Goal: Task Accomplishment & Management: Complete application form

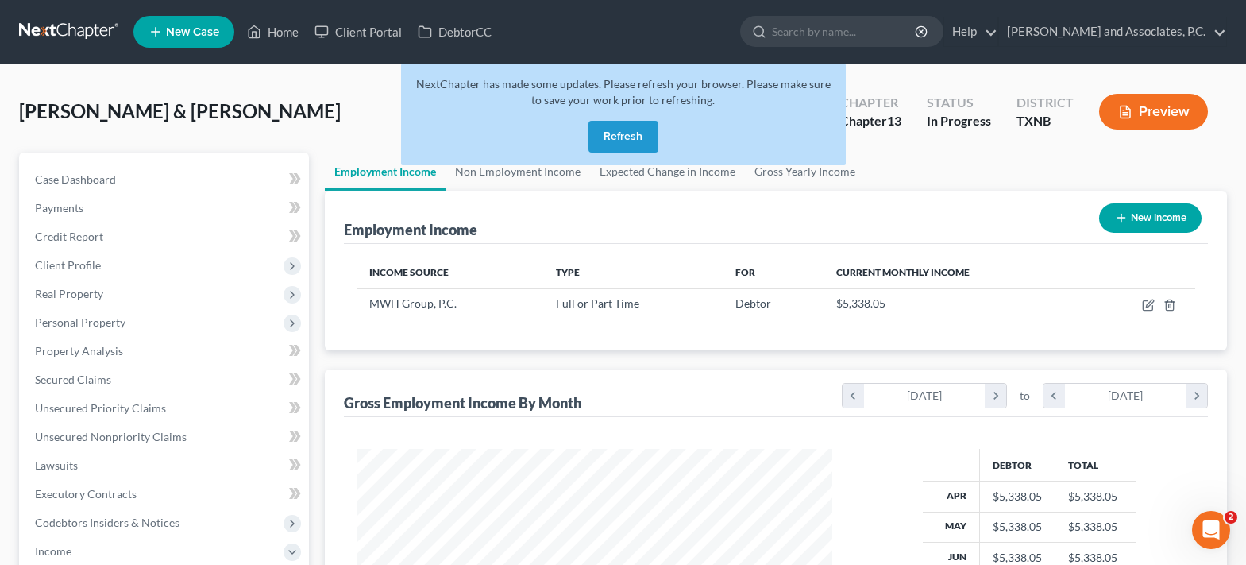
scroll to position [285, 507]
click at [636, 131] on button "Refresh" at bounding box center [623, 137] width 70 height 32
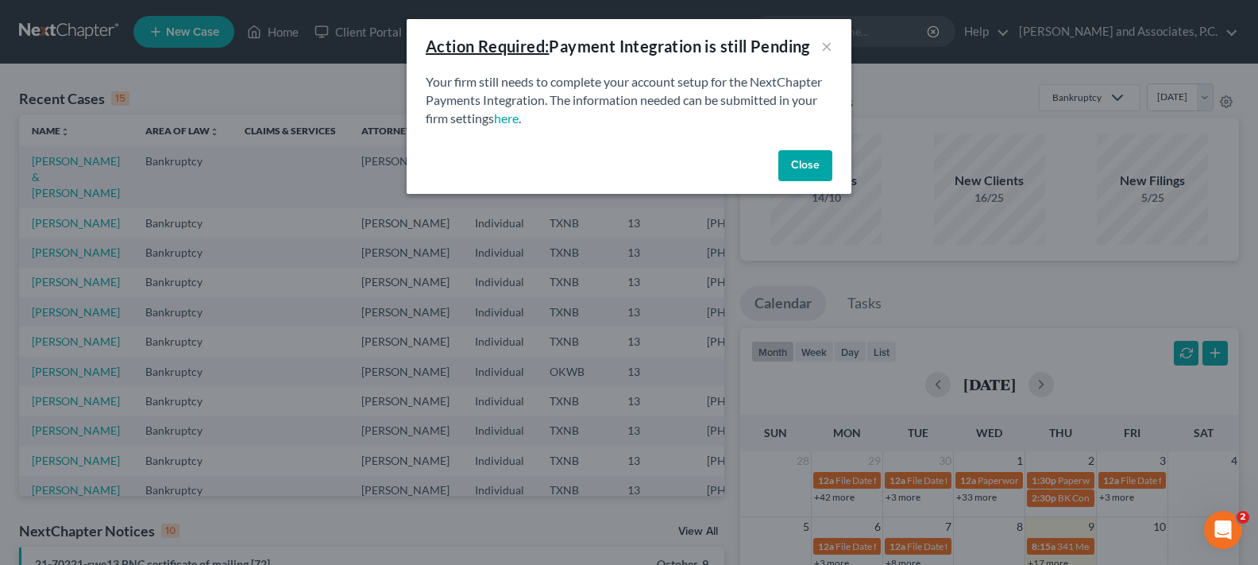
click at [792, 159] on button "Close" at bounding box center [805, 166] width 54 height 32
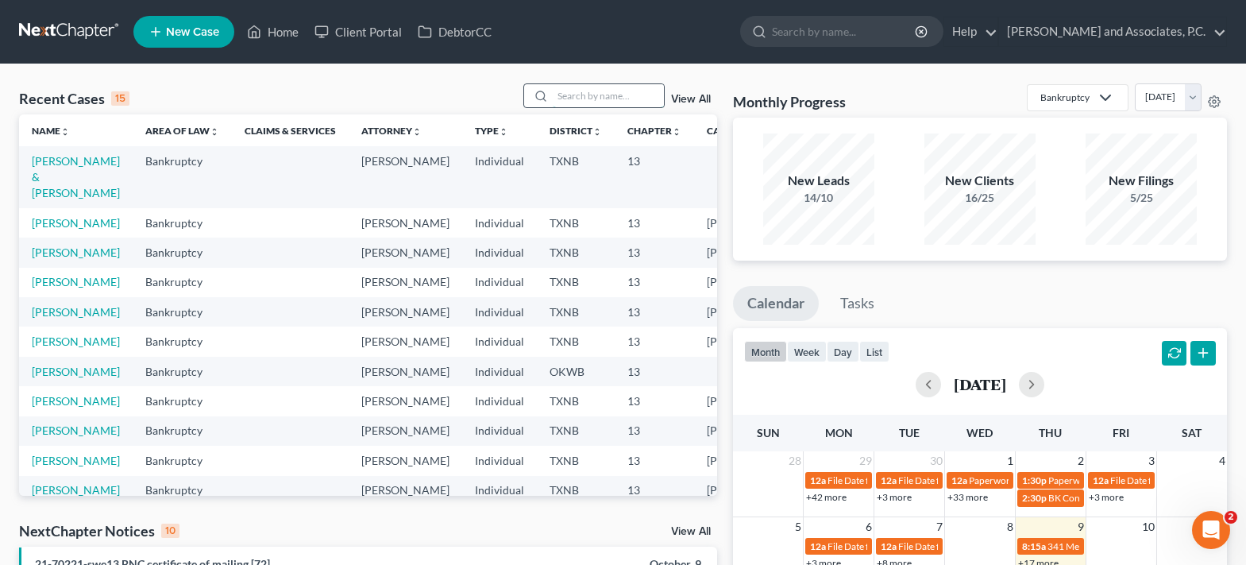
click at [588, 105] on input "search" at bounding box center [608, 95] width 111 height 23
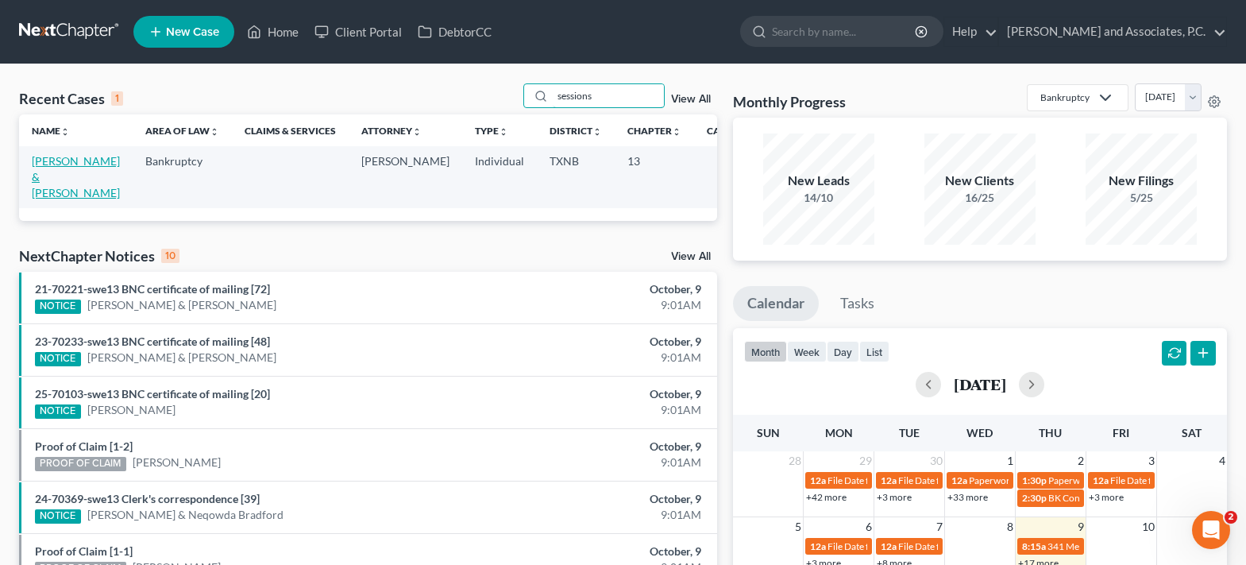
type input "sessions"
click at [39, 164] on link "[PERSON_NAME] & [PERSON_NAME]" at bounding box center [76, 176] width 88 height 45
select select "6"
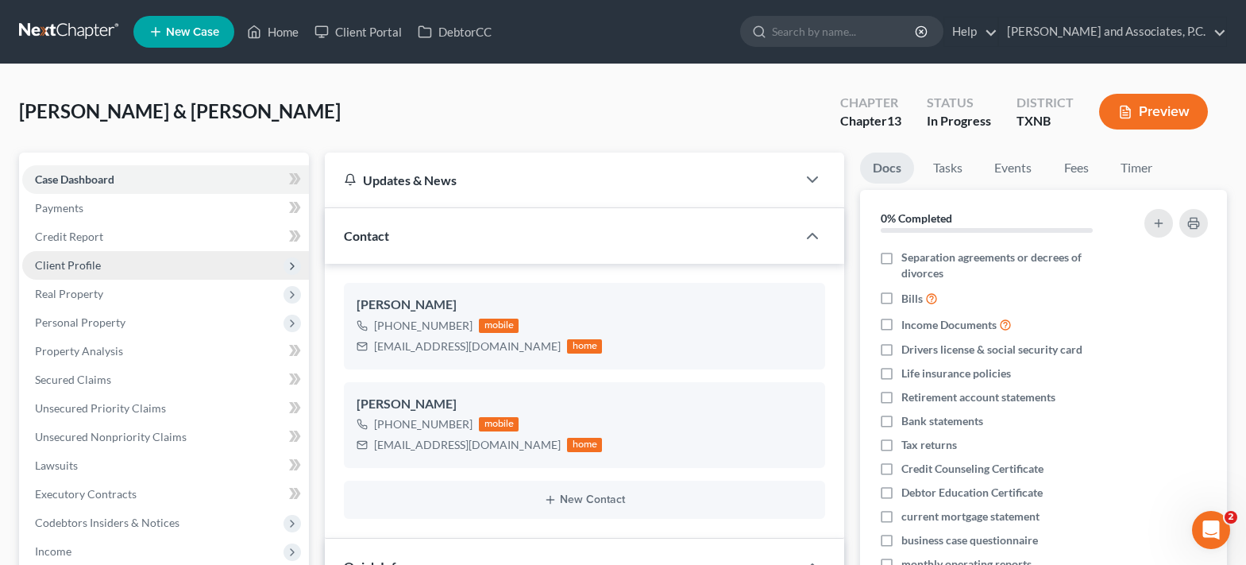
click at [147, 266] on span "Client Profile" at bounding box center [165, 265] width 287 height 29
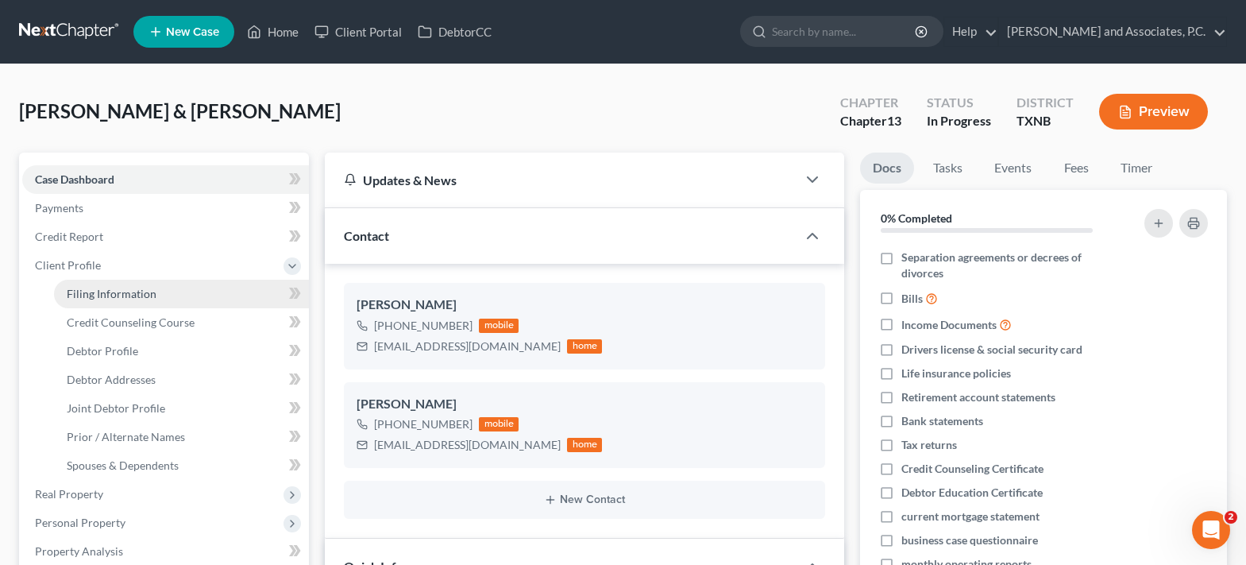
click at [128, 298] on span "Filing Information" at bounding box center [112, 293] width 90 height 13
select select "1"
select select "3"
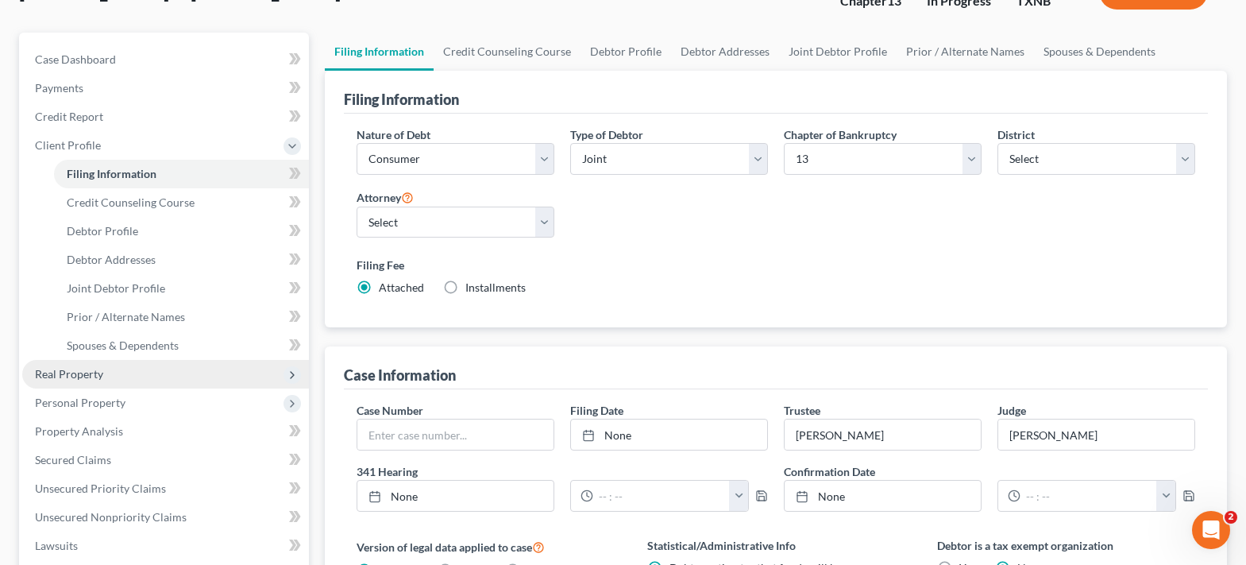
scroll to position [159, 0]
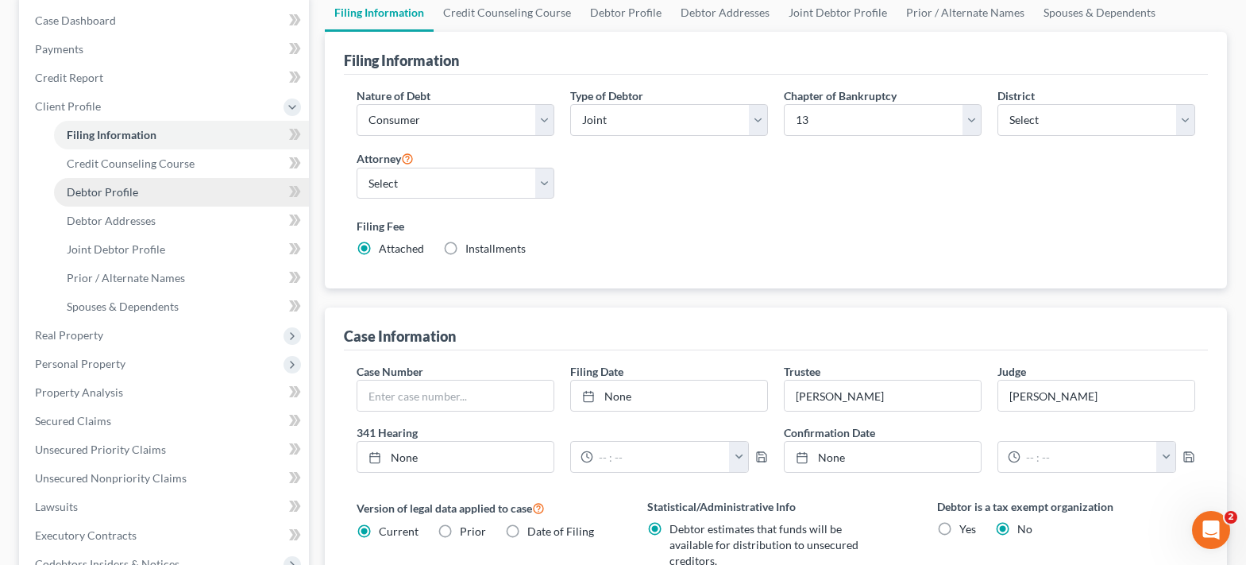
click at [140, 193] on link "Debtor Profile" at bounding box center [181, 192] width 255 height 29
select select "1"
select select "0"
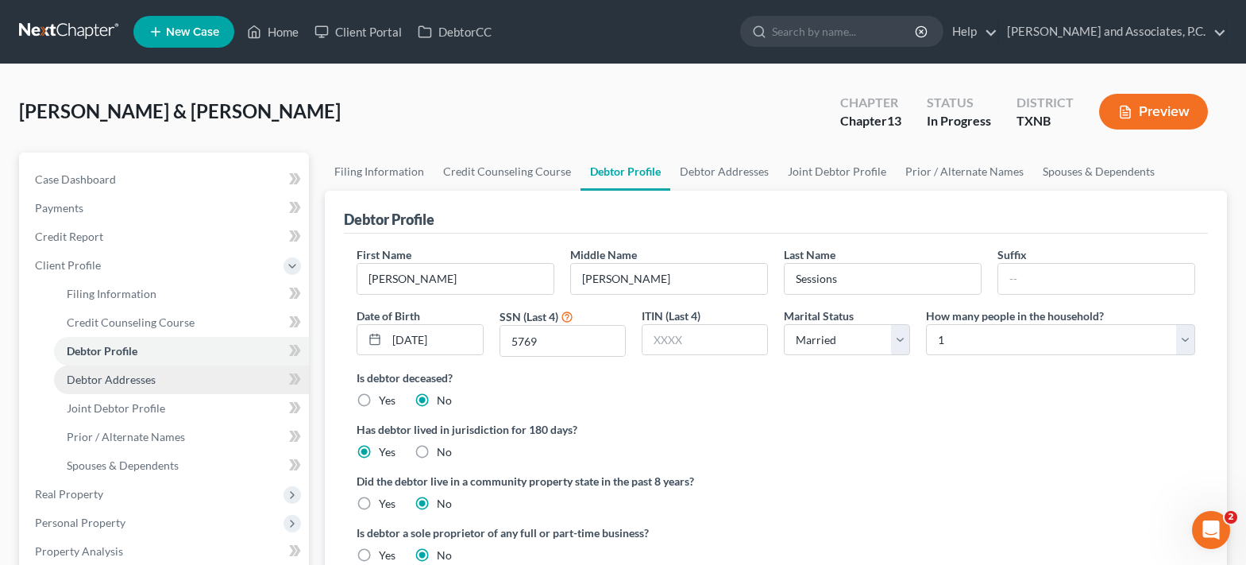
click at [129, 380] on span "Debtor Addresses" at bounding box center [111, 378] width 89 height 13
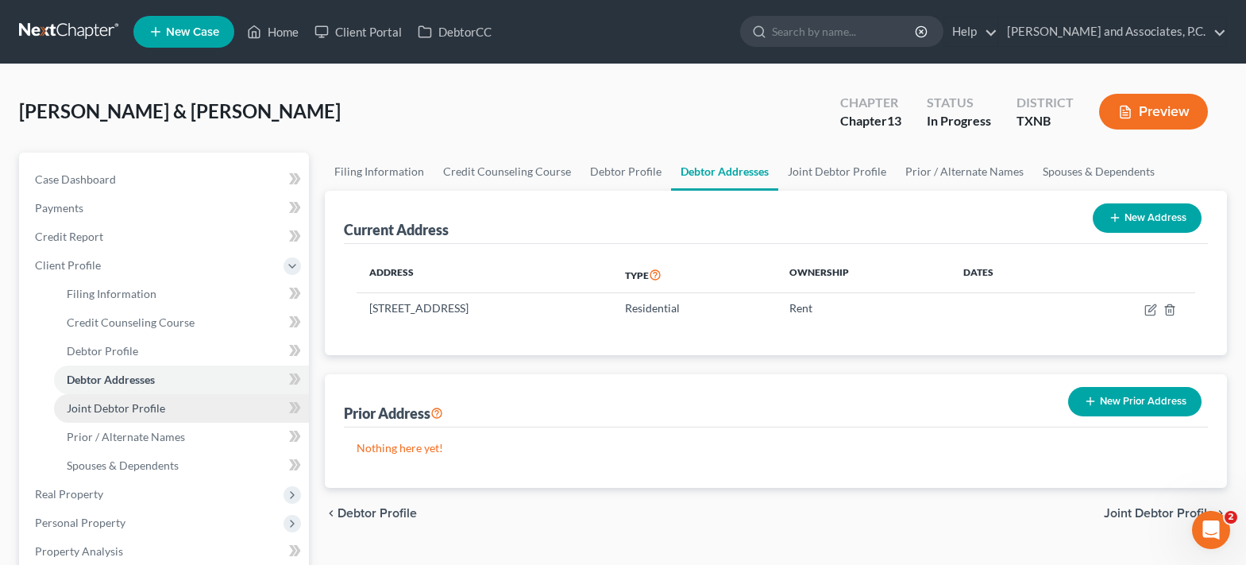
click at [158, 410] on span "Joint Debtor Profile" at bounding box center [116, 407] width 98 height 13
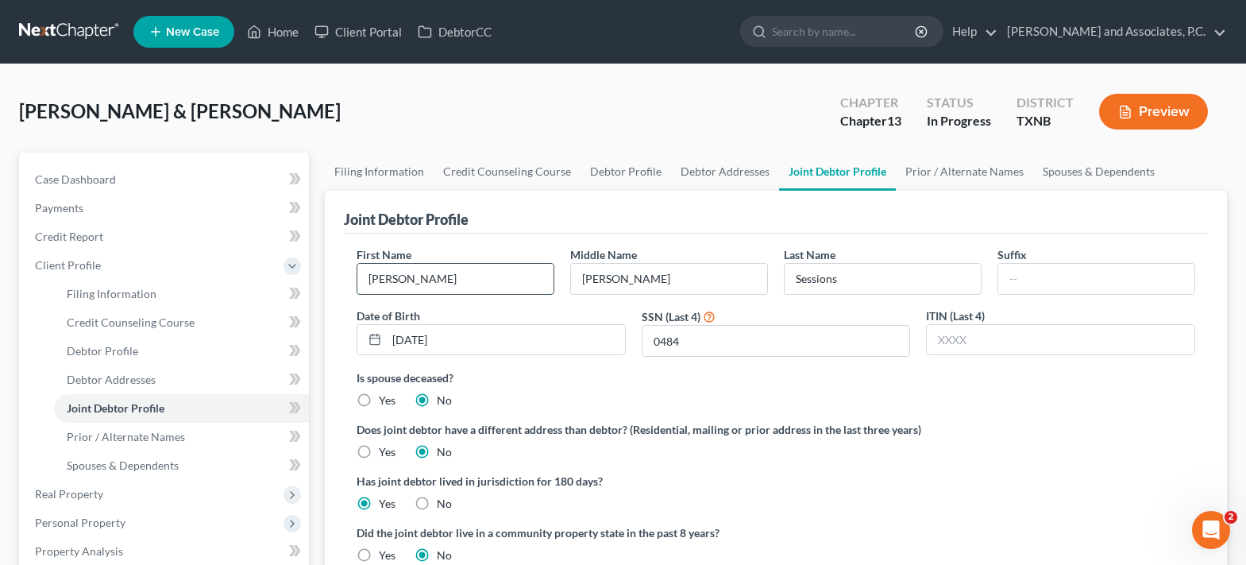
click at [389, 279] on input "[PERSON_NAME]" at bounding box center [455, 279] width 196 height 30
type input "[PERSON_NAME]"
click at [185, 442] on link "Prior / Alternate Names" at bounding box center [181, 436] width 255 height 29
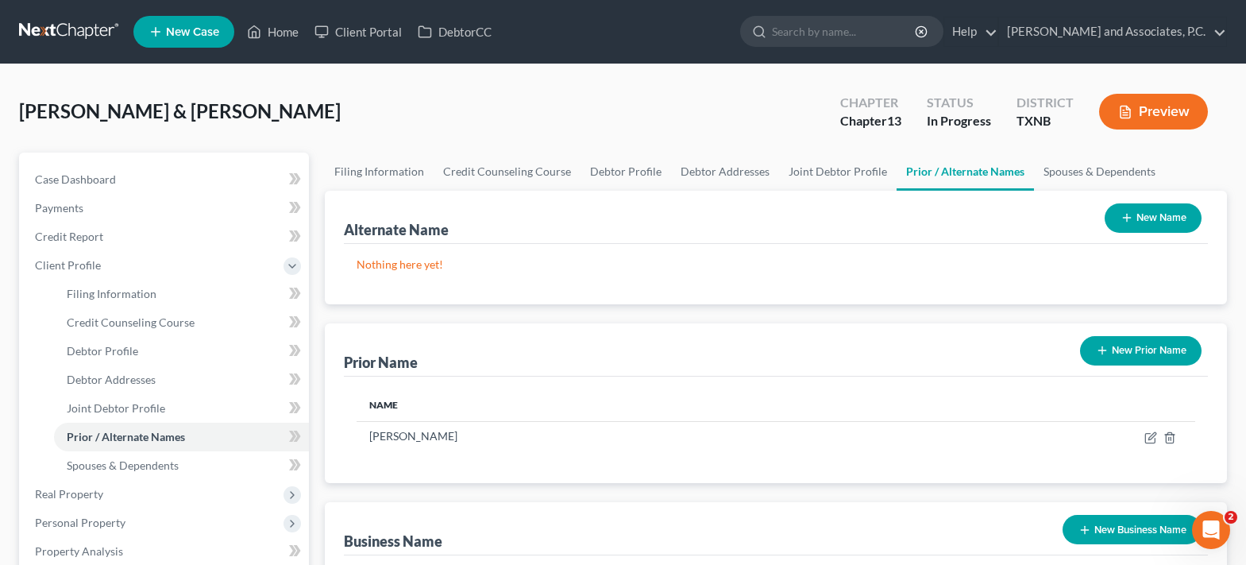
click at [1107, 342] on button "New Prior Name" at bounding box center [1140, 350] width 121 height 29
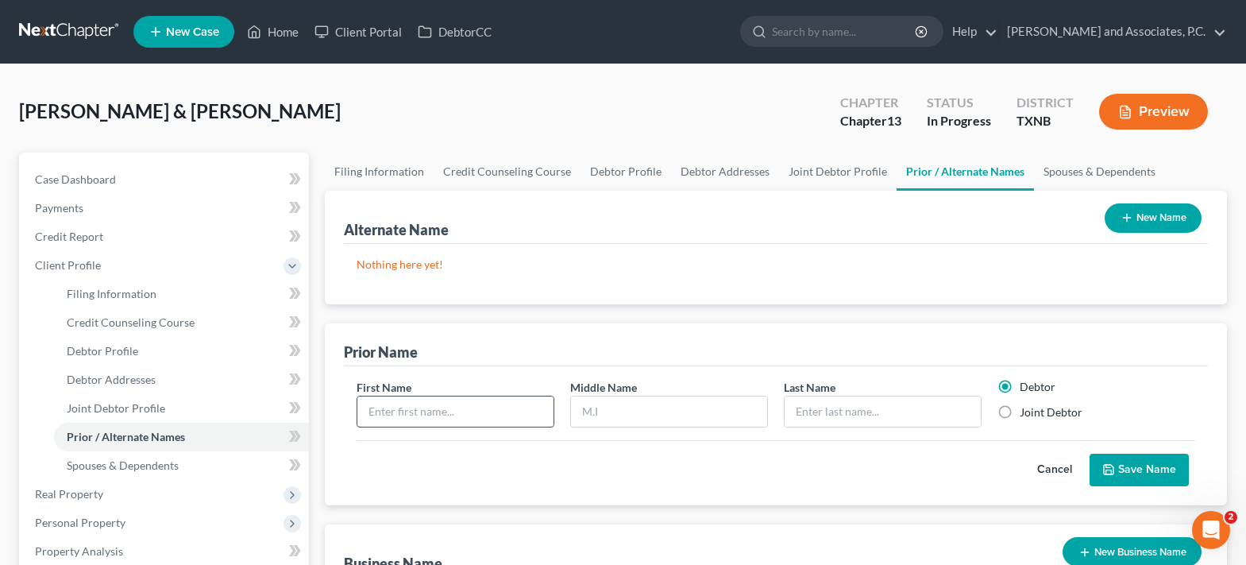
click at [508, 423] on input "text" at bounding box center [455, 411] width 196 height 30
type input "[PERSON_NAME]"
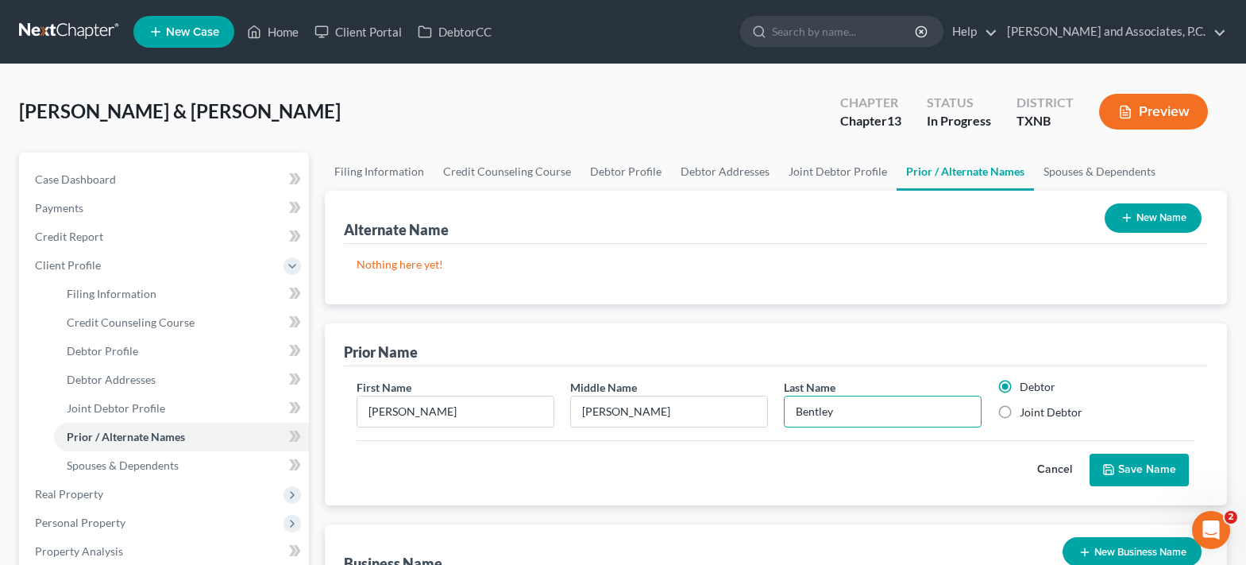
type input "Bentley"
click at [1019, 416] on label "Joint Debtor" at bounding box center [1050, 412] width 63 height 16
click at [1026, 414] on input "Joint Debtor" at bounding box center [1031, 409] width 10 height 10
radio input "true"
radio input "false"
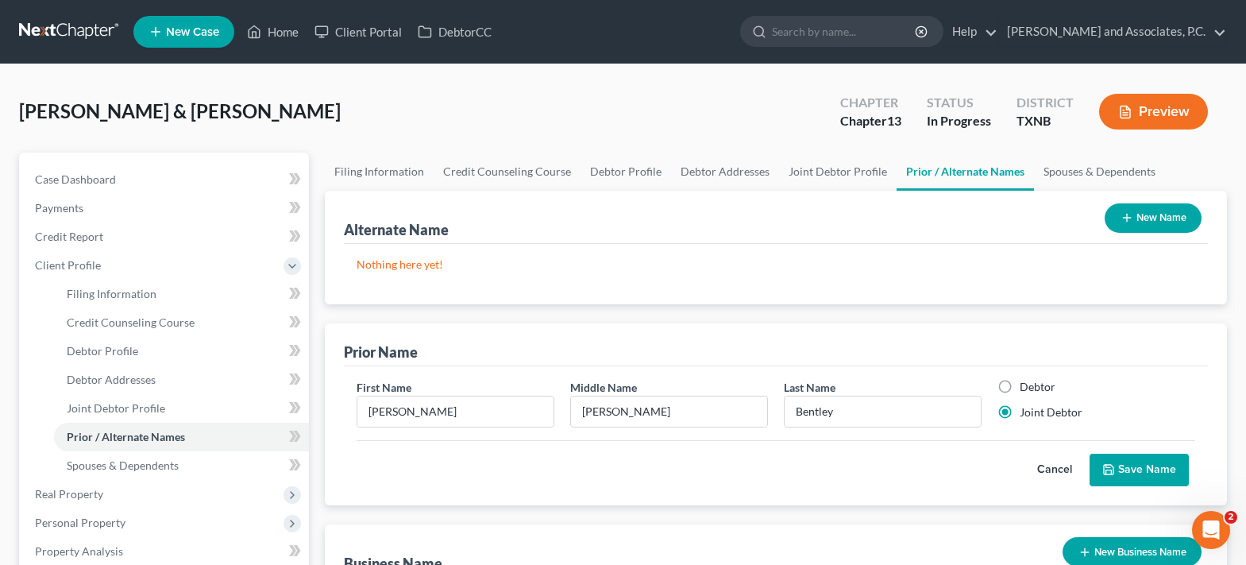
click at [1140, 468] on button "Save Name" at bounding box center [1138, 469] width 99 height 33
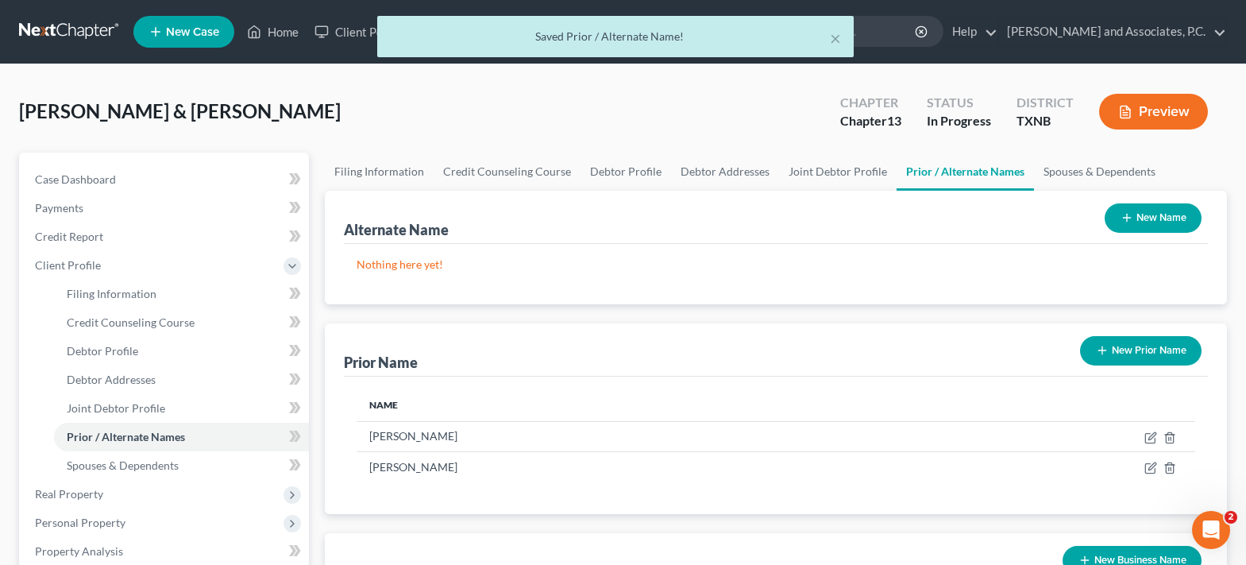
click at [1122, 337] on button "New Prior Name" at bounding box center [1140, 350] width 121 height 29
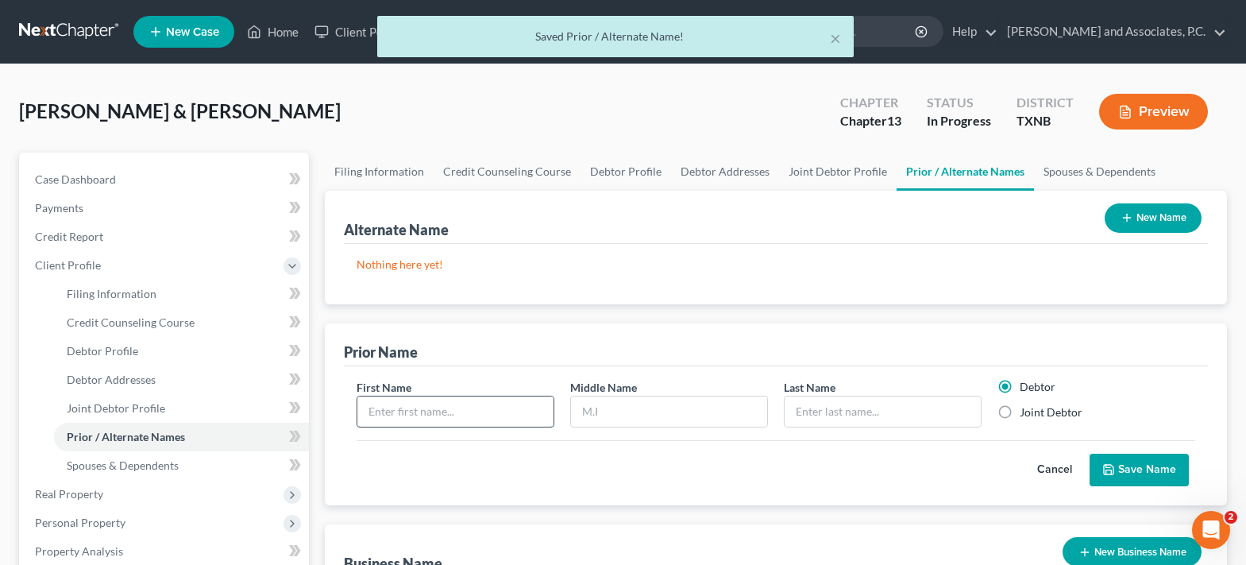
click at [478, 406] on input "text" at bounding box center [455, 411] width 196 height 30
type input "[PERSON_NAME]"
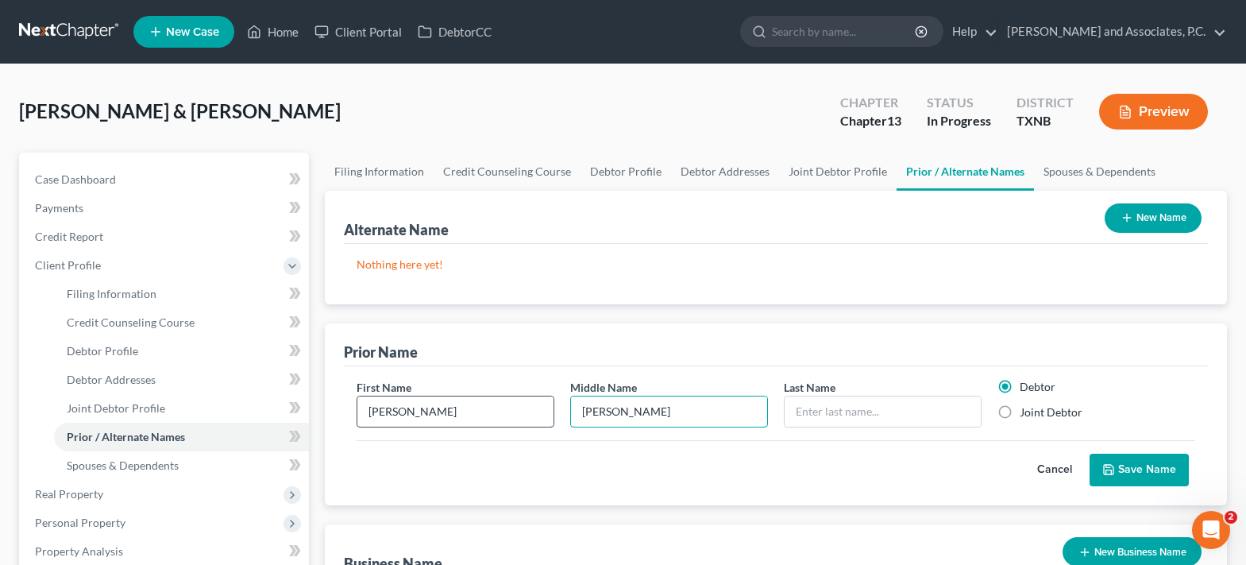
type input "[PERSON_NAME]"
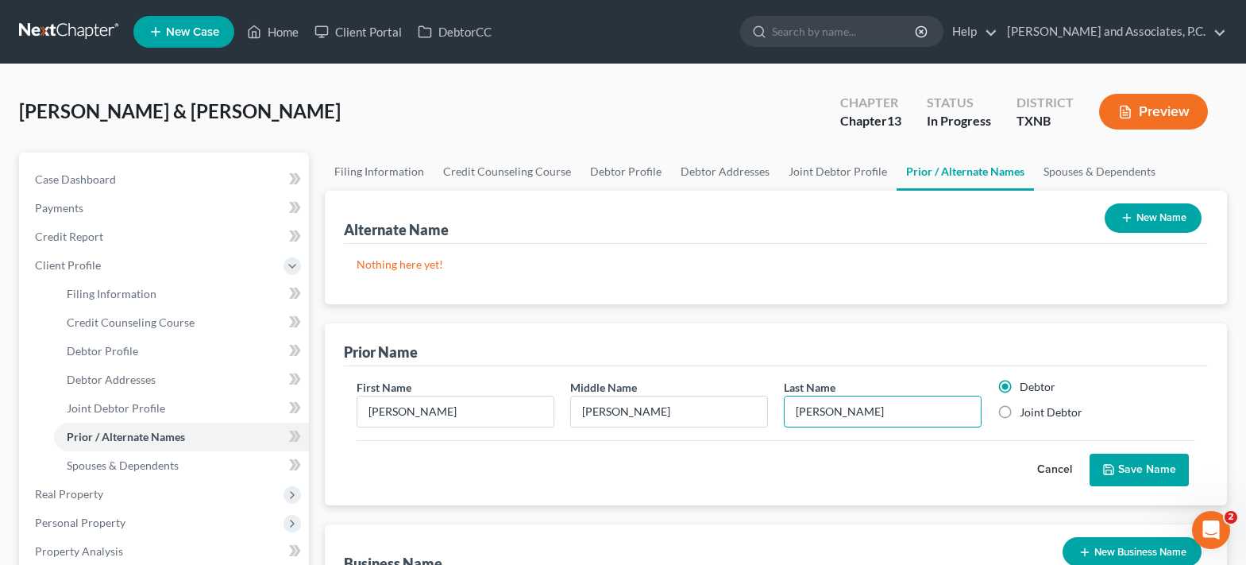
type input "[PERSON_NAME]"
click at [1019, 418] on label "Joint Debtor" at bounding box center [1050, 412] width 63 height 16
click at [1026, 414] on input "Joint Debtor" at bounding box center [1031, 409] width 10 height 10
radio input "true"
radio input "false"
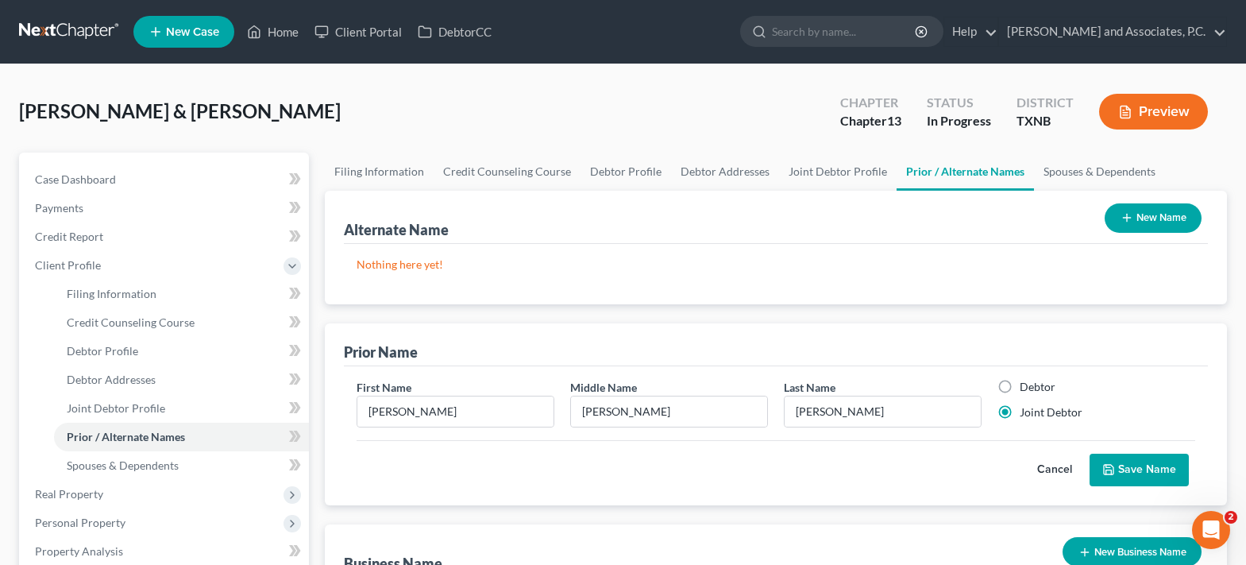
click at [1130, 472] on button "Save Name" at bounding box center [1138, 469] width 99 height 33
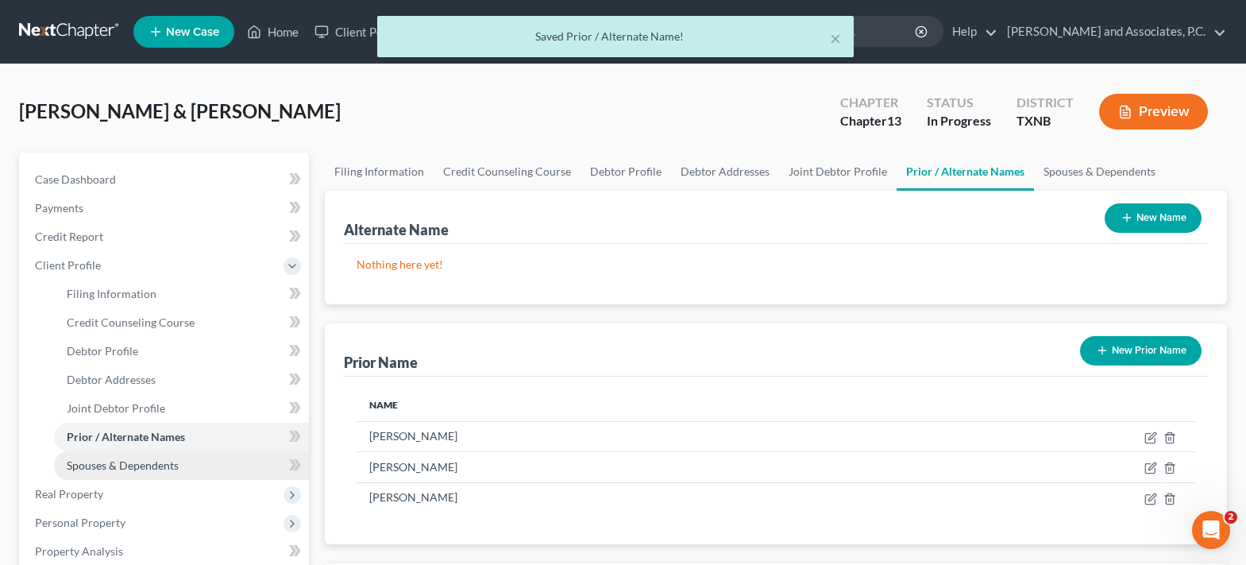
click at [184, 462] on link "Spouses & Dependents" at bounding box center [181, 465] width 255 height 29
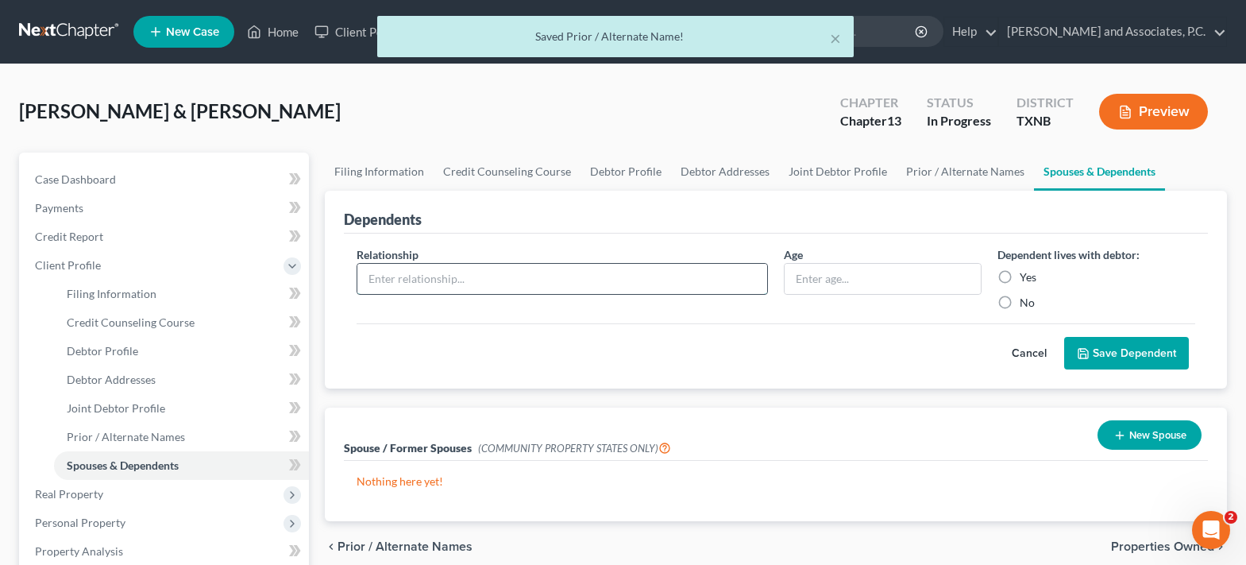
click at [540, 283] on input "text" at bounding box center [562, 279] width 410 height 30
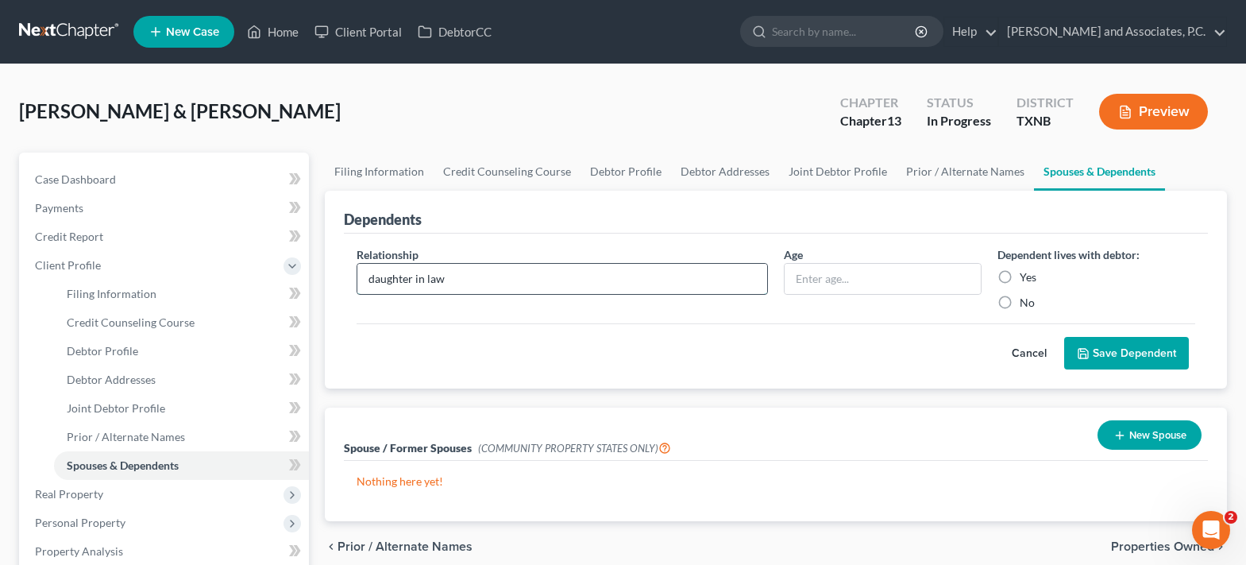
type input "daughter in law"
type input "23"
click at [1019, 276] on label "Yes" at bounding box center [1027, 277] width 17 height 16
click at [1026, 276] on input "Yes" at bounding box center [1031, 274] width 10 height 10
radio input "true"
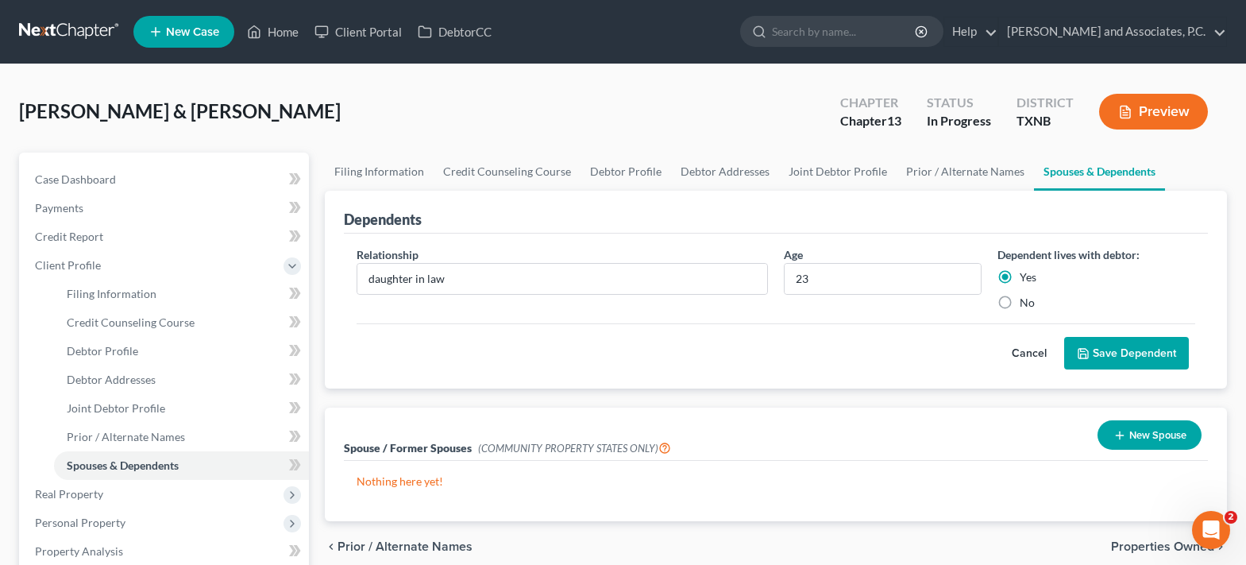
click at [1160, 352] on button "Save Dependent" at bounding box center [1126, 353] width 125 height 33
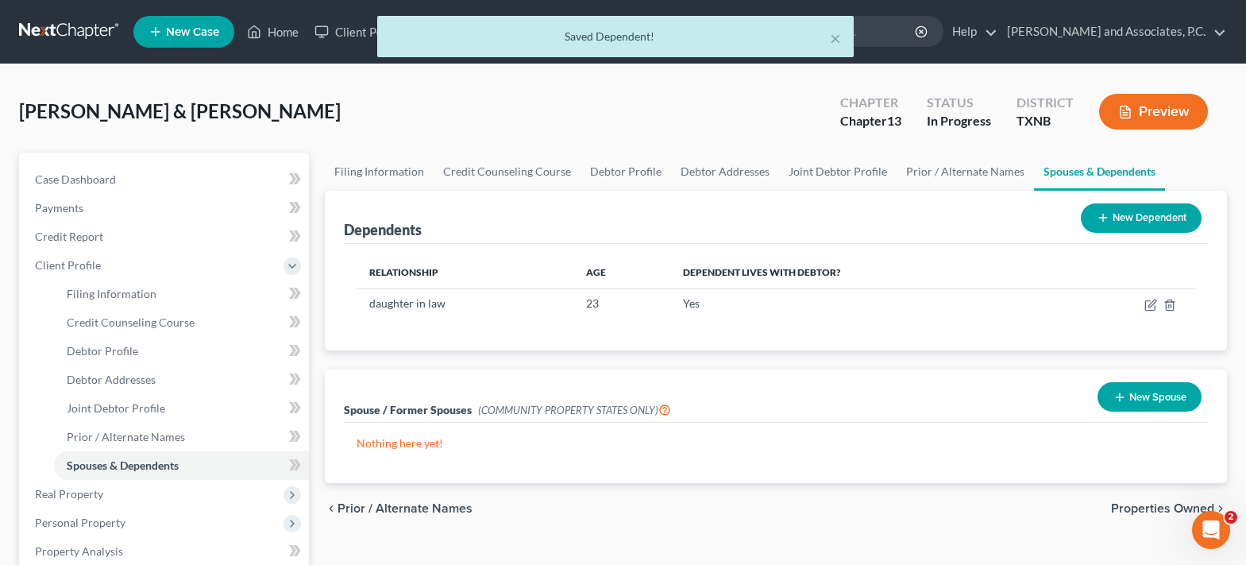
click at [1113, 220] on button "New Dependent" at bounding box center [1141, 217] width 121 height 29
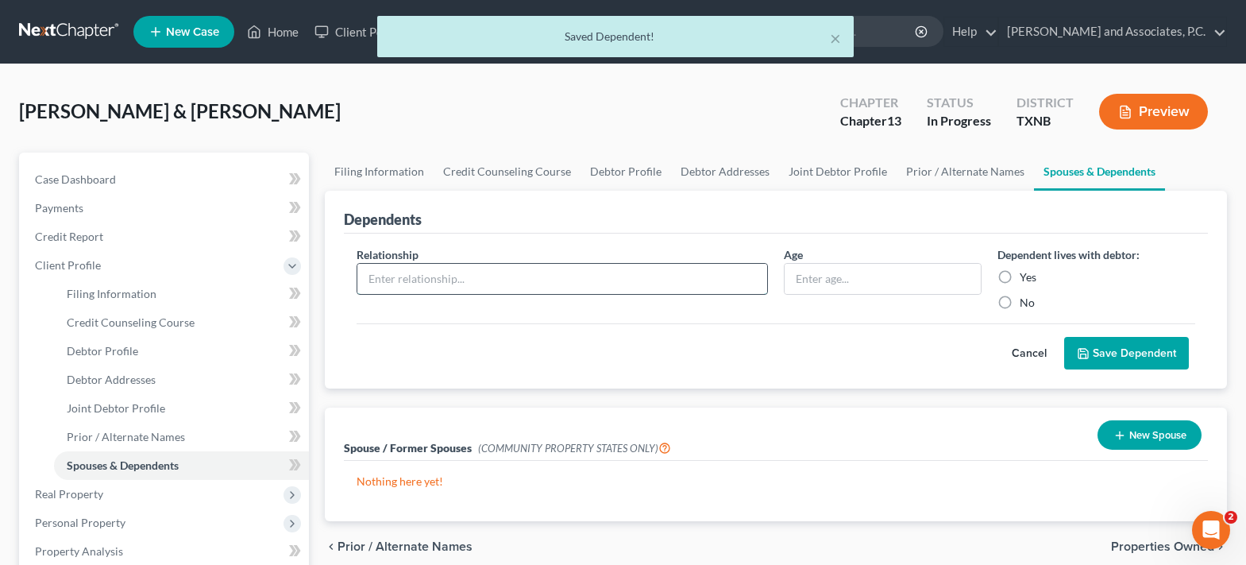
click at [511, 288] on input "text" at bounding box center [562, 279] width 410 height 30
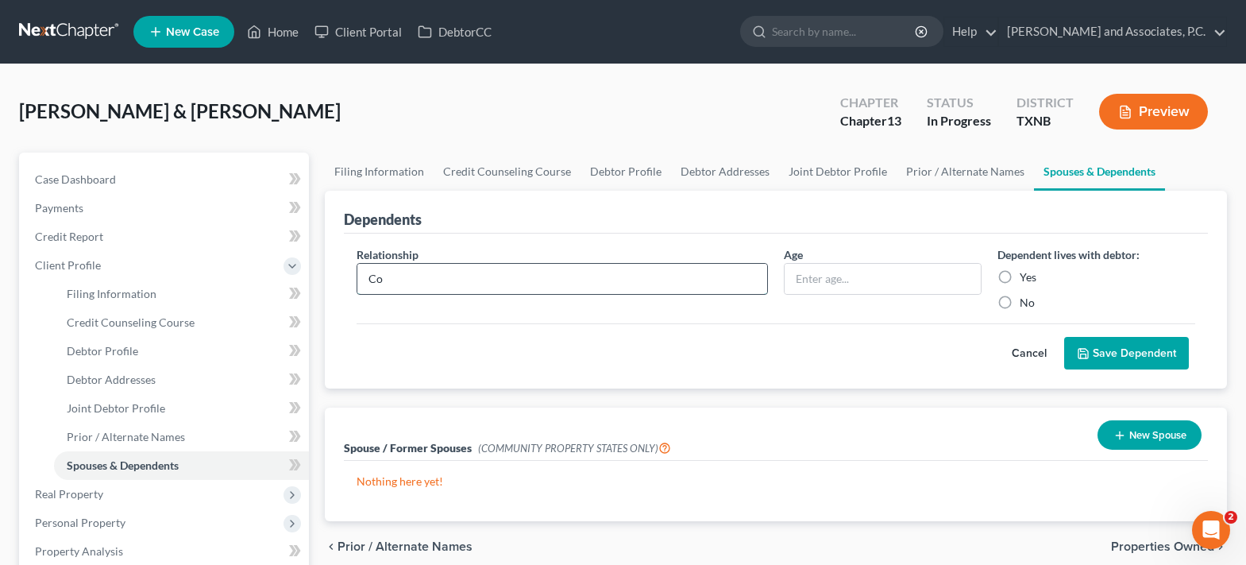
type input "C"
type input "son"
type input "11"
click at [1019, 277] on label "Yes" at bounding box center [1027, 277] width 17 height 16
click at [1026, 277] on input "Yes" at bounding box center [1031, 274] width 10 height 10
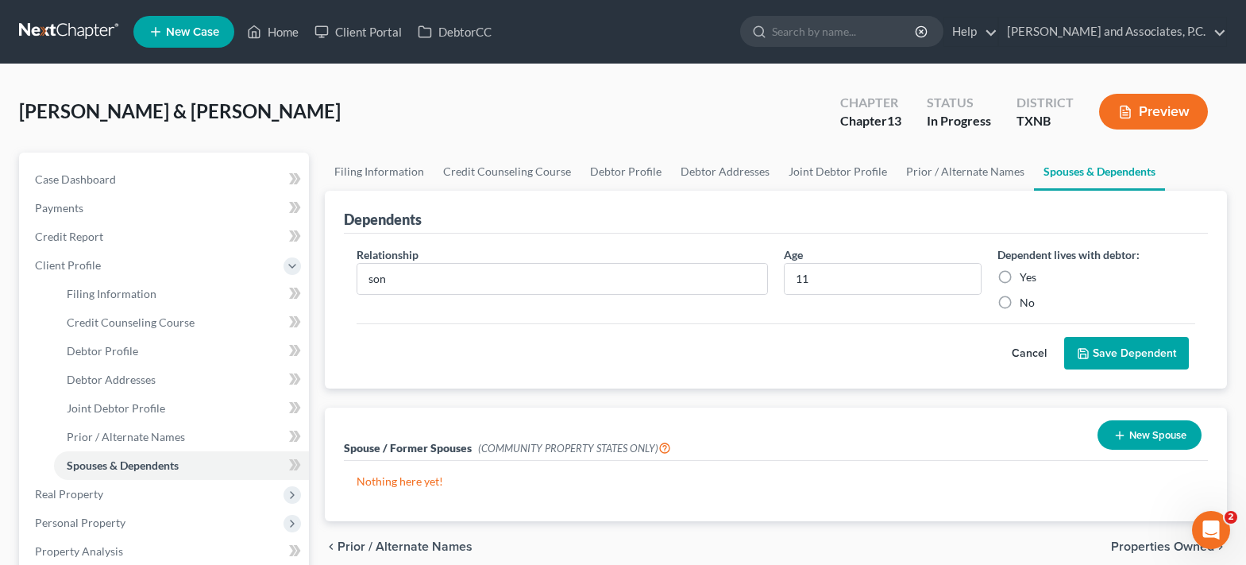
radio input "true"
click at [1115, 349] on button "Save Dependent" at bounding box center [1126, 353] width 125 height 33
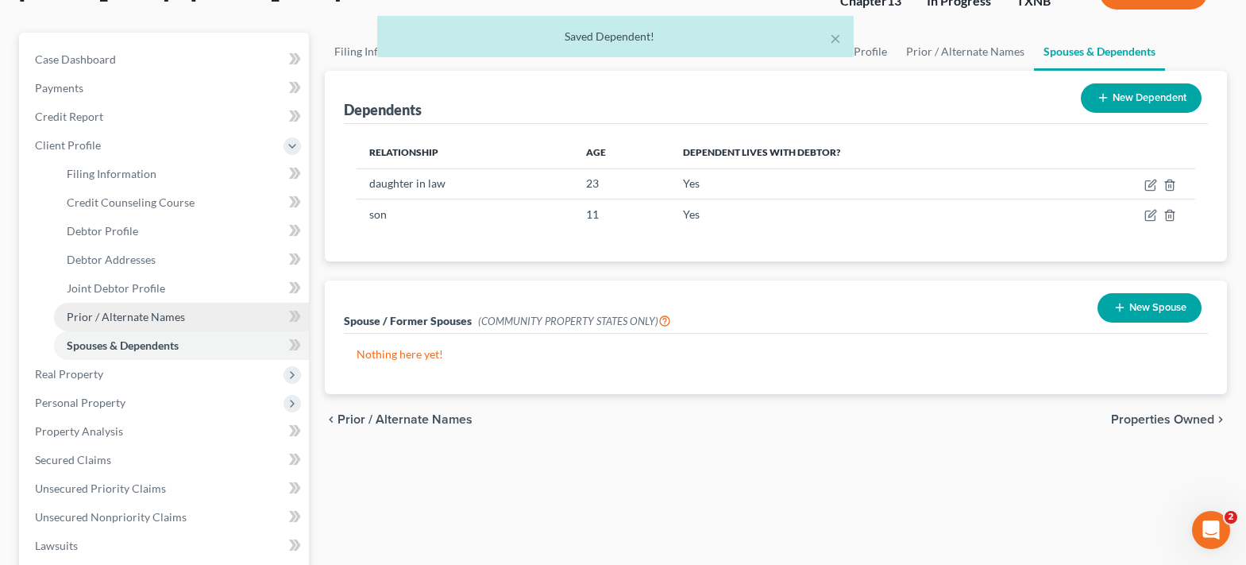
scroll to position [159, 0]
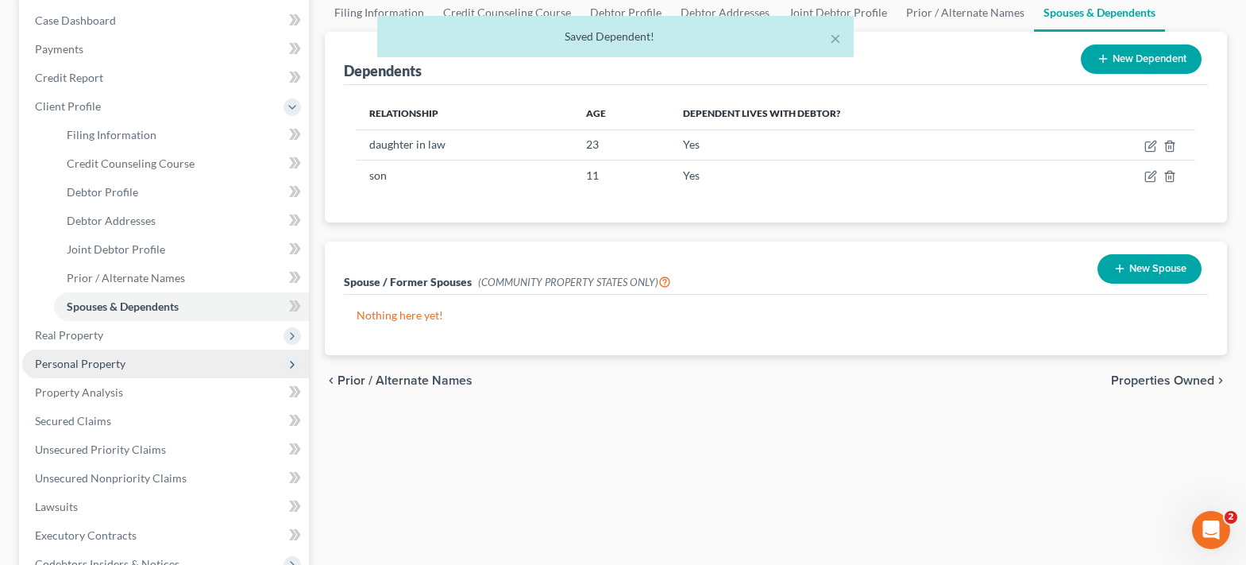
click at [102, 362] on span "Personal Property" at bounding box center [80, 362] width 91 height 13
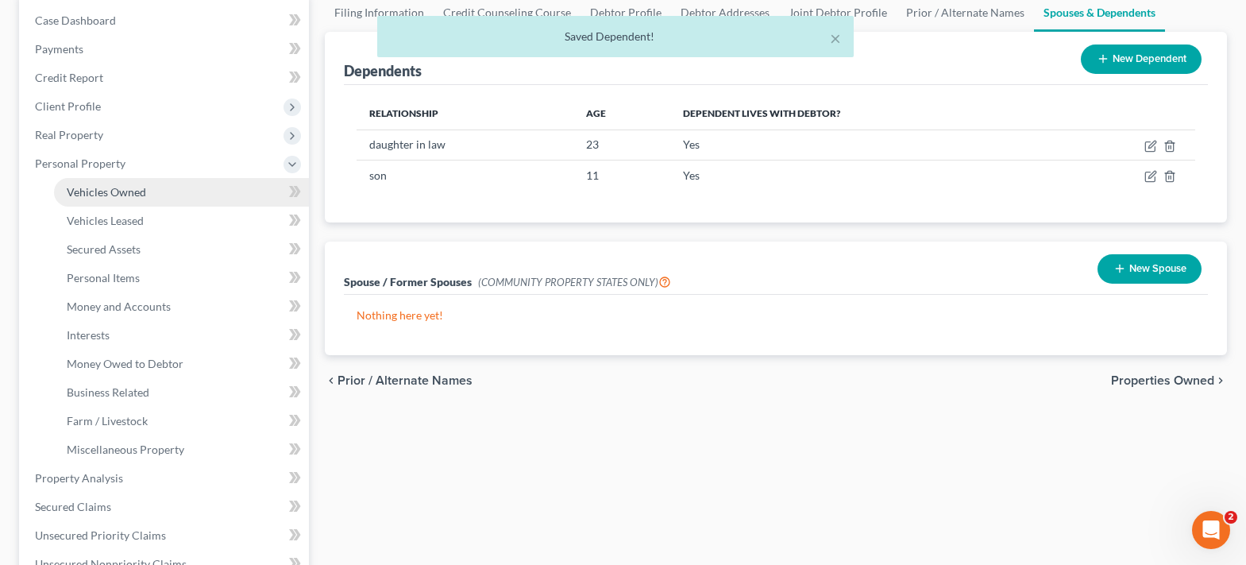
click at [133, 202] on link "Vehicles Owned" at bounding box center [181, 192] width 255 height 29
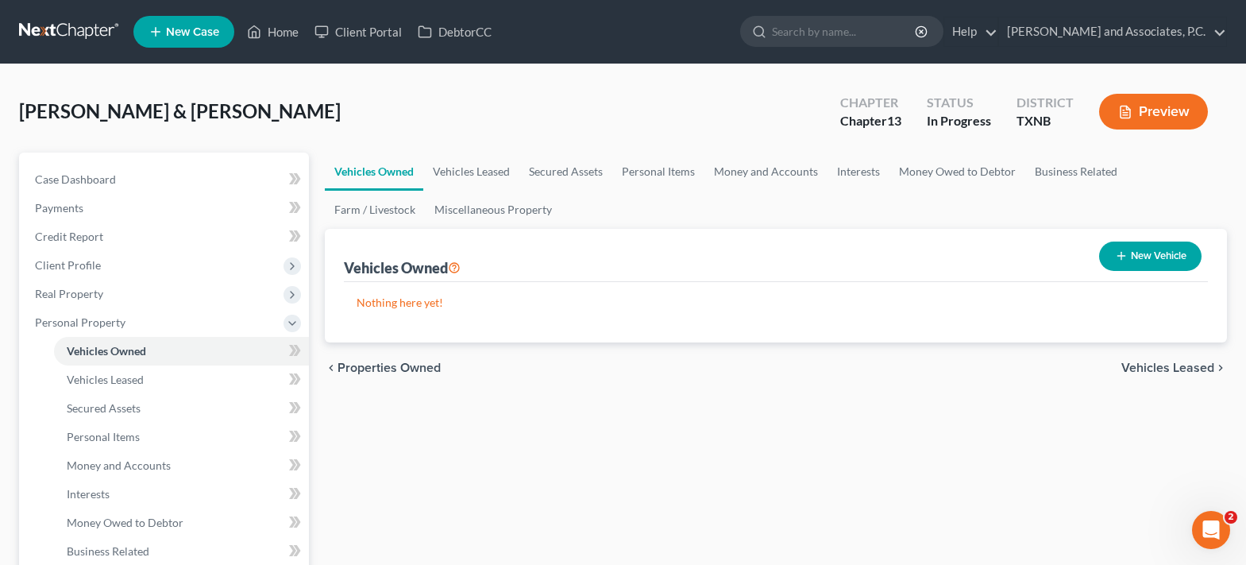
click at [1175, 250] on button "New Vehicle" at bounding box center [1150, 255] width 102 height 29
select select "0"
select select "2"
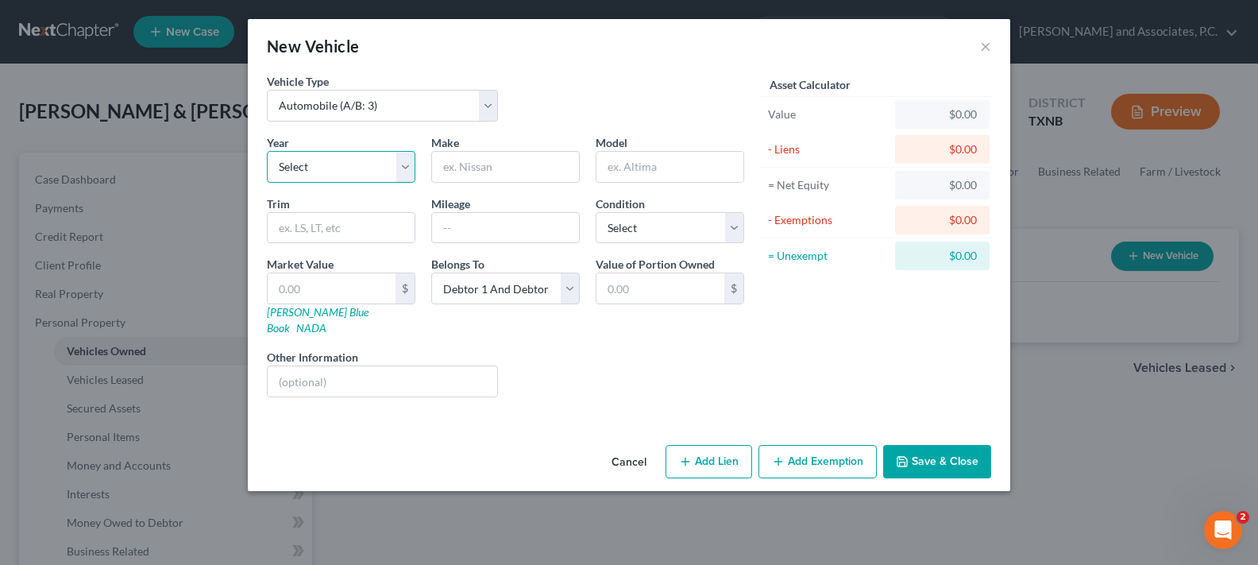
click at [413, 158] on select "Select 2026 2025 2024 2023 2022 2021 2020 2019 2018 2017 2016 2015 2014 2013 20…" at bounding box center [341, 167] width 148 height 32
select select "8"
click at [267, 151] on select "Select 2026 2025 2024 2023 2022 2021 2020 2019 2018 2017 2016 2015 2014 2013 20…" at bounding box center [341, 167] width 148 height 32
click at [458, 163] on input "text" at bounding box center [505, 167] width 147 height 30
type input "Chevrolet"
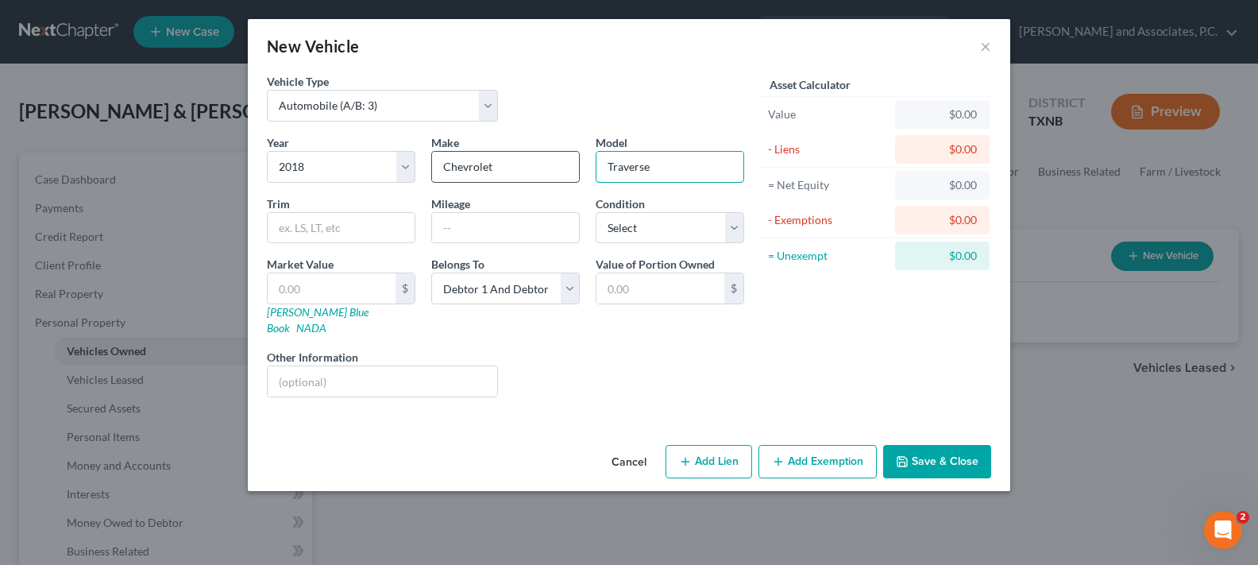
type input "Traverse"
type input "218000"
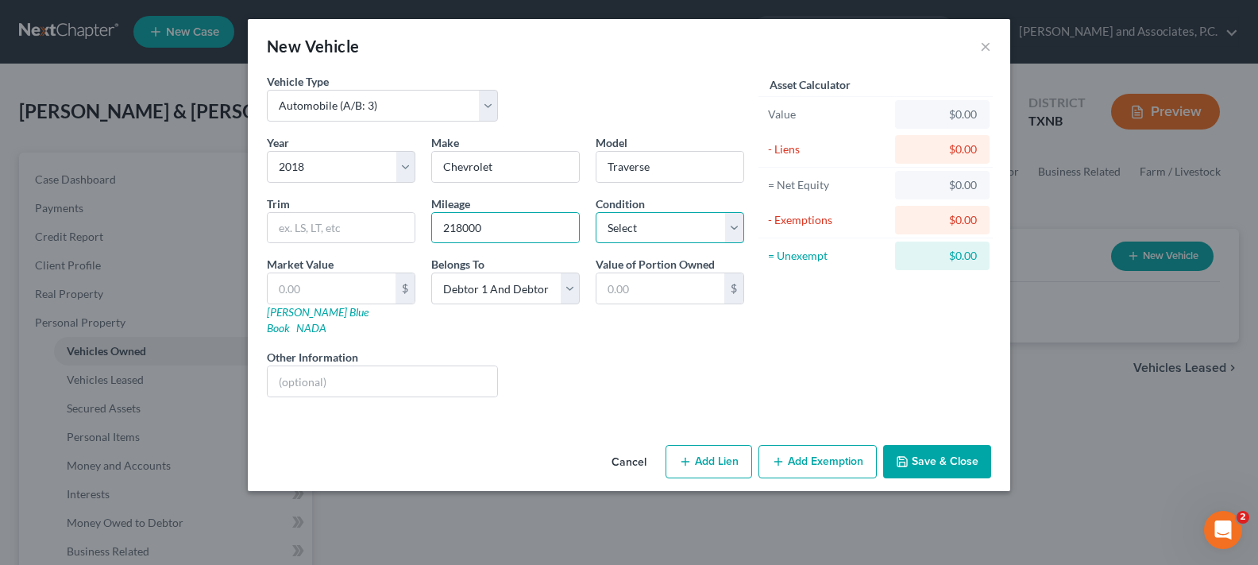
click at [725, 234] on select "Select Excellent Very Good Good Fair Poor" at bounding box center [669, 228] width 148 height 32
select select "3"
click at [595, 212] on select "Select Excellent Very Good Good Fair Poor" at bounding box center [669, 228] width 148 height 32
click at [389, 376] on input "text" at bounding box center [382, 381] width 229 height 30
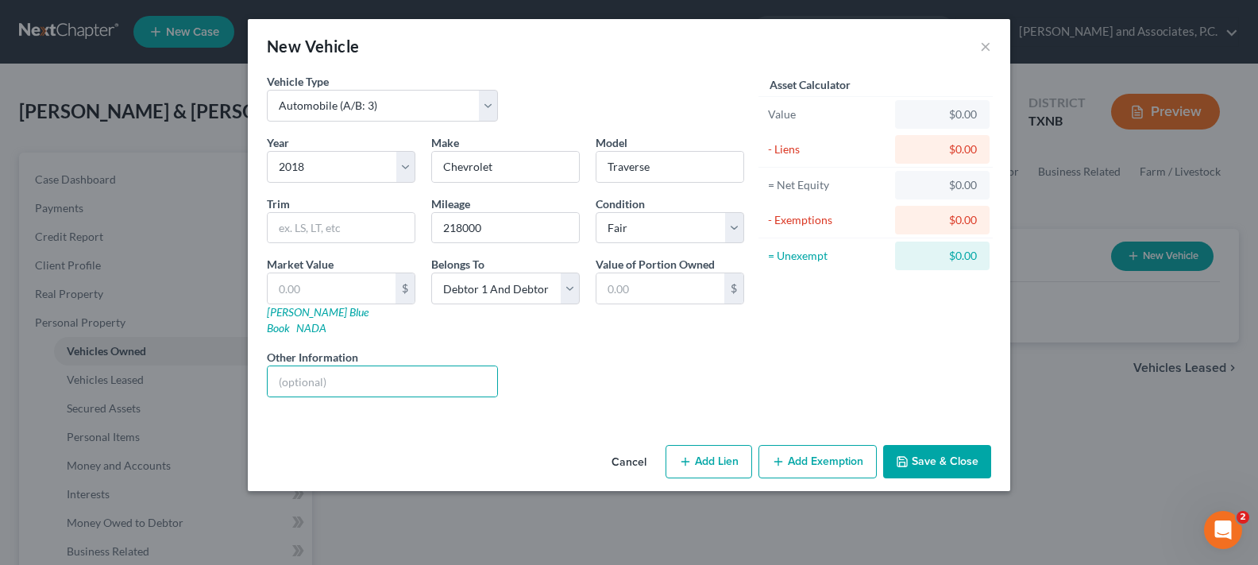
click at [908, 457] on button "Save & Close" at bounding box center [937, 461] width 108 height 33
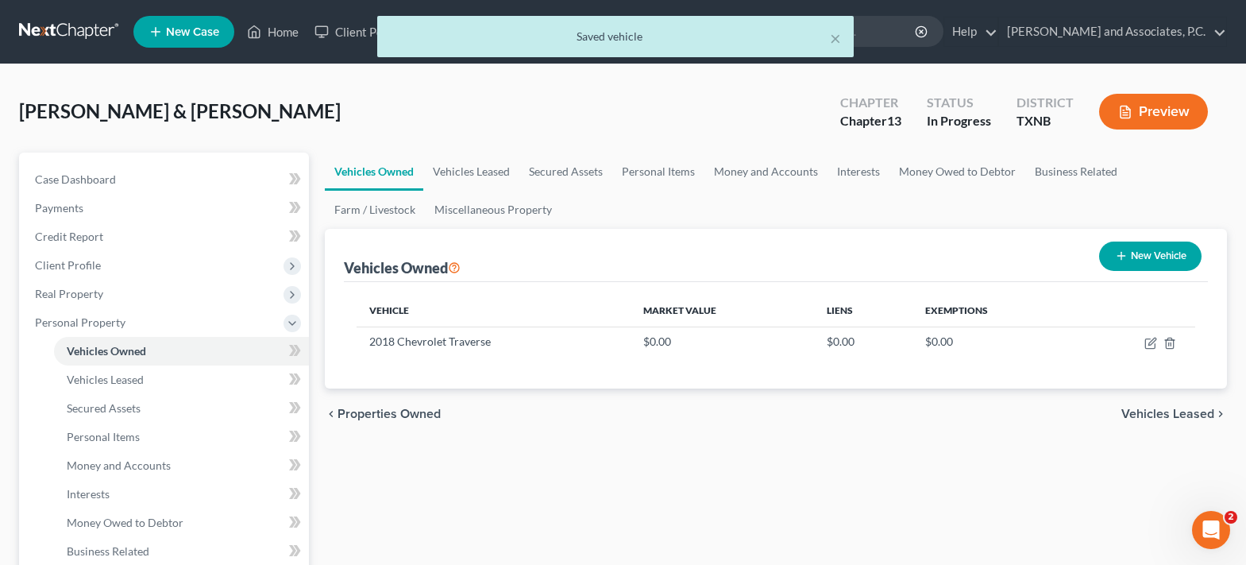
click at [1135, 251] on button "New Vehicle" at bounding box center [1150, 255] width 102 height 29
select select "0"
select select "2"
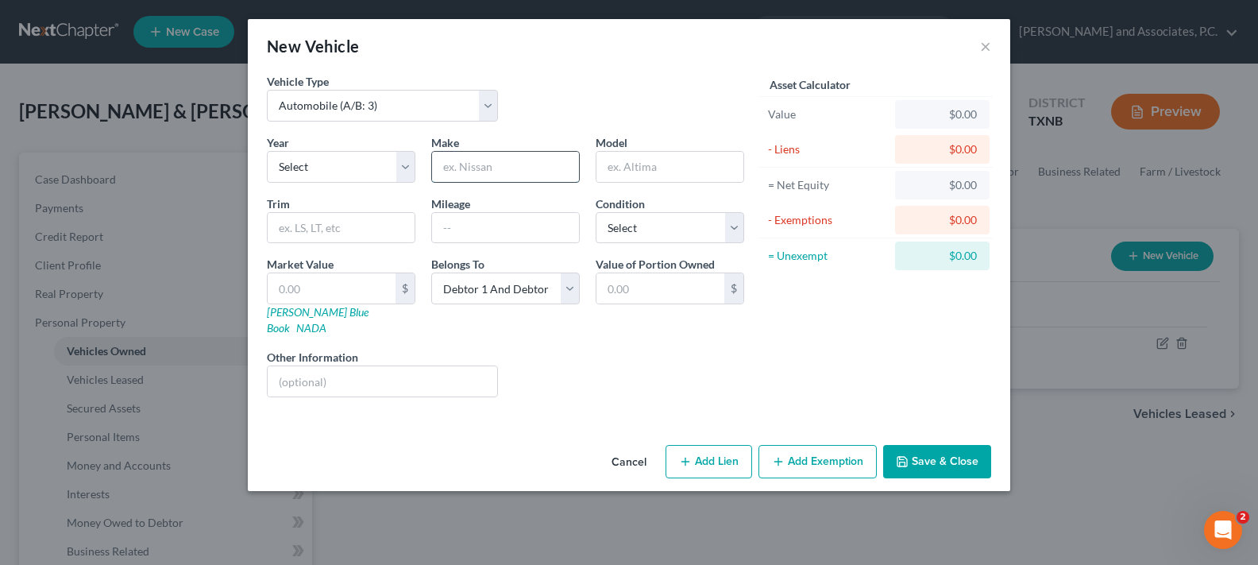
click at [476, 168] on input "text" at bounding box center [505, 167] width 147 height 30
type input "Chevrolet"
type input "Silverado"
click at [468, 220] on input "text" at bounding box center [505, 228] width 147 height 30
type input "56000.00"
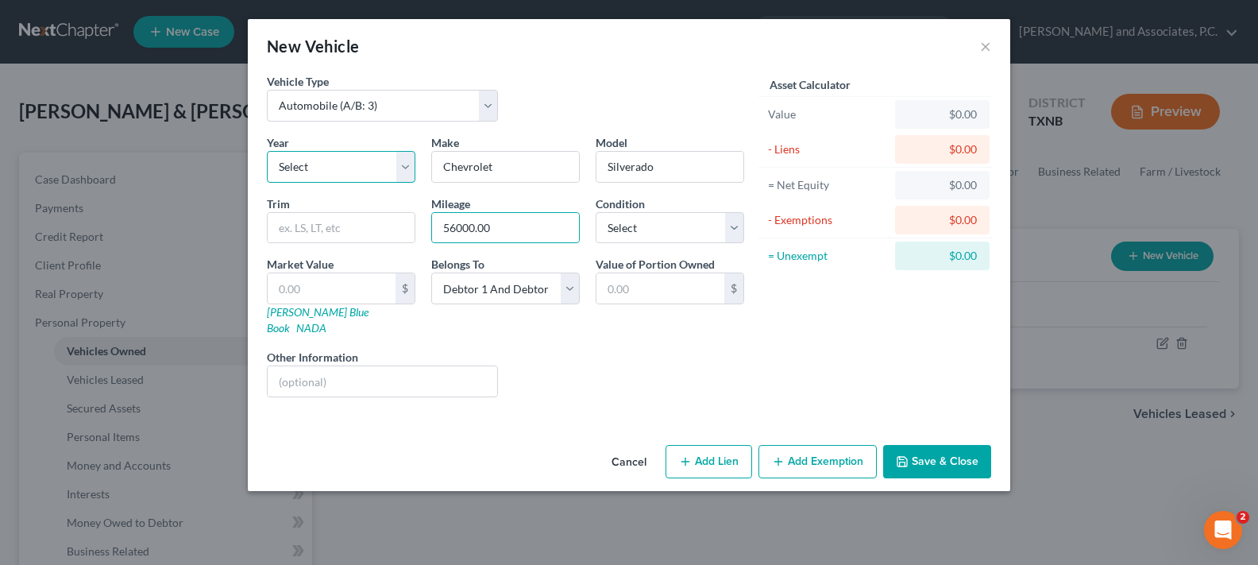
click at [413, 168] on select "Select 2026 2025 2024 2023 2022 2021 2020 2019 2018 2017 2016 2015 2014 2013 20…" at bounding box center [341, 167] width 148 height 32
select select "5"
click at [267, 151] on select "Select 2026 2025 2024 2023 2022 2021 2020 2019 2018 2017 2016 2015 2014 2013 20…" at bounding box center [341, 167] width 148 height 32
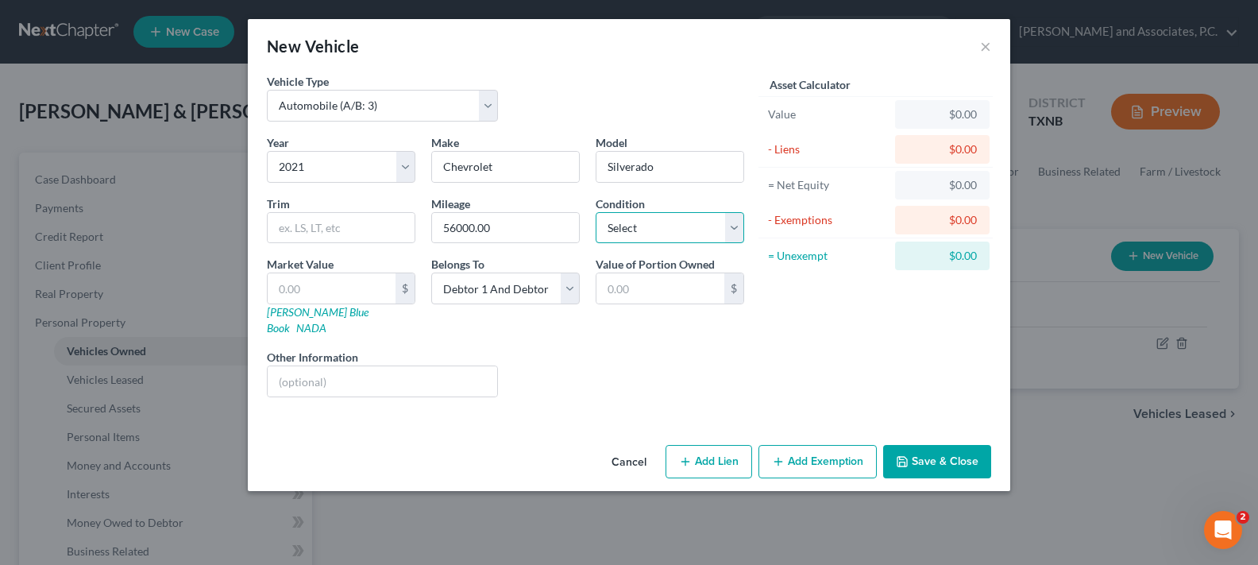
click at [649, 231] on select "Select Excellent Very Good Good Fair Poor" at bounding box center [669, 228] width 148 height 32
select select "2"
click at [595, 212] on select "Select Excellent Very Good Good Fair Poor" at bounding box center [669, 228] width 148 height 32
click at [428, 366] on input "text" at bounding box center [382, 381] width 229 height 30
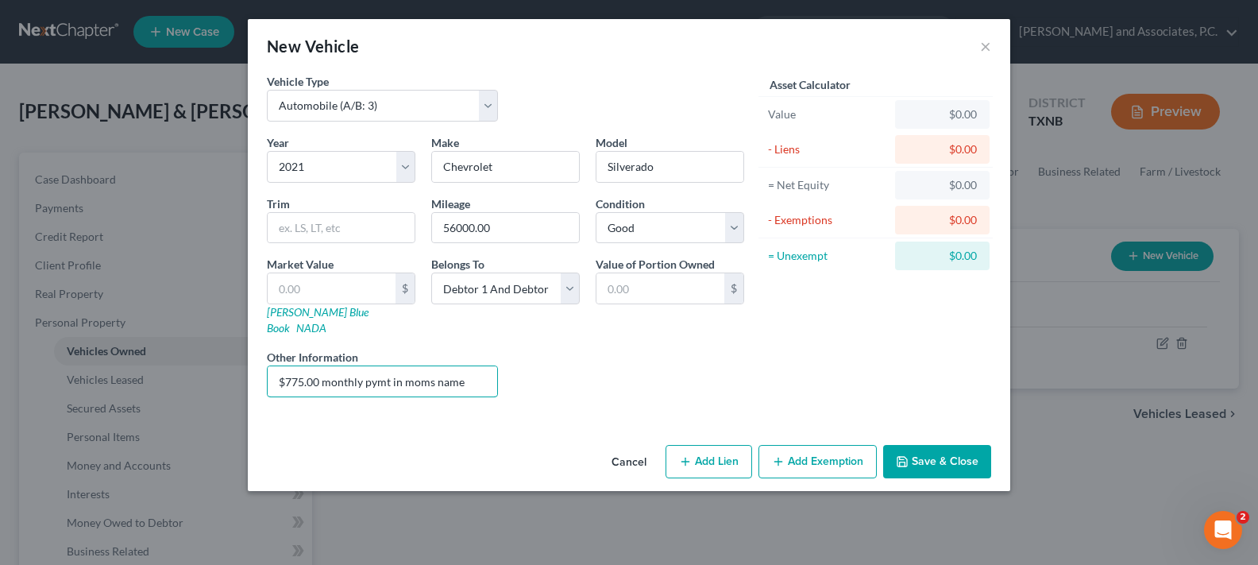
type input "$775.00 monthly pymt in moms name"
click at [913, 448] on button "Save & Close" at bounding box center [937, 461] width 108 height 33
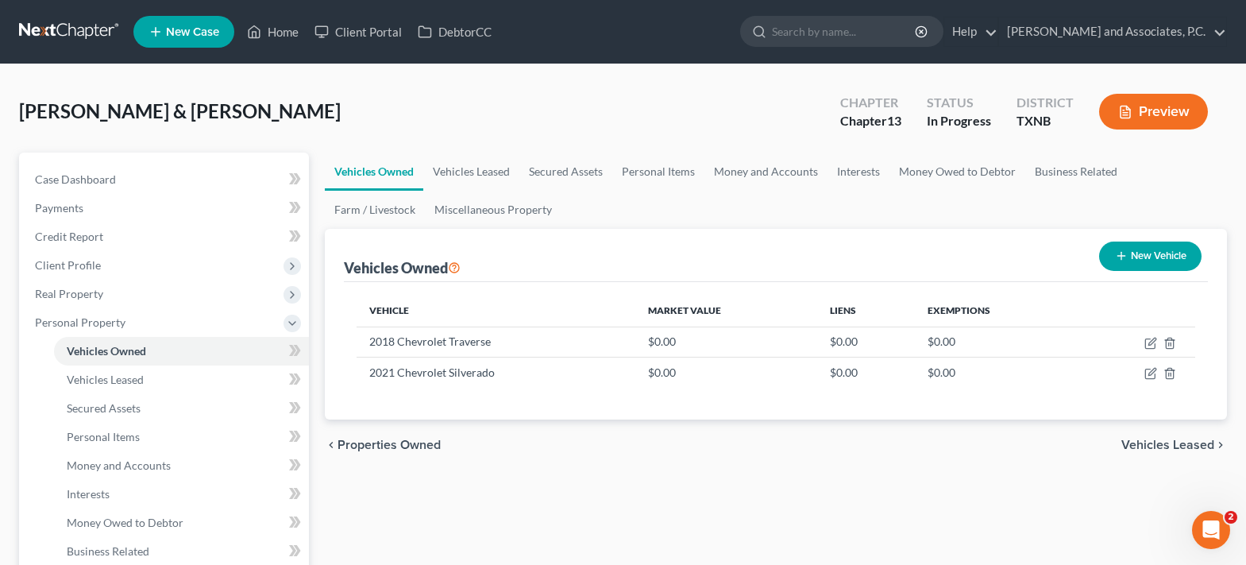
click at [1139, 253] on button "New Vehicle" at bounding box center [1150, 255] width 102 height 29
select select "0"
select select "2"
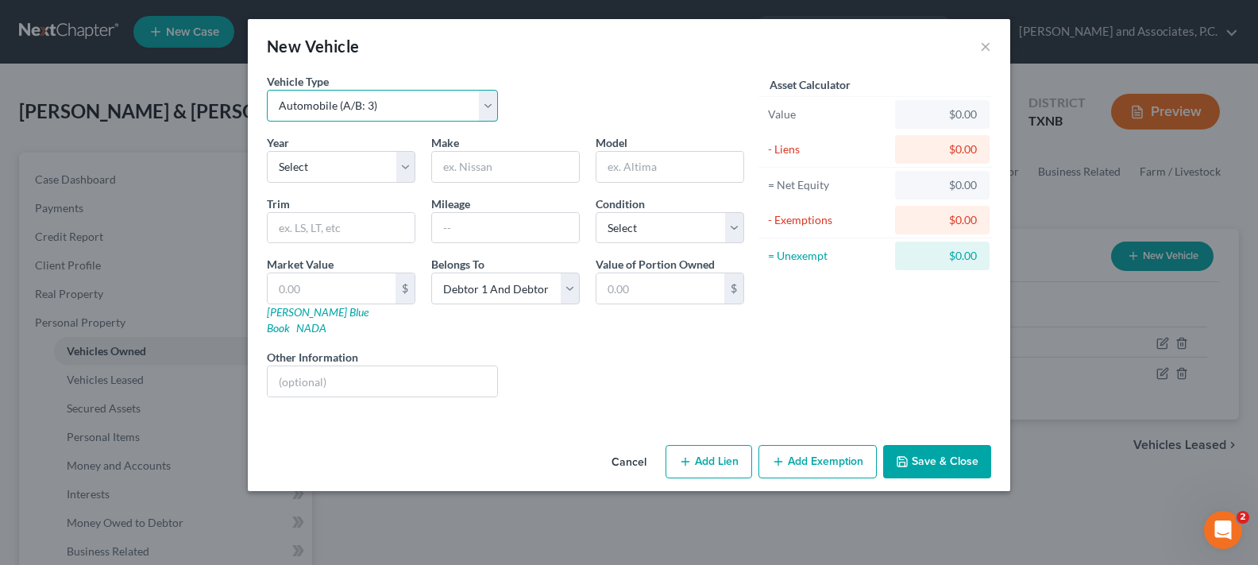
click at [494, 110] on select "Select Automobile (A/B: 3) Truck (A/B: 3) Trailer (A/B: 4) Watercraft (A/B: 4) …" at bounding box center [382, 106] width 231 height 32
select select "3"
click at [267, 90] on select "Select Automobile (A/B: 3) Truck (A/B: 3) Trailer (A/B: 4) Watercraft (A/B: 4) …" at bounding box center [382, 106] width 231 height 32
click at [443, 179] on input "text" at bounding box center [505, 167] width 147 height 30
type input "[PERSON_NAME] center console"
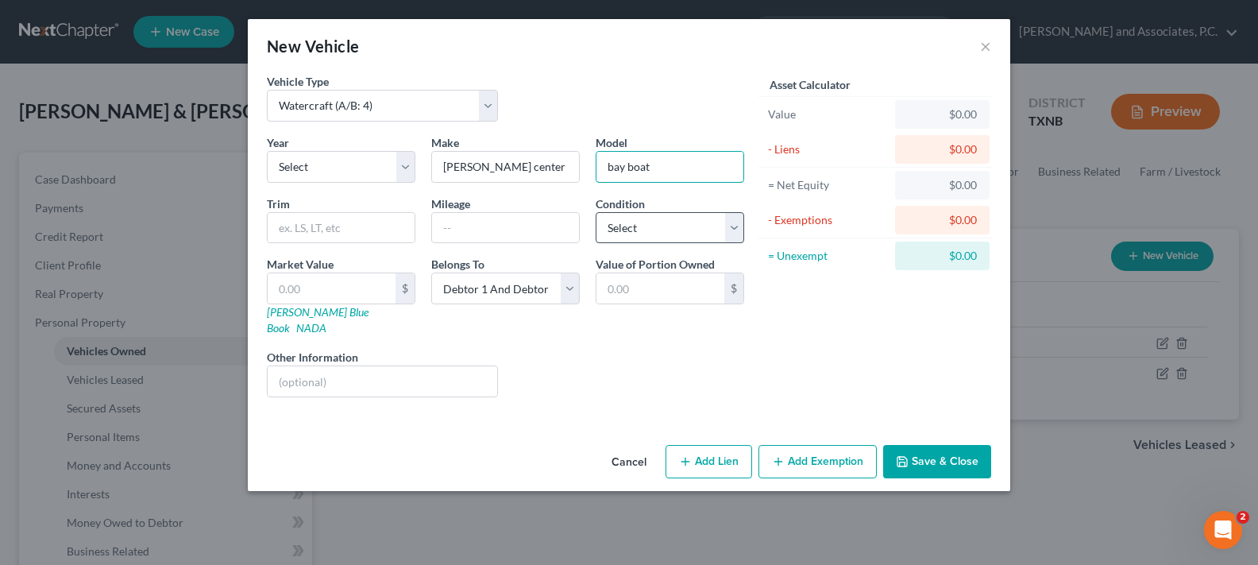
type input "bay boat"
click at [735, 232] on select "Select Excellent Very Good Good Fair Poor" at bounding box center [669, 228] width 148 height 32
select select "2"
click at [595, 212] on select "Select Excellent Very Good Good Fair Poor" at bounding box center [669, 228] width 148 height 32
click at [912, 451] on button "Save & Close" at bounding box center [937, 461] width 108 height 33
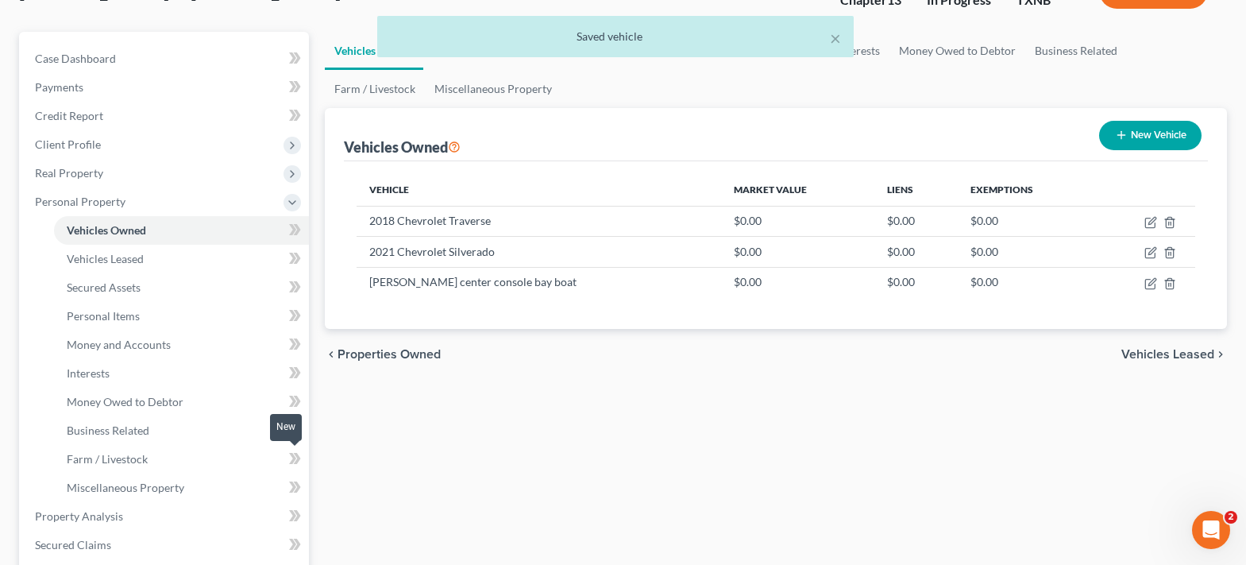
scroll to position [159, 0]
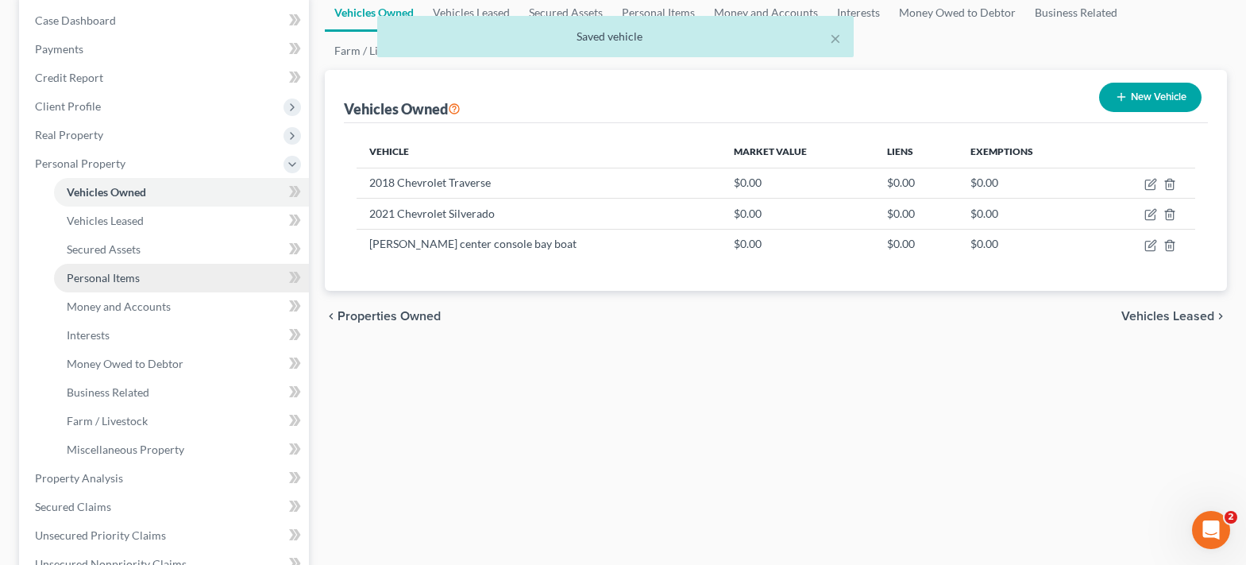
click at [154, 282] on link "Personal Items" at bounding box center [181, 278] width 255 height 29
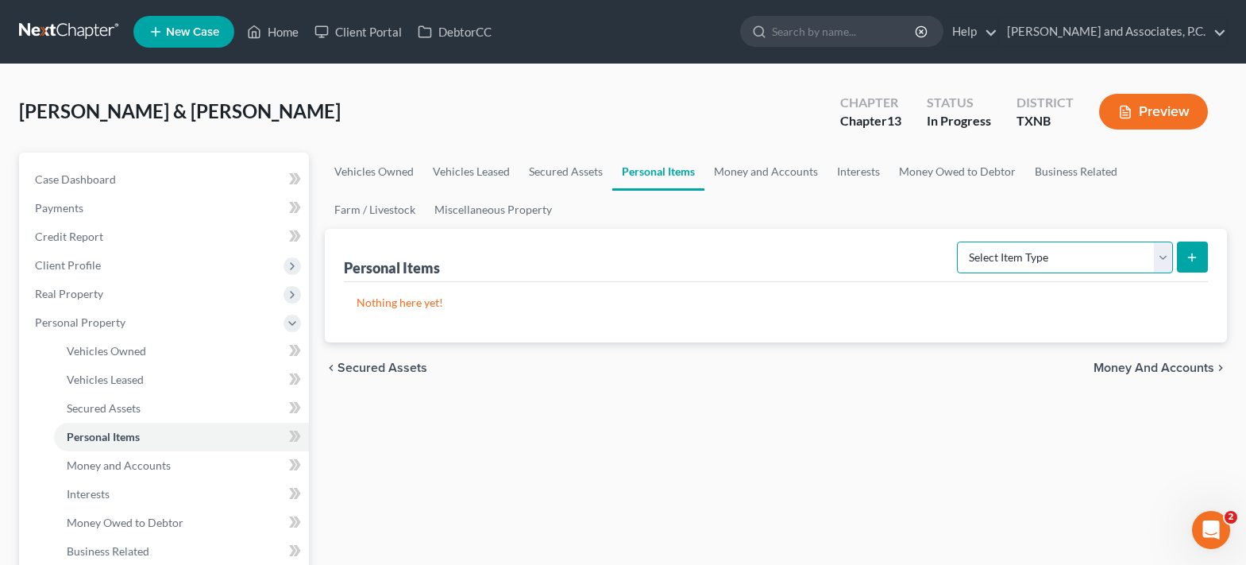
click at [1163, 260] on select "Select Item Type Clothing (A/B: 11) Collectibles Of Value (A/B: 8) Electronics …" at bounding box center [1065, 257] width 216 height 32
select select "clothing"
click at [959, 241] on select "Select Item Type Clothing (A/B: 11) Collectibles Of Value (A/B: 8) Electronics …" at bounding box center [1065, 257] width 216 height 32
click at [1193, 262] on icon "submit" at bounding box center [1191, 257] width 13 height 13
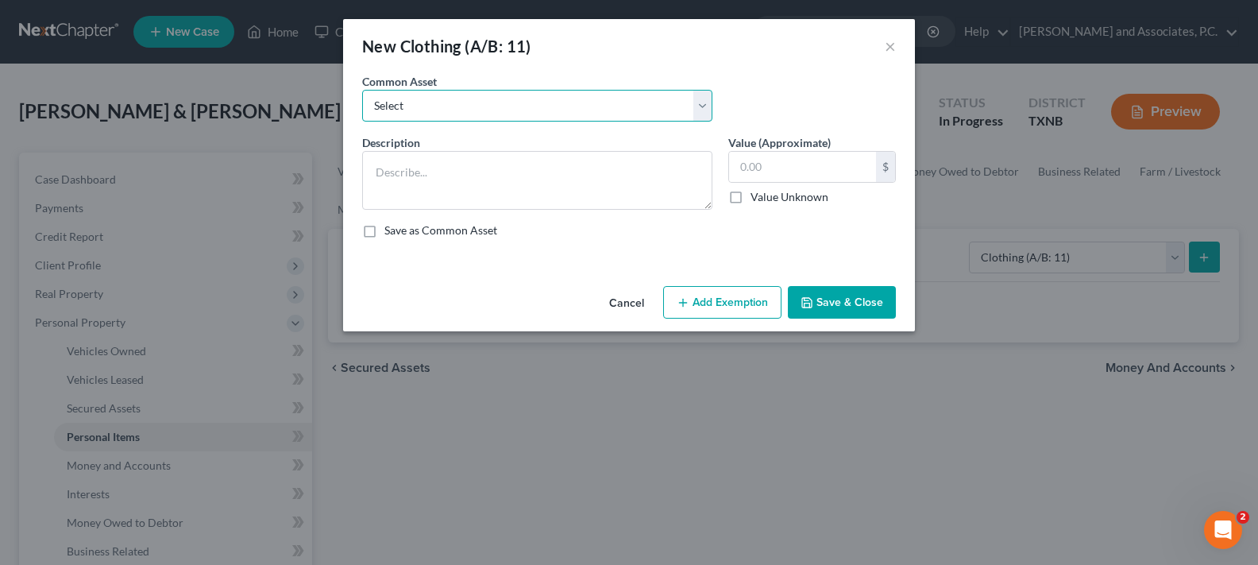
click at [482, 110] on select "Select personal clothing personal clothing personal clothing" at bounding box center [537, 106] width 350 height 32
select select "1"
click at [362, 90] on select "Select personal clothing personal clothing personal clothing" at bounding box center [537, 106] width 350 height 32
type textarea "personal clothing"
type input "500.00"
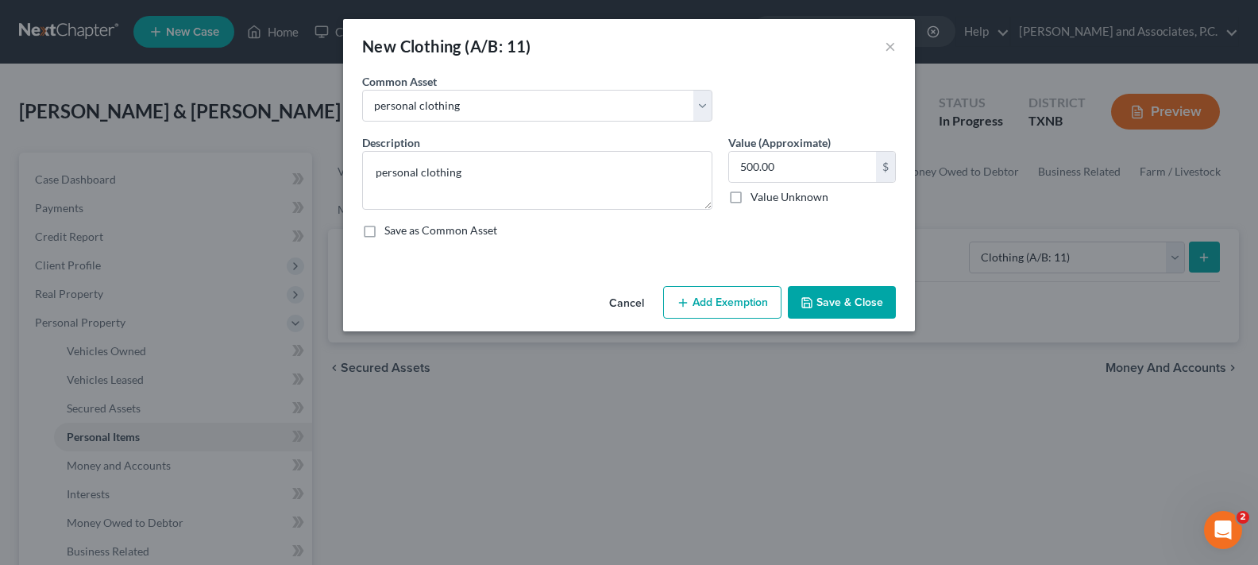
click at [834, 291] on button "Save & Close" at bounding box center [842, 302] width 108 height 33
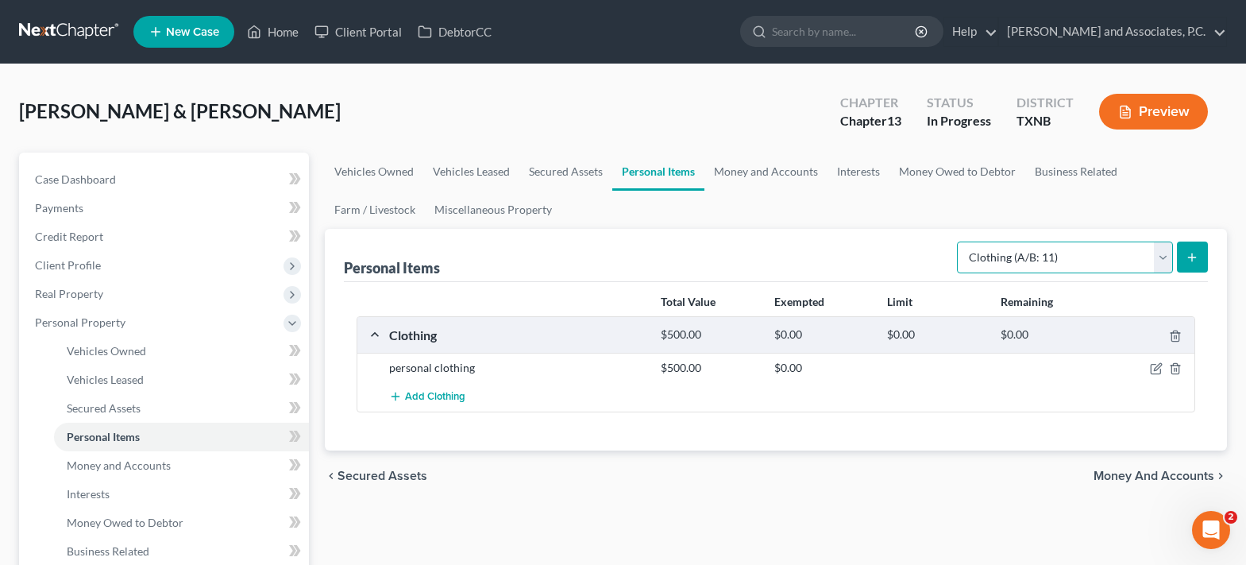
click at [1162, 256] on select "Select Item Type Clothing (A/B: 11) Collectibles Of Value (A/B: 8) Electronics …" at bounding box center [1065, 257] width 216 height 32
select select "household_goods"
click at [959, 241] on select "Select Item Type Clothing (A/B: 11) Collectibles Of Value (A/B: 8) Electronics …" at bounding box center [1065, 257] width 216 height 32
click at [1188, 261] on icon "submit" at bounding box center [1191, 257] width 13 height 13
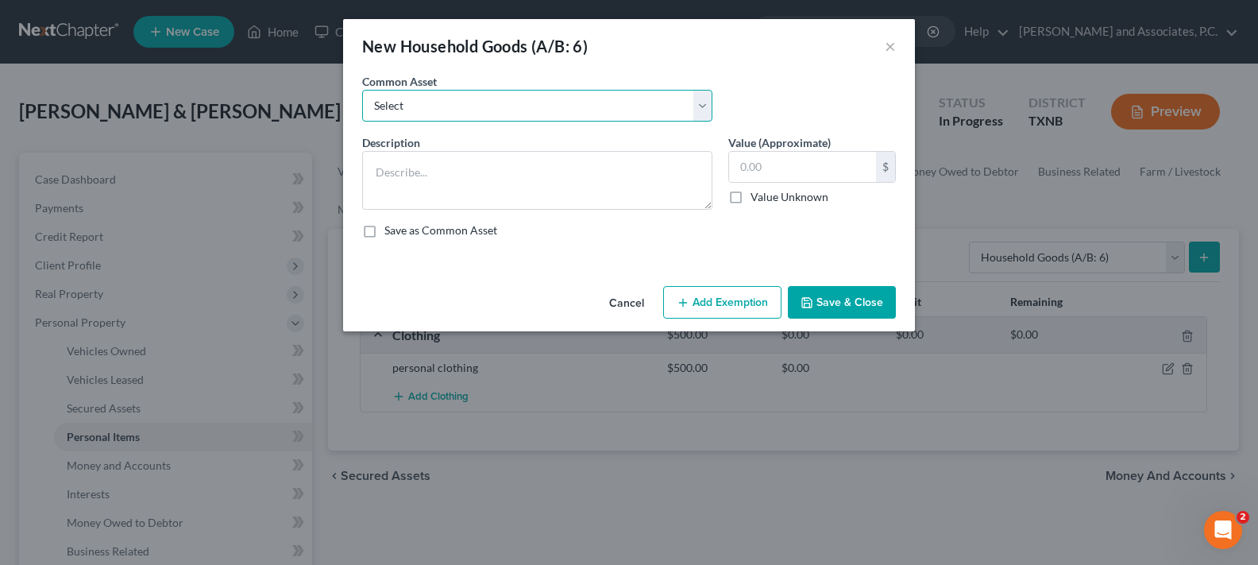
click at [499, 116] on select "Select household goods & furnishings household goods & furnishings" at bounding box center [537, 106] width 350 height 32
select select "0"
click at [362, 90] on select "Select household goods & furnishings household goods & furnishings" at bounding box center [537, 106] width 350 height 32
type textarea "household goods & furnishings"
type input "4,000.00"
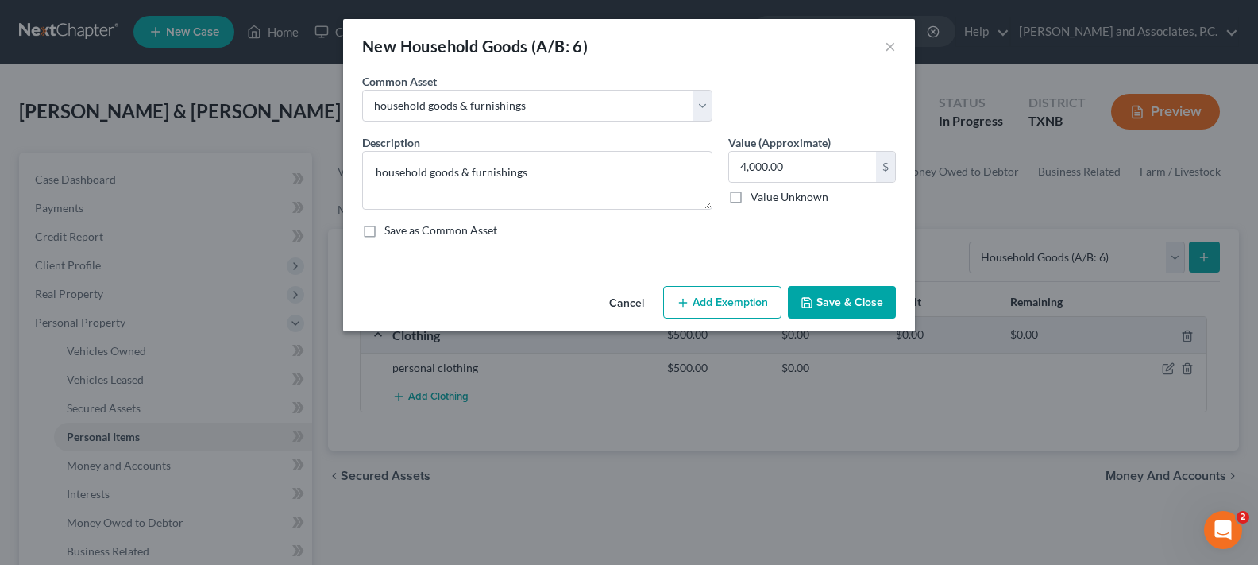
click at [823, 298] on button "Save & Close" at bounding box center [842, 302] width 108 height 33
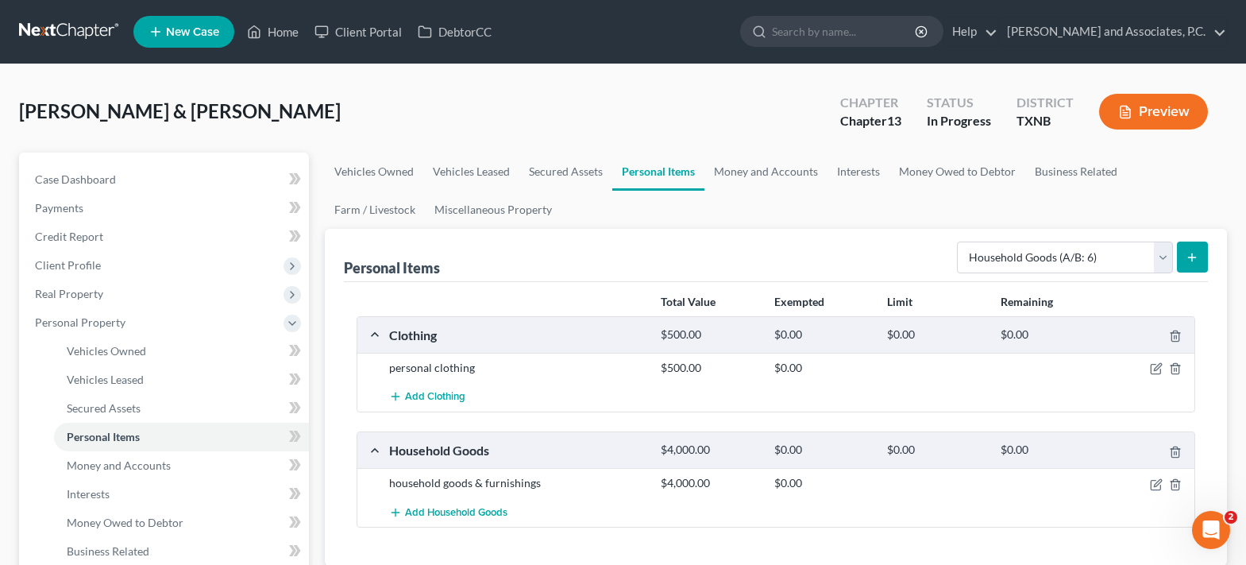
click at [1191, 264] on button "submit" at bounding box center [1192, 256] width 31 height 31
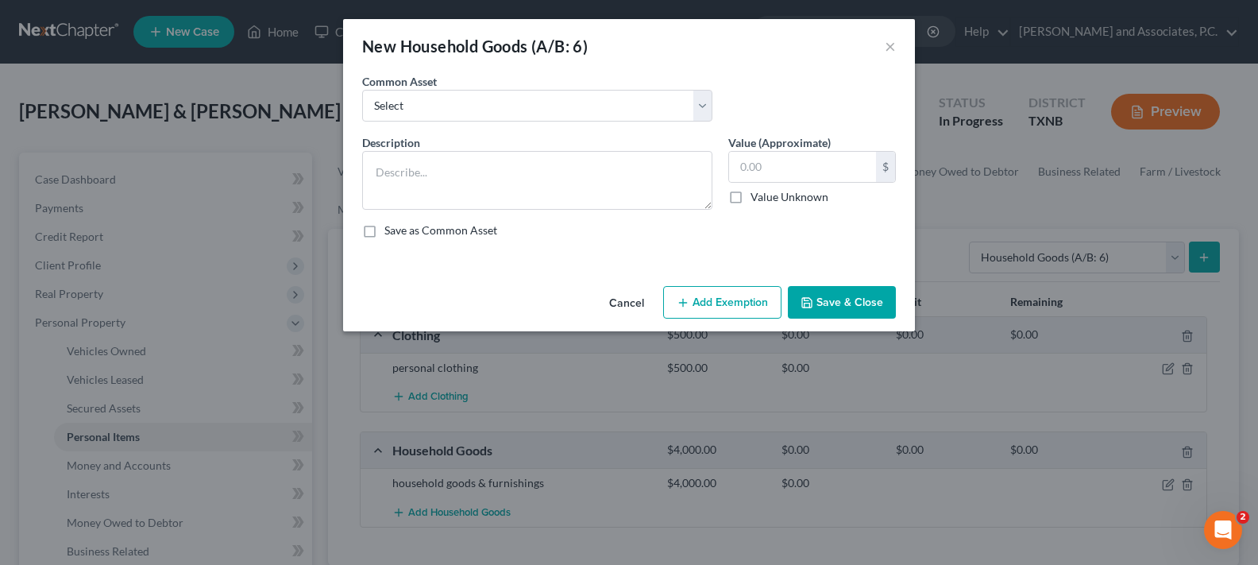
click at [633, 301] on button "Cancel" at bounding box center [626, 303] width 60 height 32
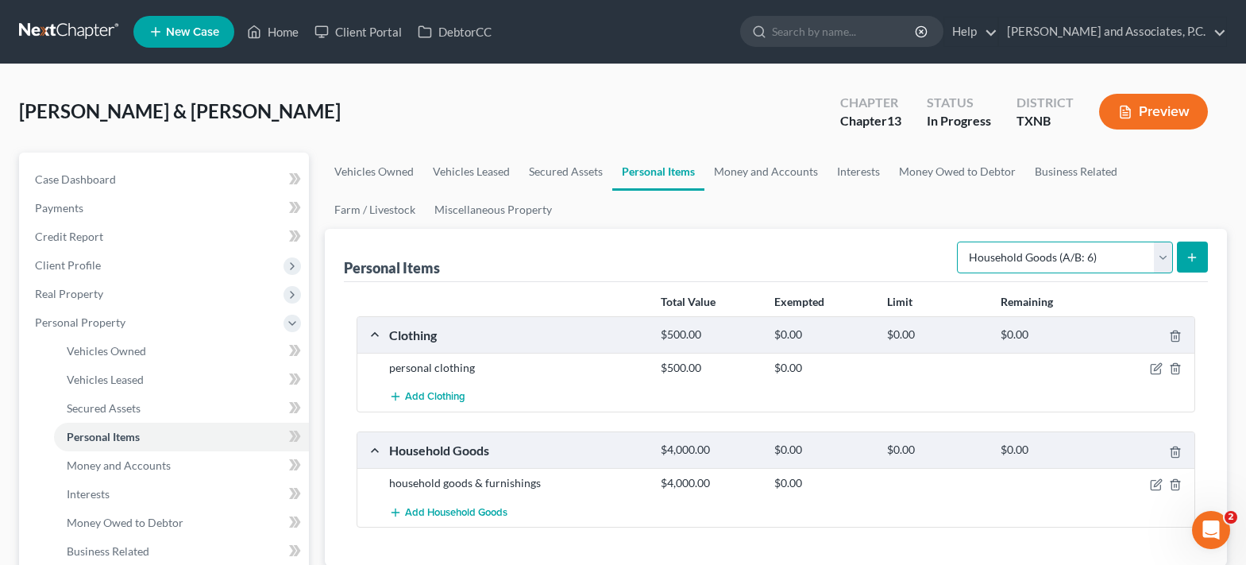
click at [1166, 256] on select "Select Item Type Clothing (A/B: 11) Collectibles Of Value (A/B: 8) Electronics …" at bounding box center [1065, 257] width 216 height 32
select select "firearms"
click at [959, 241] on select "Select Item Type Clothing (A/B: 11) Collectibles Of Value (A/B: 8) Electronics …" at bounding box center [1065, 257] width 216 height 32
click at [1199, 259] on button "submit" at bounding box center [1192, 256] width 31 height 31
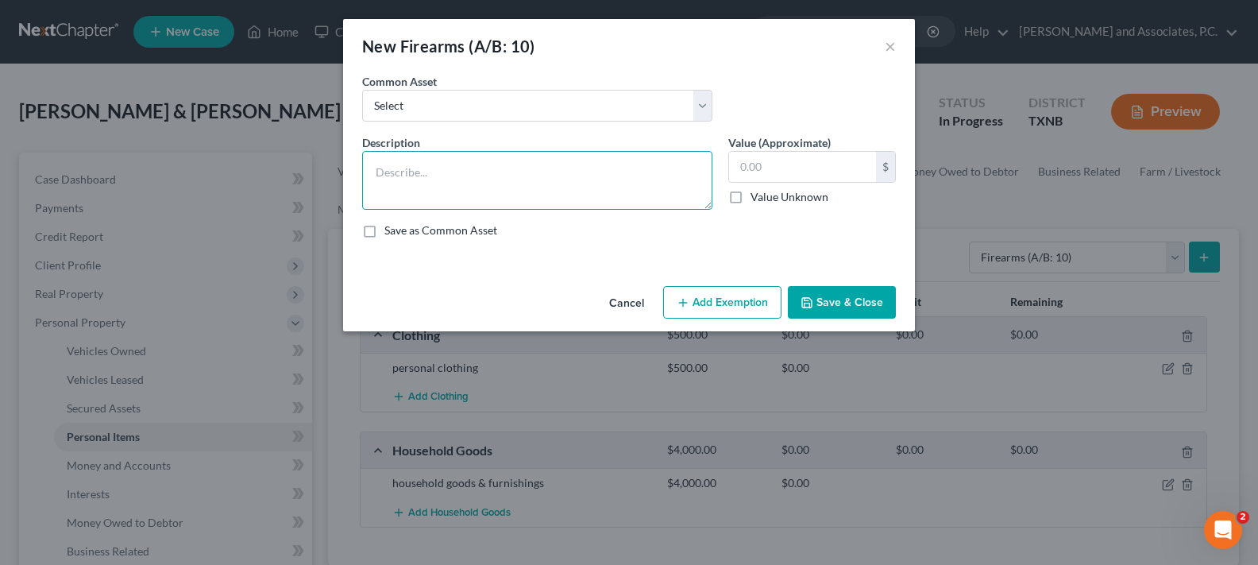
click at [511, 164] on textarea at bounding box center [537, 180] width 350 height 59
type textarea "6.5 Creedmore"
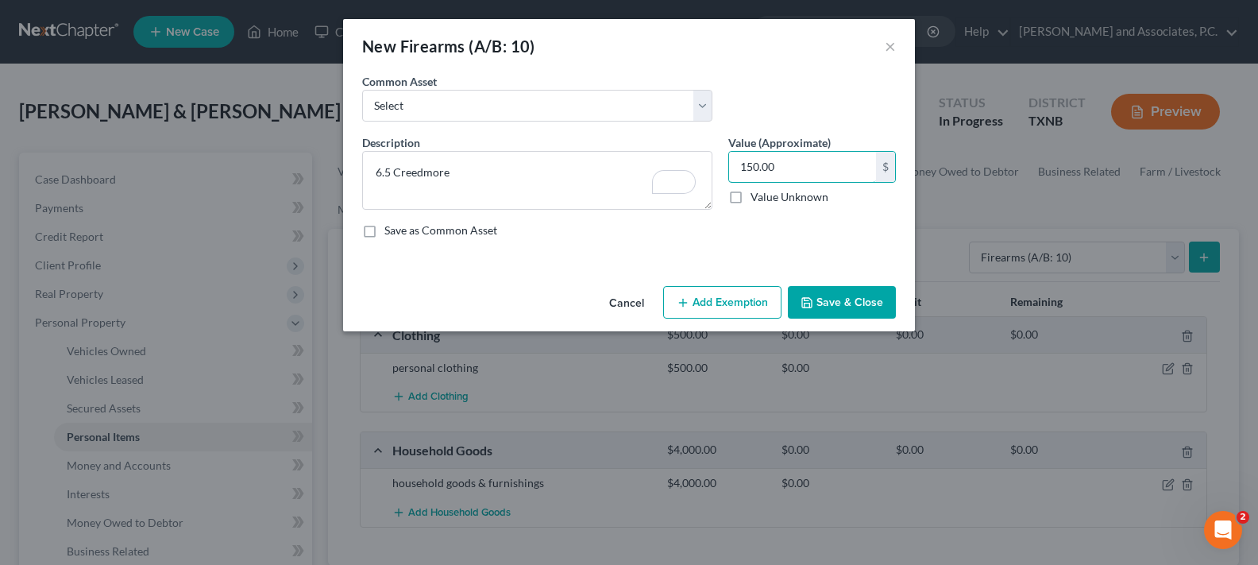
type input "150.00"
click at [857, 305] on button "Save & Close" at bounding box center [842, 302] width 108 height 33
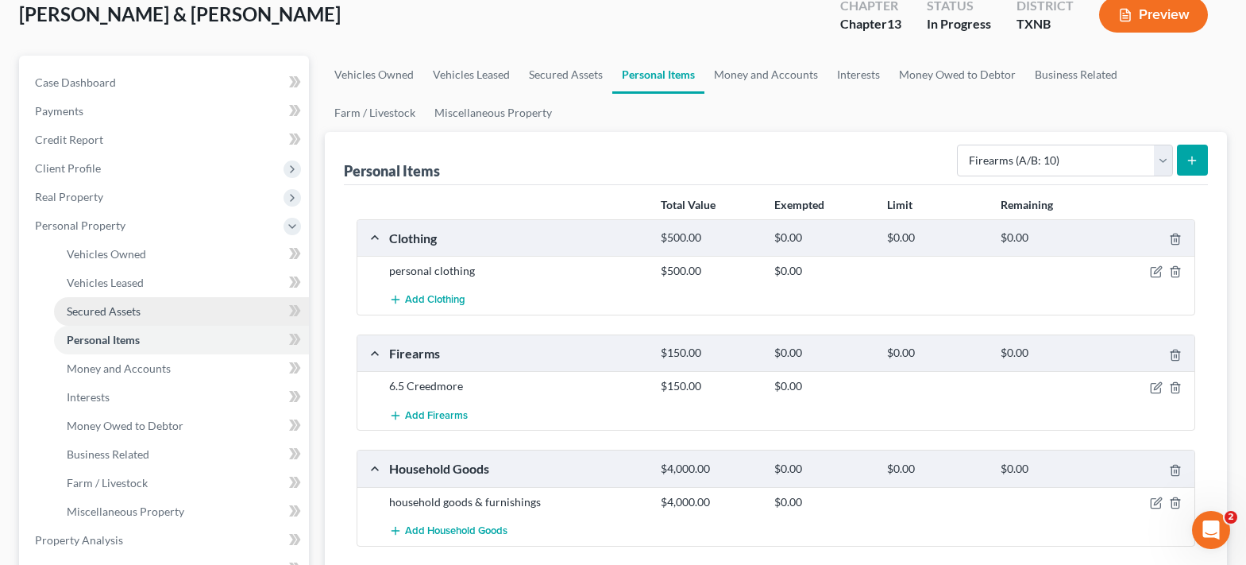
scroll to position [159, 0]
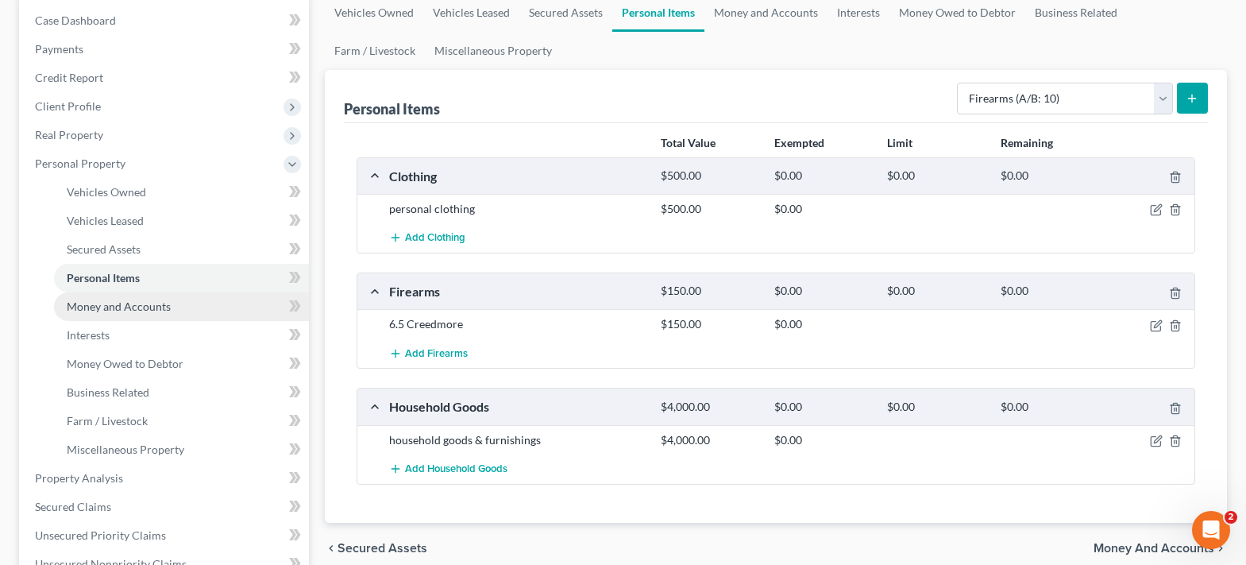
click at [118, 312] on span "Money and Accounts" at bounding box center [119, 305] width 104 height 13
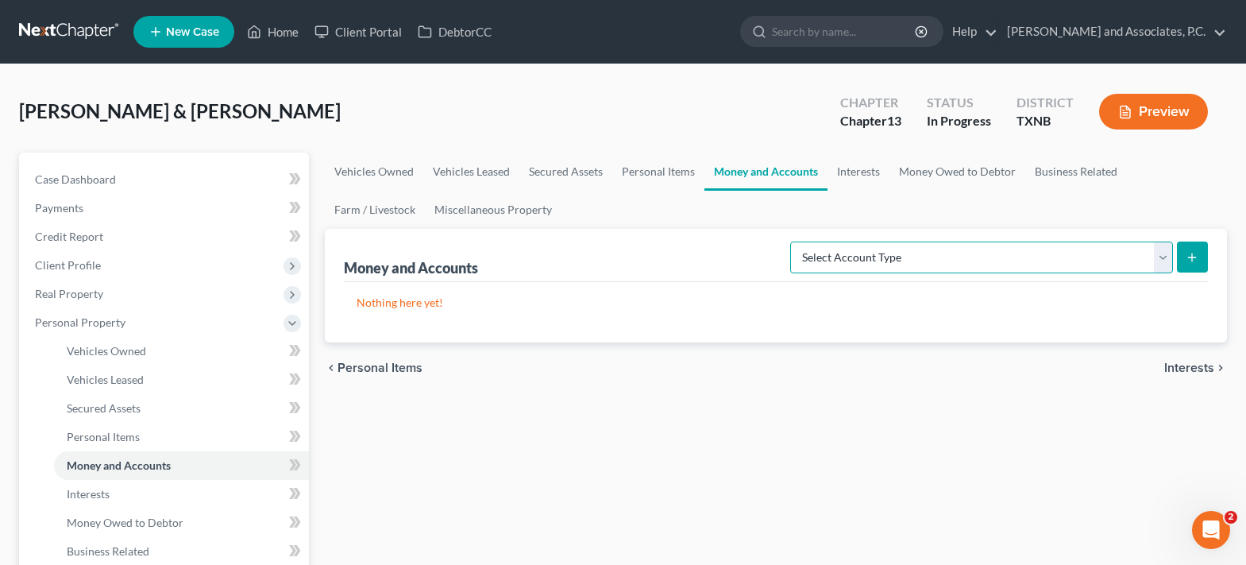
click at [1167, 259] on select "Select Account Type Brokerage (A/B: 18, SOFA: 20) Cash on Hand (A/B: 16) Certif…" at bounding box center [981, 257] width 383 height 32
select select "checking"
click at [794, 241] on select "Select Account Type Brokerage (A/B: 18, SOFA: 20) Cash on Hand (A/B: 16) Certif…" at bounding box center [981, 257] width 383 height 32
click at [1186, 266] on button "submit" at bounding box center [1192, 256] width 31 height 31
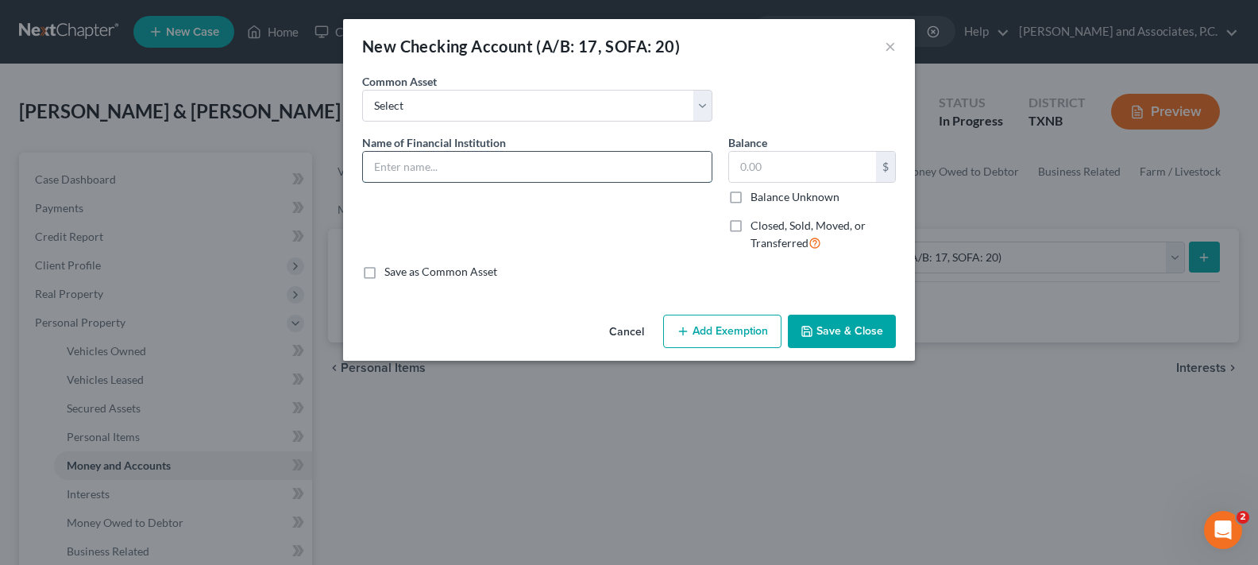
click at [417, 163] on input "text" at bounding box center [537, 167] width 349 height 30
type input "Sanger Bank"
type input "5.00"
click at [830, 333] on button "Save & Close" at bounding box center [842, 330] width 108 height 33
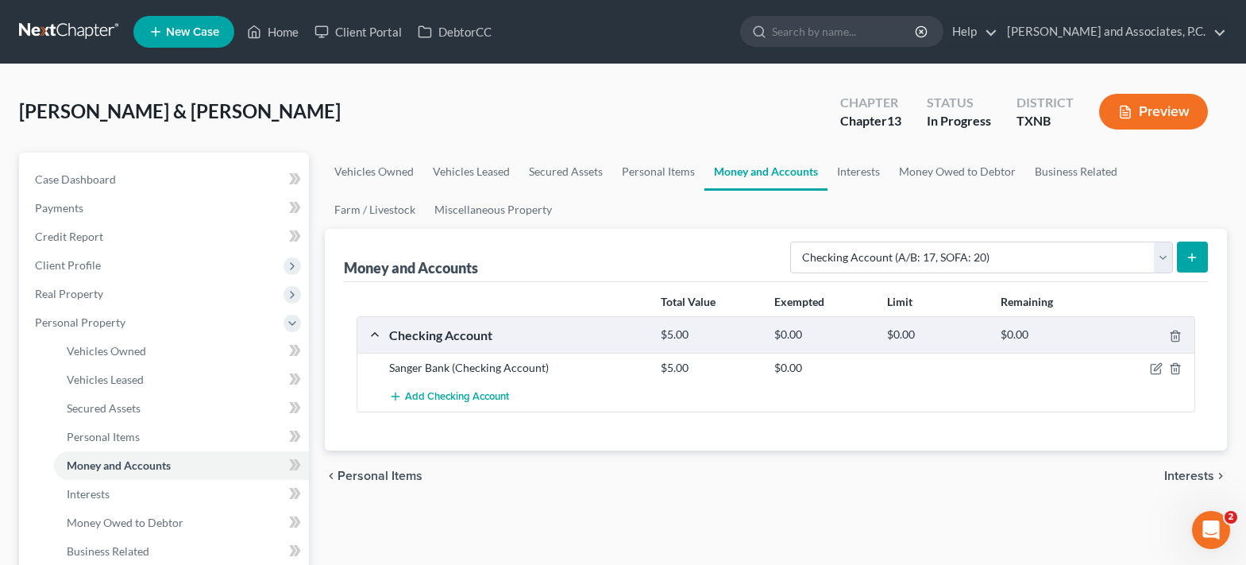
click at [1199, 258] on button "submit" at bounding box center [1192, 256] width 31 height 31
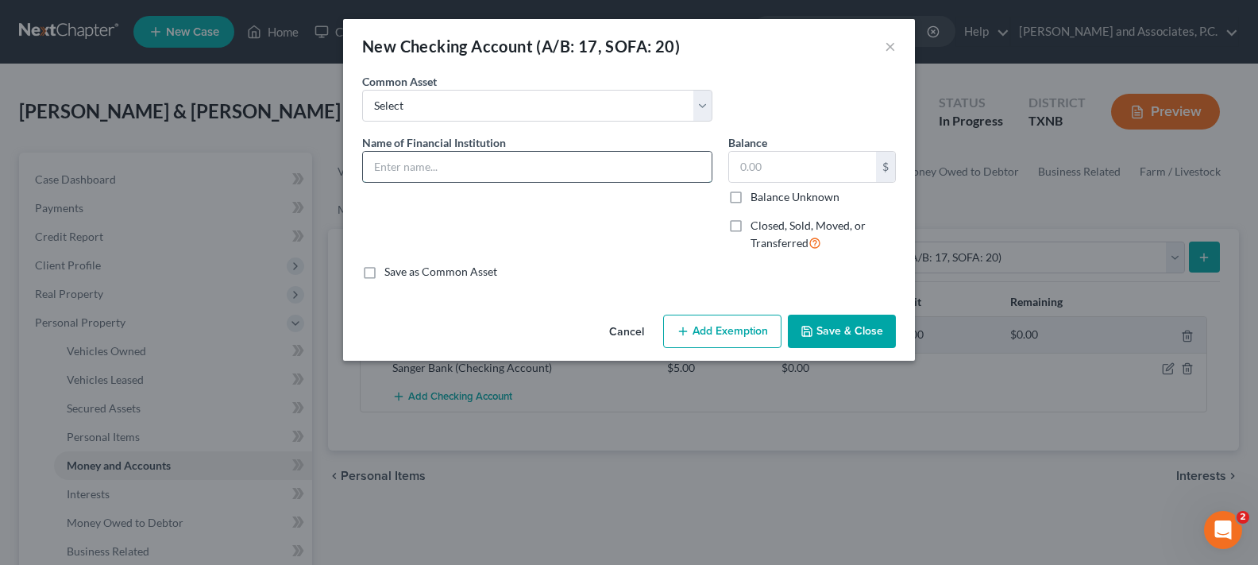
click at [480, 168] on input "text" at bounding box center [537, 167] width 349 height 30
type input "Cash App"
type input "0.75"
click at [812, 326] on icon "button" at bounding box center [806, 331] width 13 height 13
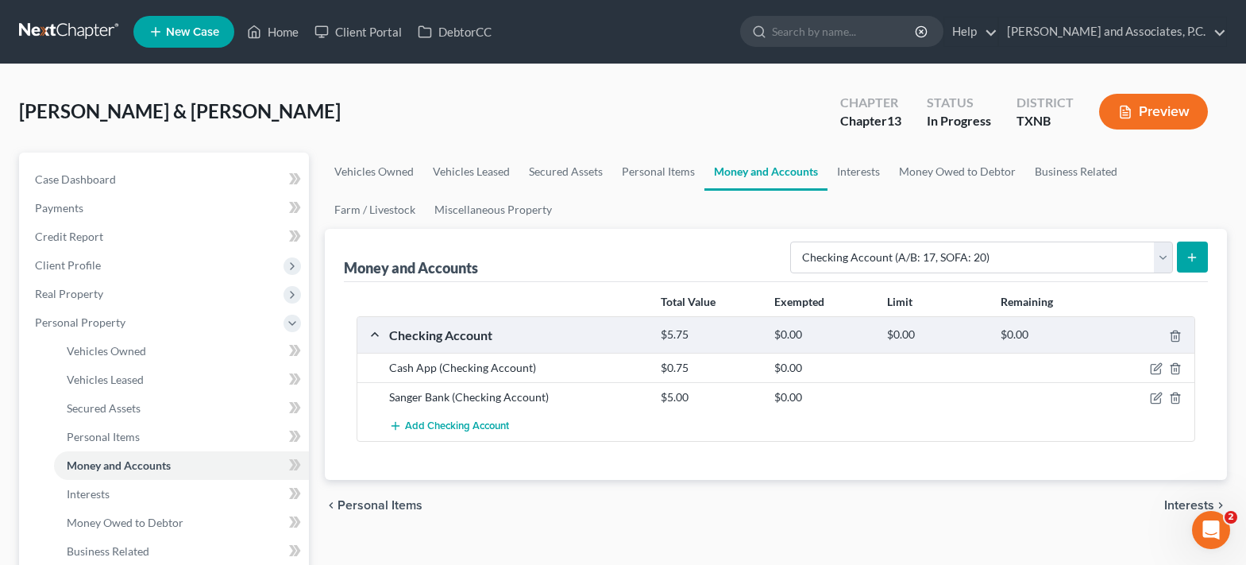
click at [1185, 266] on button "submit" at bounding box center [1192, 256] width 31 height 31
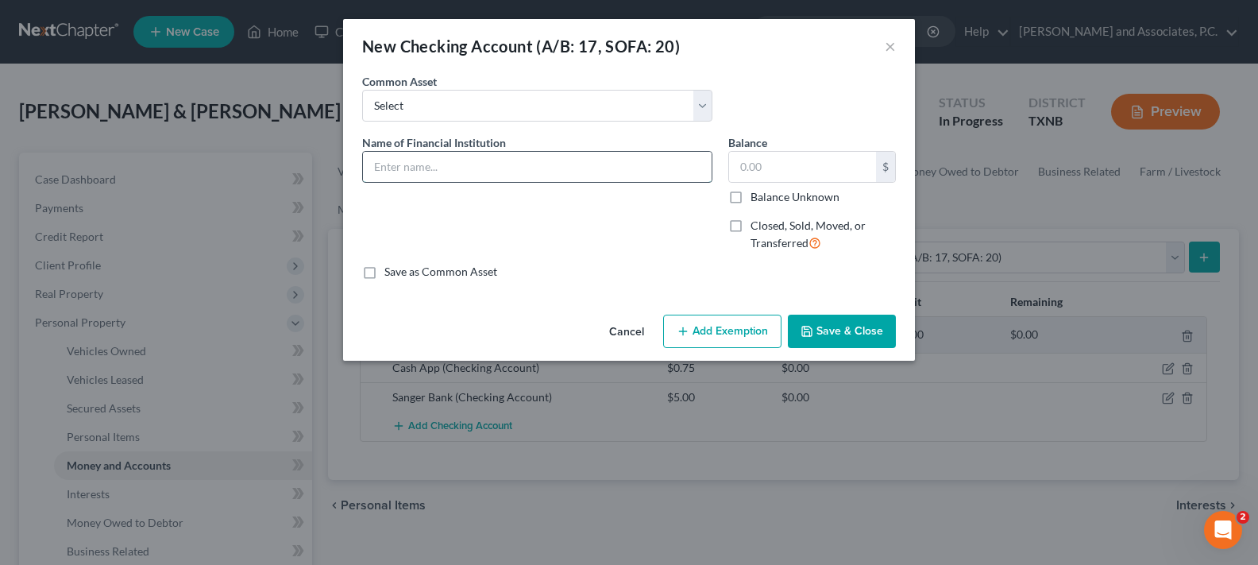
click at [488, 169] on input "text" at bounding box center [537, 167] width 349 height 30
type input "Cash App"
click at [746, 173] on input "text" at bounding box center [802, 167] width 147 height 30
type input "1.87"
click at [838, 329] on button "Save & Close" at bounding box center [842, 330] width 108 height 33
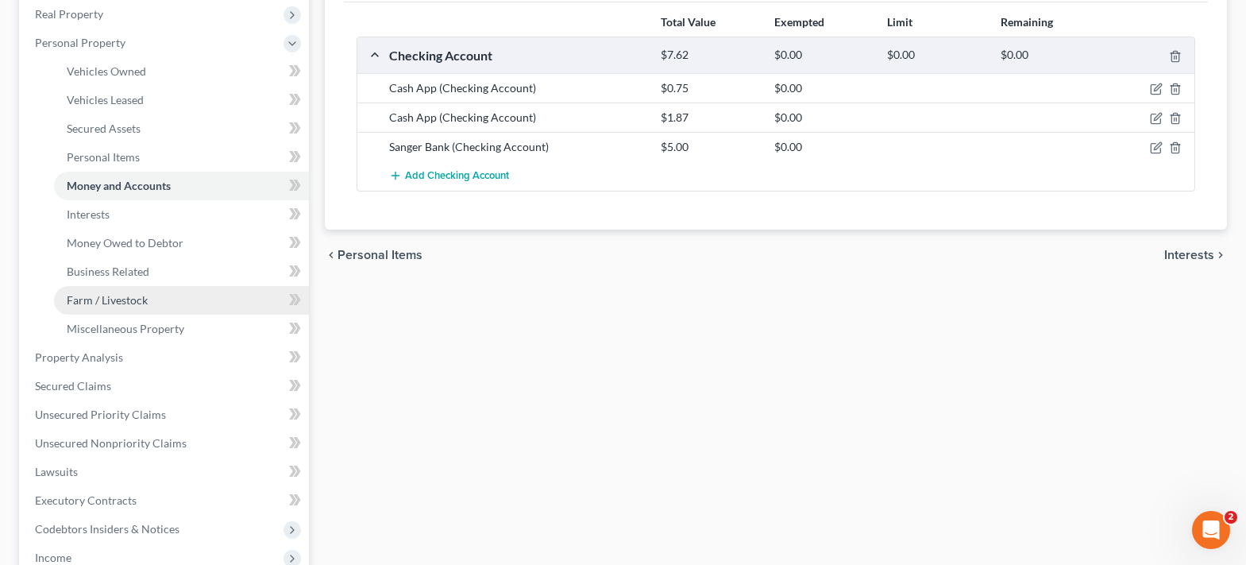
scroll to position [318, 0]
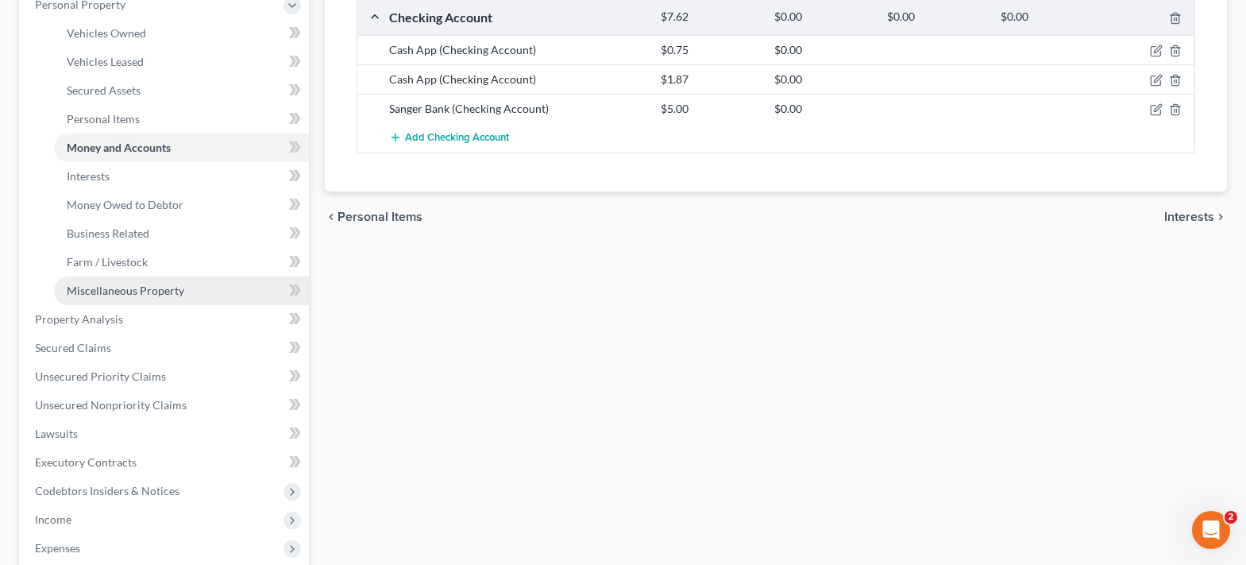
click at [160, 299] on link "Miscellaneous Property" at bounding box center [181, 290] width 255 height 29
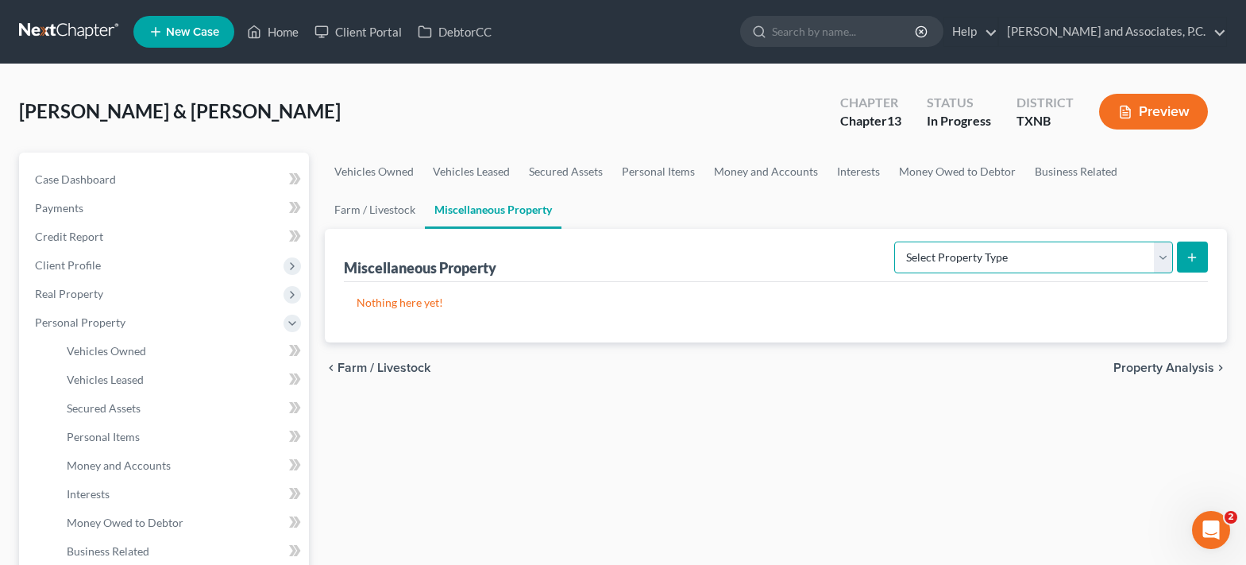
click at [1167, 257] on select "Select Property Type Assigned for Creditor Benefit [DATE] (SOFA: 12) Holding fo…" at bounding box center [1033, 257] width 279 height 32
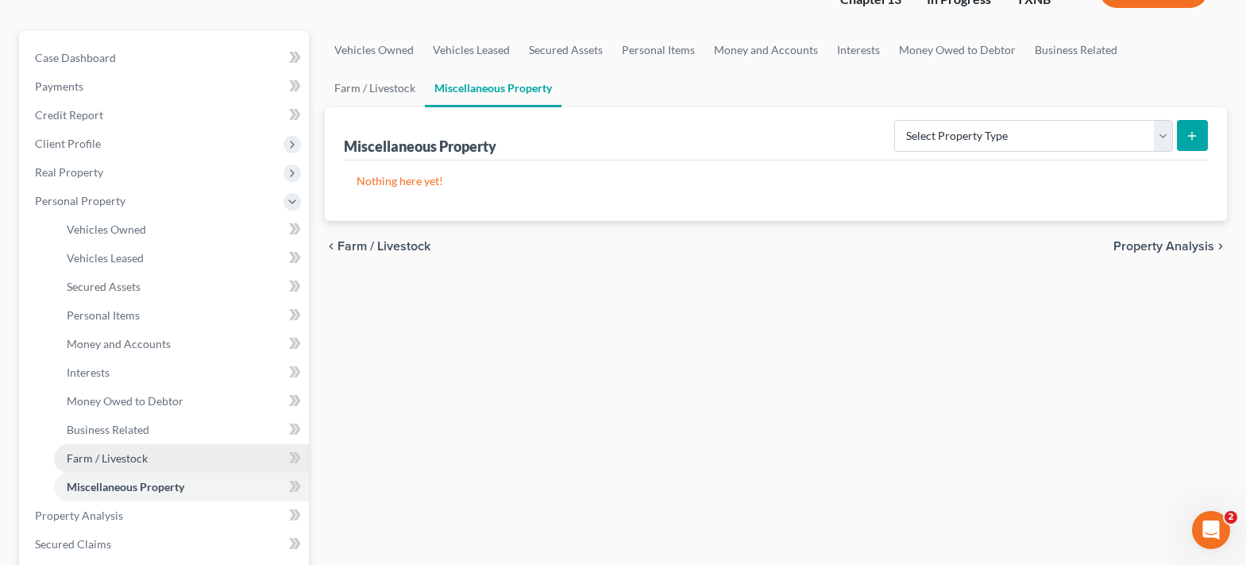
scroll to position [159, 0]
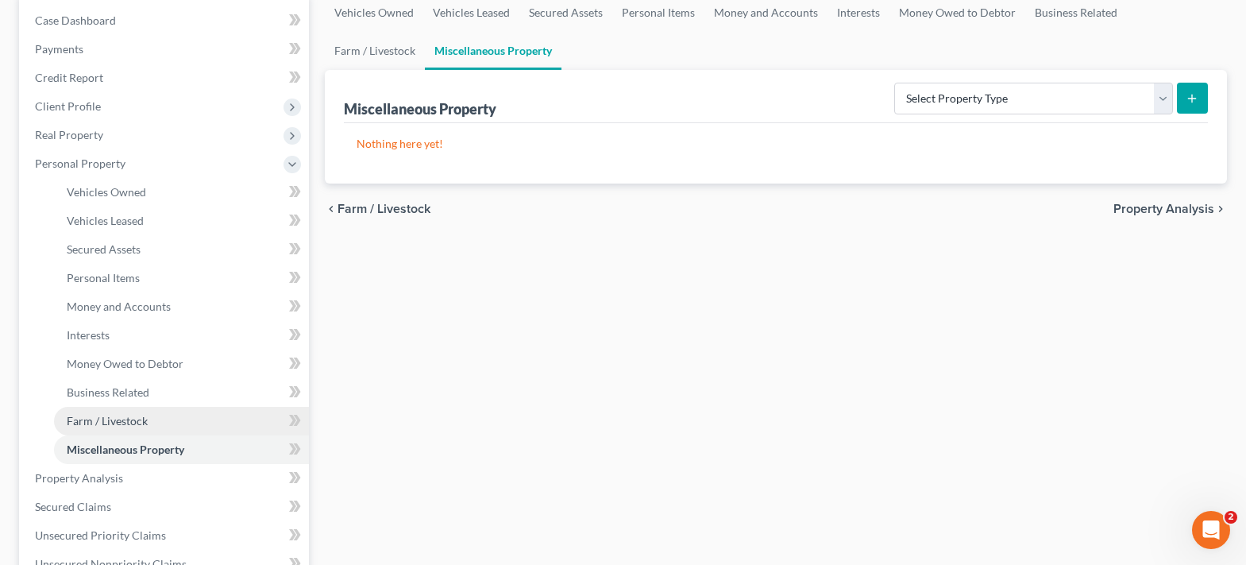
click at [133, 409] on link "Farm / Livestock" at bounding box center [181, 421] width 255 height 29
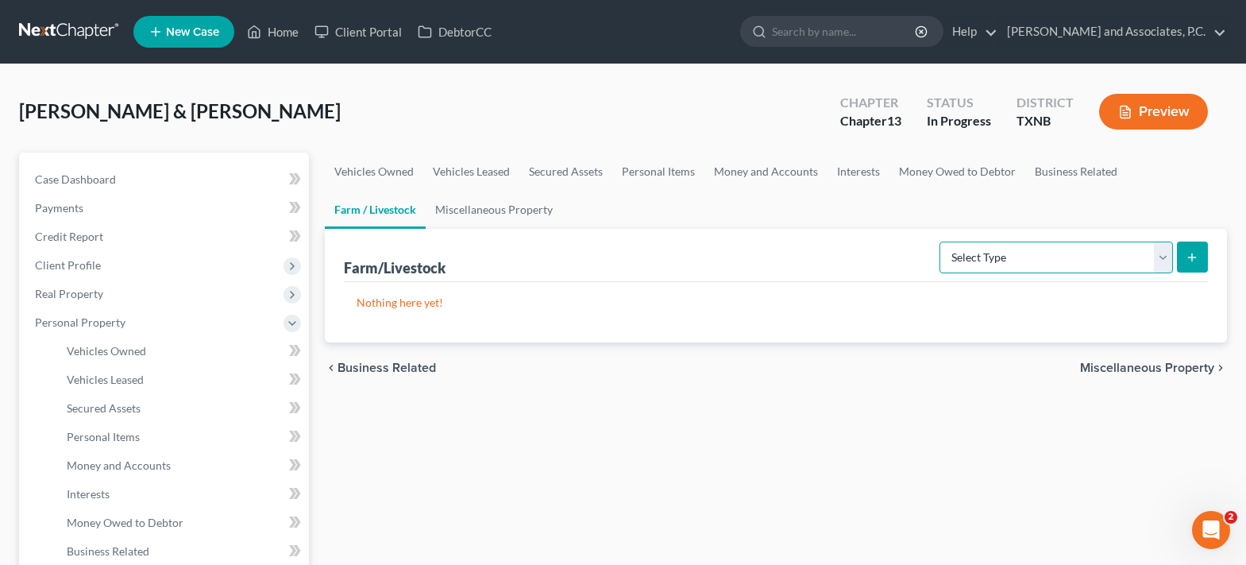
click at [1158, 252] on select "Select Type Animals & Livestock (A/B: 47) Crops: Growing or Harvested (A/B: 48)…" at bounding box center [1055, 257] width 233 height 32
select select "animals"
click at [942, 241] on select "Select Type Animals & Livestock (A/B: 47) Crops: Growing or Harvested (A/B: 48)…" at bounding box center [1055, 257] width 233 height 32
click at [1191, 256] on icon "submit" at bounding box center [1191, 257] width 13 height 13
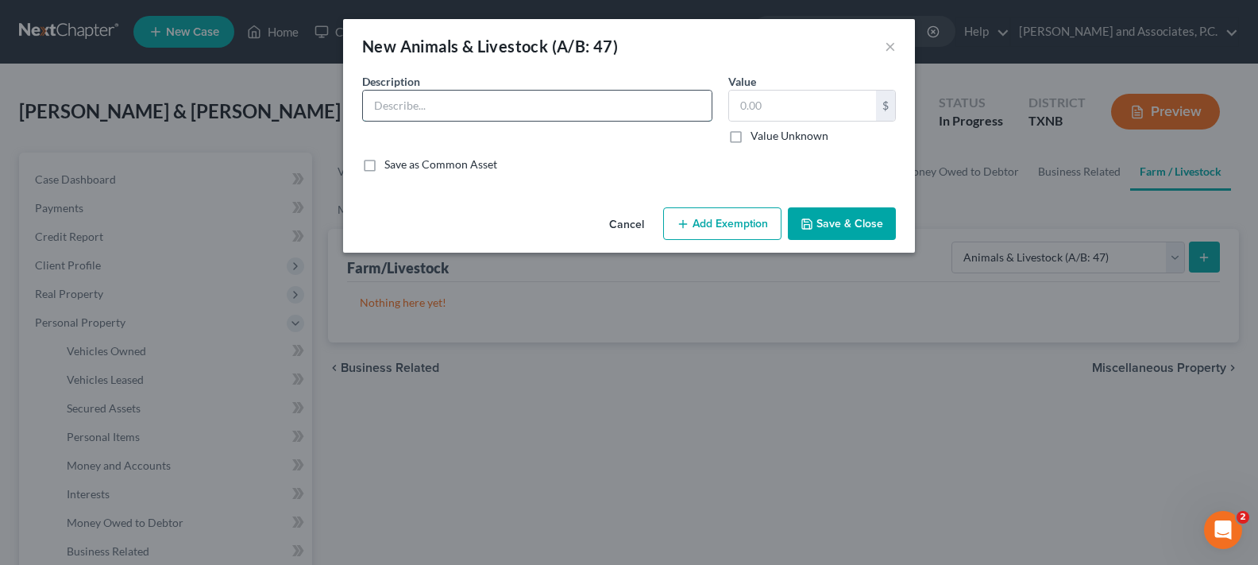
click at [526, 116] on input "text" at bounding box center [537, 106] width 349 height 30
type input "3 hens and 1 rooster"
type input "25.00"
click at [853, 227] on button "Save & Close" at bounding box center [842, 223] width 108 height 33
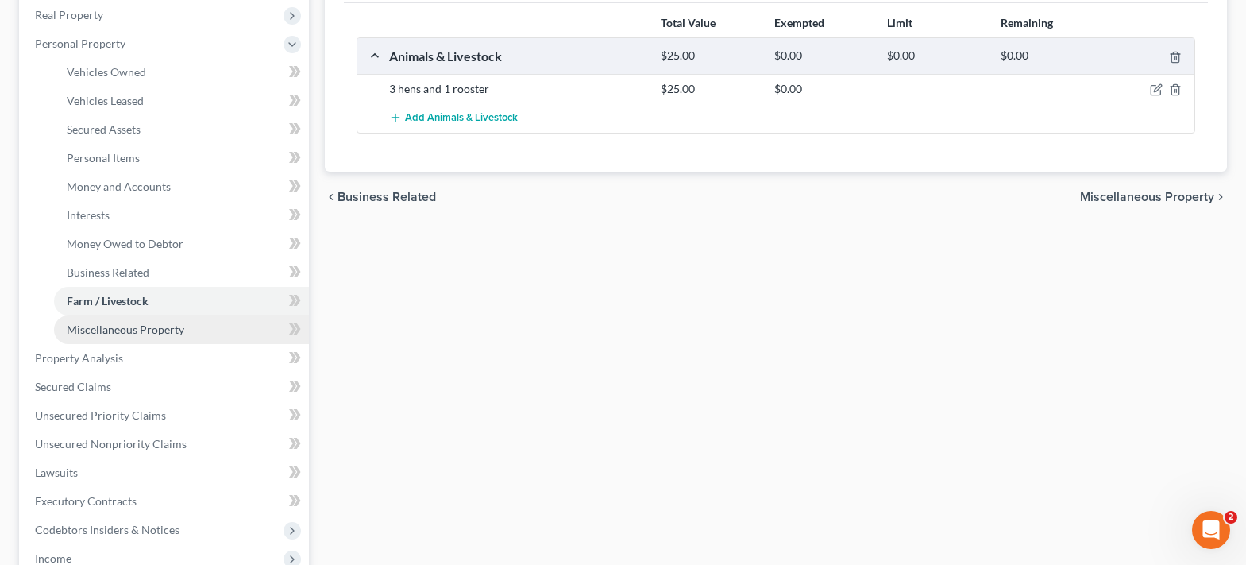
scroll to position [318, 0]
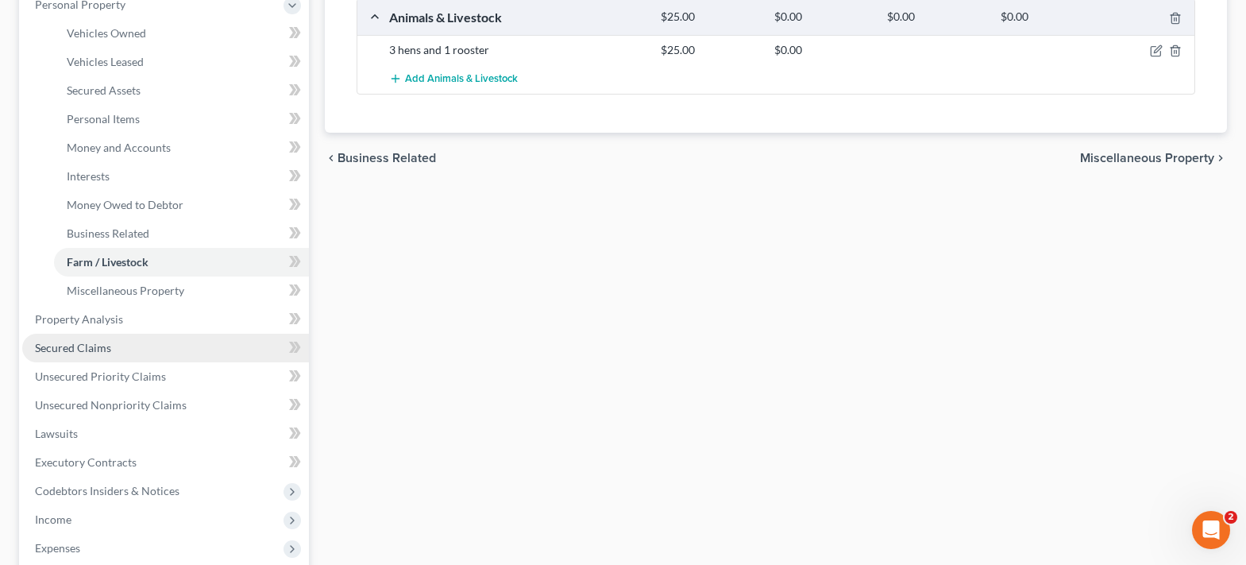
click at [157, 353] on link "Secured Claims" at bounding box center [165, 347] width 287 height 29
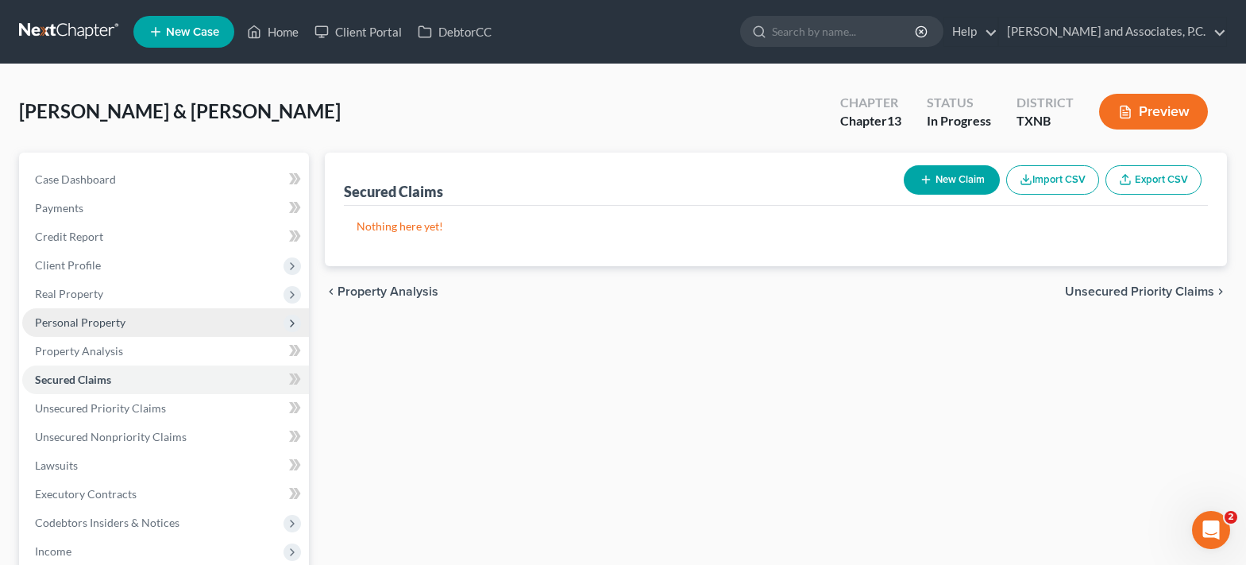
click at [79, 325] on span "Personal Property" at bounding box center [80, 321] width 91 height 13
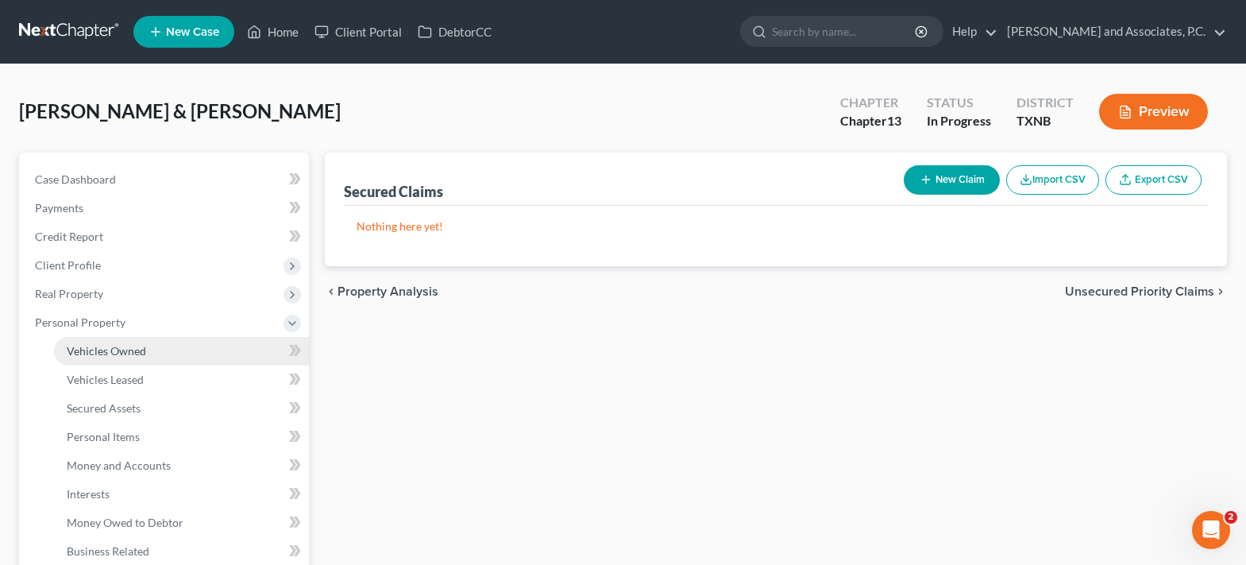
click at [148, 363] on link "Vehicles Owned" at bounding box center [181, 351] width 255 height 29
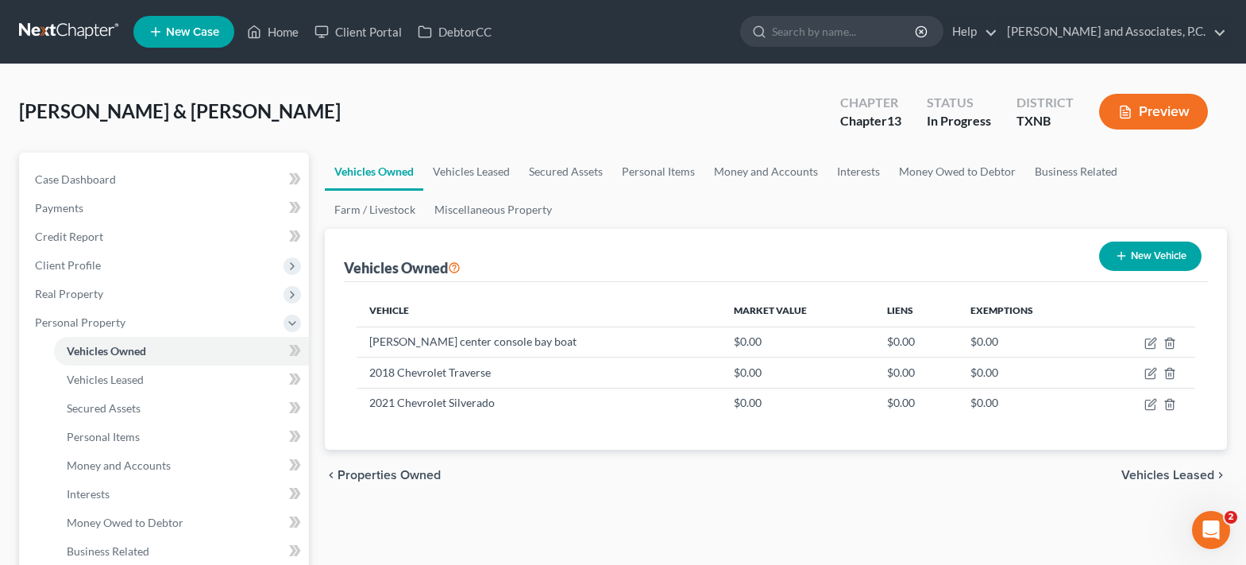
click at [1135, 263] on button "New Vehicle" at bounding box center [1150, 255] width 102 height 29
select select "0"
select select "2"
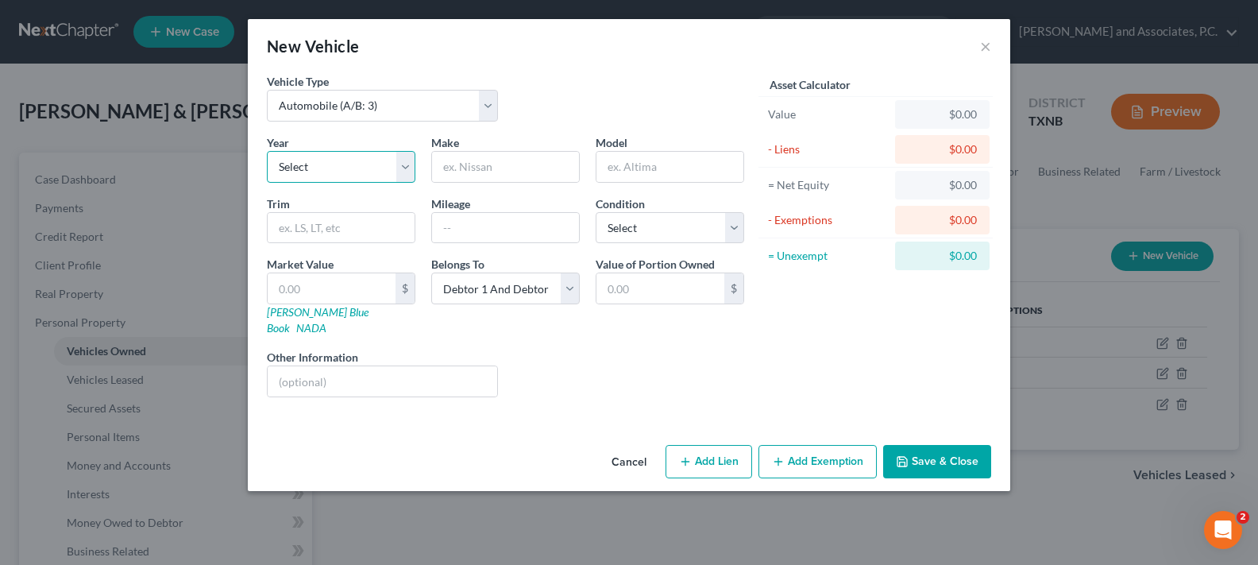
click at [411, 169] on select "Select 2026 2025 2024 2023 2022 2021 2020 2019 2018 2017 2016 2015 2014 2013 20…" at bounding box center [341, 167] width 148 height 32
select select "7"
click at [267, 151] on select "Select 2026 2025 2024 2023 2022 2021 2020 2019 2018 2017 2016 2015 2014 2013 20…" at bounding box center [341, 167] width 148 height 32
click at [465, 172] on input "text" at bounding box center [505, 167] width 147 height 30
type input "Ford"
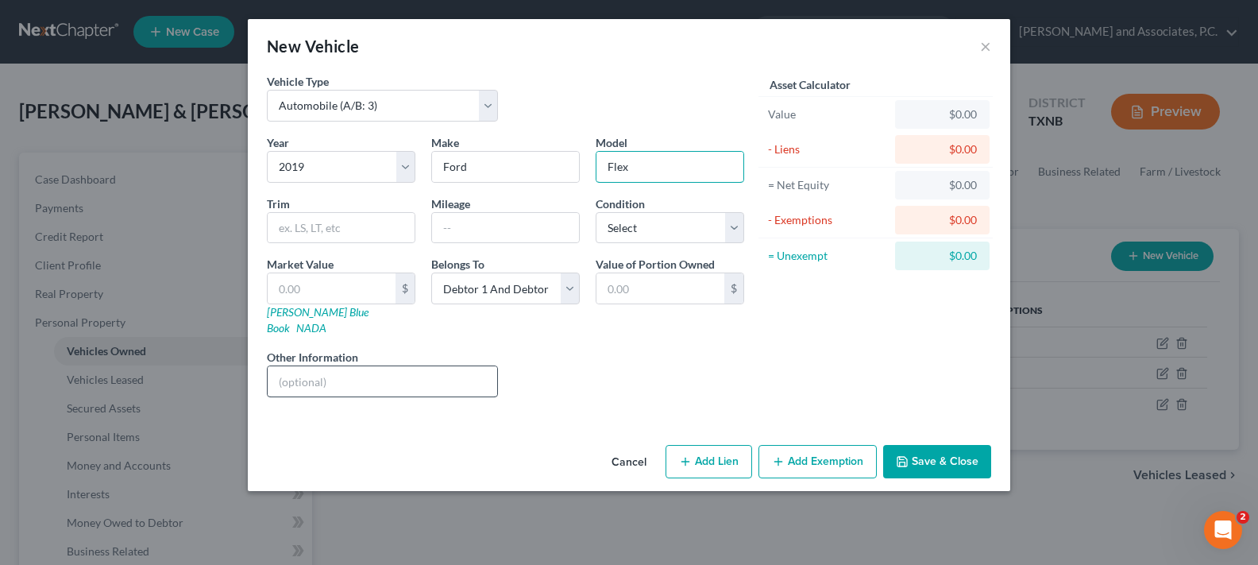
type input "Flex"
click at [391, 366] on input "text" at bounding box center [382, 381] width 229 height 30
type input "cosigner drives"
click at [918, 448] on button "Save & Close" at bounding box center [937, 461] width 108 height 33
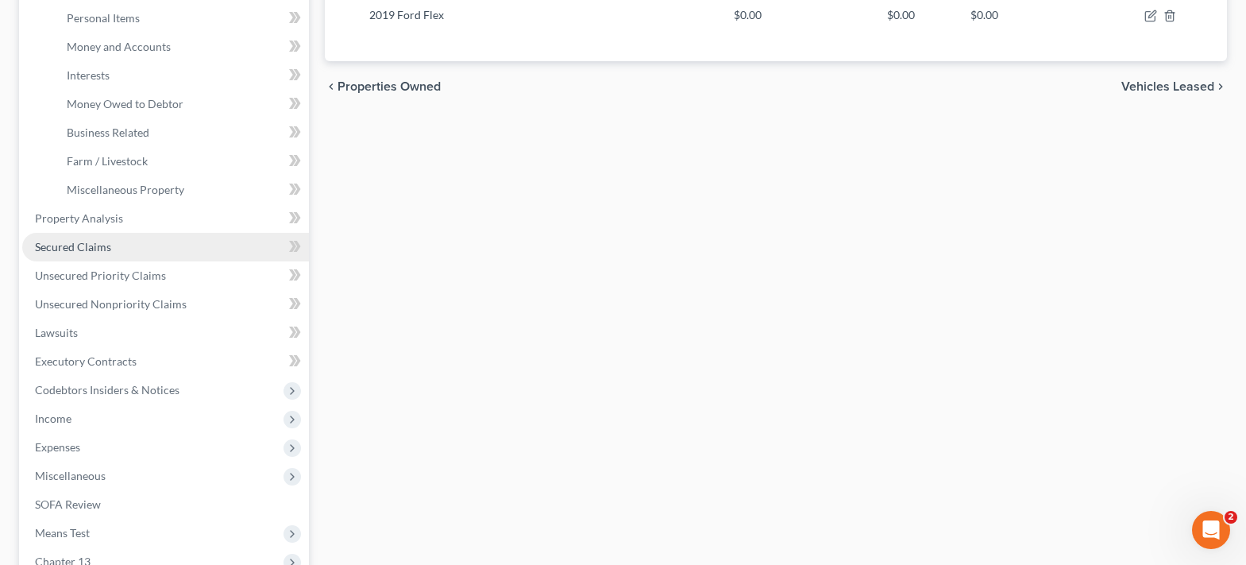
scroll to position [476, 0]
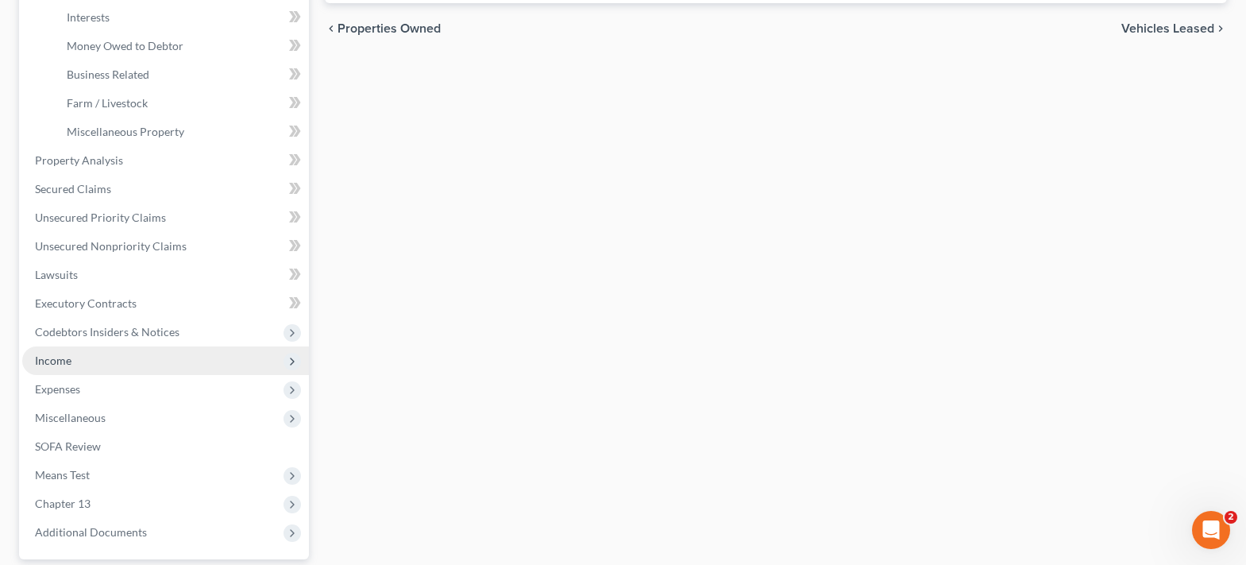
click at [103, 368] on span "Income" at bounding box center [165, 360] width 287 height 29
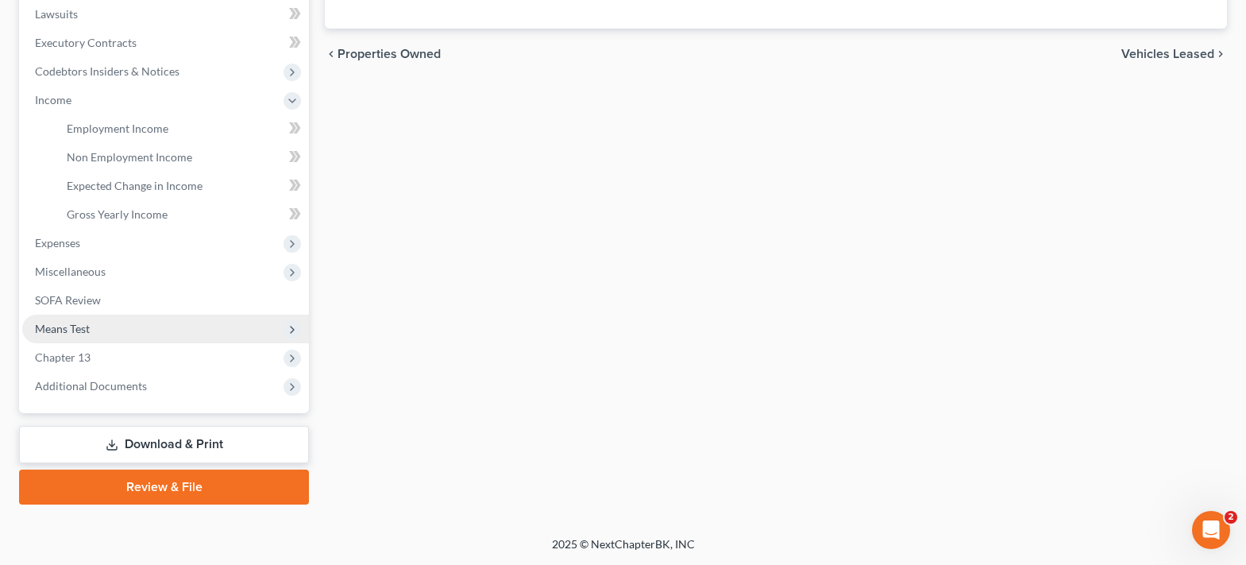
scroll to position [292, 0]
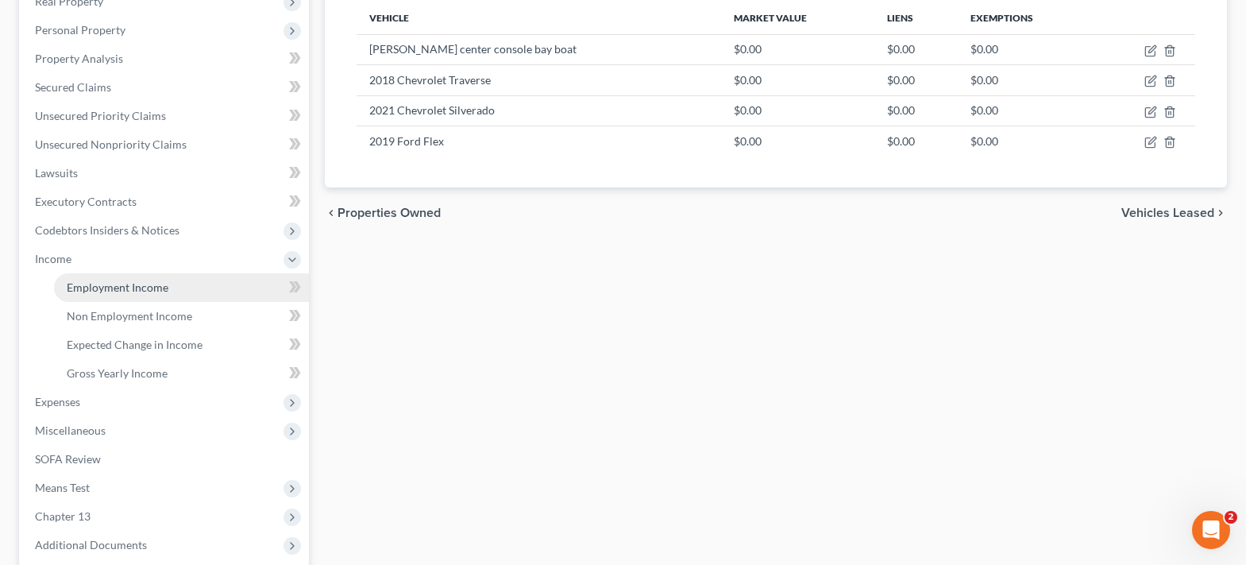
click at [97, 291] on span "Employment Income" at bounding box center [118, 286] width 102 height 13
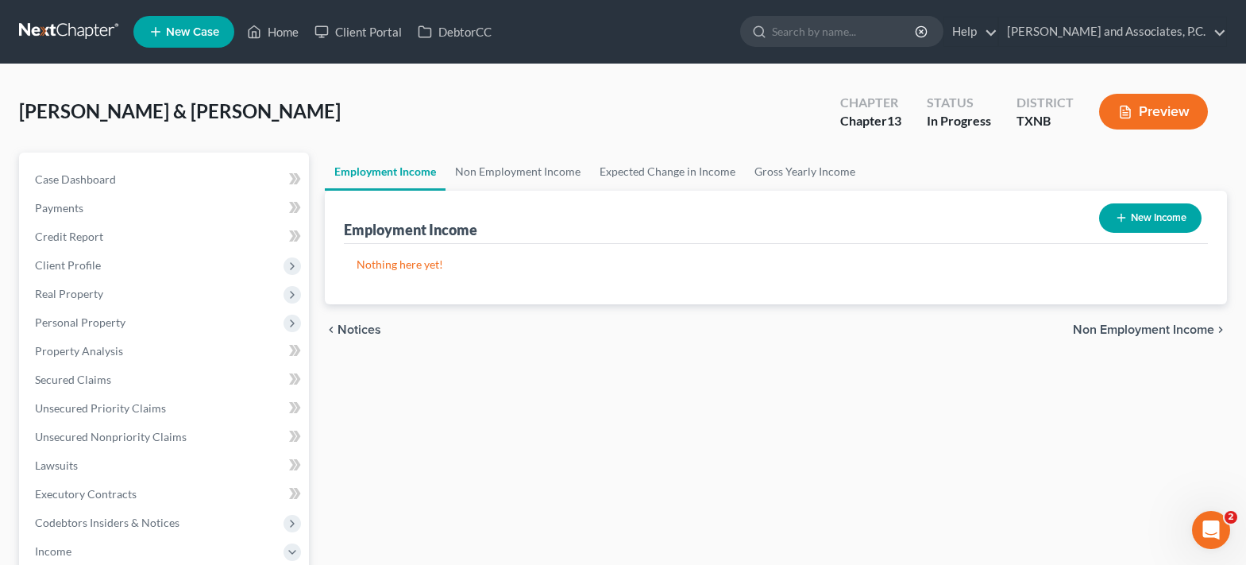
click at [1139, 227] on button "New Income" at bounding box center [1150, 217] width 102 height 29
select select "0"
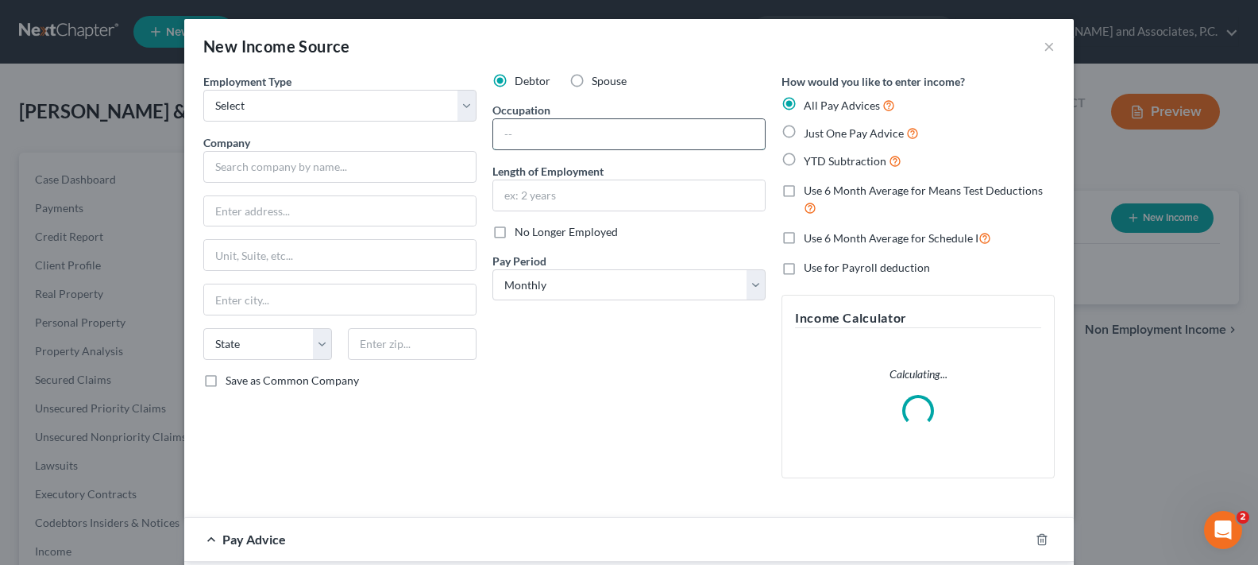
click at [541, 135] on input "text" at bounding box center [629, 134] width 272 height 30
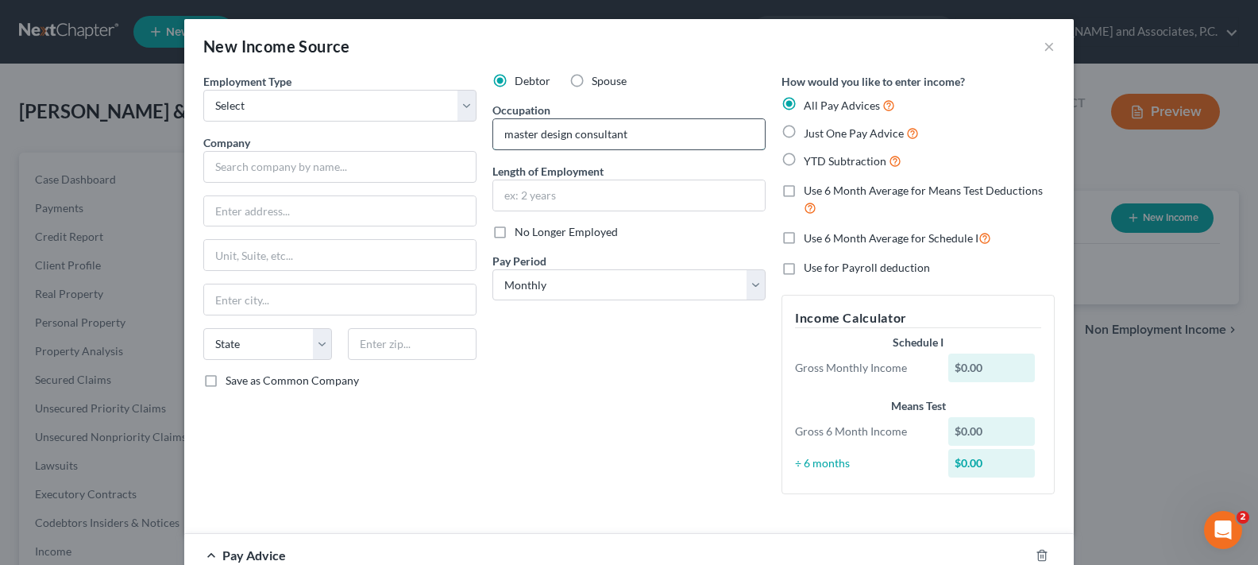
type input "master design consultant"
click at [506, 194] on input "3 years 8 months" at bounding box center [629, 195] width 272 height 30
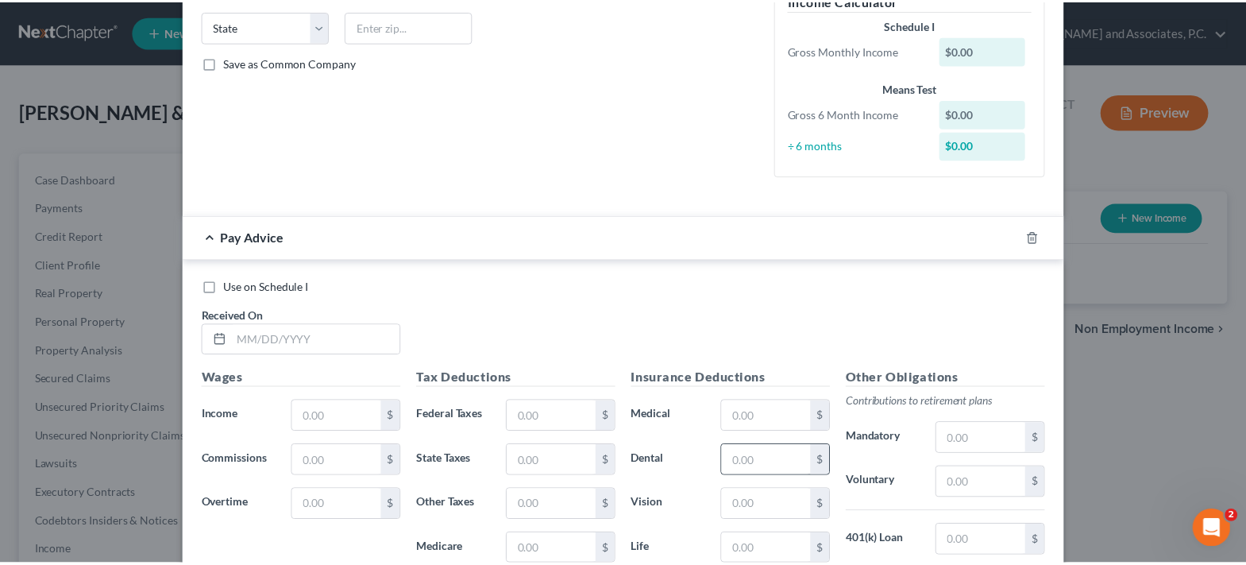
scroll to position [577, 0]
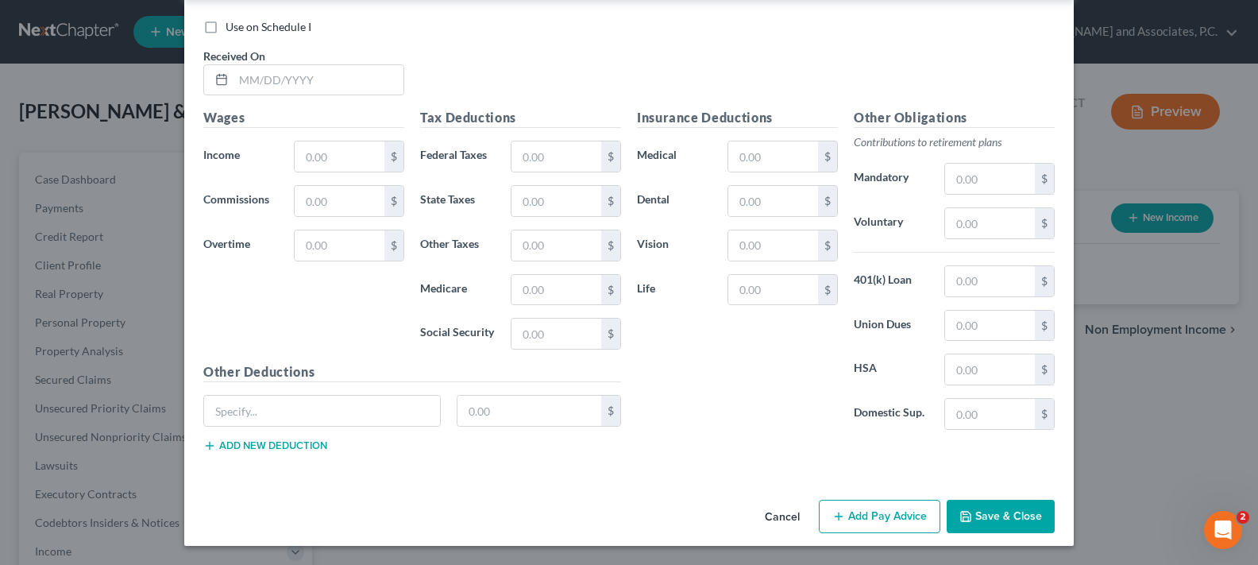
type input "2 years 8 months"
click at [1022, 509] on button "Save & Close" at bounding box center [1000, 515] width 108 height 33
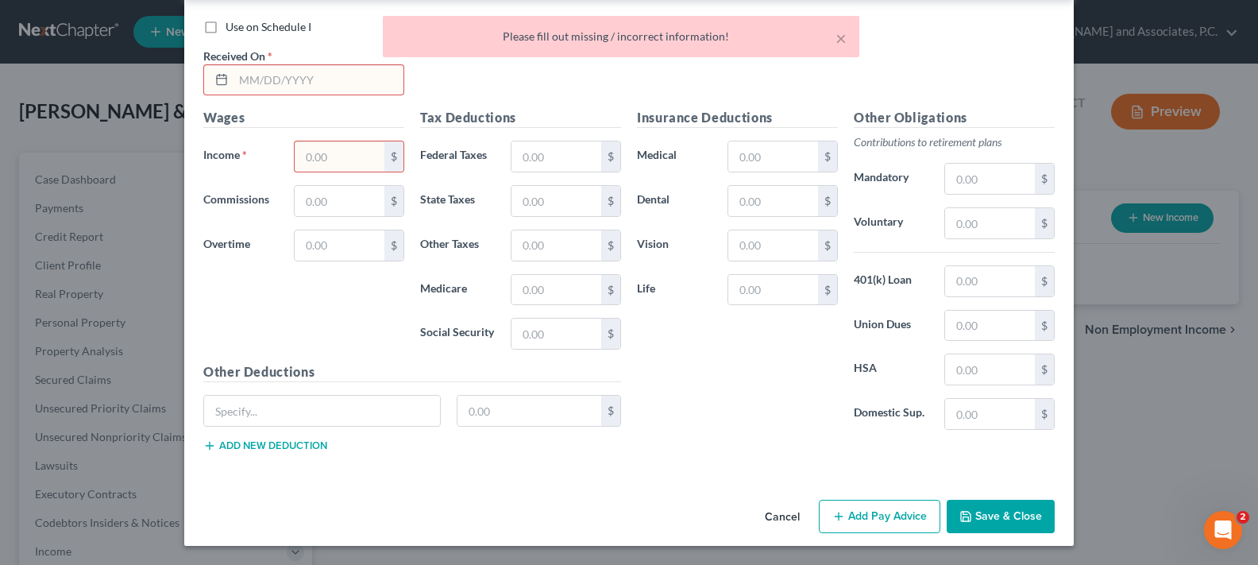
click at [775, 513] on button "Cancel" at bounding box center [782, 517] width 60 height 32
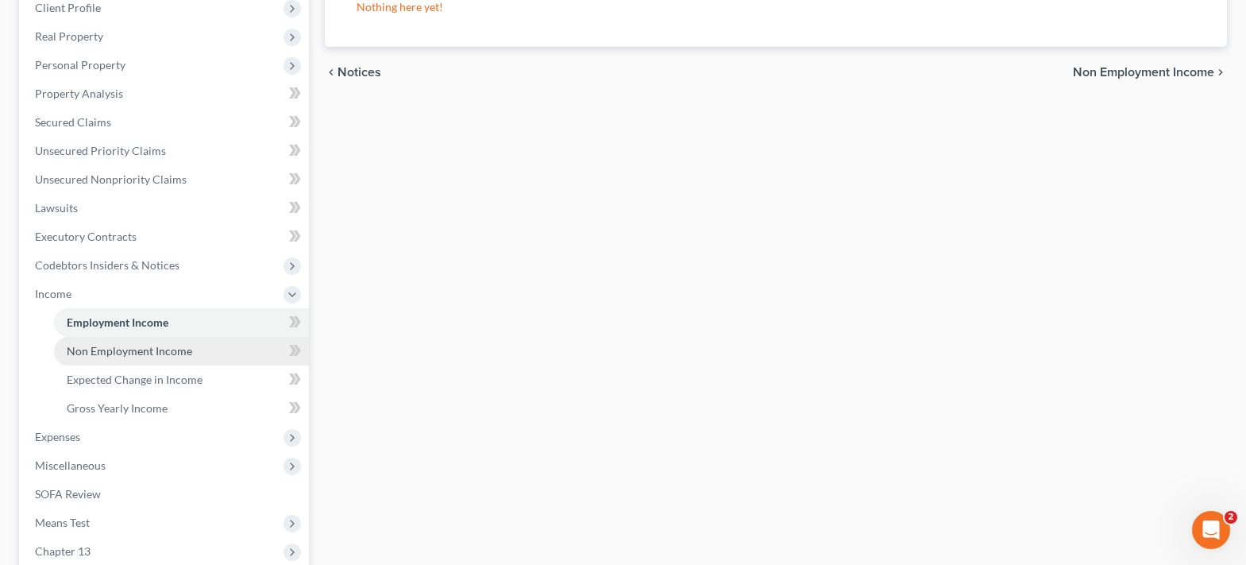
scroll to position [318, 0]
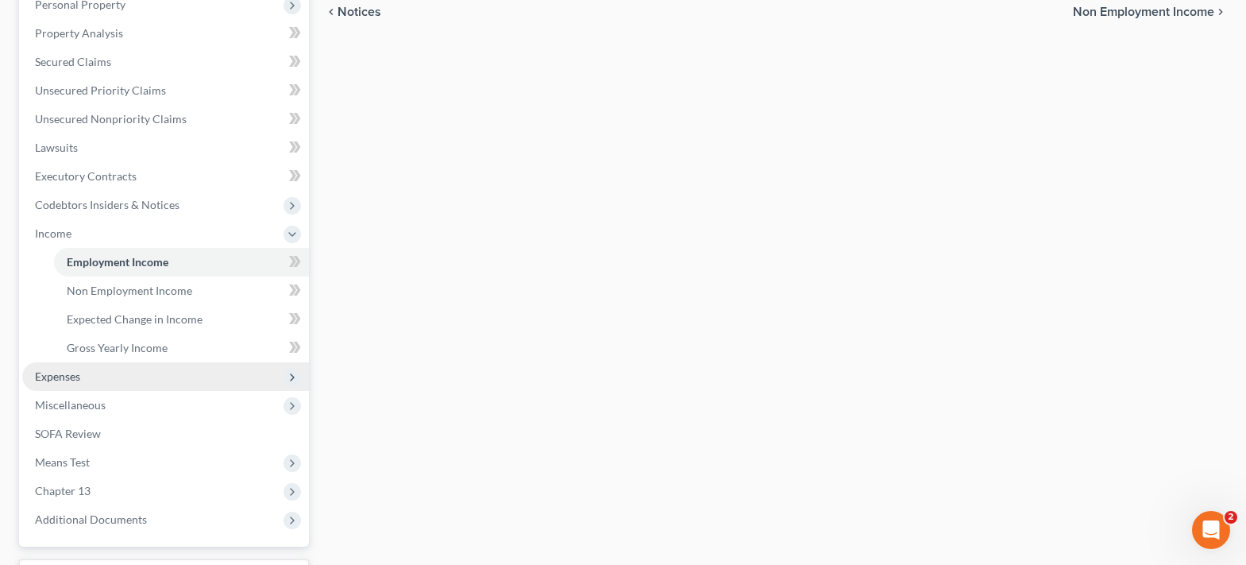
click at [73, 382] on span "Expenses" at bounding box center [57, 375] width 45 height 13
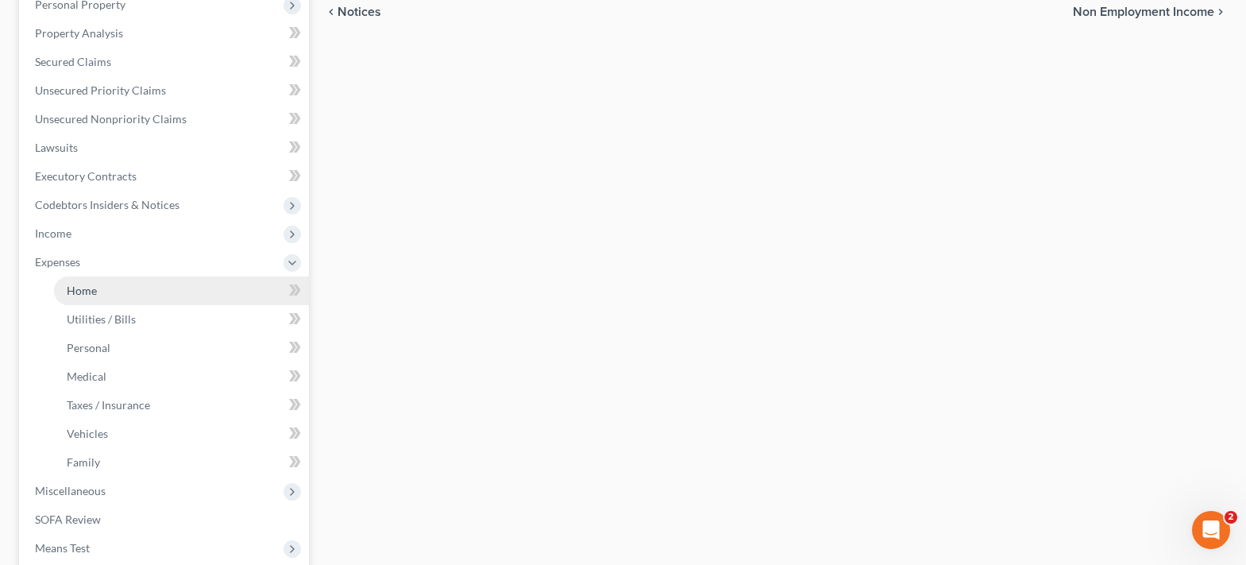
click at [89, 296] on span "Home" at bounding box center [82, 289] width 30 height 13
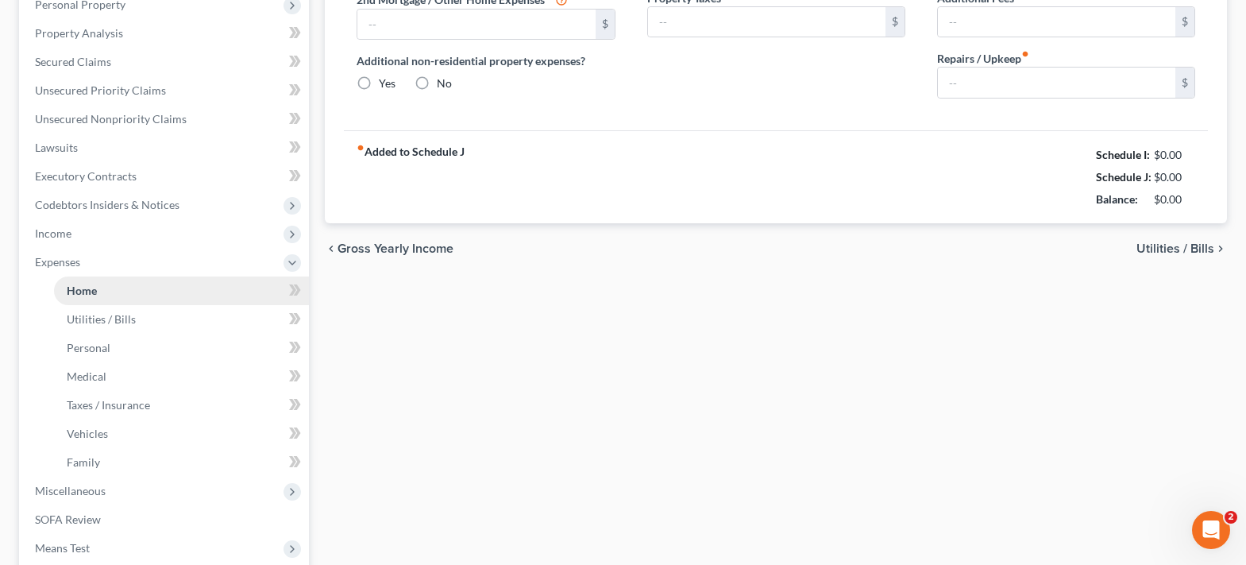
type input "0.00"
radio input "true"
type input "0.00"
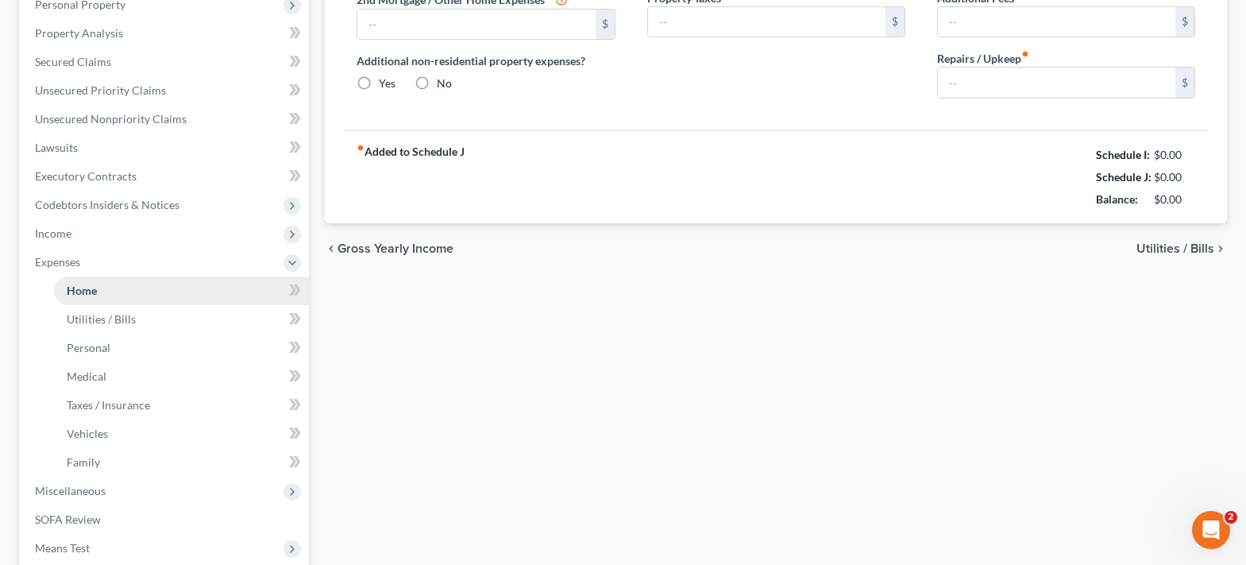
type input "0.00"
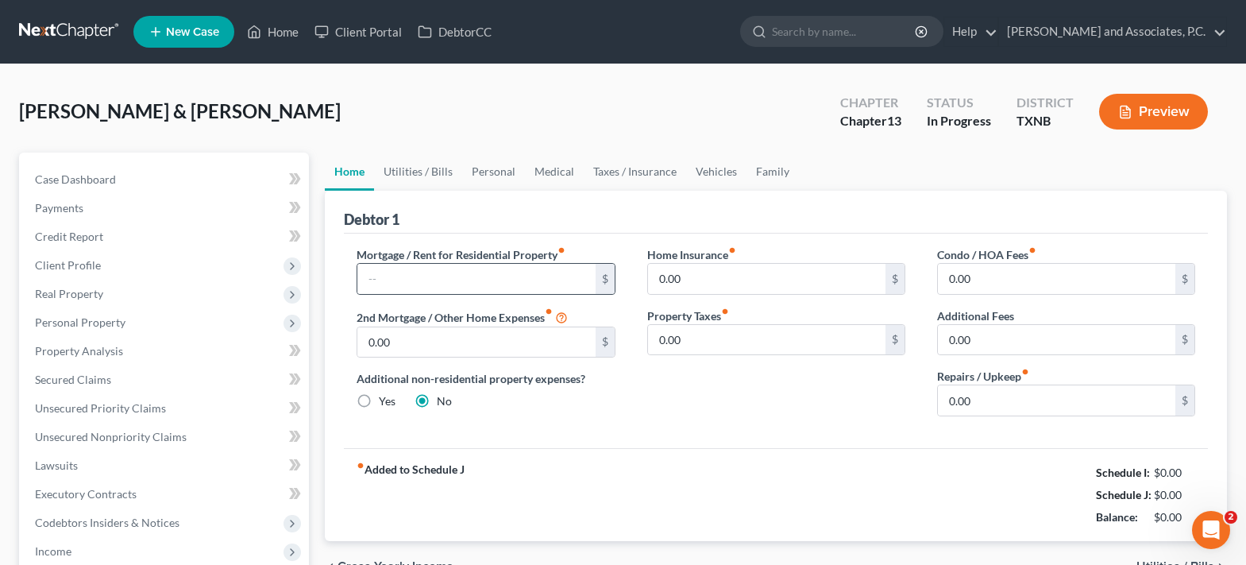
drag, startPoint x: 407, startPoint y: 262, endPoint x: 410, endPoint y: 294, distance: 31.8
click at [410, 294] on div "$" at bounding box center [485, 279] width 258 height 32
click at [418, 278] on input "text" at bounding box center [475, 279] width 237 height 30
type input "850.00"
click at [422, 171] on link "Utilities / Bills" at bounding box center [418, 171] width 88 height 38
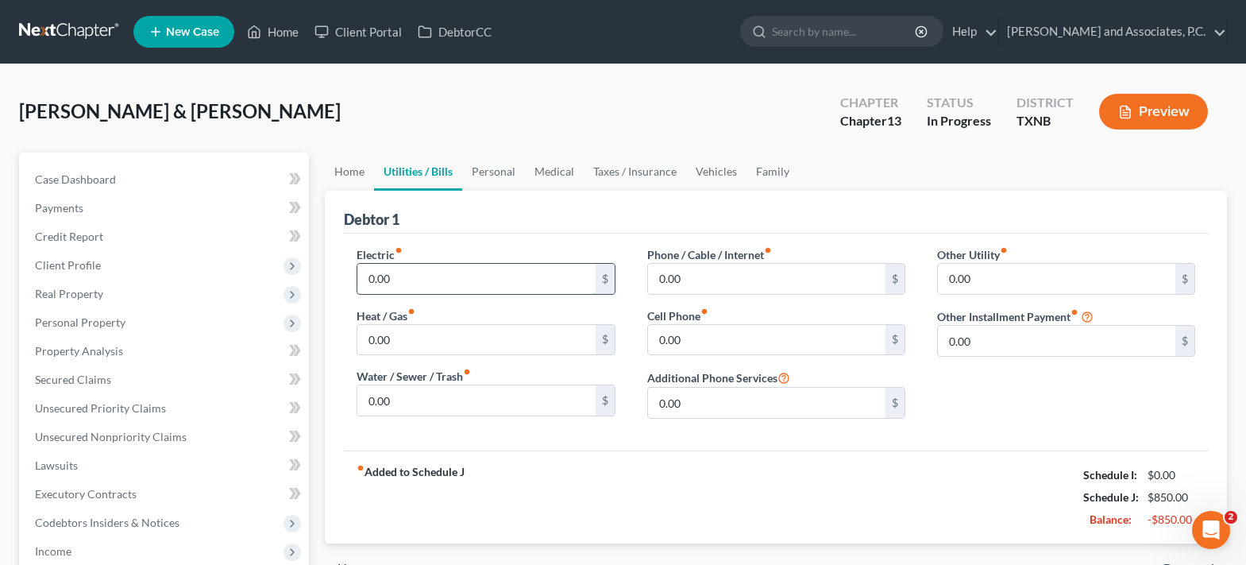
click at [424, 268] on input "0.00" at bounding box center [475, 279] width 237 height 30
type input "400.00"
click at [410, 397] on input "0.00" at bounding box center [475, 400] width 237 height 30
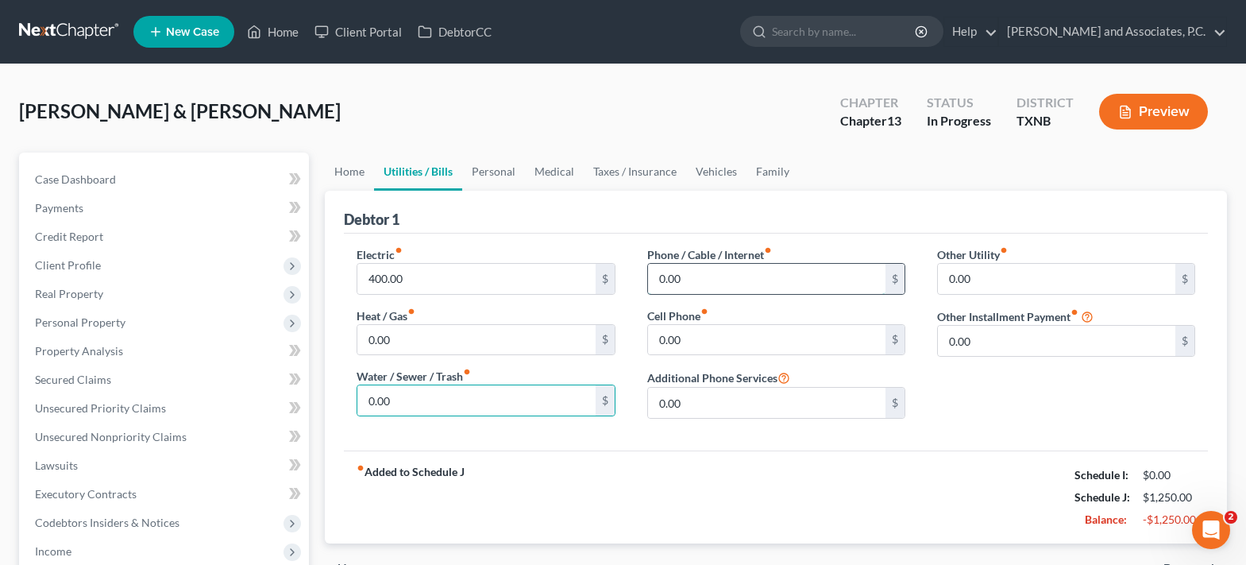
click at [775, 271] on input "0.00" at bounding box center [766, 279] width 237 height 30
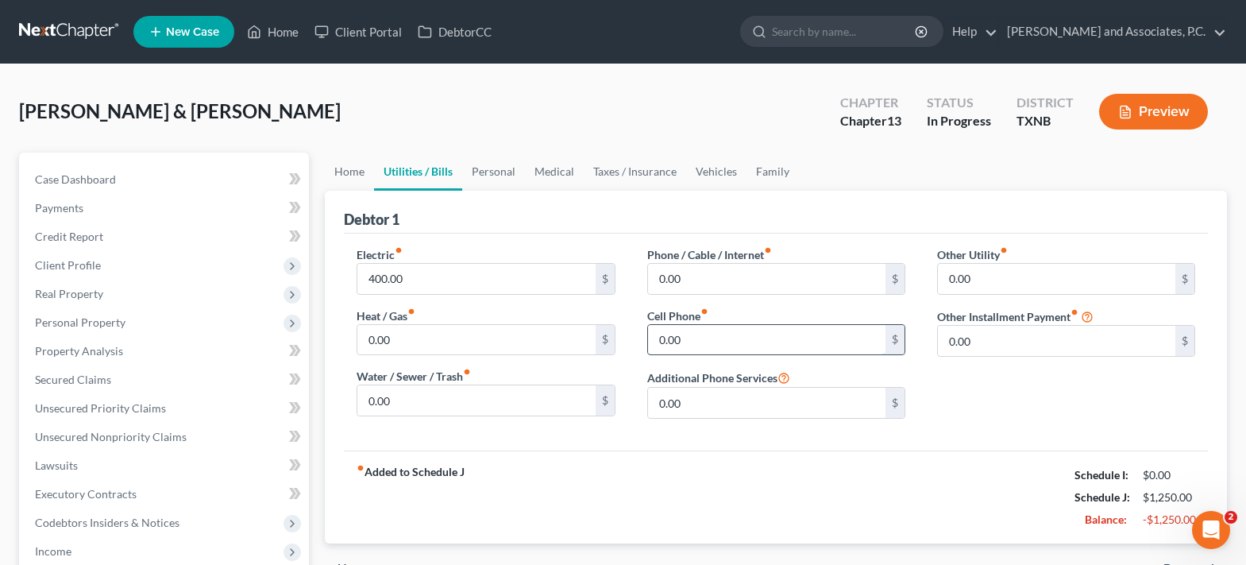
click at [738, 333] on input "0.00" at bounding box center [766, 340] width 237 height 30
type input "300.00"
click at [734, 292] on input "0.00" at bounding box center [766, 279] width 237 height 30
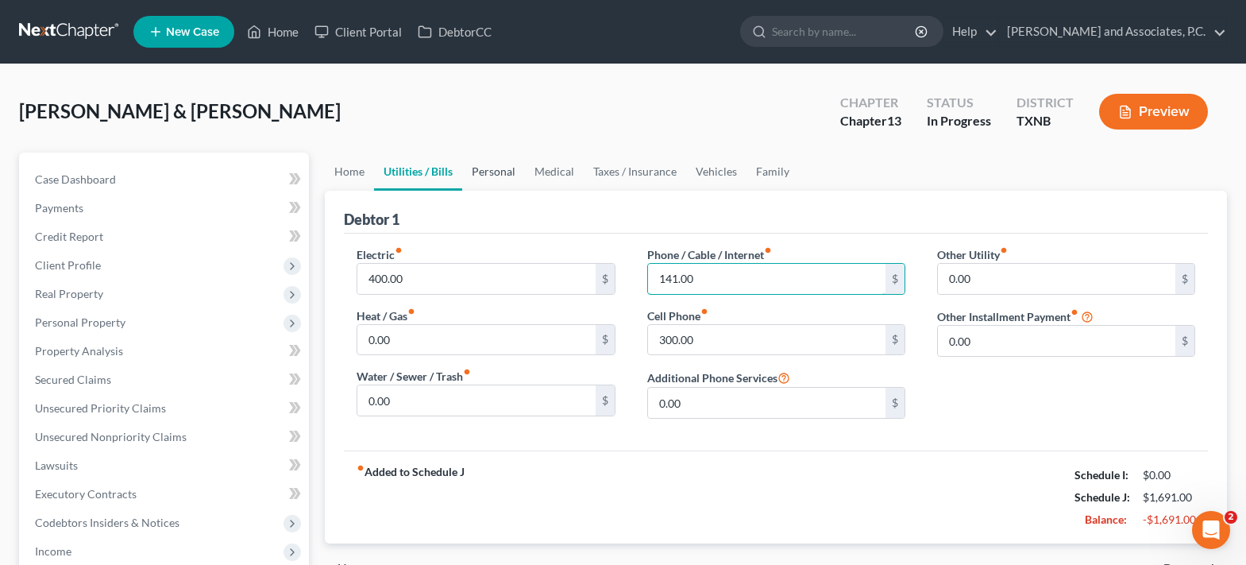
type input "141.00"
click at [505, 176] on link "Personal" at bounding box center [493, 171] width 63 height 38
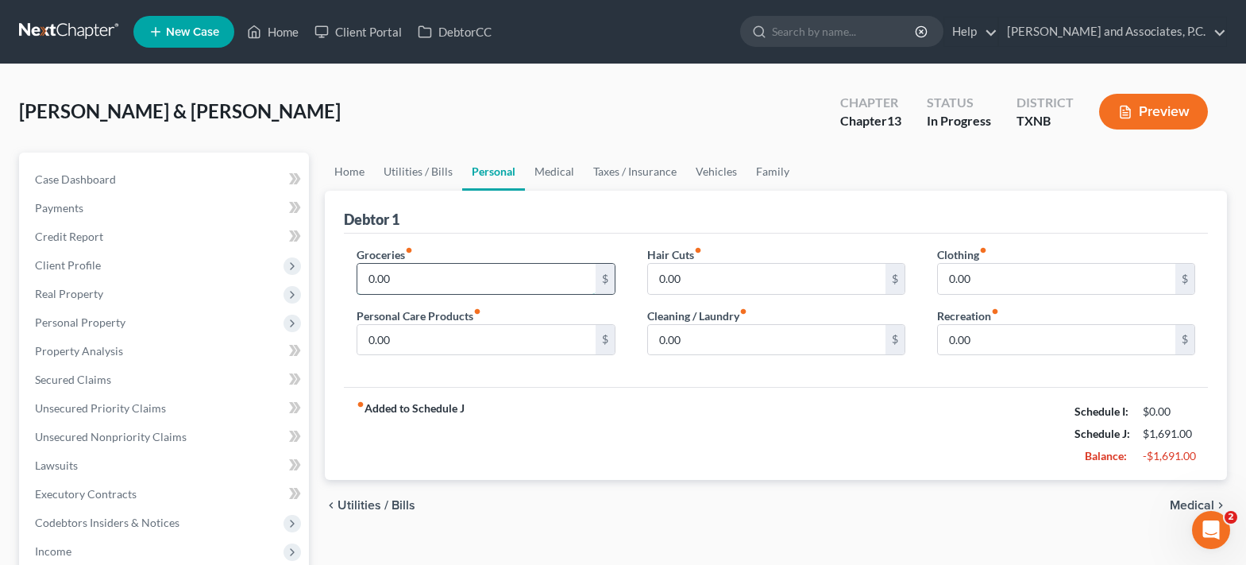
click at [476, 279] on input "0.00" at bounding box center [475, 279] width 237 height 30
type input "1,143.00"
click at [545, 177] on link "Medical" at bounding box center [554, 171] width 59 height 38
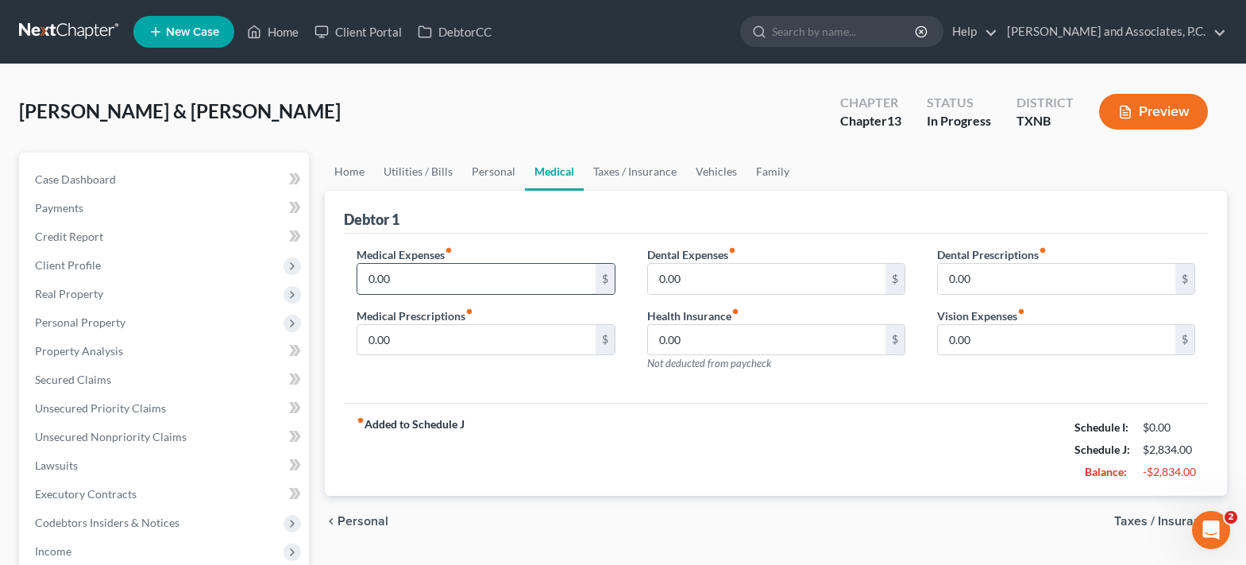
click at [465, 275] on input "0.00" at bounding box center [475, 279] width 237 height 30
click at [703, 279] on input "0.00" at bounding box center [766, 279] width 237 height 30
type input "135.00"
click at [537, 287] on input "text" at bounding box center [475, 279] width 237 height 30
click at [387, 278] on input "text" at bounding box center [475, 279] width 237 height 30
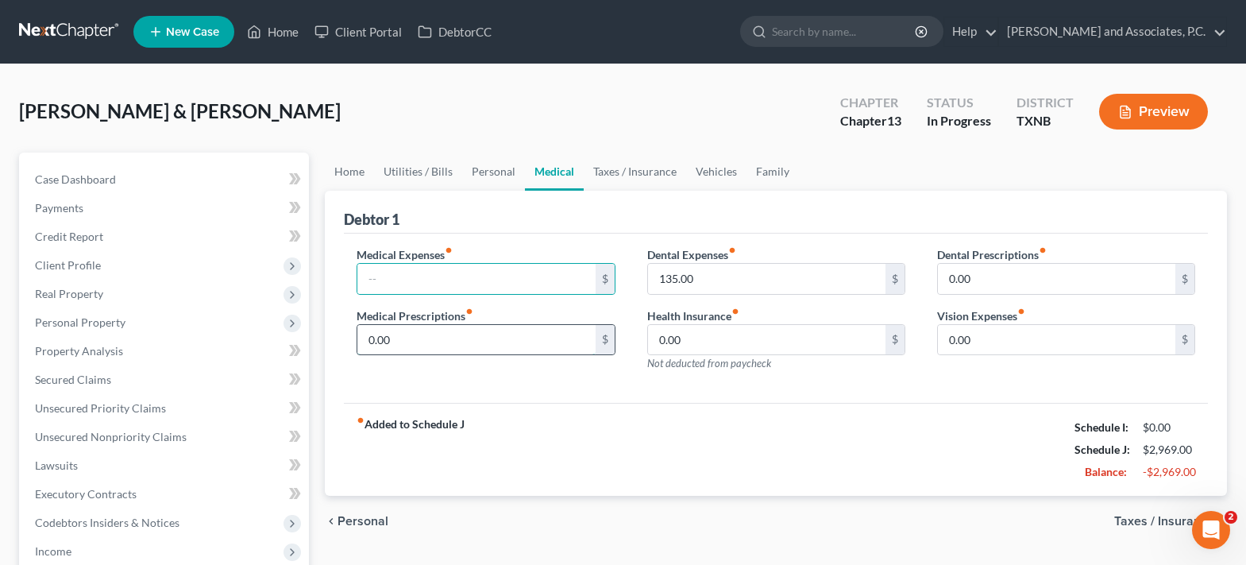
click at [427, 328] on input "0.00" at bounding box center [475, 340] width 237 height 30
type input "90.00"
click at [700, 171] on link "Vehicles" at bounding box center [716, 171] width 60 height 38
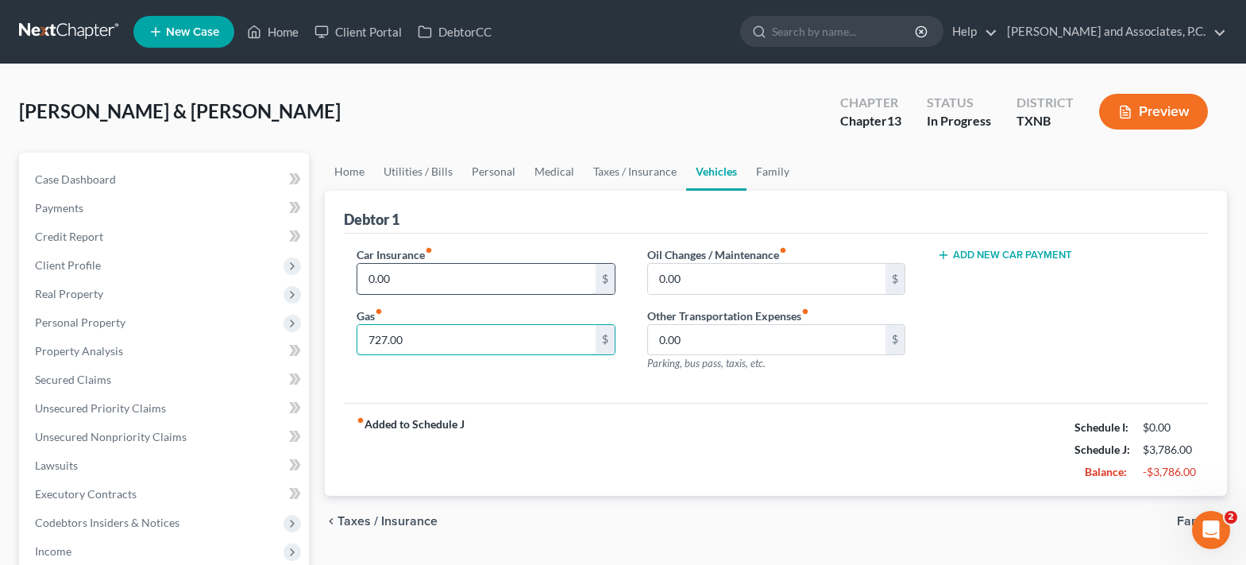
type input "727.00"
click at [414, 280] on input "0.00" at bounding box center [475, 279] width 237 height 30
type input "289.00"
click at [619, 168] on link "Taxes / Insurance" at bounding box center [635, 171] width 102 height 38
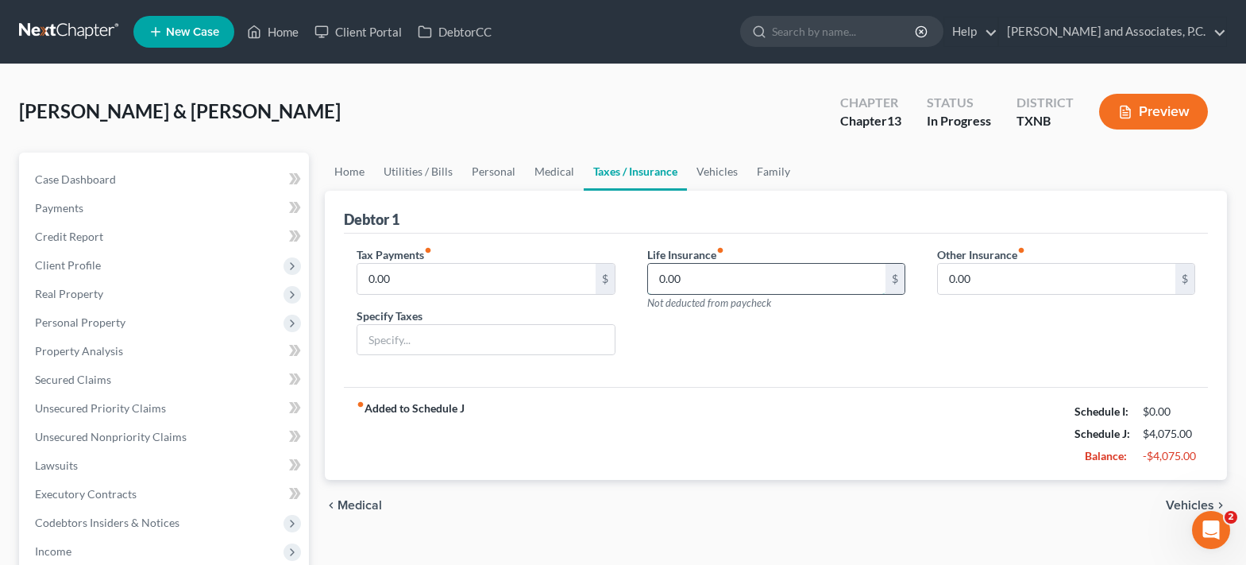
click at [691, 266] on input "0.00" at bounding box center [766, 279] width 237 height 30
type input "200.00"
click at [761, 167] on link "Family" at bounding box center [773, 171] width 52 height 38
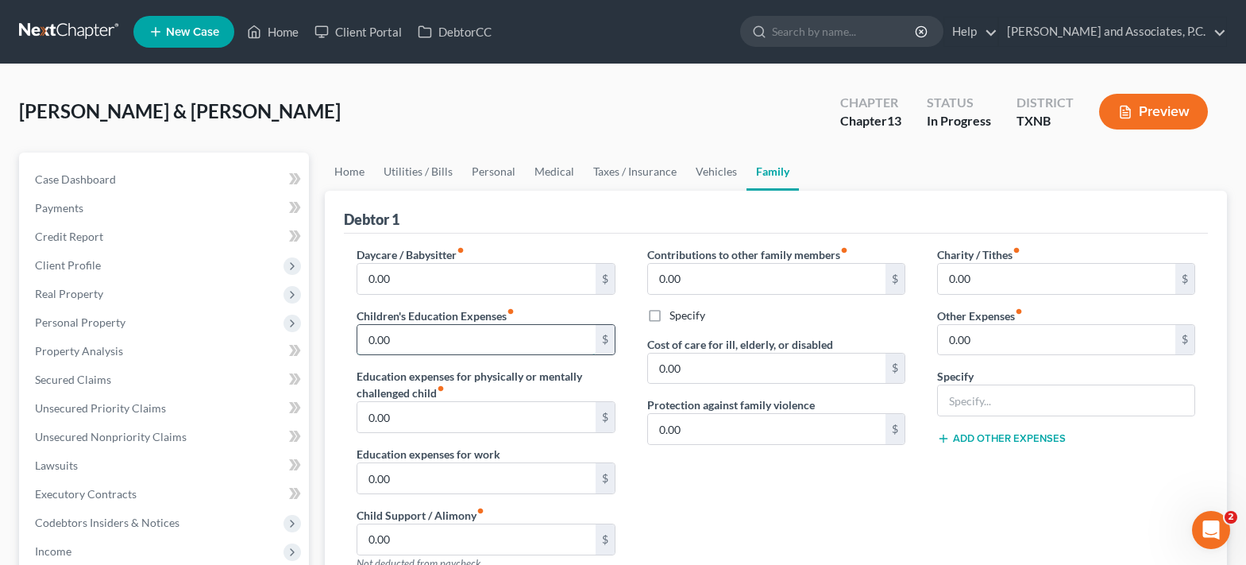
click at [418, 349] on input "0.00" at bounding box center [475, 340] width 237 height 30
type input "300.00"
click at [1005, 341] on input "0.00" at bounding box center [1056, 340] width 237 height 30
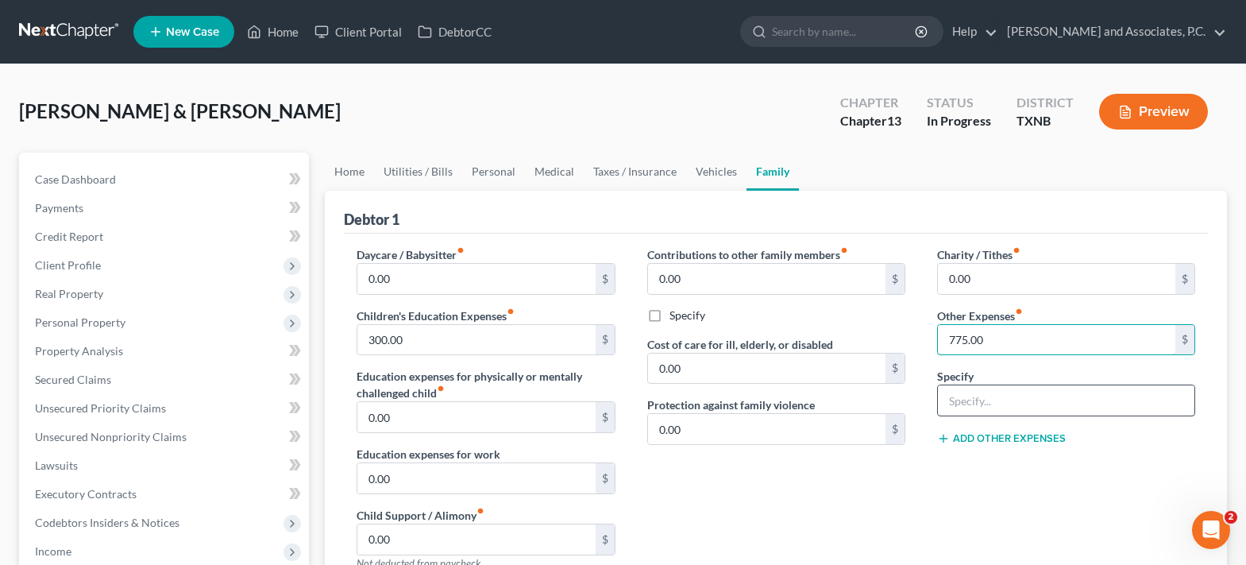
type input "775.00"
click at [997, 397] on input "text" at bounding box center [1066, 400] width 256 height 30
type input "truck payment"
click at [712, 174] on link "Vehicles" at bounding box center [716, 171] width 60 height 38
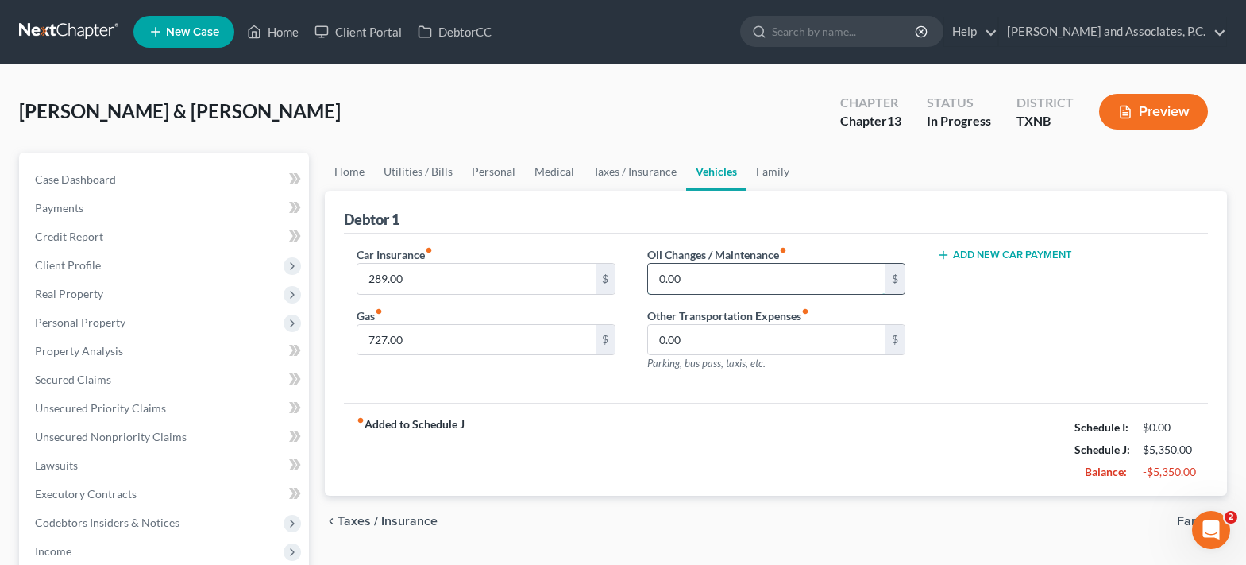
click at [700, 283] on input "0.00" at bounding box center [766, 279] width 237 height 30
type input "100.00"
click at [499, 179] on link "Personal" at bounding box center [493, 171] width 63 height 38
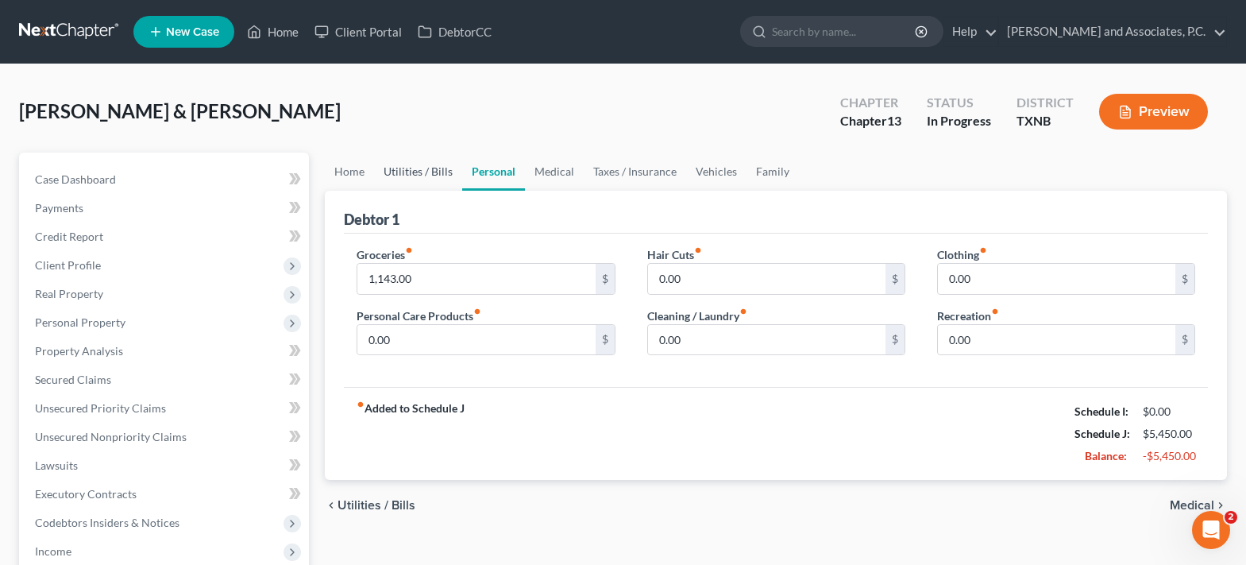
click at [409, 175] on link "Utilities / Bills" at bounding box center [418, 171] width 88 height 38
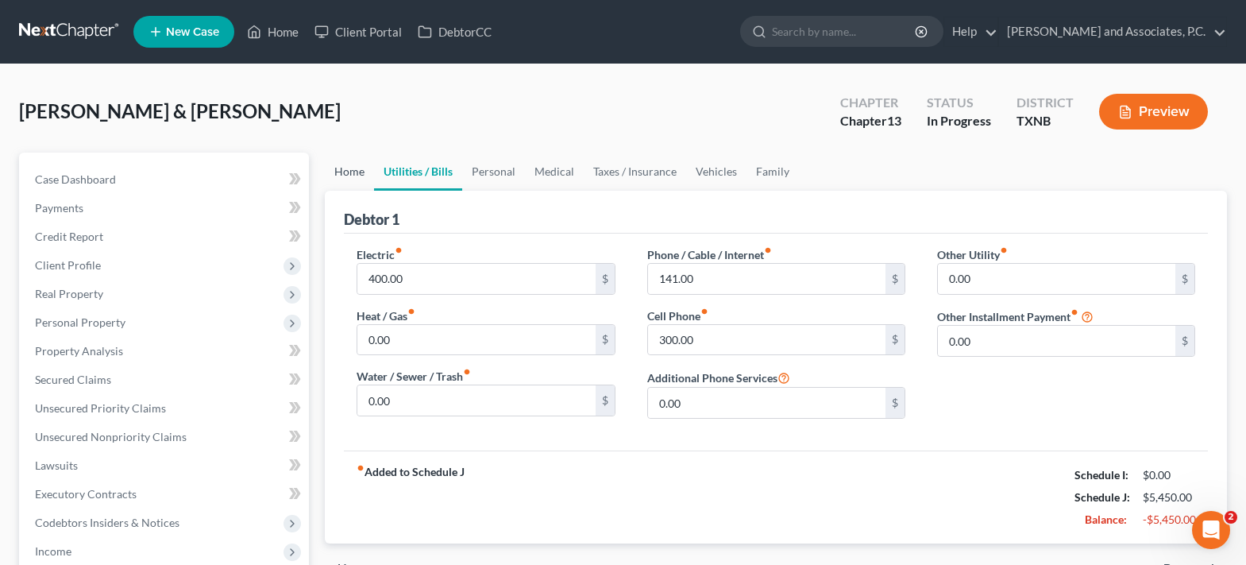
click at [369, 176] on link "Home" at bounding box center [349, 171] width 49 height 38
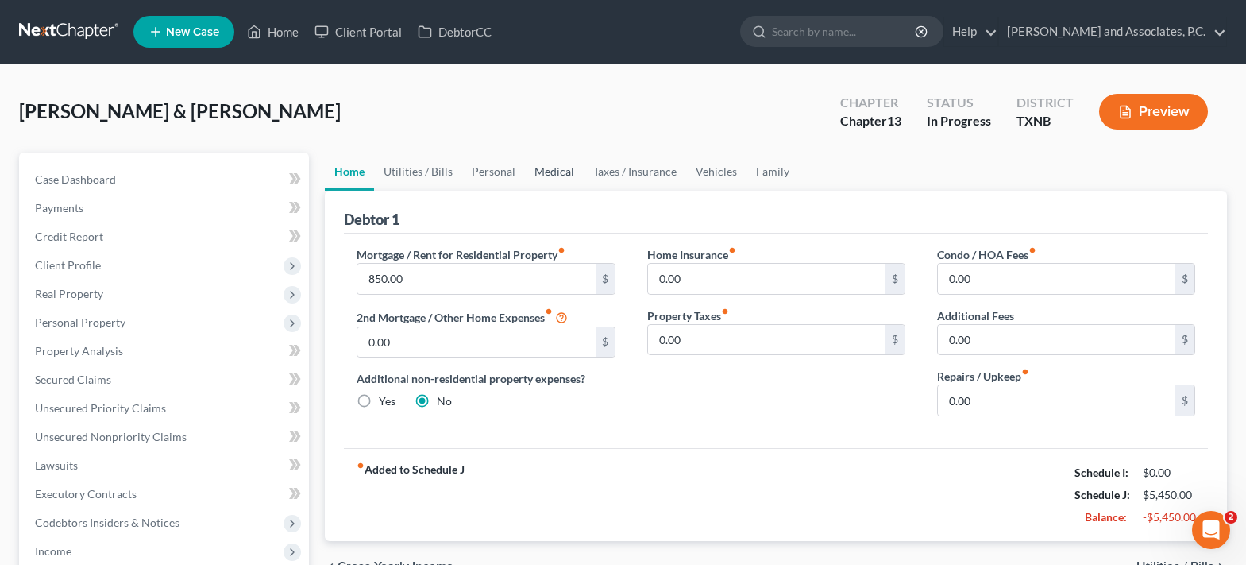
click at [543, 172] on link "Medical" at bounding box center [554, 171] width 59 height 38
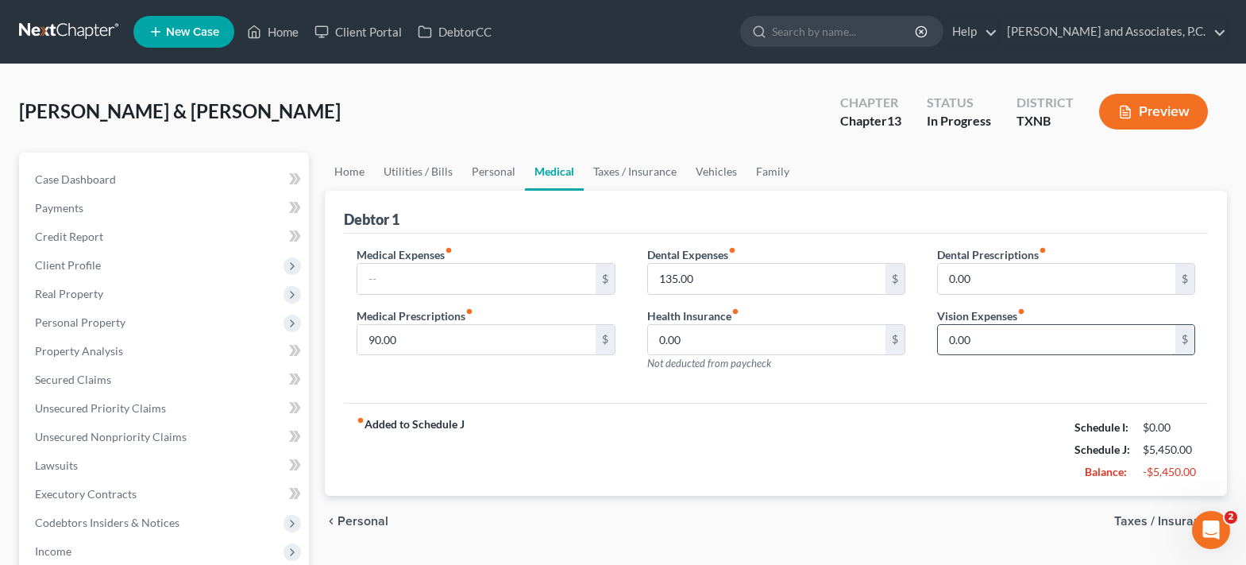
click at [994, 340] on input "0.00" at bounding box center [1056, 340] width 237 height 30
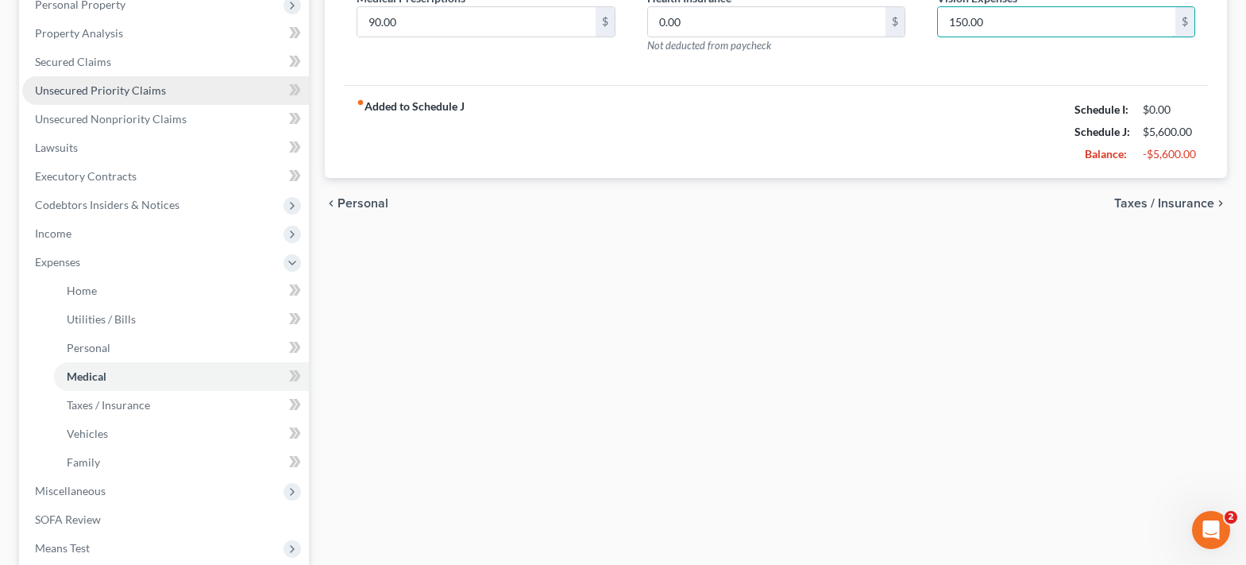
scroll to position [476, 0]
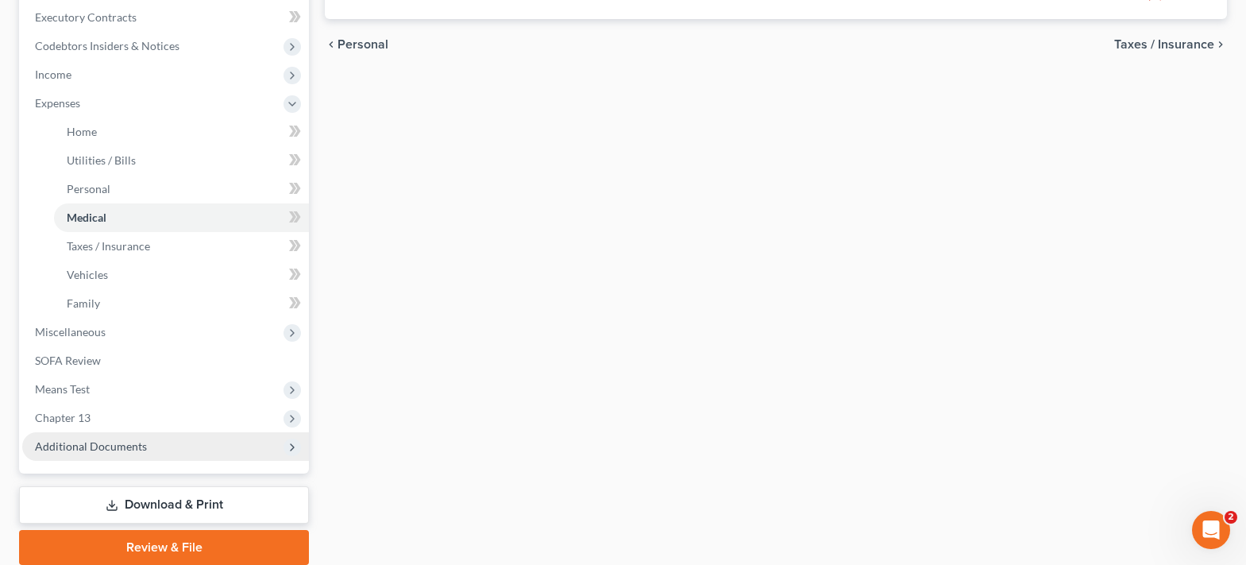
type input "150.00"
click at [144, 450] on span "Additional Documents" at bounding box center [91, 445] width 112 height 13
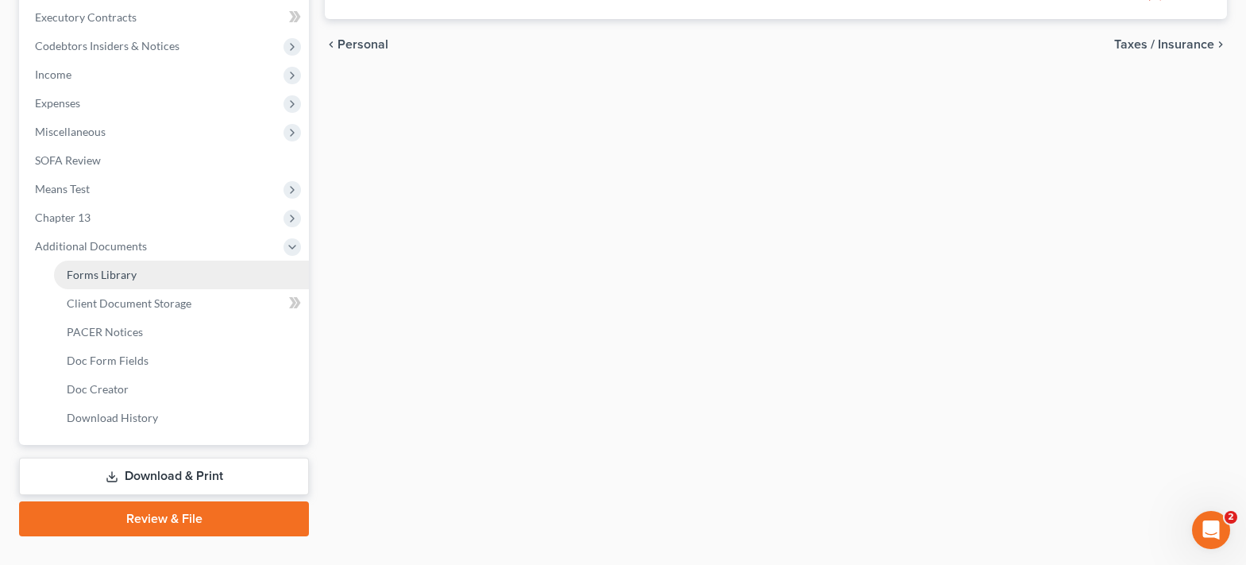
click at [136, 275] on link "Forms Library" at bounding box center [181, 274] width 255 height 29
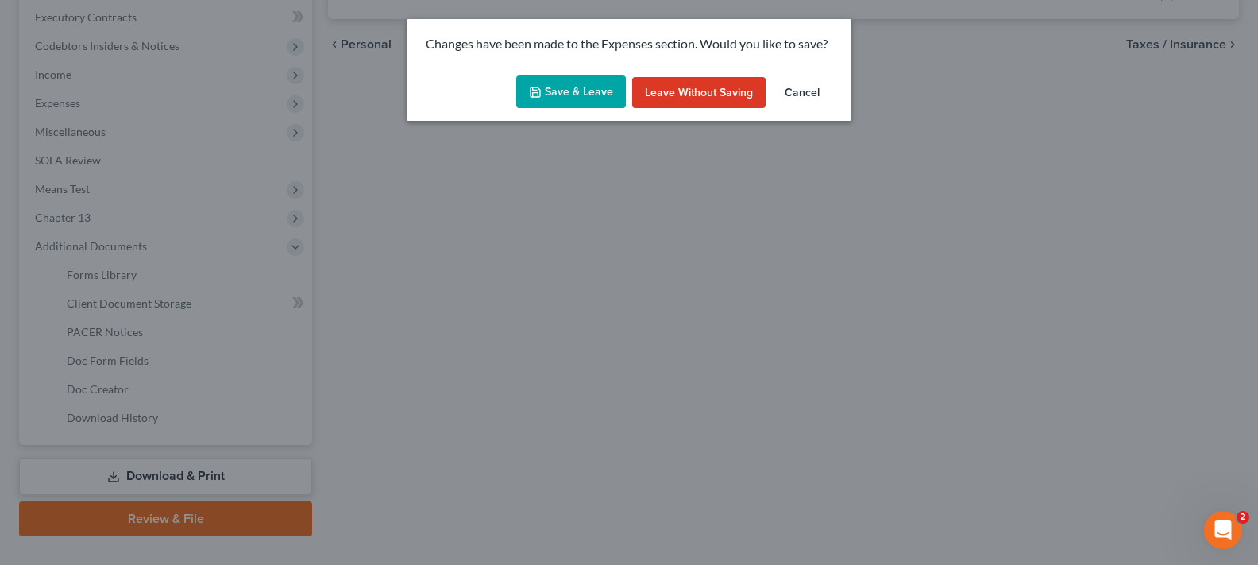
click at [564, 101] on button "Save & Leave" at bounding box center [571, 91] width 110 height 33
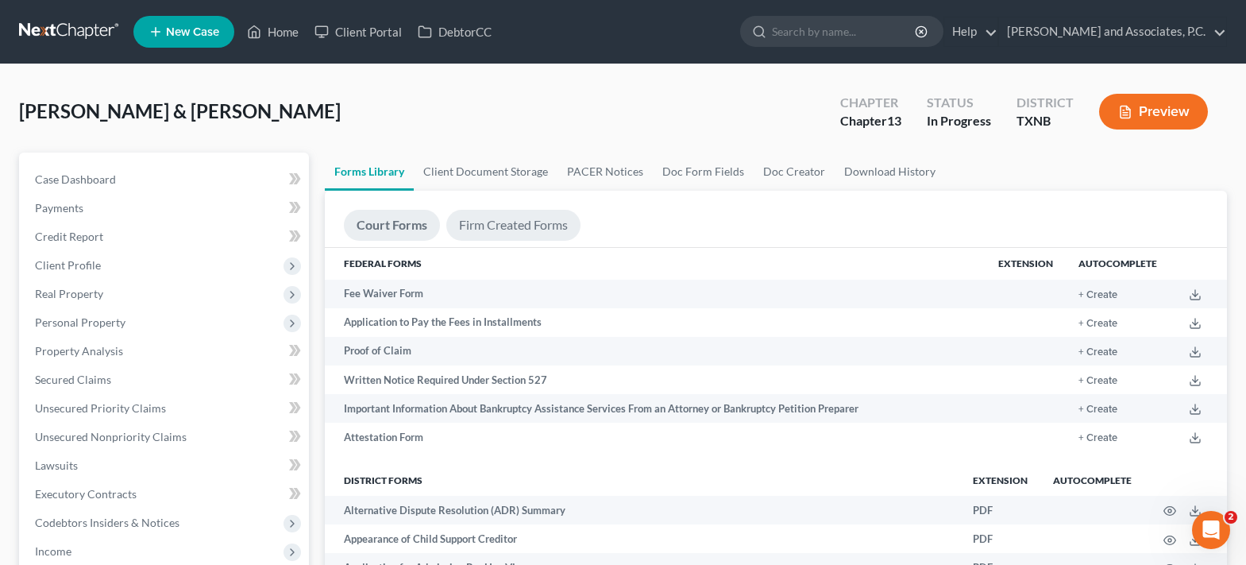
click at [507, 240] on link "Firm Created Forms" at bounding box center [513, 225] width 134 height 31
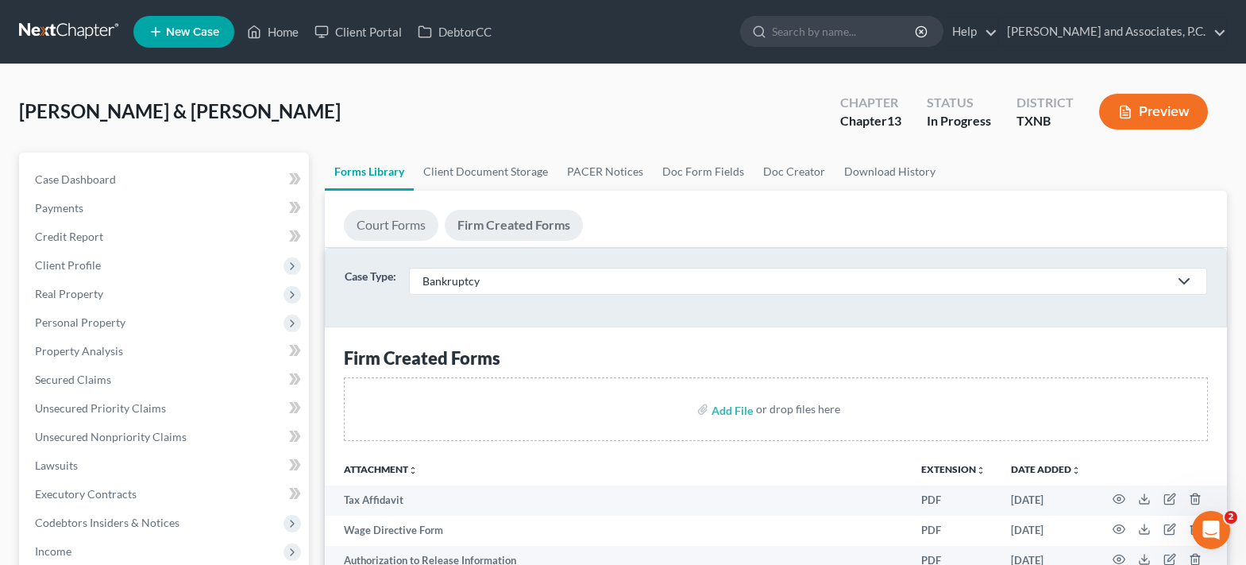
click at [389, 230] on link "Court Forms" at bounding box center [391, 225] width 94 height 31
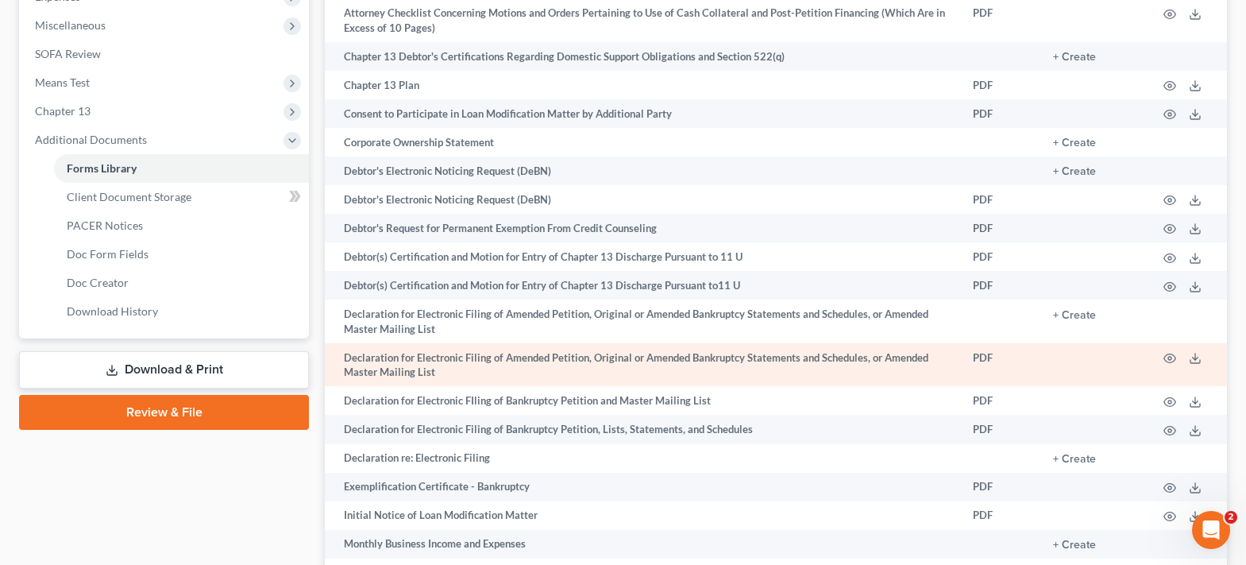
scroll to position [635, 0]
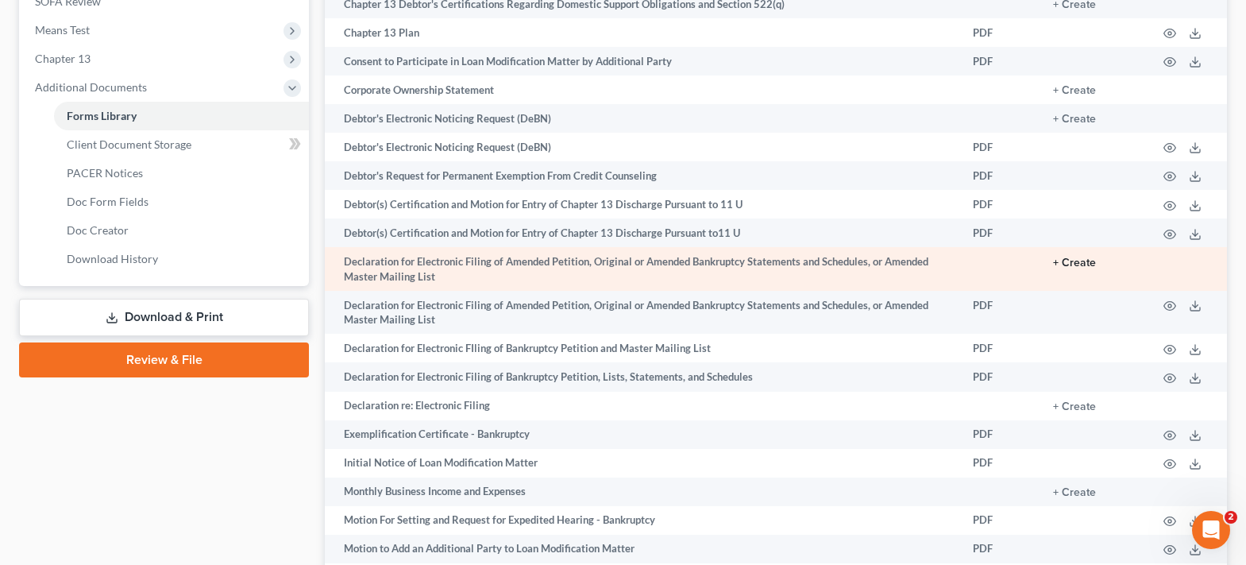
click at [1085, 262] on button "+ Create" at bounding box center [1074, 262] width 43 height 11
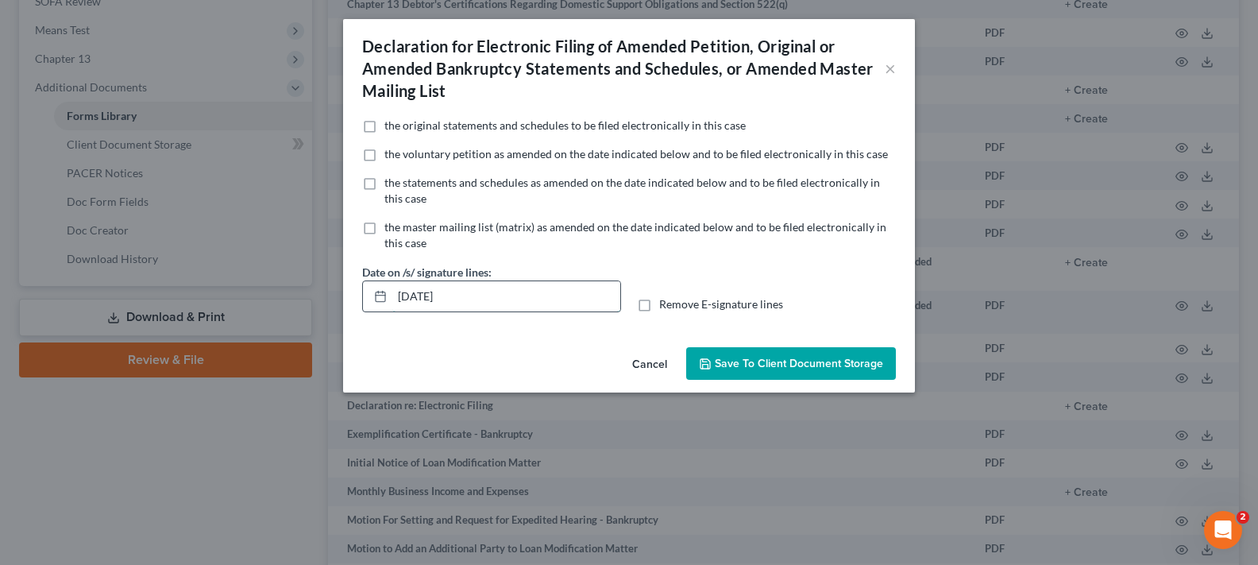
click at [531, 299] on input "[DATE]" at bounding box center [506, 296] width 228 height 30
type input "1"
click at [659, 305] on label "Remove E-signature lines" at bounding box center [721, 304] width 124 height 16
click at [665, 305] on input "Remove E-signature lines" at bounding box center [670, 301] width 10 height 10
checkbox input "true"
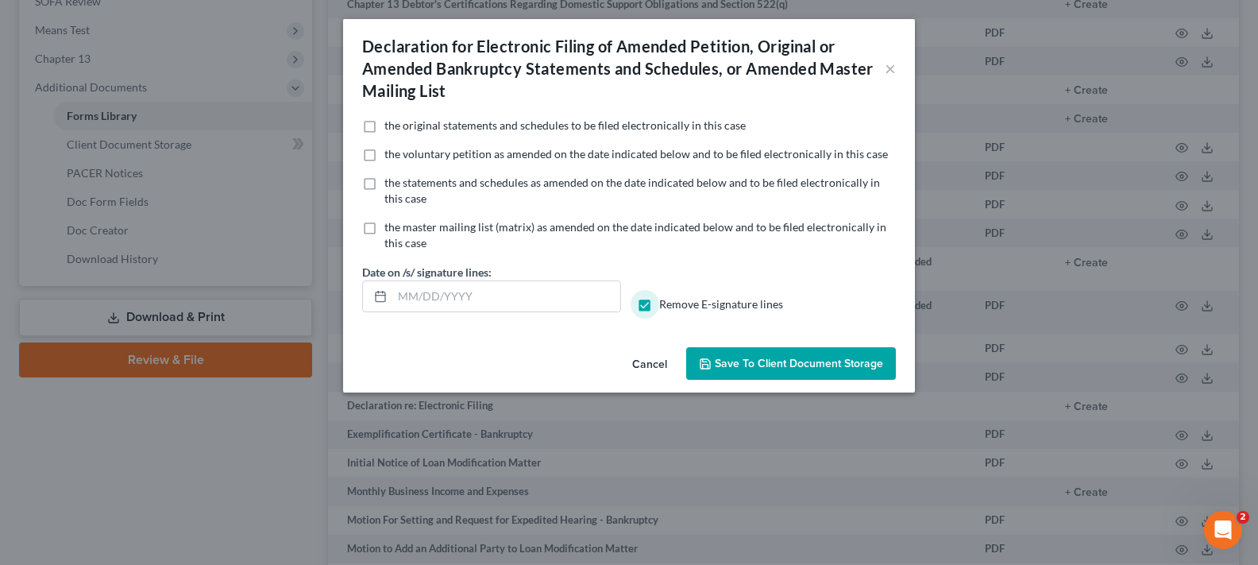
click at [727, 355] on button "Save to Client Document Storage" at bounding box center [791, 363] width 210 height 33
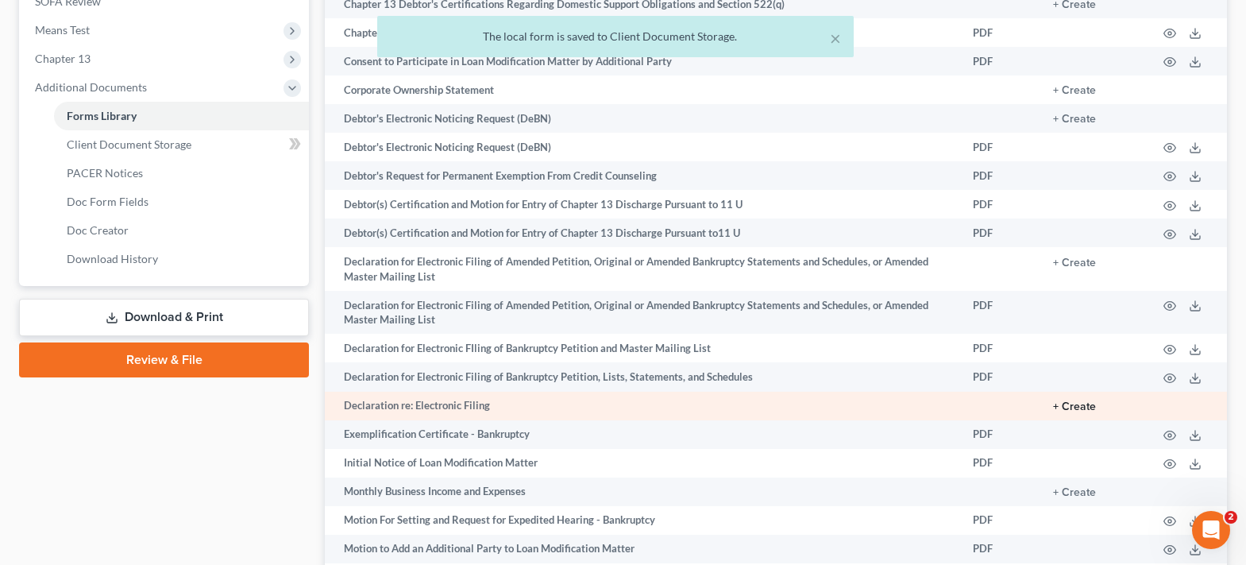
click at [1086, 407] on button "+ Create" at bounding box center [1074, 406] width 43 height 11
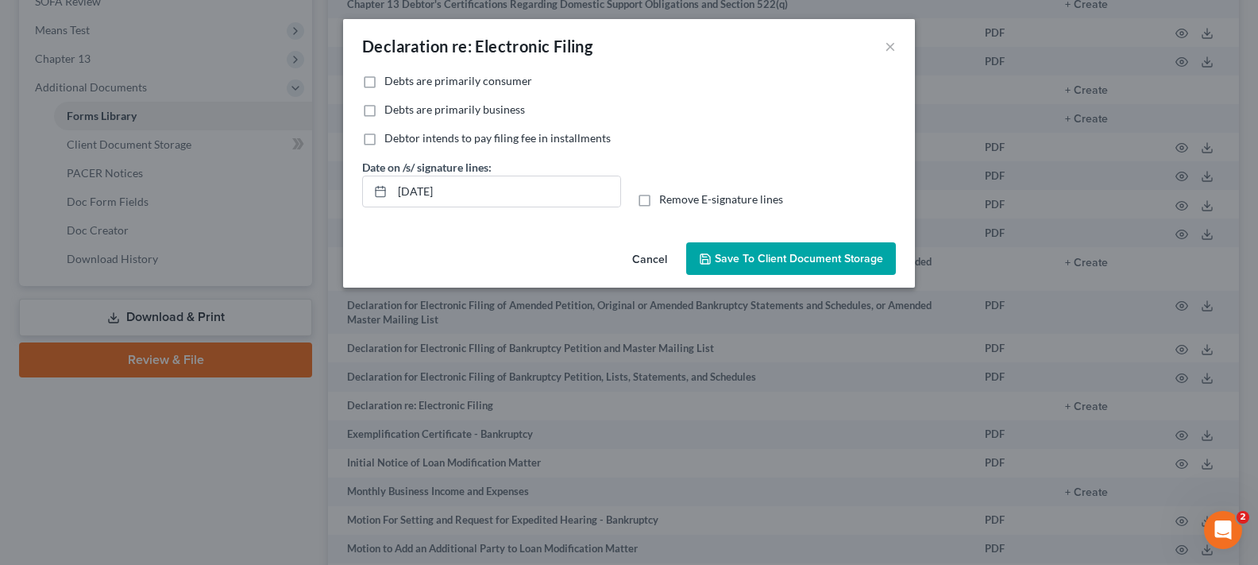
click at [384, 81] on label "Debts are primarily consumer" at bounding box center [458, 81] width 148 height 16
click at [391, 81] on input "Debts are primarily consumer" at bounding box center [396, 78] width 10 height 10
checkbox input "true"
click at [473, 194] on input "[DATE]" at bounding box center [506, 191] width 228 height 30
click at [659, 200] on label "Remove E-signature lines" at bounding box center [721, 199] width 124 height 16
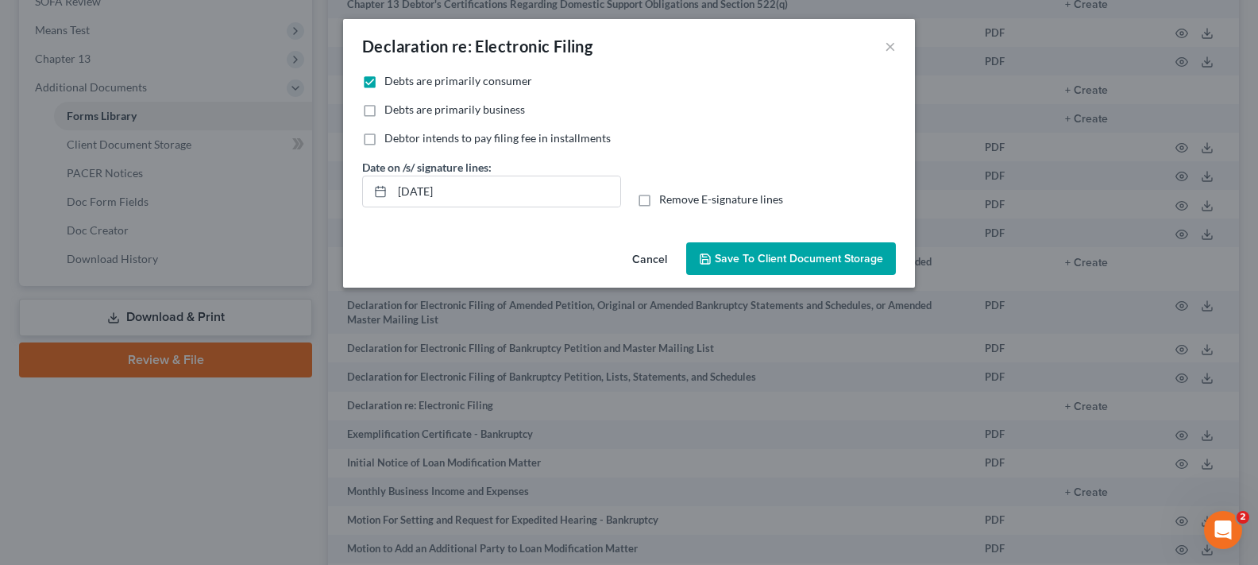
click at [665, 200] on input "Remove E-signature lines" at bounding box center [670, 196] width 10 height 10
checkbox input "true"
click at [734, 260] on span "Save to Client Document Storage" at bounding box center [799, 258] width 168 height 13
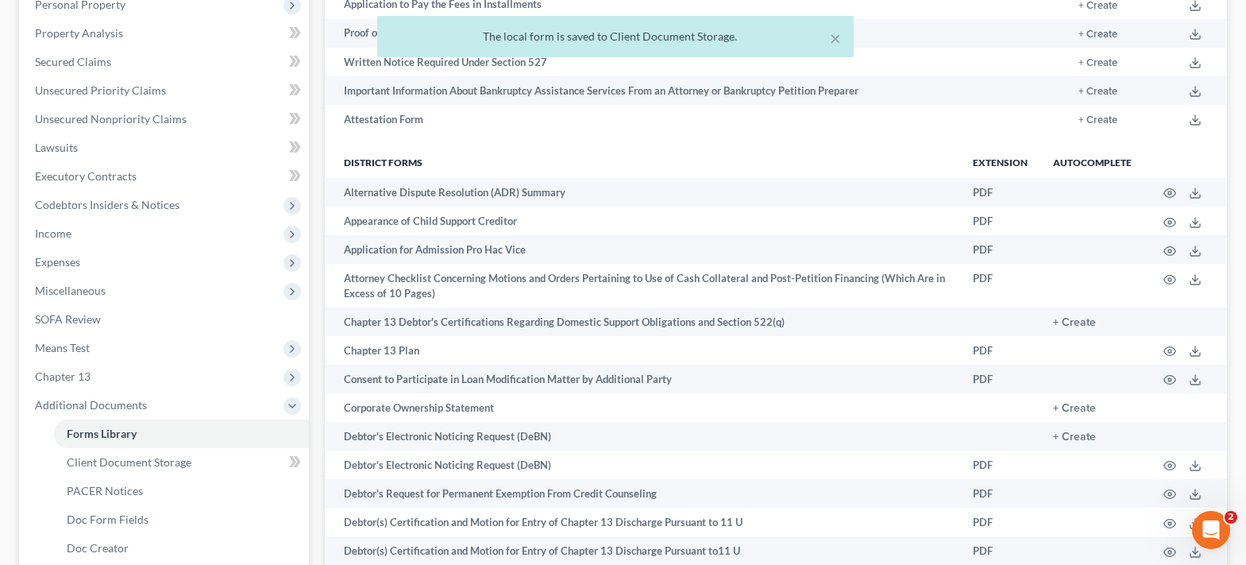
scroll to position [0, 0]
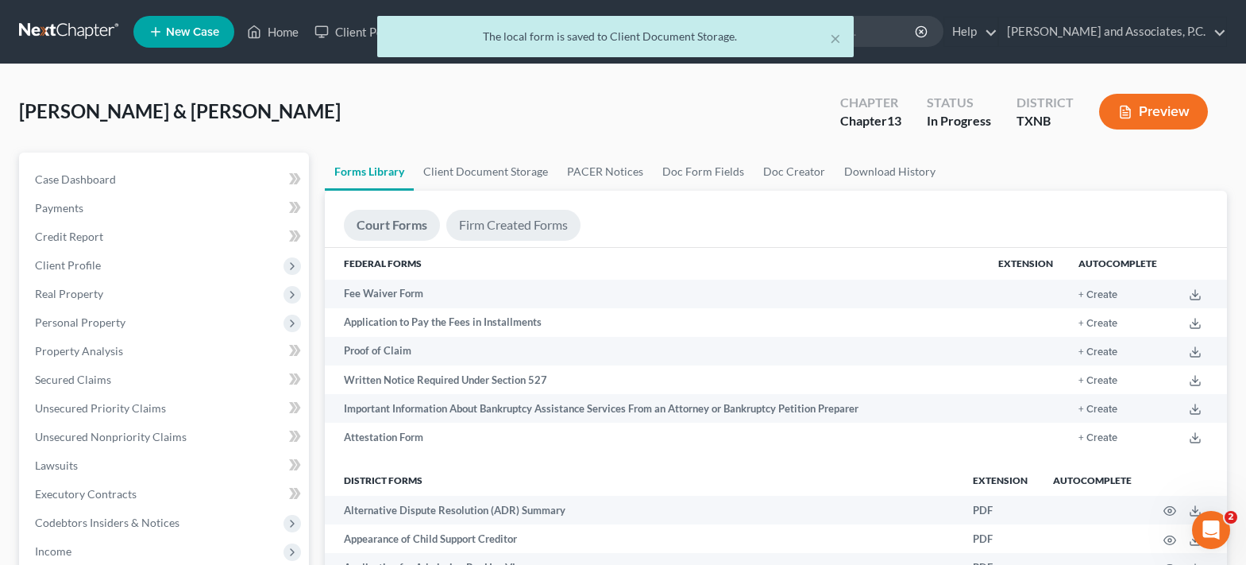
click at [514, 214] on link "Firm Created Forms" at bounding box center [513, 225] width 134 height 31
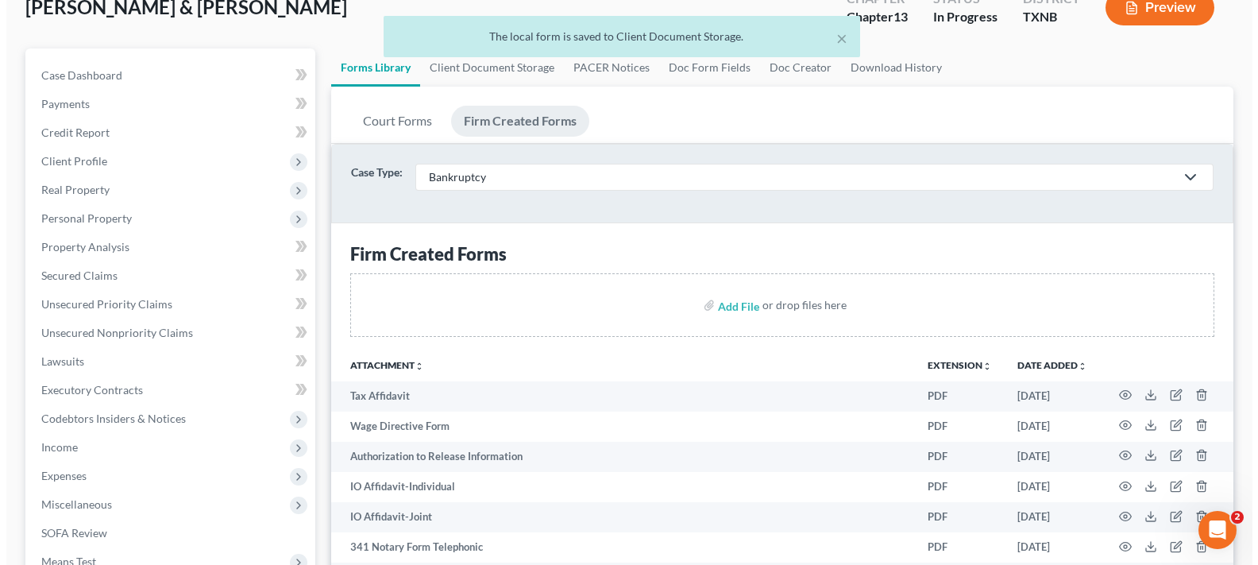
scroll to position [159, 0]
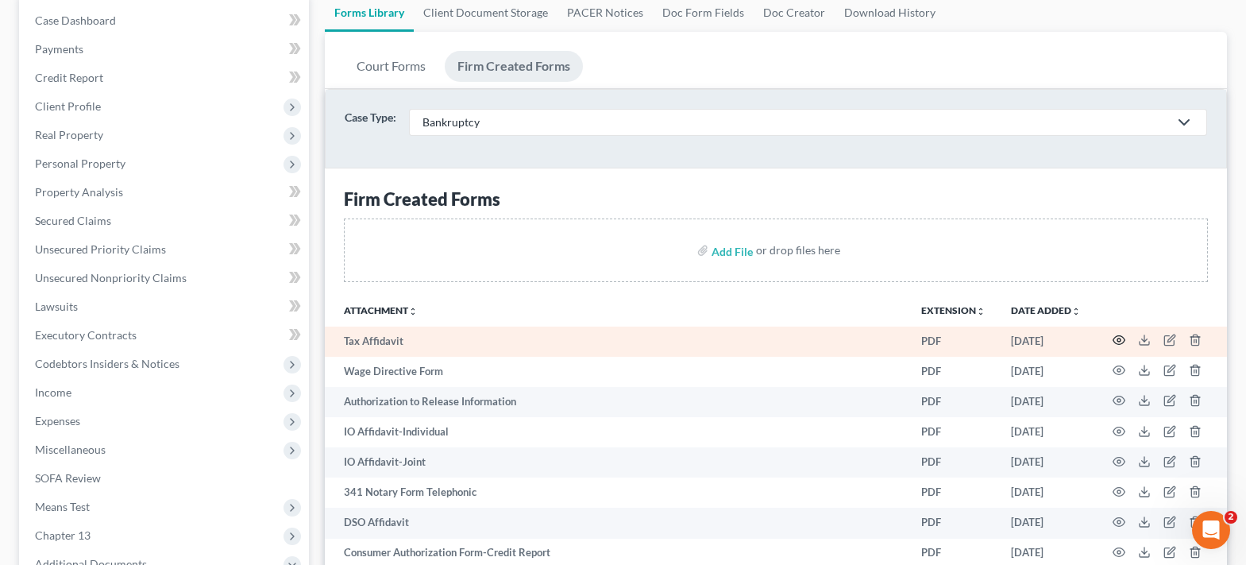
click at [1121, 341] on icon "button" at bounding box center [1118, 339] width 13 height 13
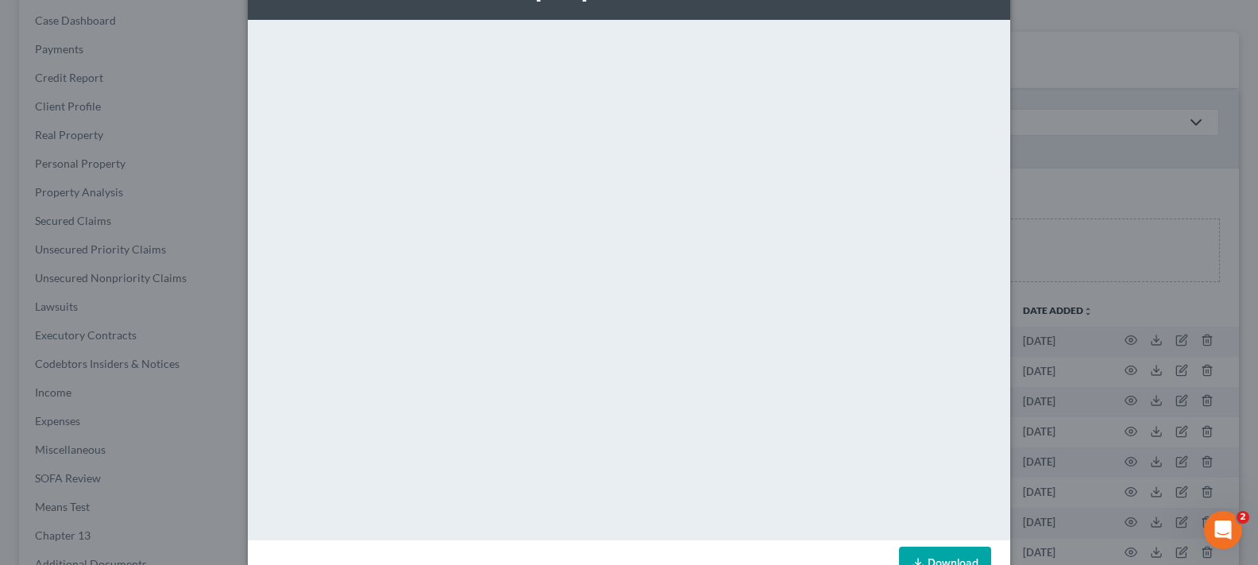
scroll to position [100, 0]
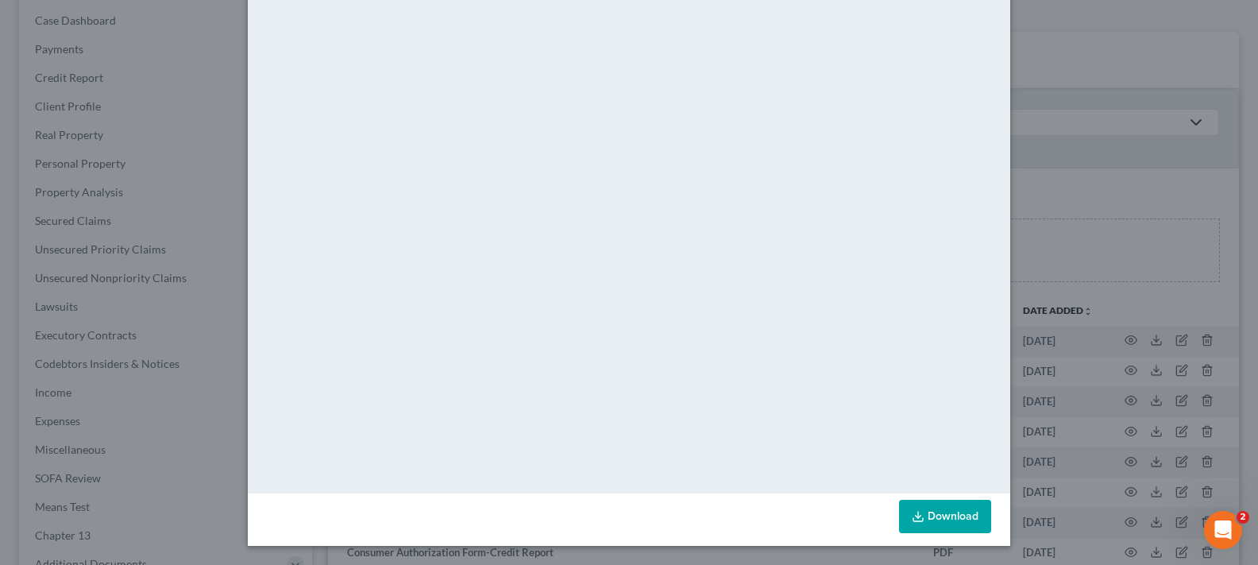
click at [911, 515] on icon at bounding box center [917, 516] width 13 height 13
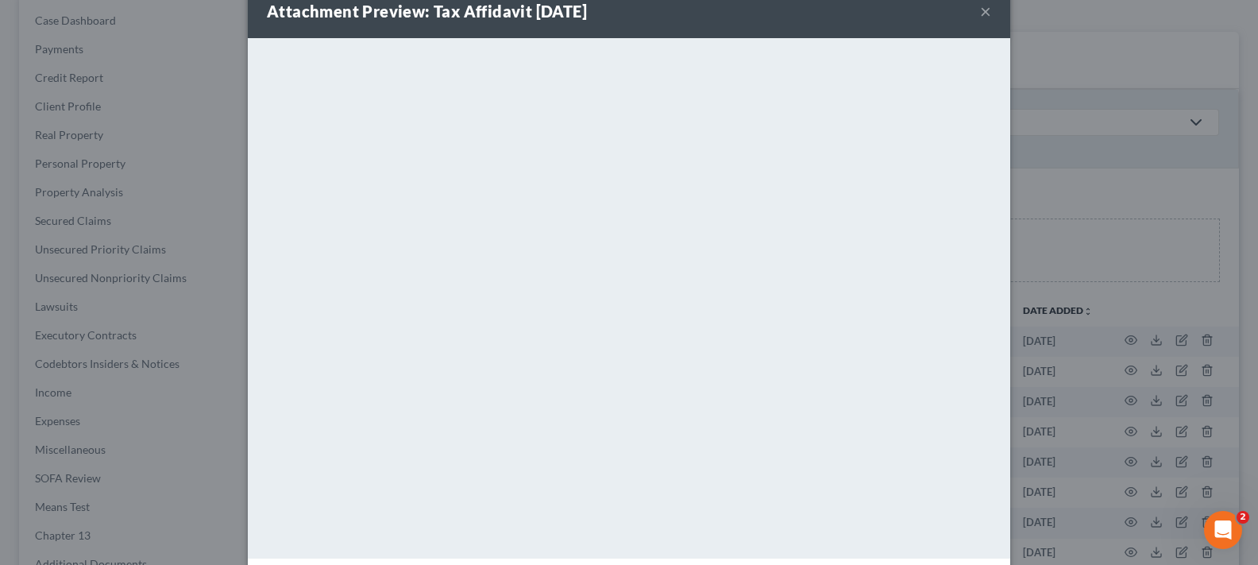
scroll to position [0, 0]
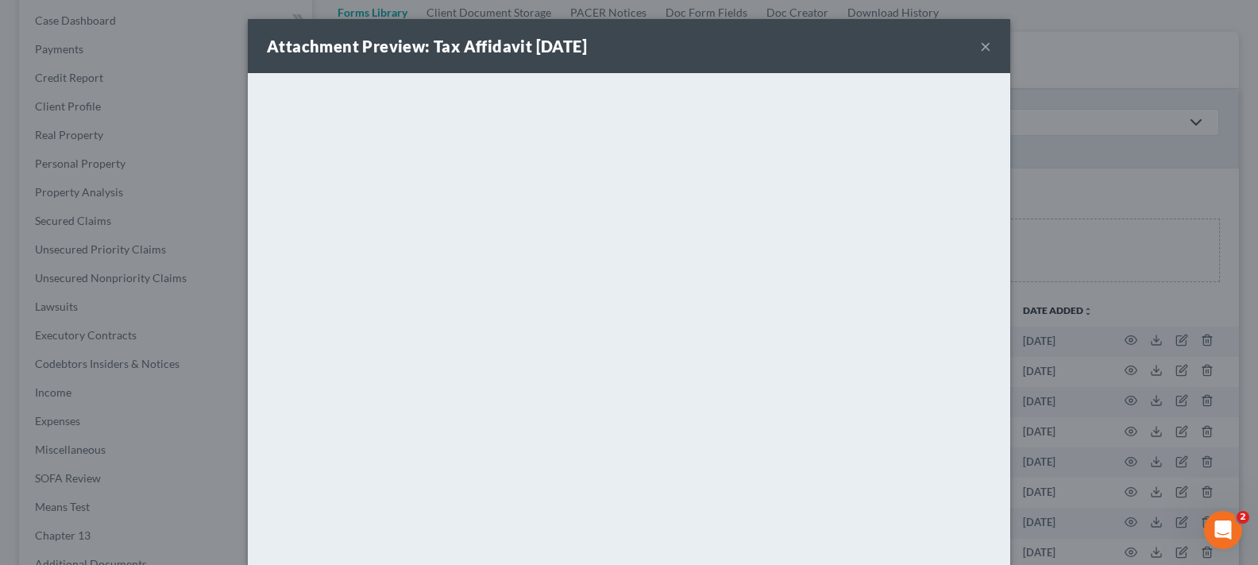
click at [981, 44] on button "×" at bounding box center [985, 46] width 11 height 19
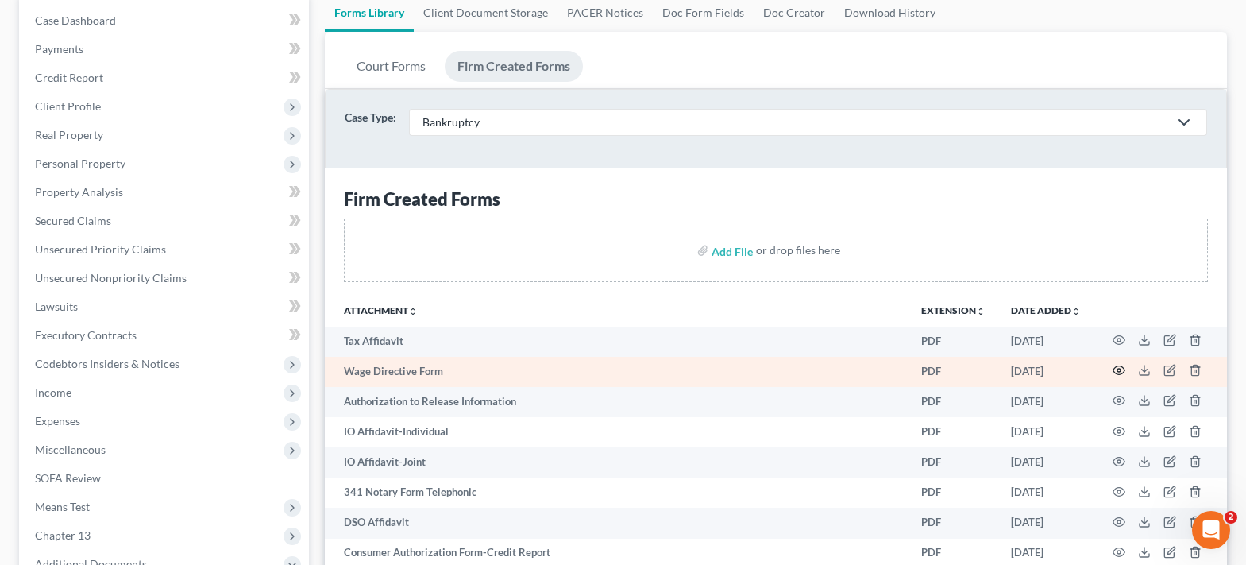
click at [1116, 368] on icon "button" at bounding box center [1118, 370] width 13 height 13
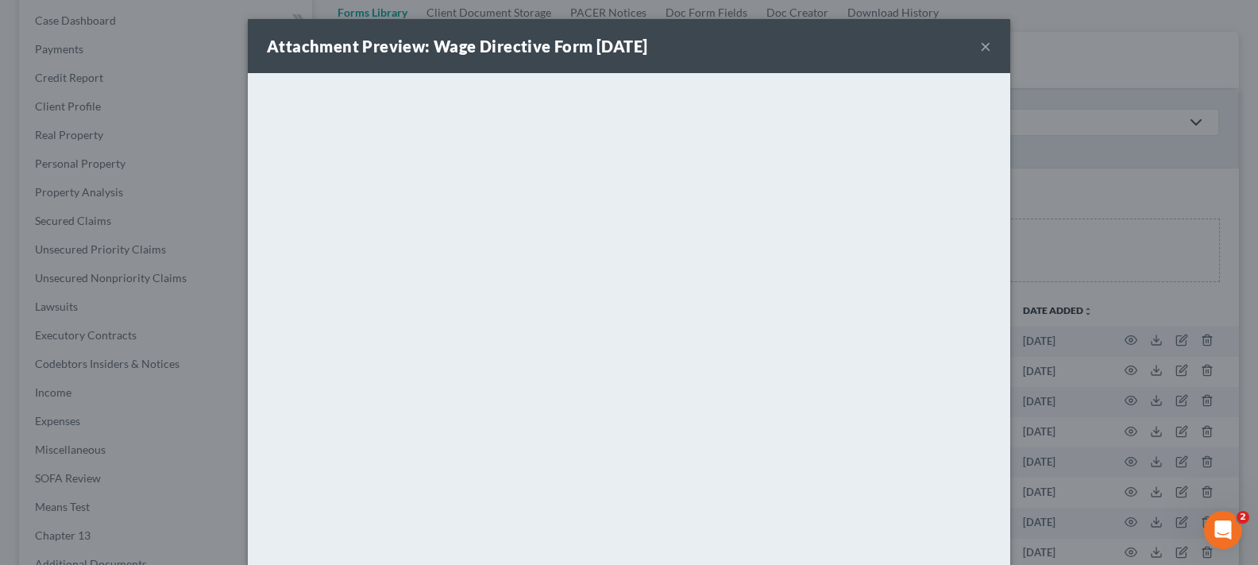
scroll to position [100, 0]
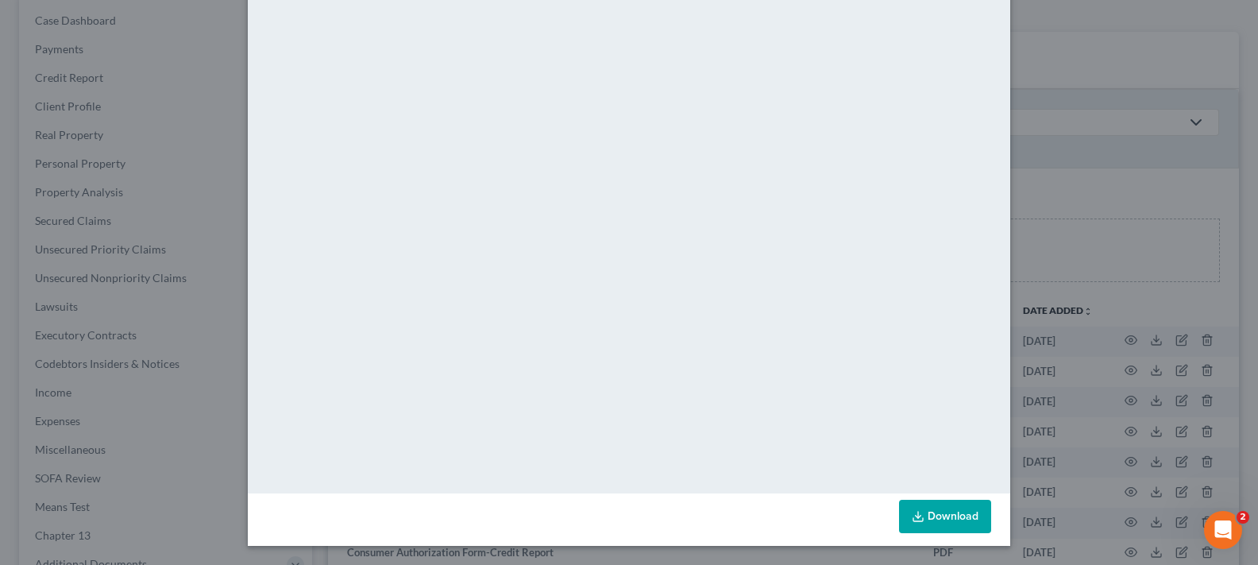
click at [957, 512] on link "Download" at bounding box center [945, 515] width 92 height 33
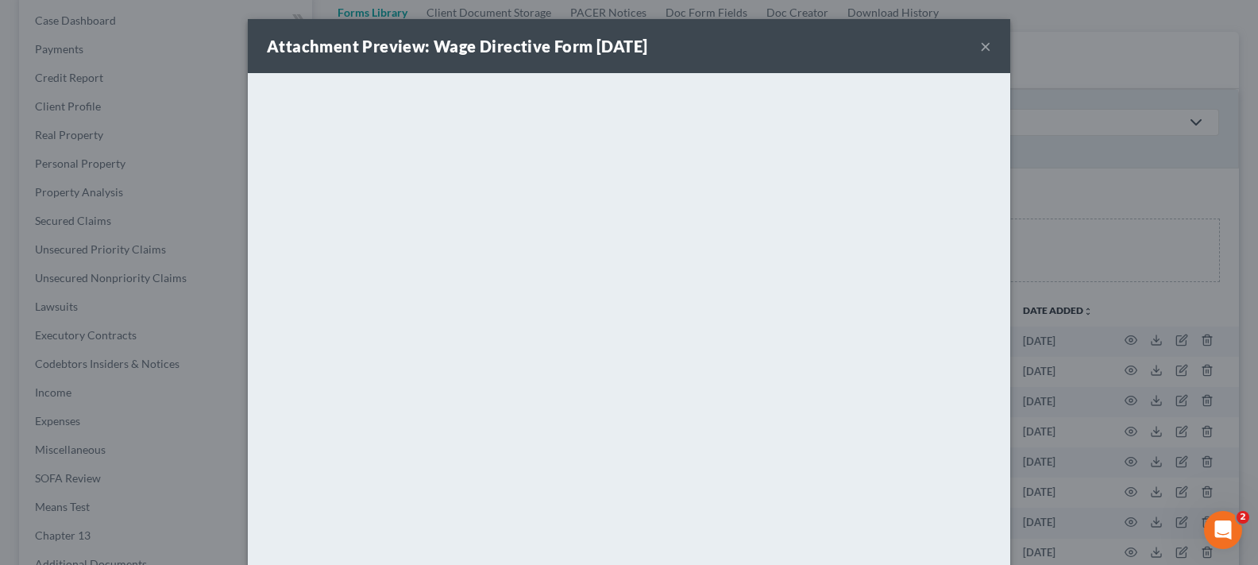
click at [980, 48] on button "×" at bounding box center [985, 46] width 11 height 19
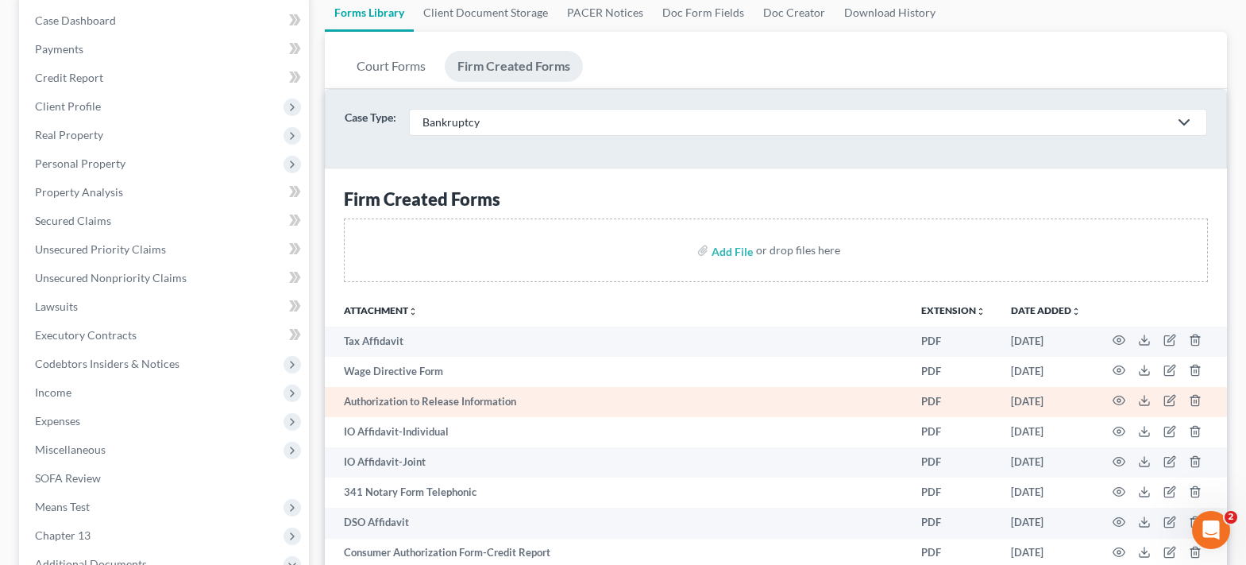
click at [1128, 393] on td at bounding box center [1159, 402] width 133 height 30
click at [1122, 402] on icon "button" at bounding box center [1118, 400] width 13 height 13
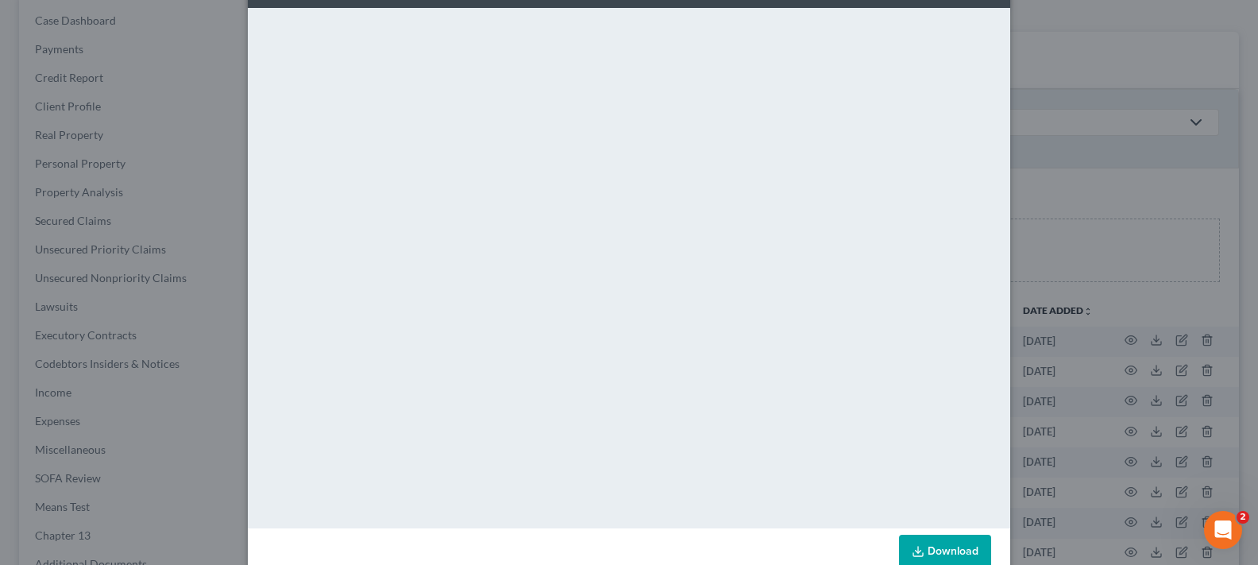
scroll to position [100, 0]
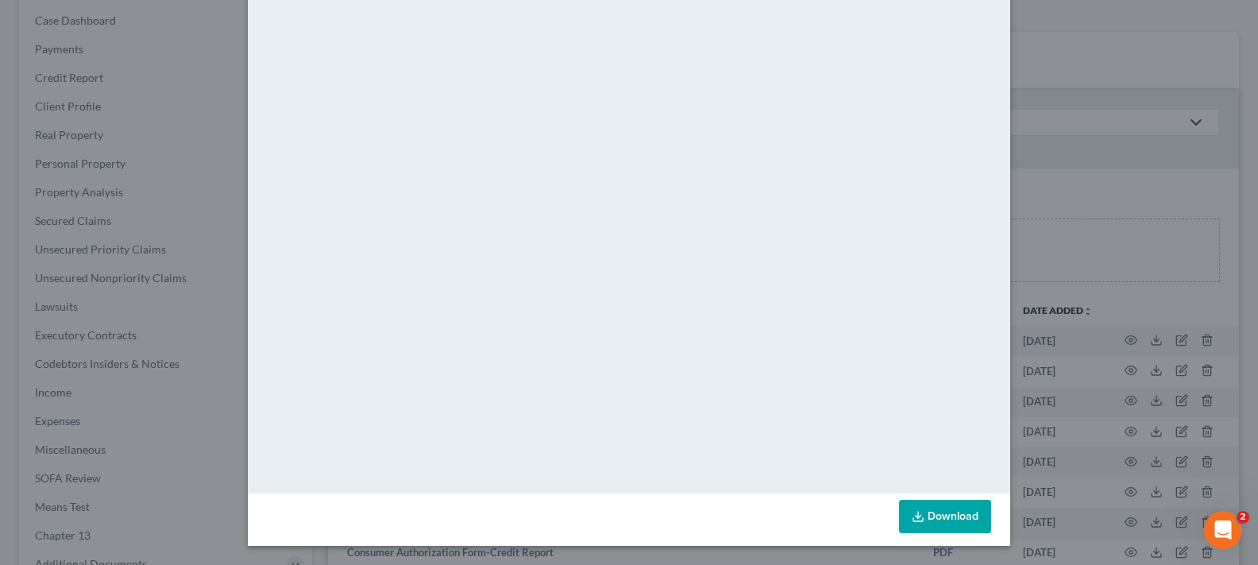
click at [930, 516] on link "Download" at bounding box center [945, 515] width 92 height 33
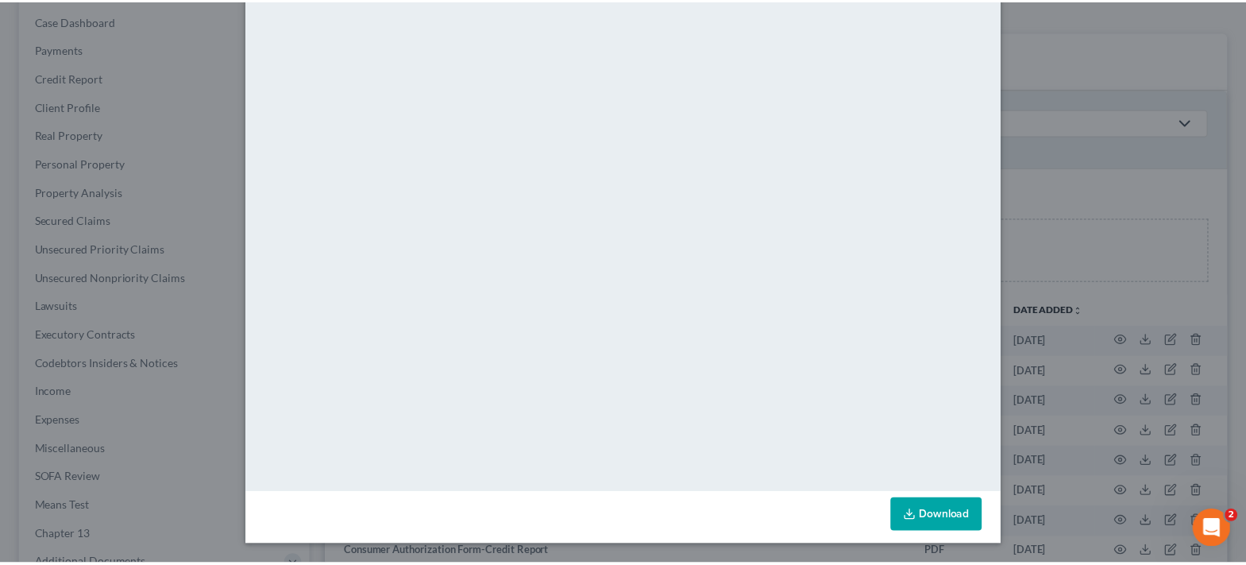
scroll to position [0, 0]
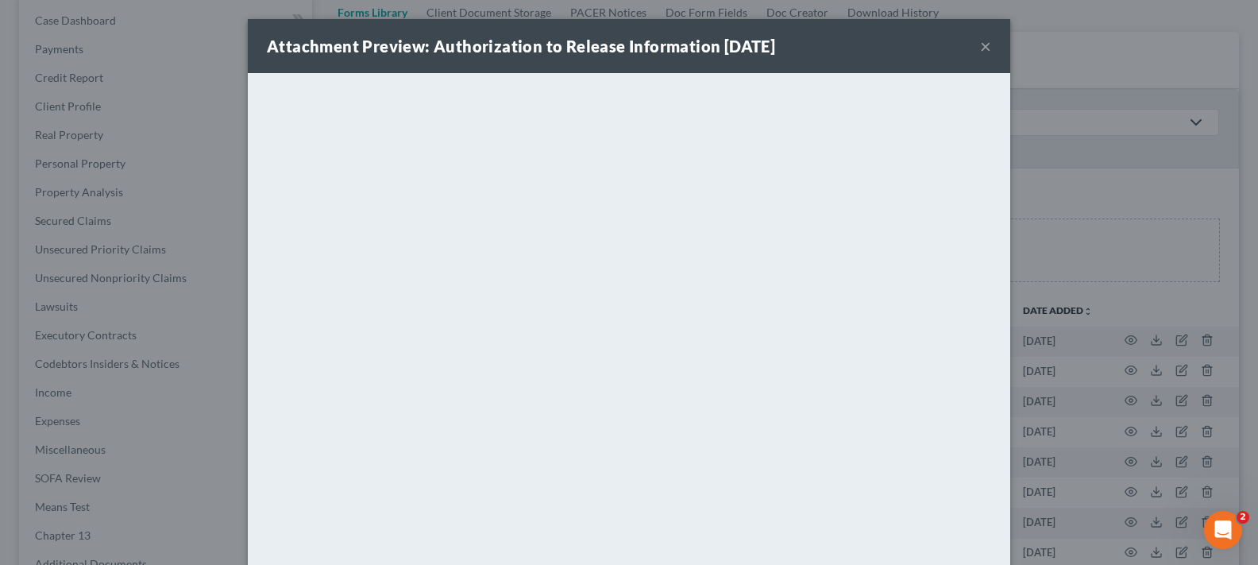
click at [980, 45] on button "×" at bounding box center [985, 46] width 11 height 19
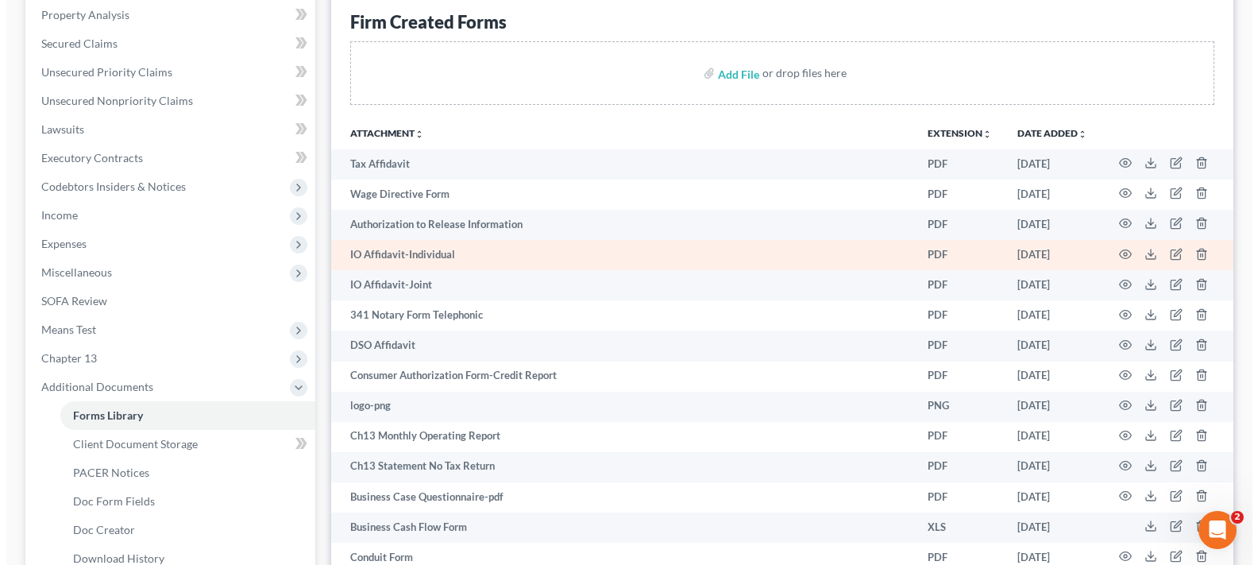
scroll to position [476, 0]
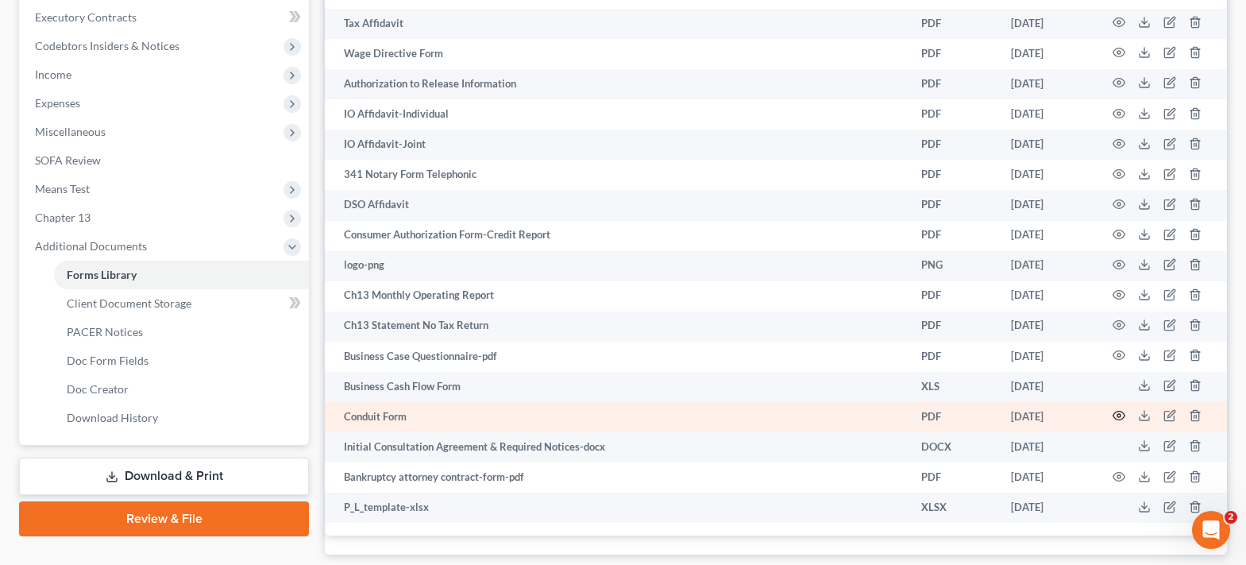
click at [1123, 417] on icon "button" at bounding box center [1119, 415] width 12 height 9
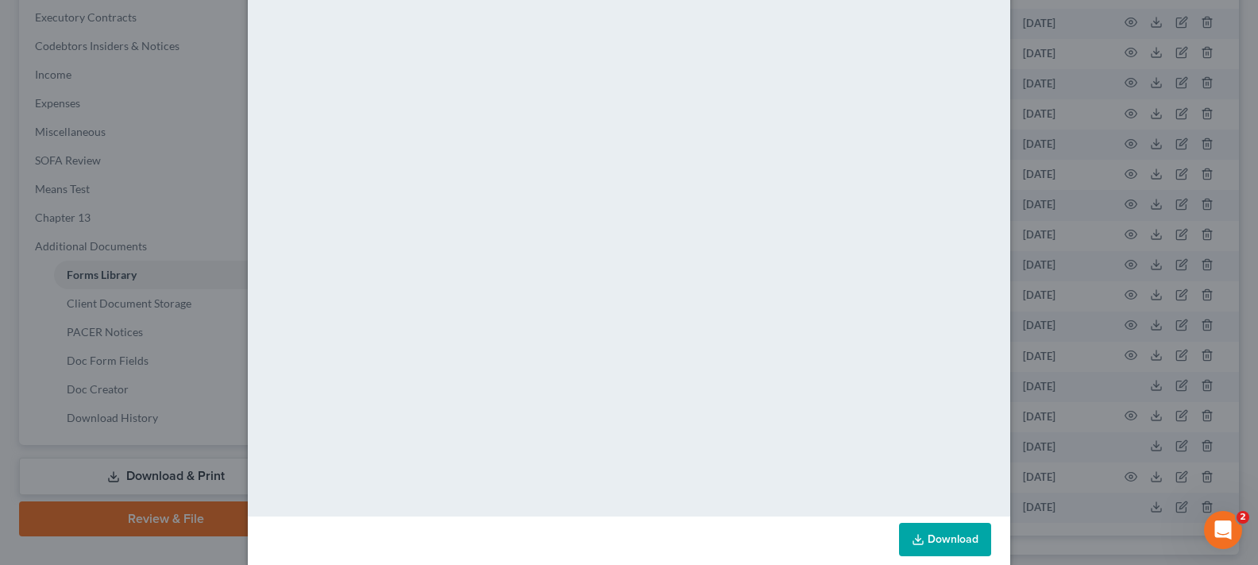
scroll to position [100, 0]
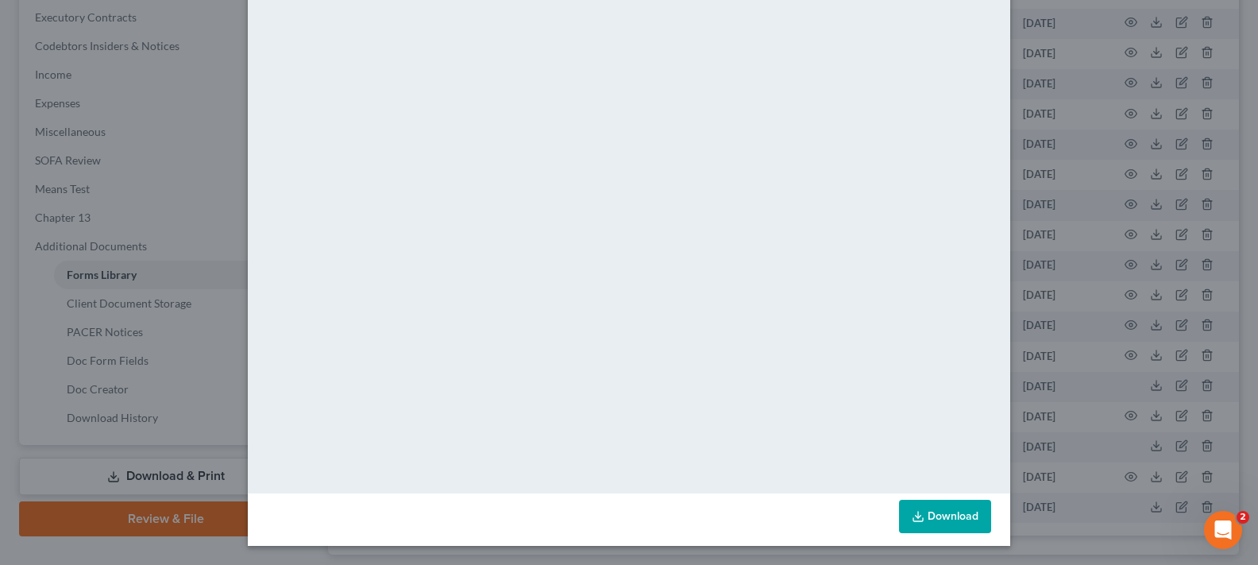
click at [950, 519] on link "Download" at bounding box center [945, 515] width 92 height 33
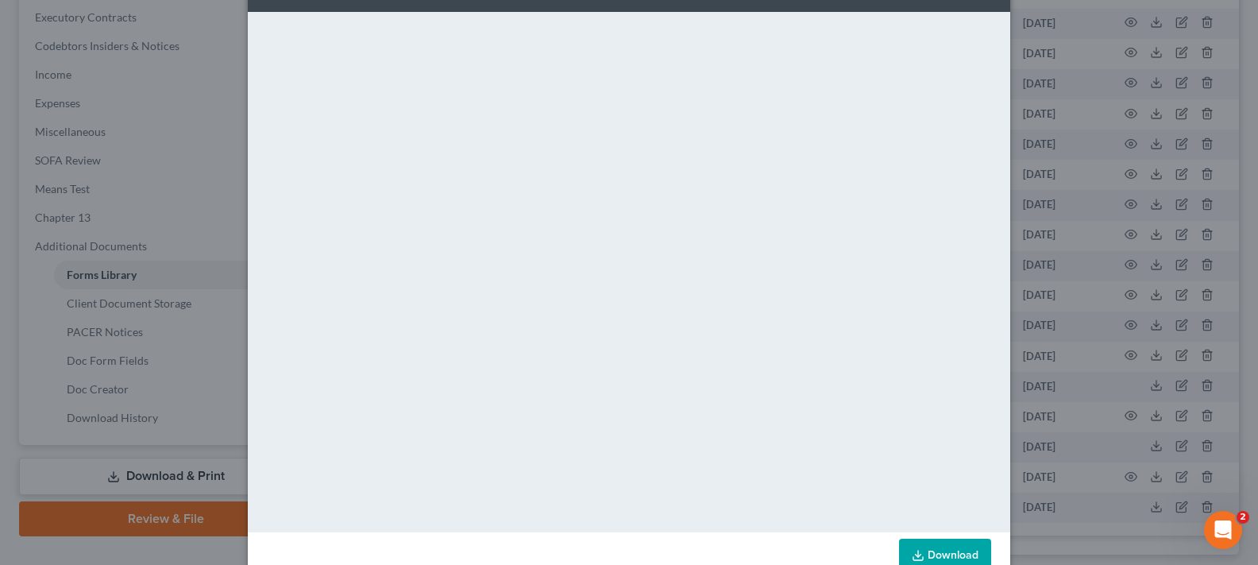
scroll to position [0, 0]
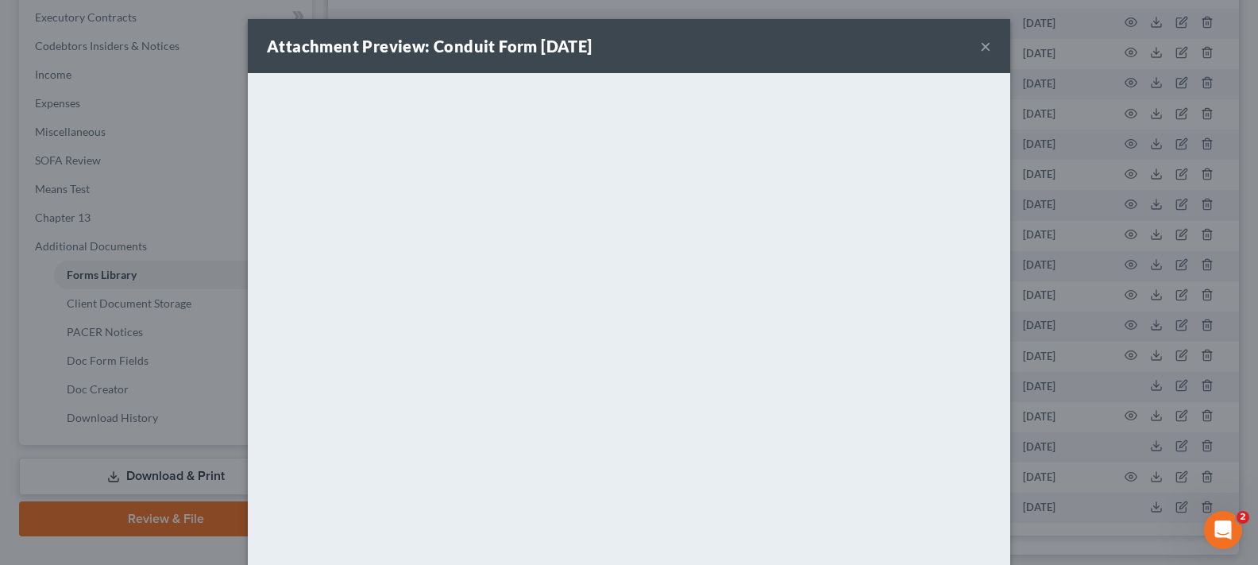
click at [980, 41] on button "×" at bounding box center [985, 46] width 11 height 19
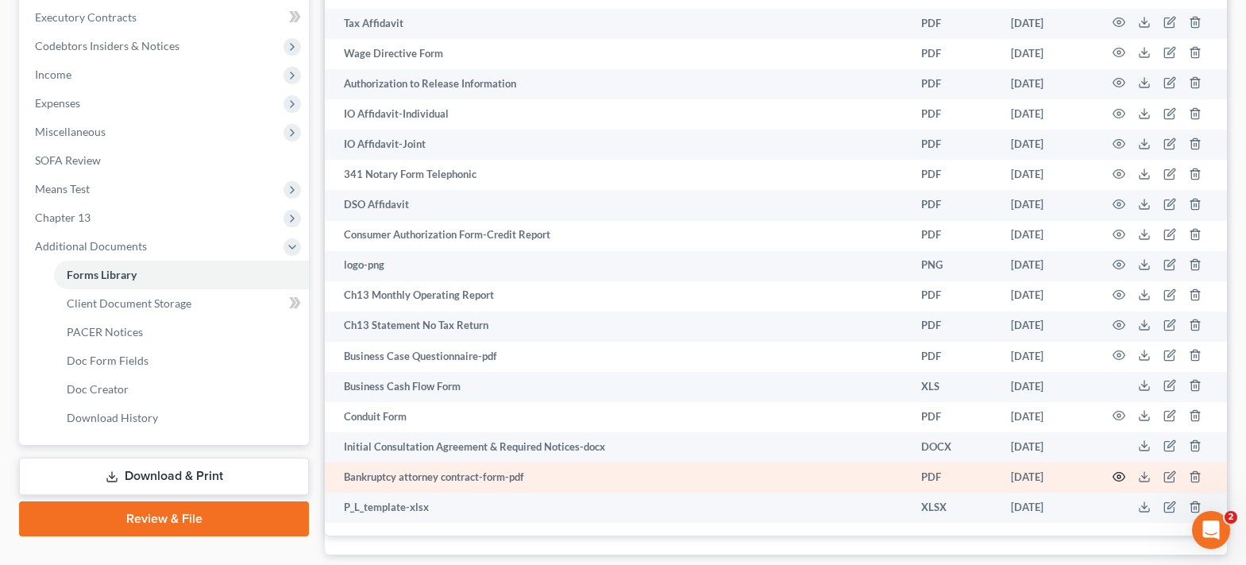
click at [1116, 474] on icon "button" at bounding box center [1118, 476] width 13 height 13
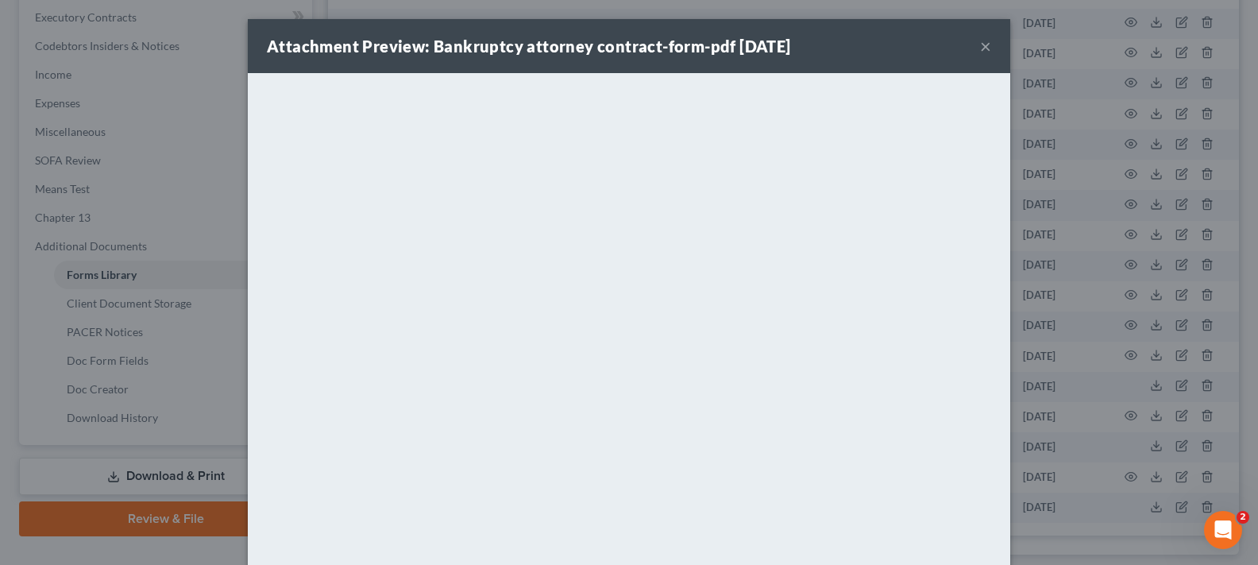
click at [981, 44] on button "×" at bounding box center [985, 46] width 11 height 19
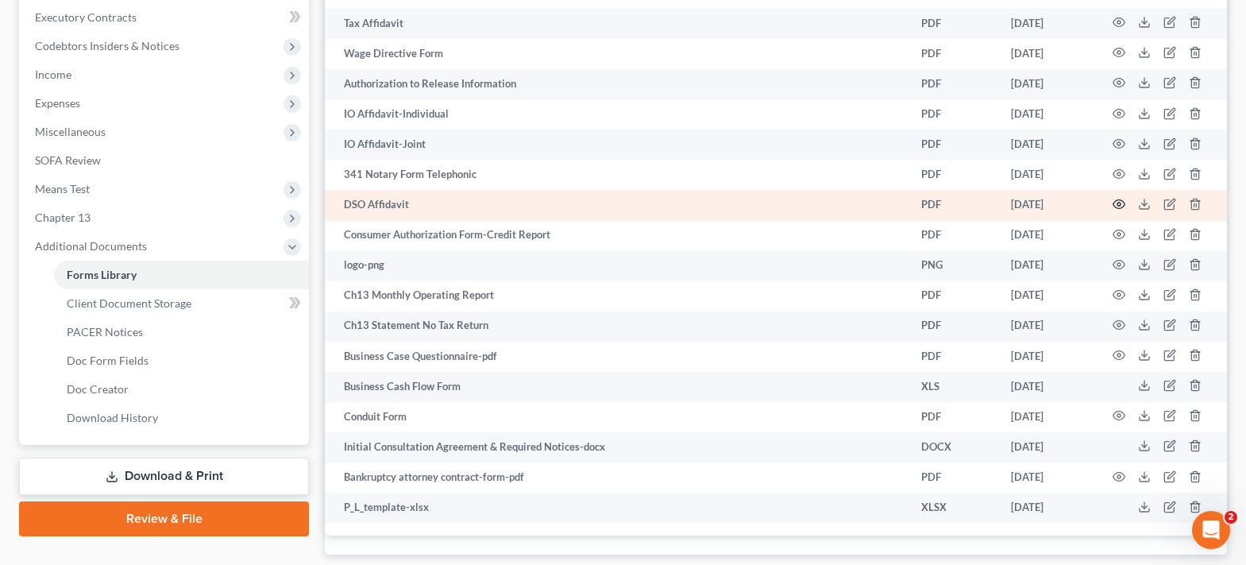
click at [1119, 206] on circle "button" at bounding box center [1118, 203] width 3 height 3
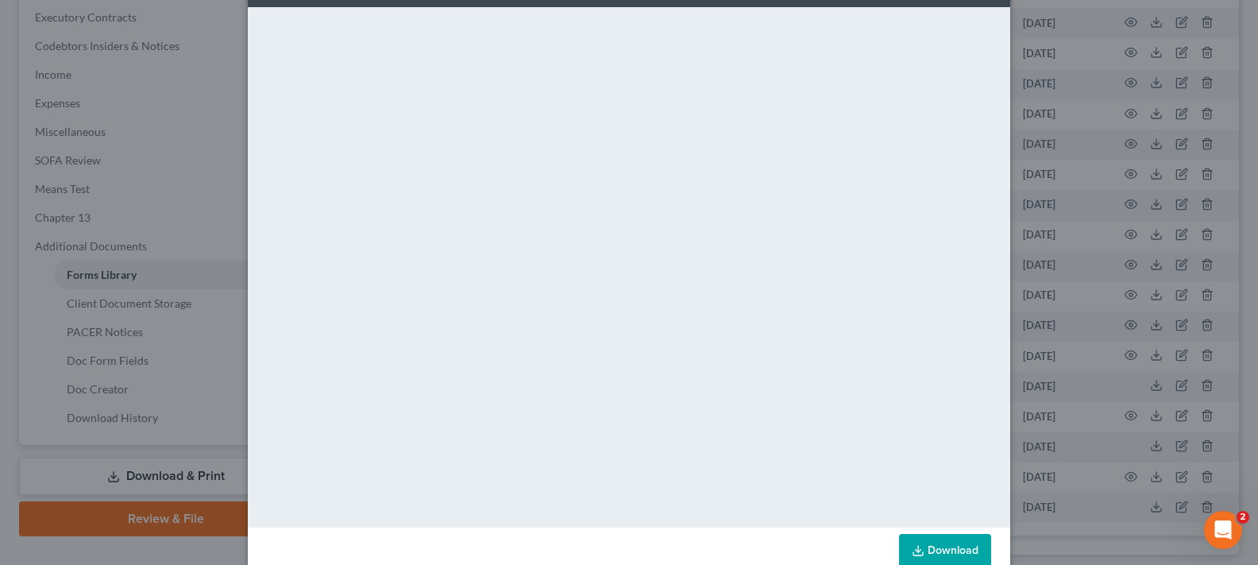
scroll to position [100, 0]
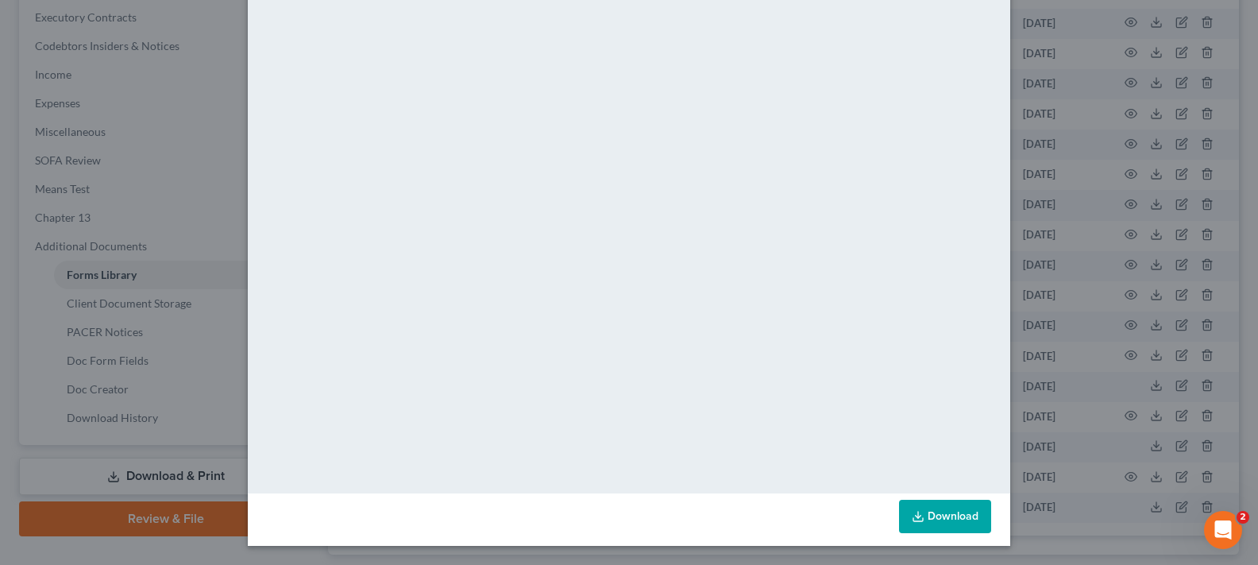
click at [933, 518] on link "Download" at bounding box center [945, 515] width 92 height 33
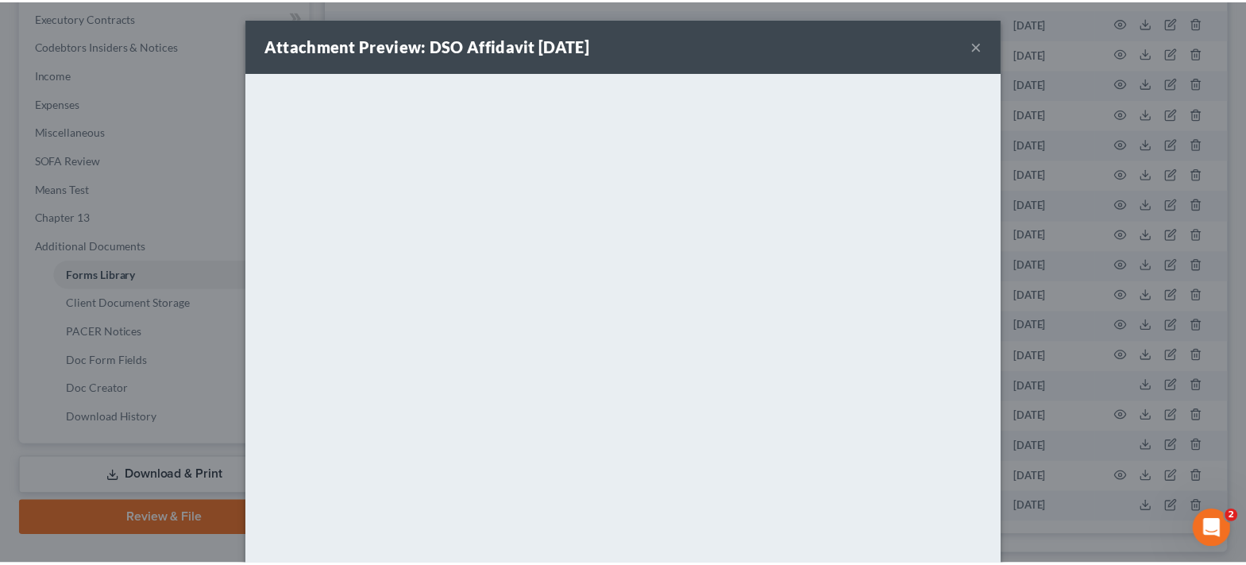
scroll to position [0, 0]
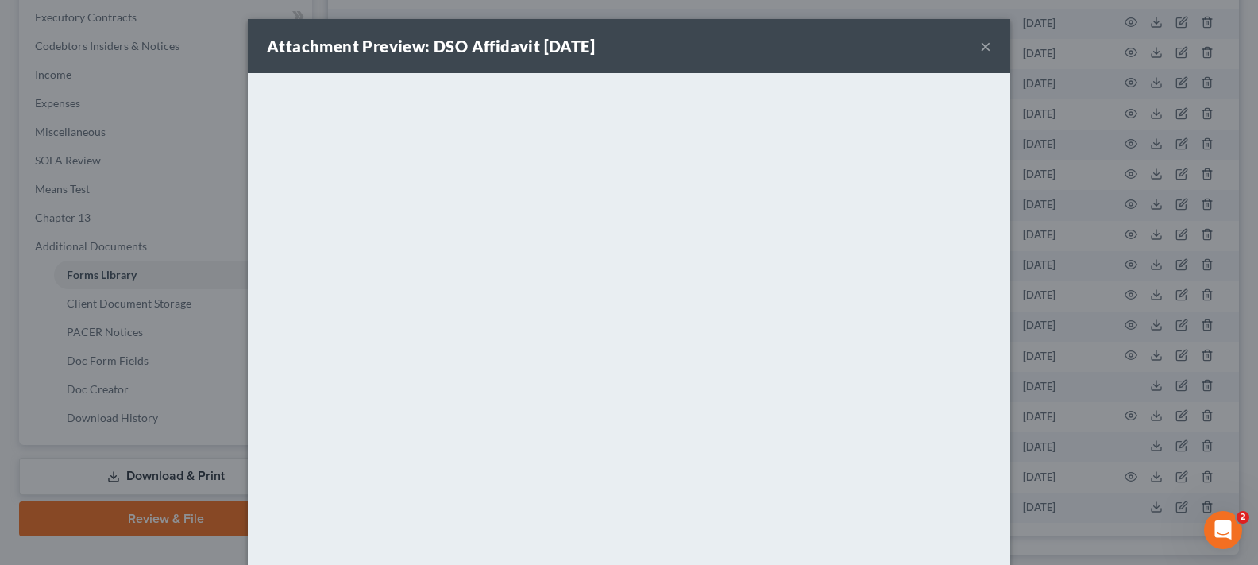
click at [980, 42] on button "×" at bounding box center [985, 46] width 11 height 19
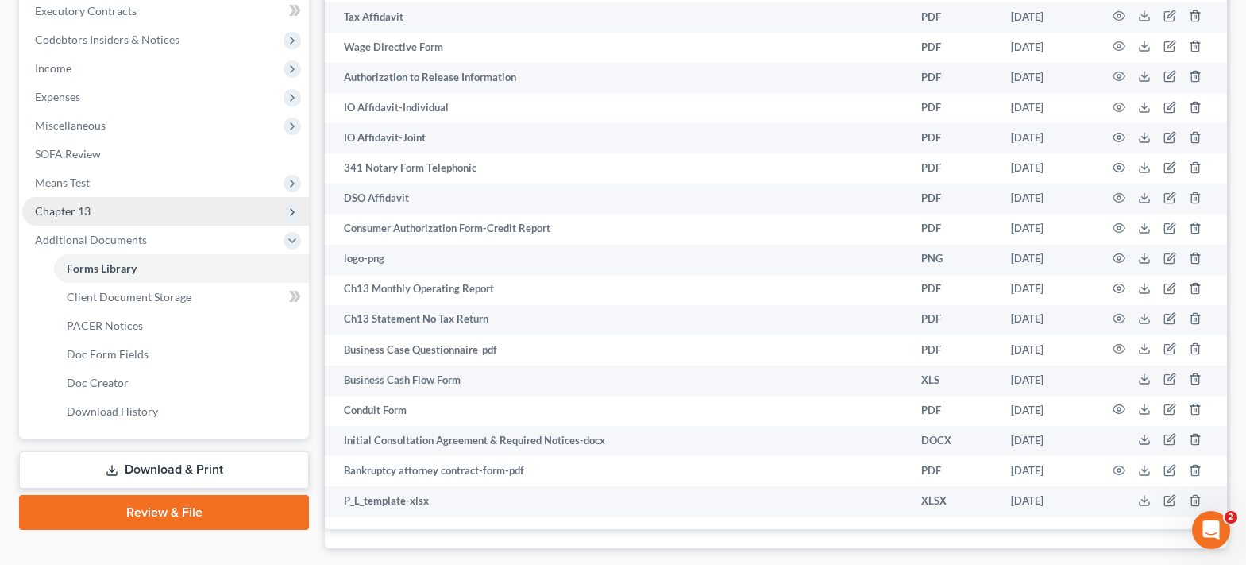
scroll to position [577, 0]
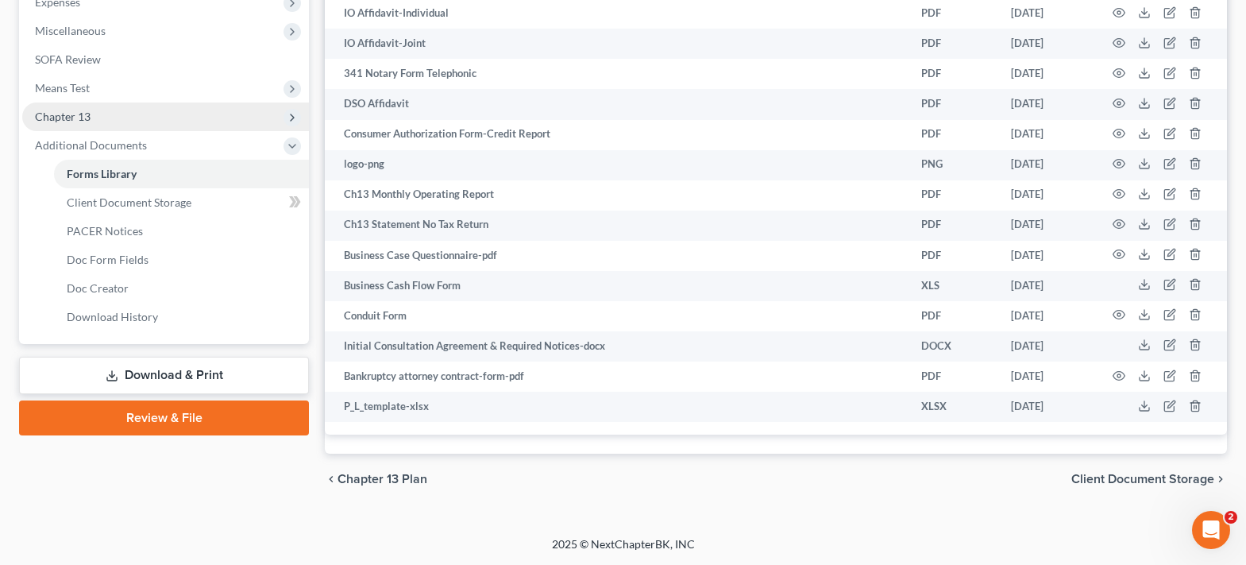
click at [117, 119] on span "Chapter 13" at bounding box center [165, 116] width 287 height 29
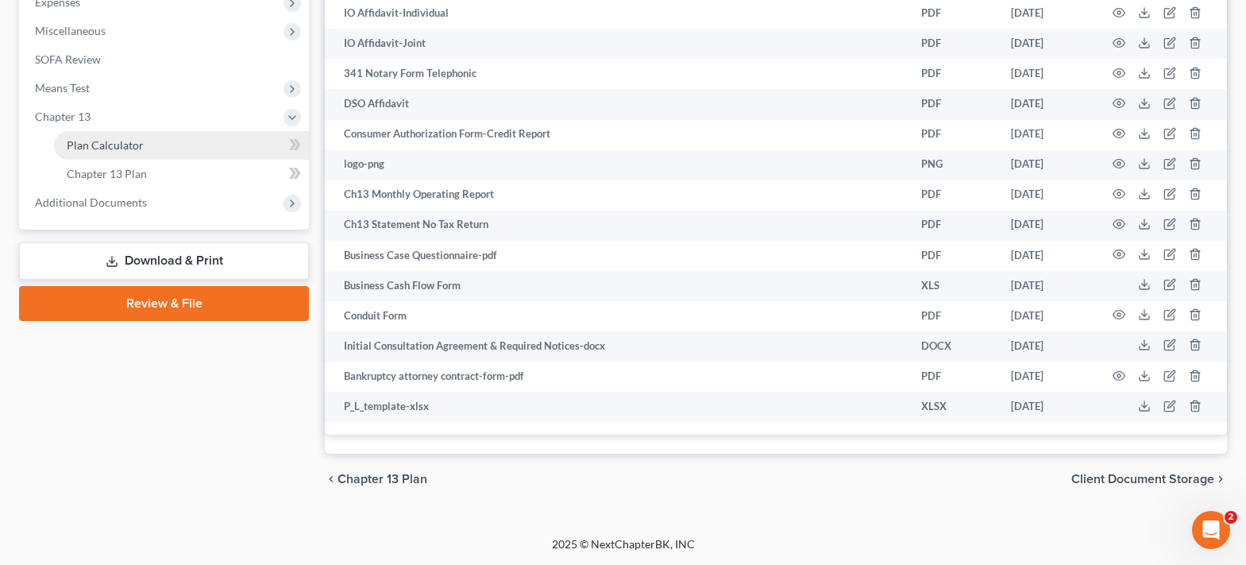
click at [138, 147] on span "Plan Calculator" at bounding box center [105, 144] width 77 height 13
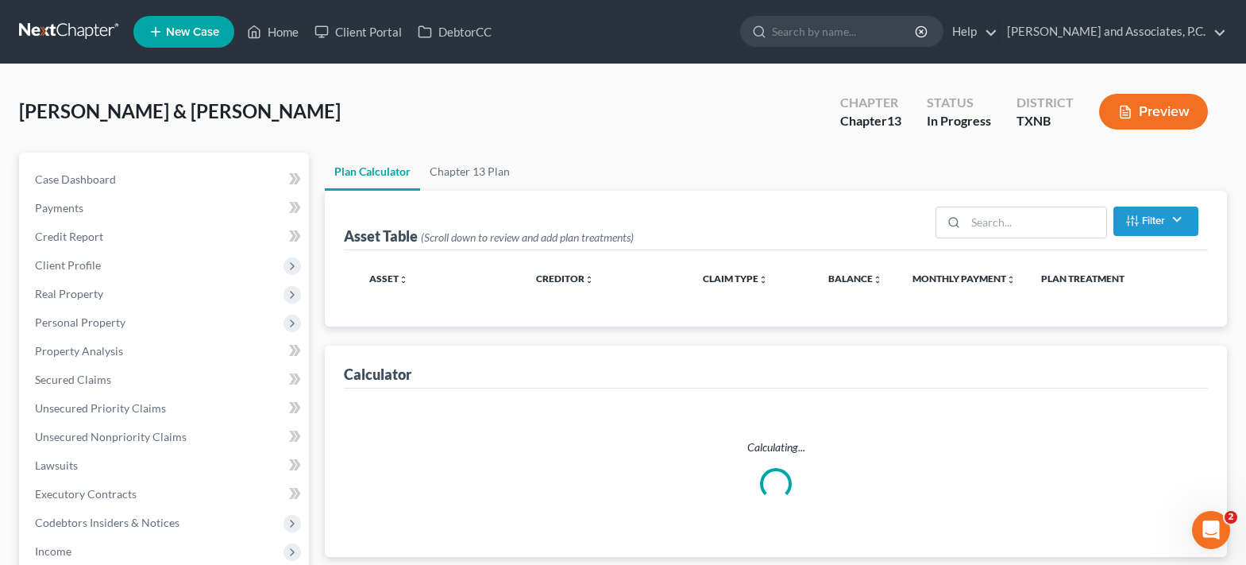
select select "59"
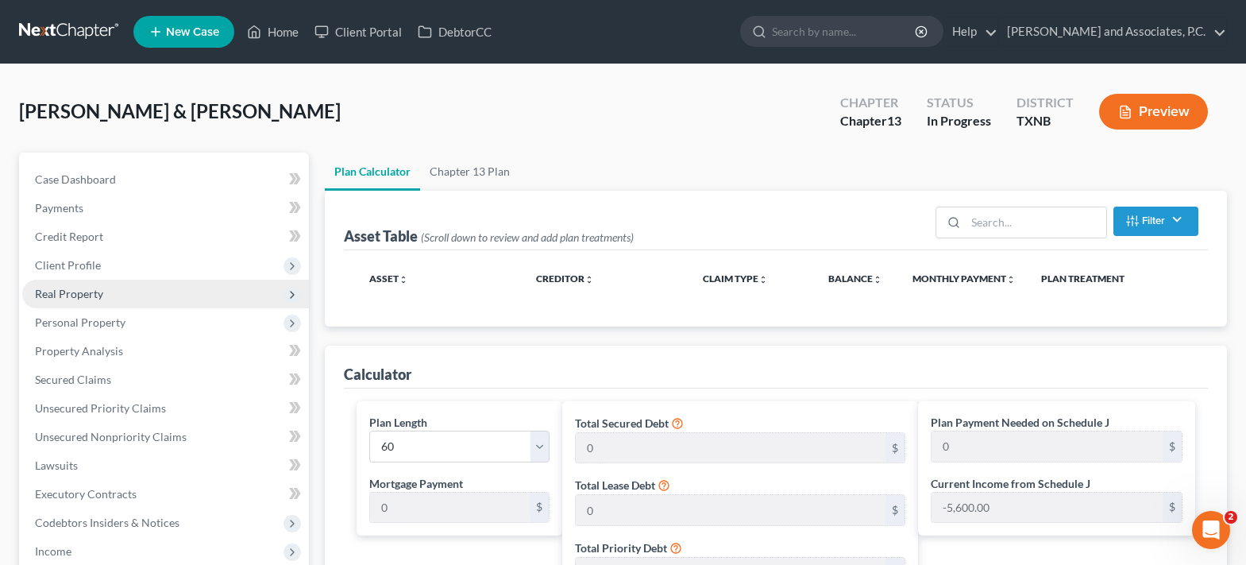
click at [82, 295] on span "Real Property" at bounding box center [69, 293] width 68 height 13
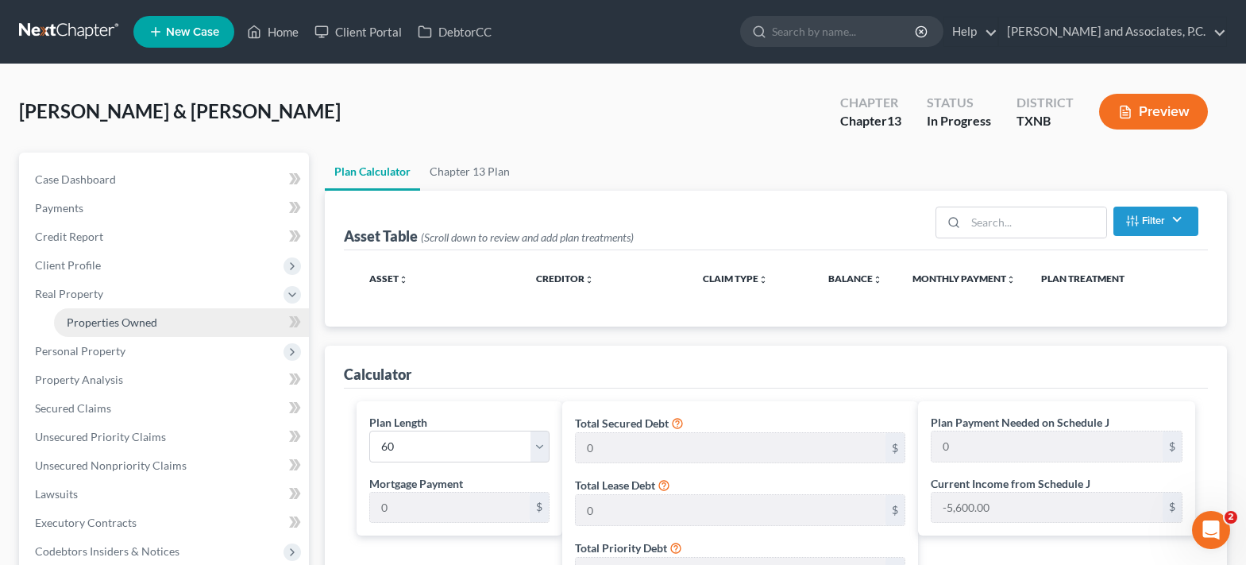
click at [94, 323] on span "Properties Owned" at bounding box center [112, 321] width 91 height 13
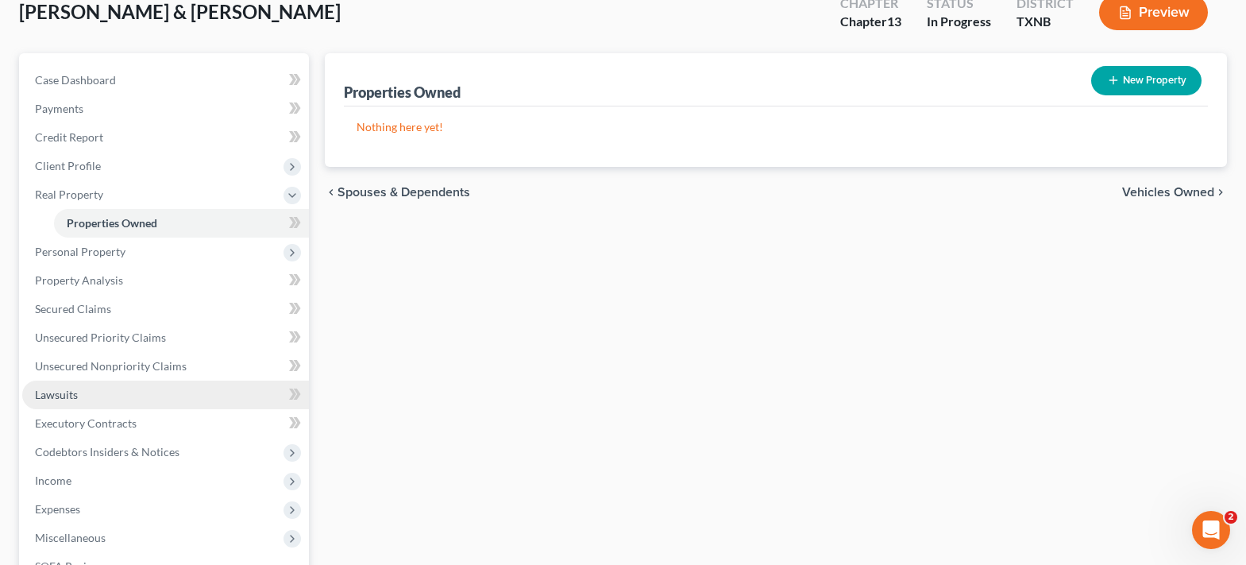
scroll to position [159, 0]
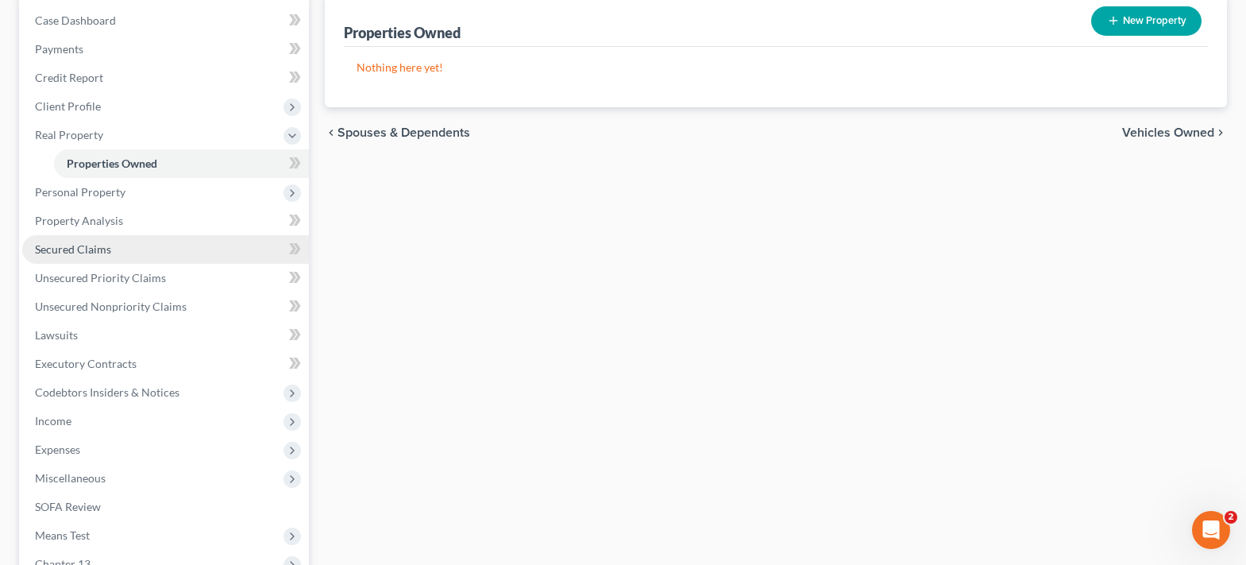
click at [98, 245] on span "Secured Claims" at bounding box center [73, 248] width 76 height 13
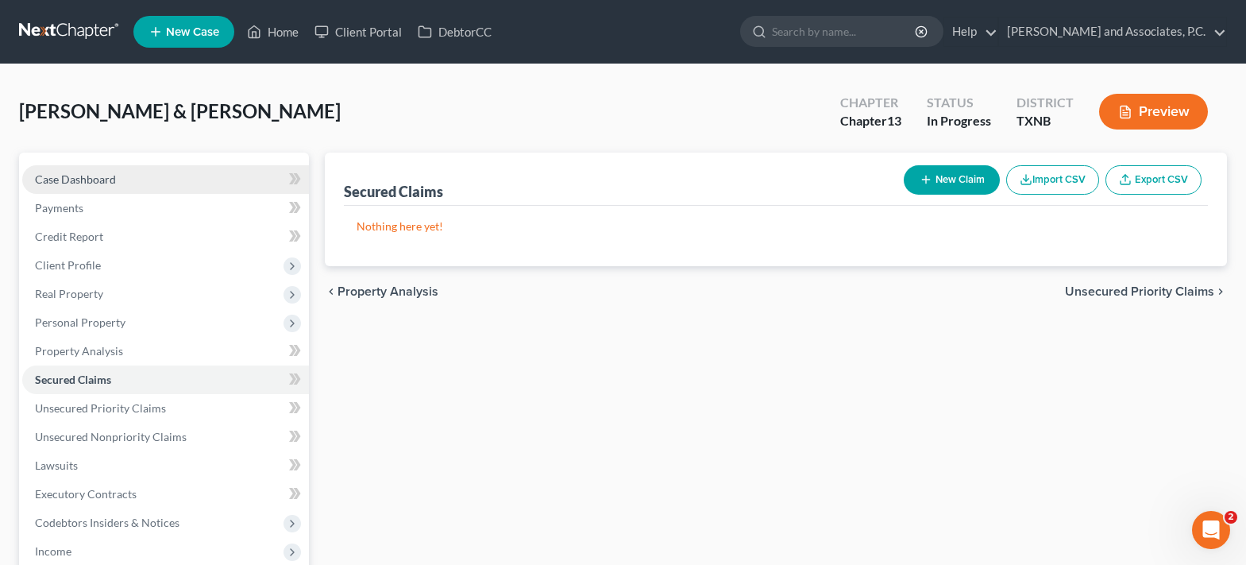
click at [45, 187] on link "Case Dashboard" at bounding box center [165, 179] width 287 height 29
select select "6"
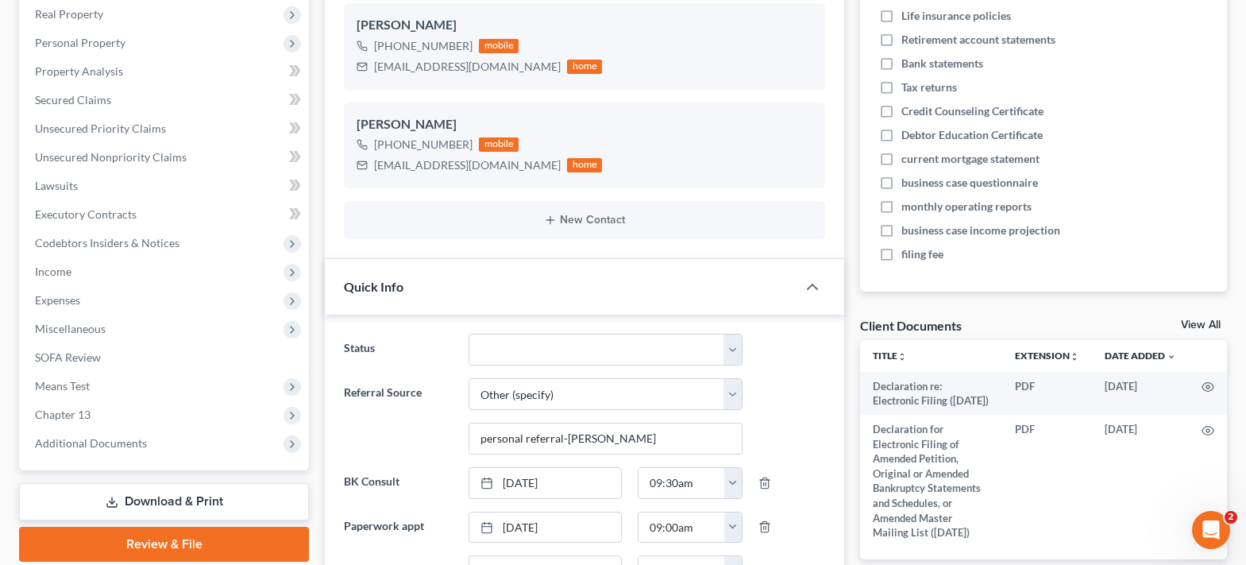
scroll to position [318, 0]
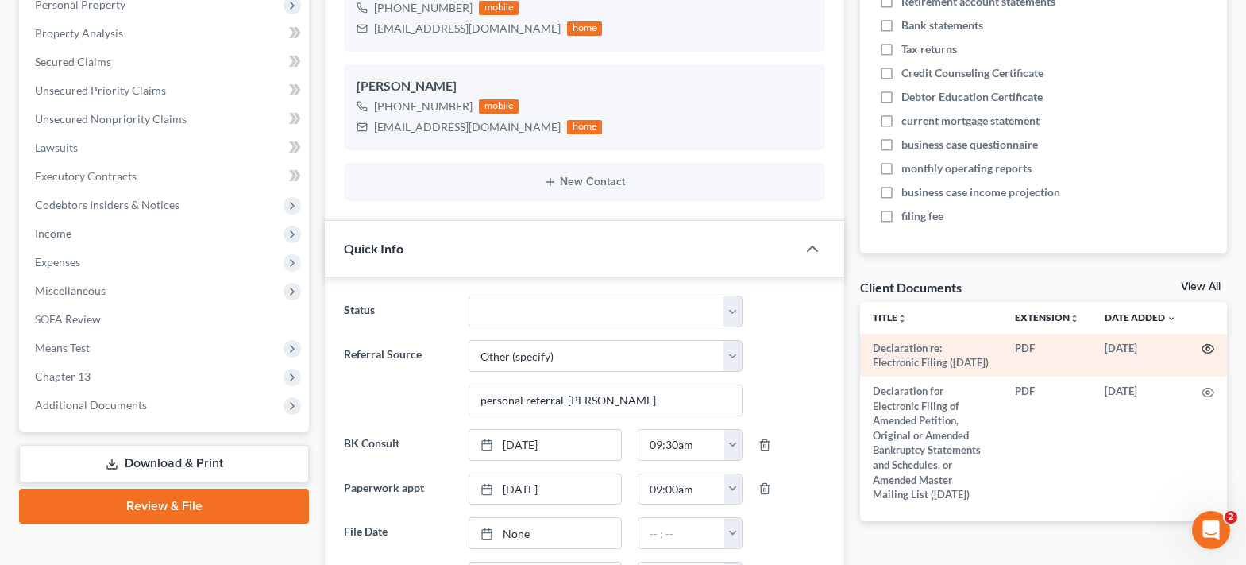
click at [1202, 352] on icon "button" at bounding box center [1207, 348] width 13 height 13
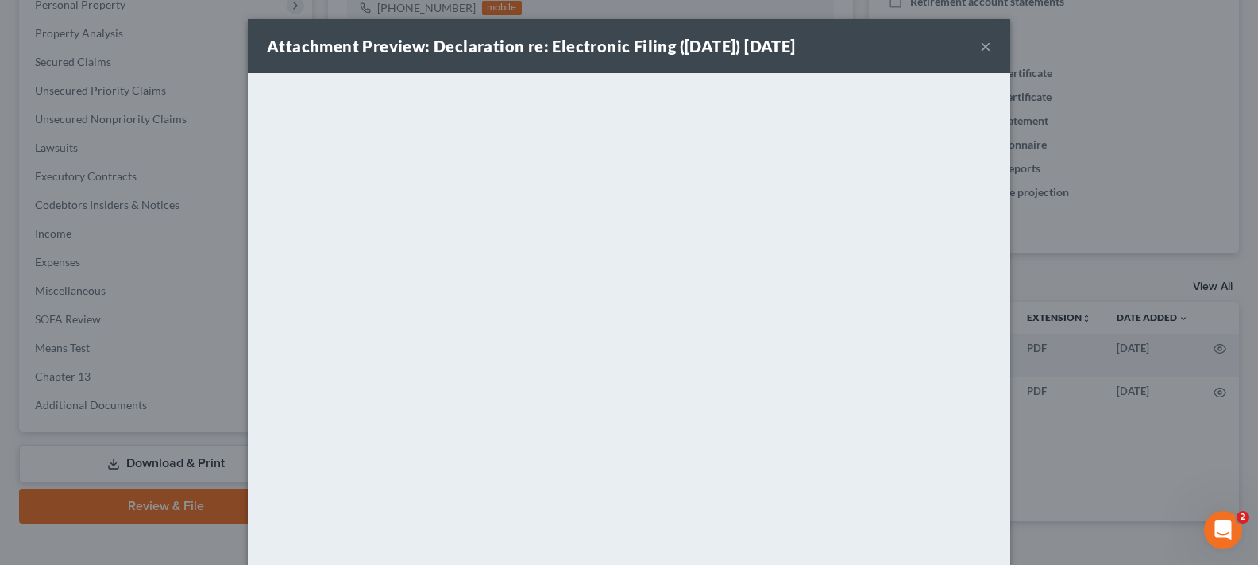
click at [981, 48] on button "×" at bounding box center [985, 46] width 11 height 19
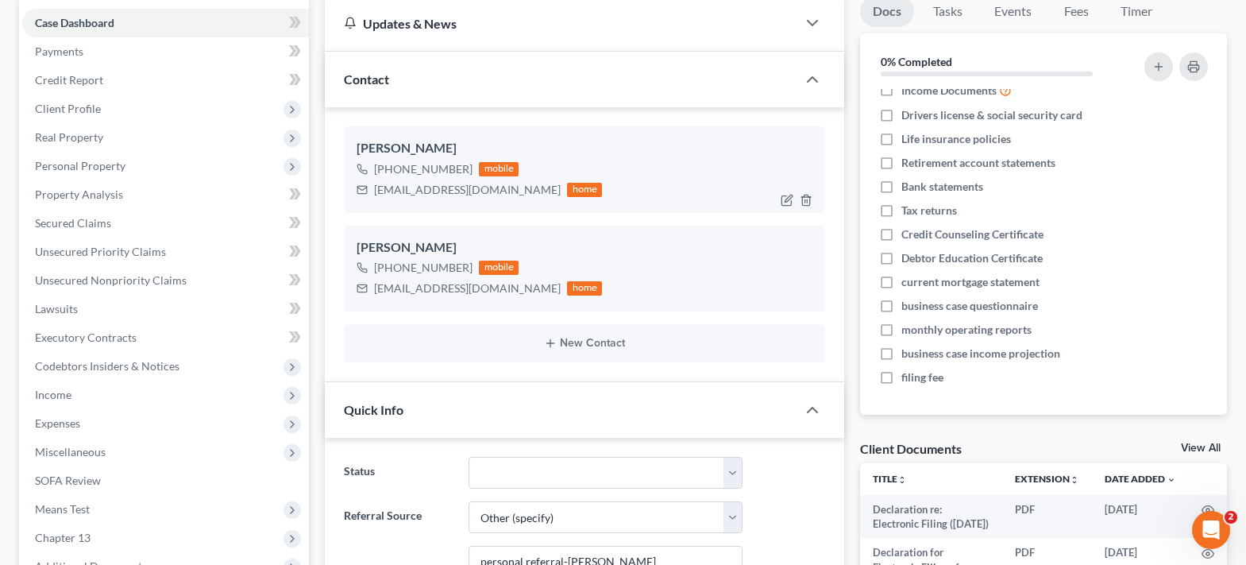
scroll to position [0, 0]
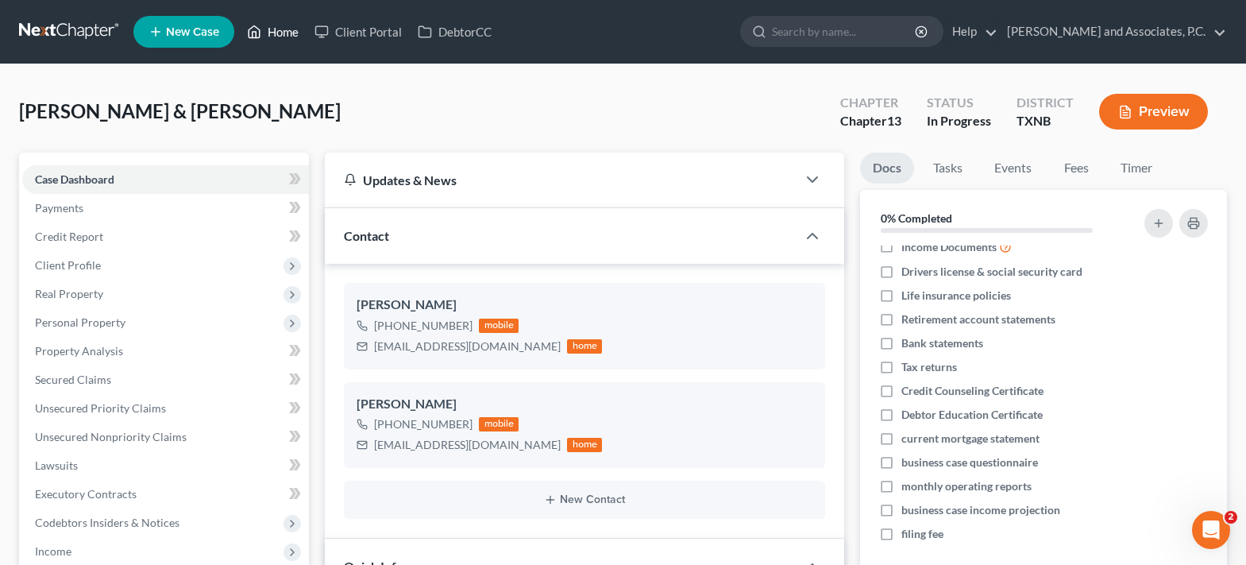
click at [280, 29] on link "Home" at bounding box center [272, 31] width 67 height 29
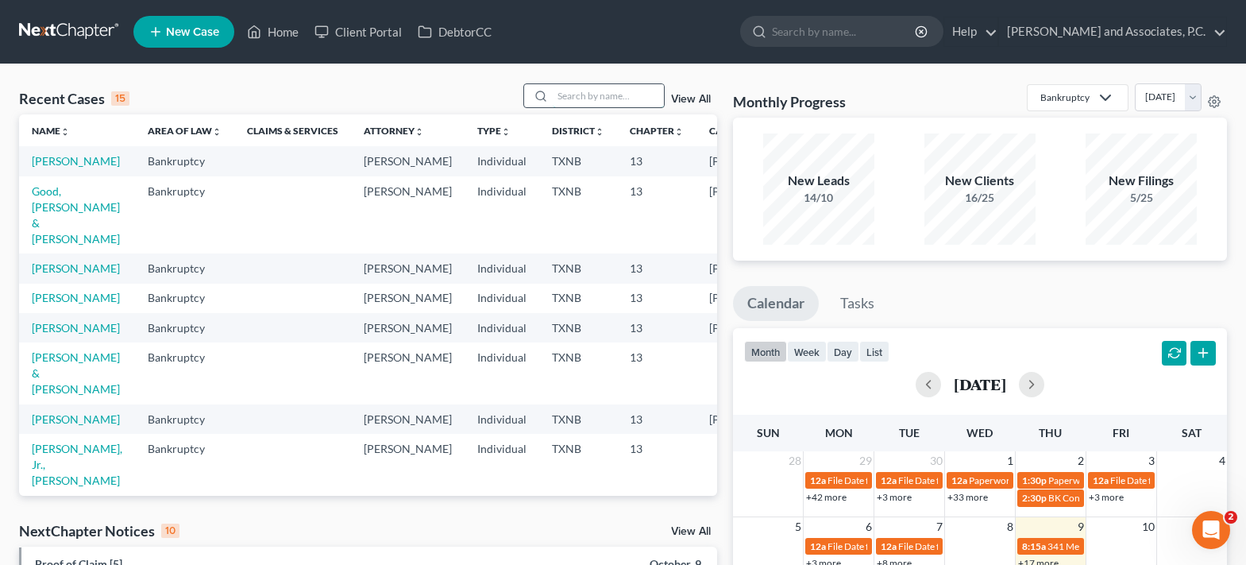
click at [600, 96] on input "search" at bounding box center [608, 95] width 111 height 23
click at [563, 102] on input "search" at bounding box center [608, 95] width 111 height 23
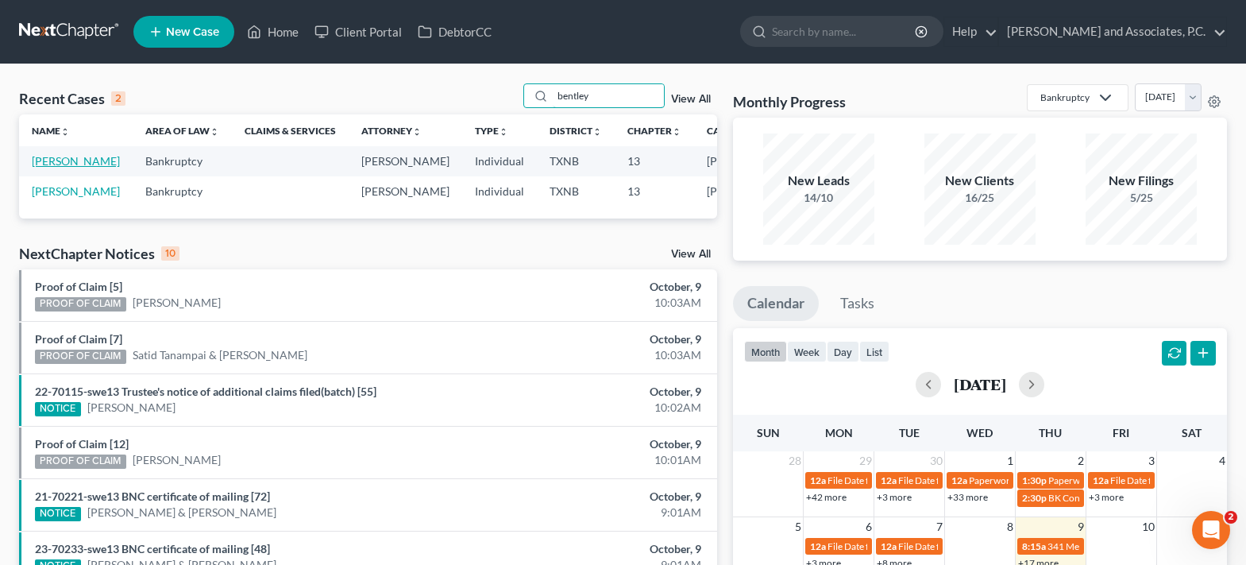
type input "bentley"
click at [66, 166] on link "[PERSON_NAME]" at bounding box center [76, 160] width 88 height 13
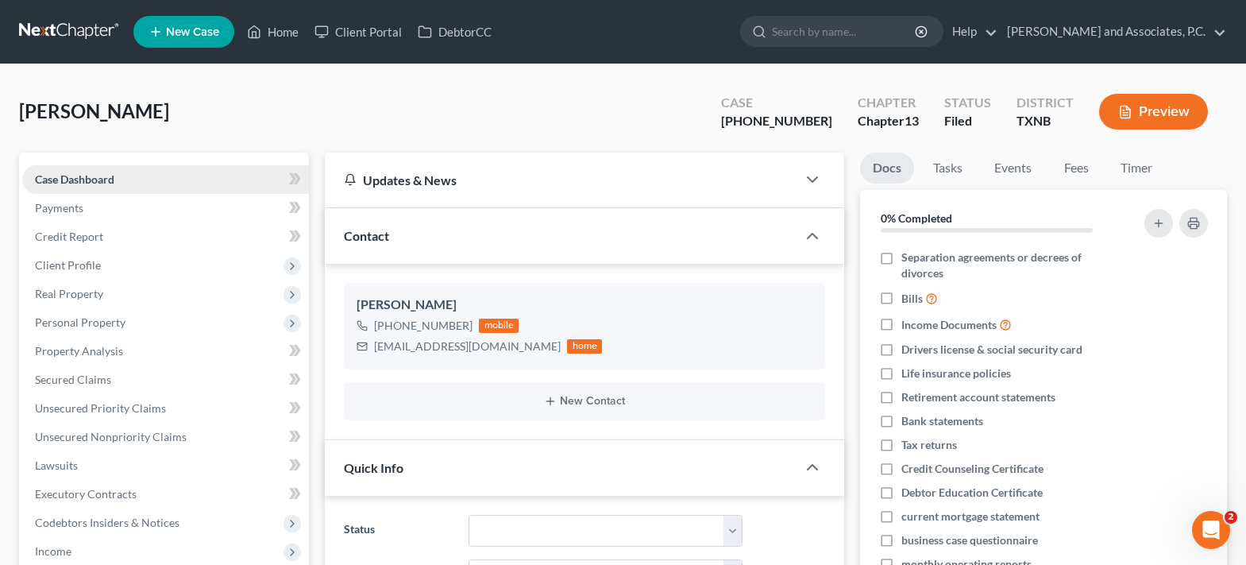
click at [110, 177] on span "Case Dashboard" at bounding box center [74, 178] width 79 height 13
click at [293, 26] on link "Home" at bounding box center [272, 31] width 67 height 29
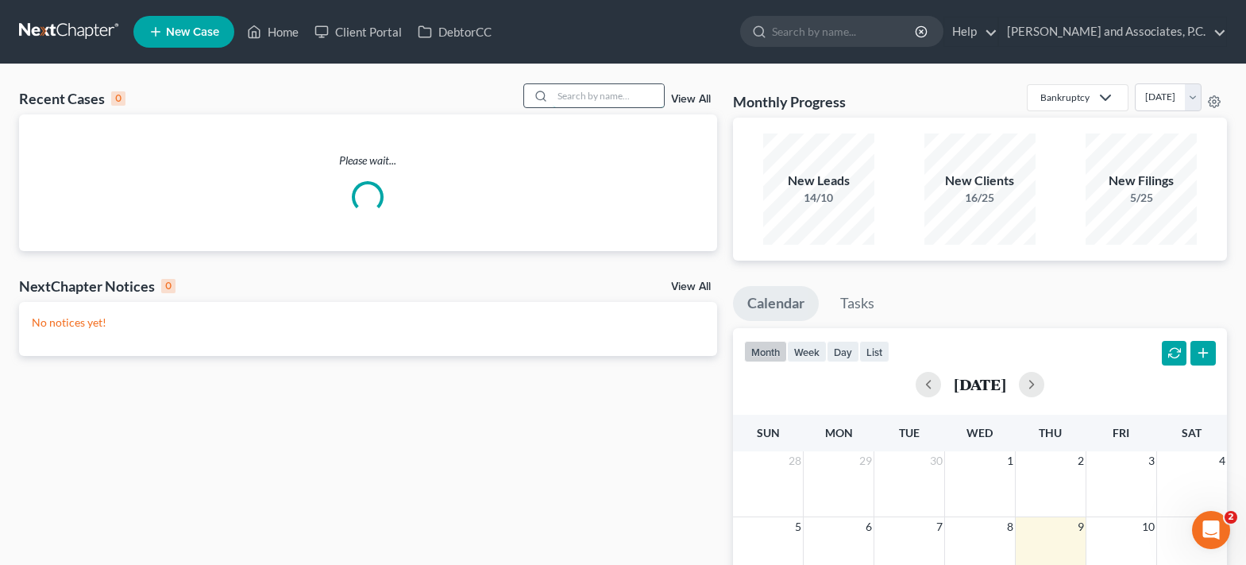
click at [619, 97] on input "search" at bounding box center [608, 95] width 111 height 23
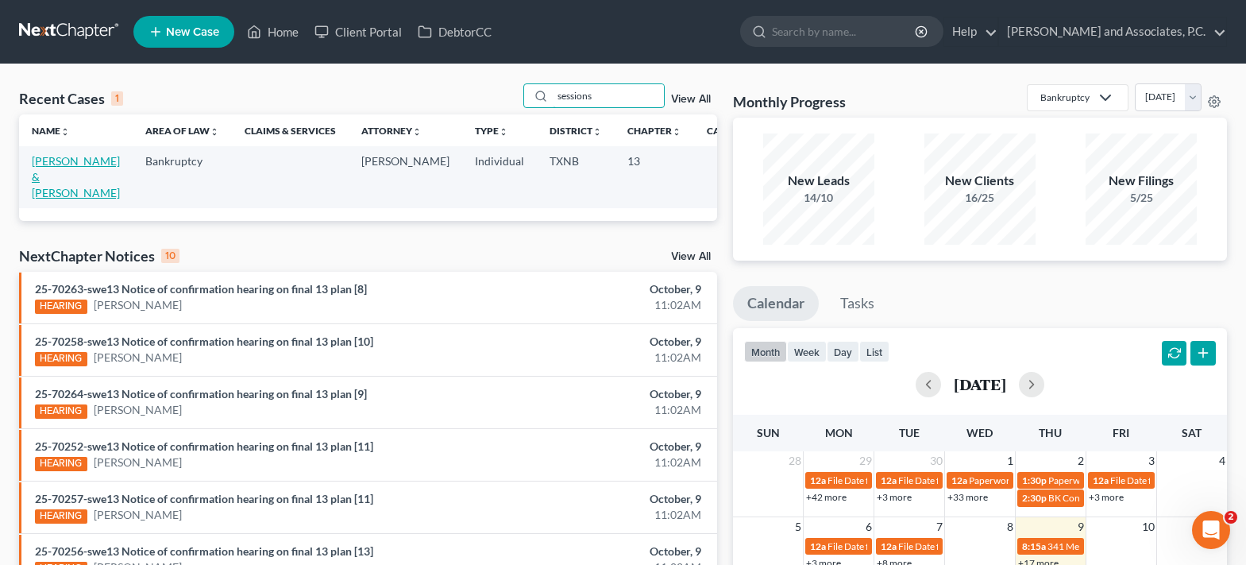
type input "sessions"
click at [56, 192] on link "[PERSON_NAME] & [PERSON_NAME]" at bounding box center [76, 176] width 88 height 45
select select "6"
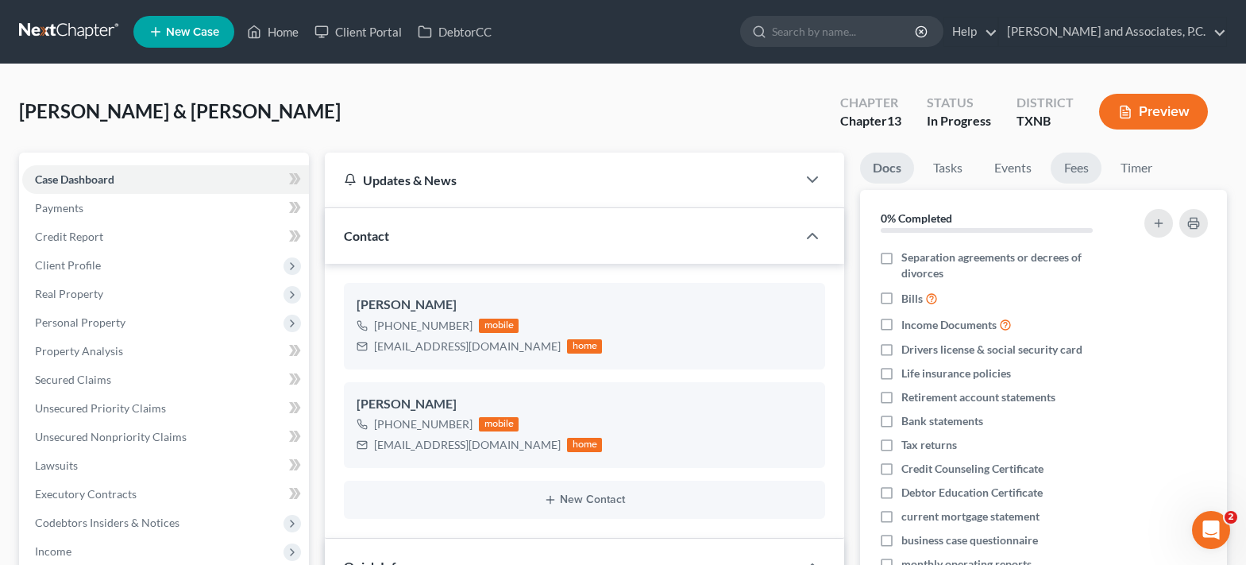
click at [1080, 175] on link "Fees" at bounding box center [1075, 167] width 51 height 31
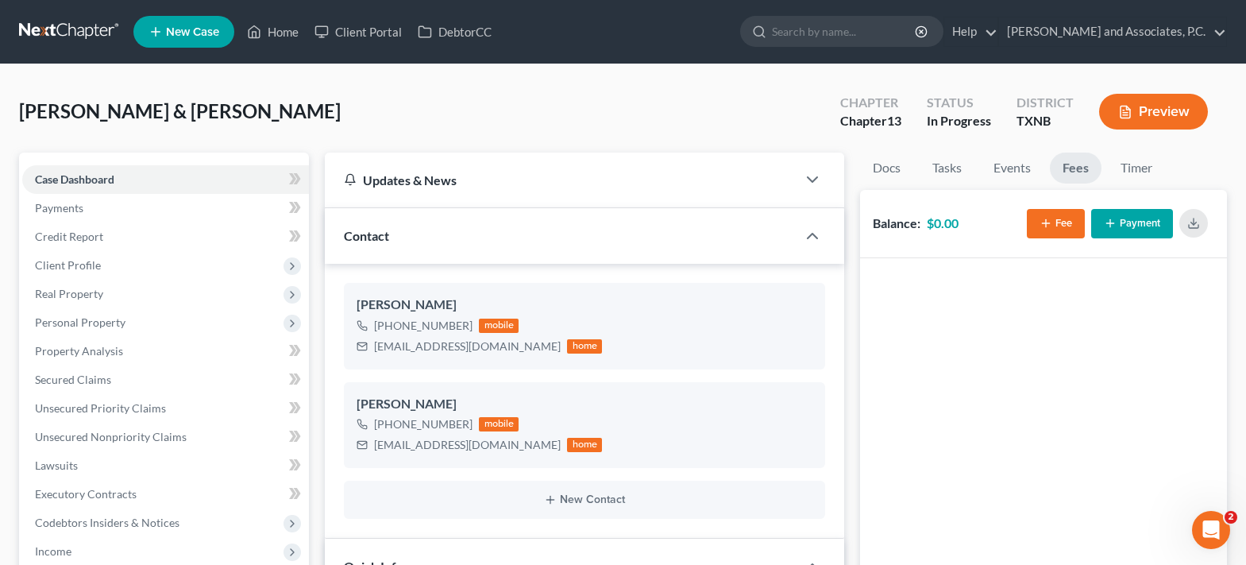
click at [1058, 219] on button "Fee" at bounding box center [1056, 223] width 58 height 29
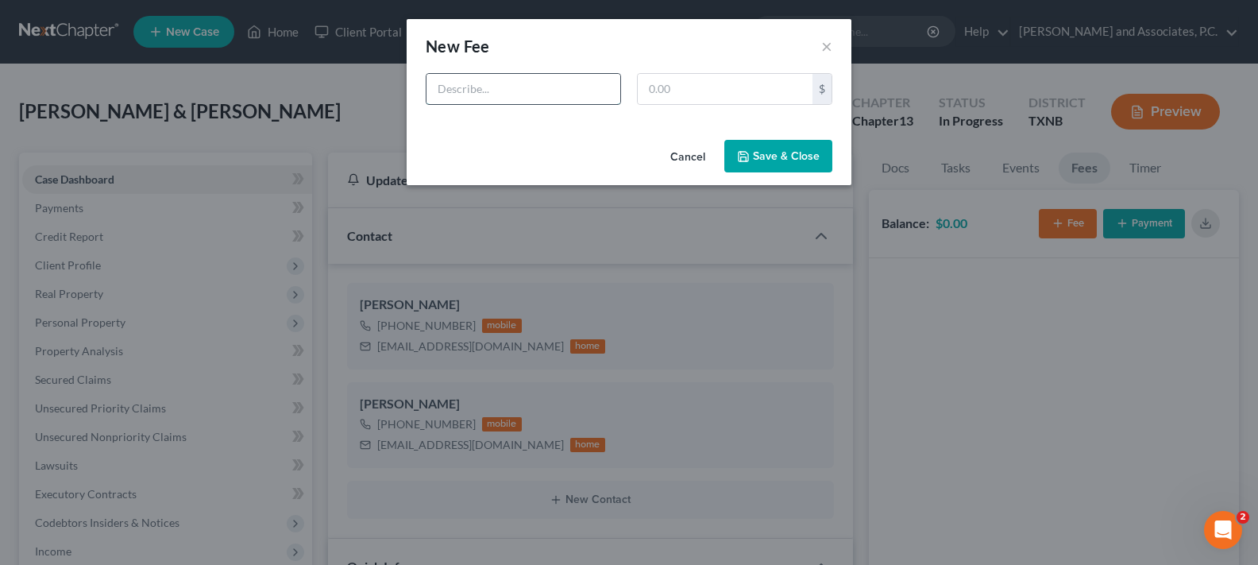
click at [470, 91] on input "text" at bounding box center [523, 89] width 194 height 30
type input "Ch. 13 bk refile fee"
type input "888.00"
click at [763, 151] on button "Save & Close" at bounding box center [778, 156] width 108 height 33
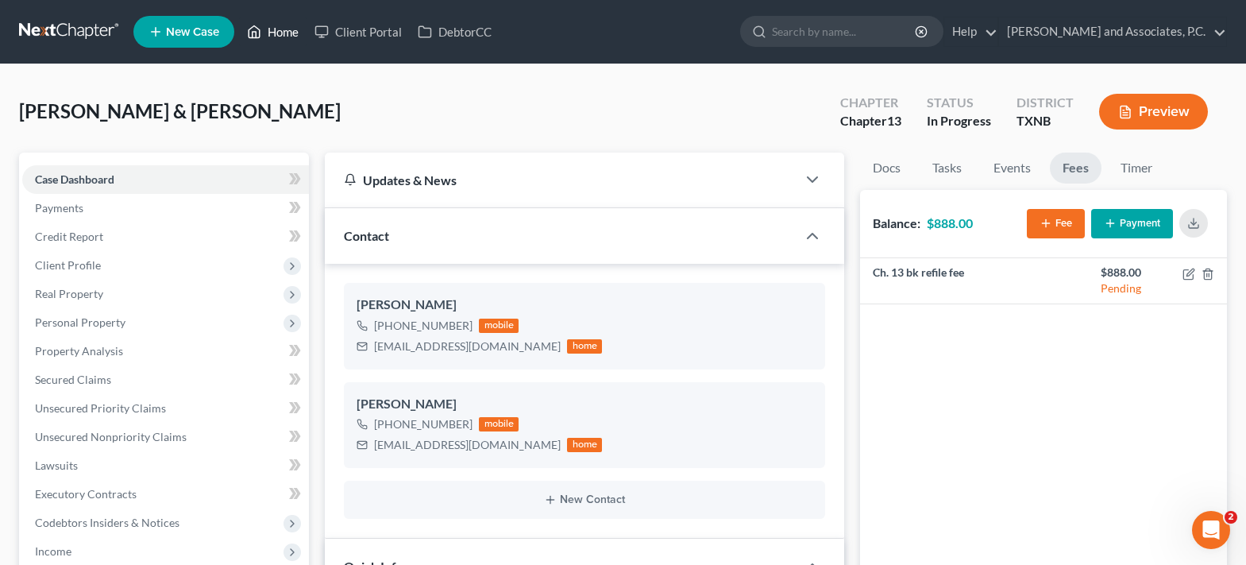
click at [278, 30] on link "Home" at bounding box center [272, 31] width 67 height 29
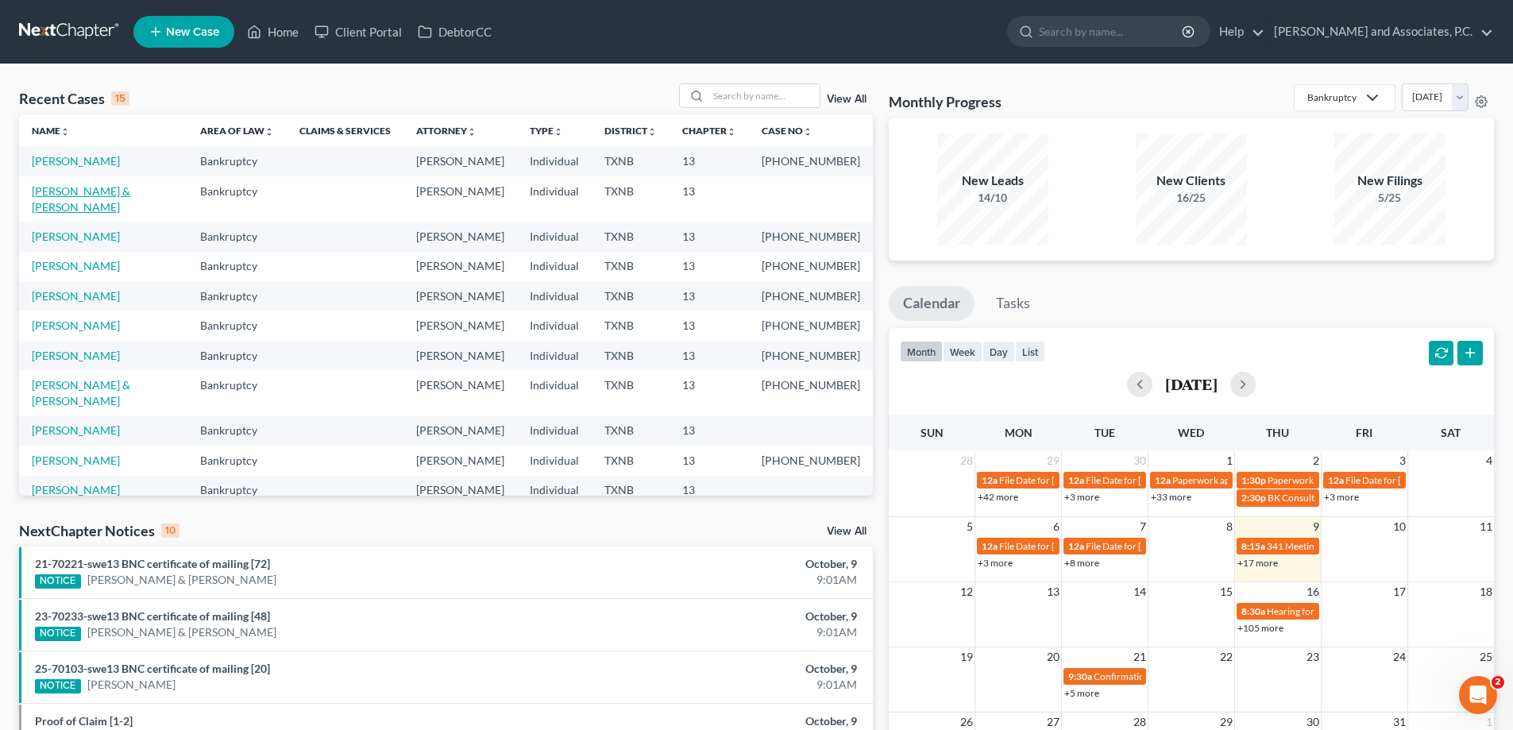
click at [118, 187] on link "[PERSON_NAME] & [PERSON_NAME]" at bounding box center [81, 198] width 98 height 29
select select "6"
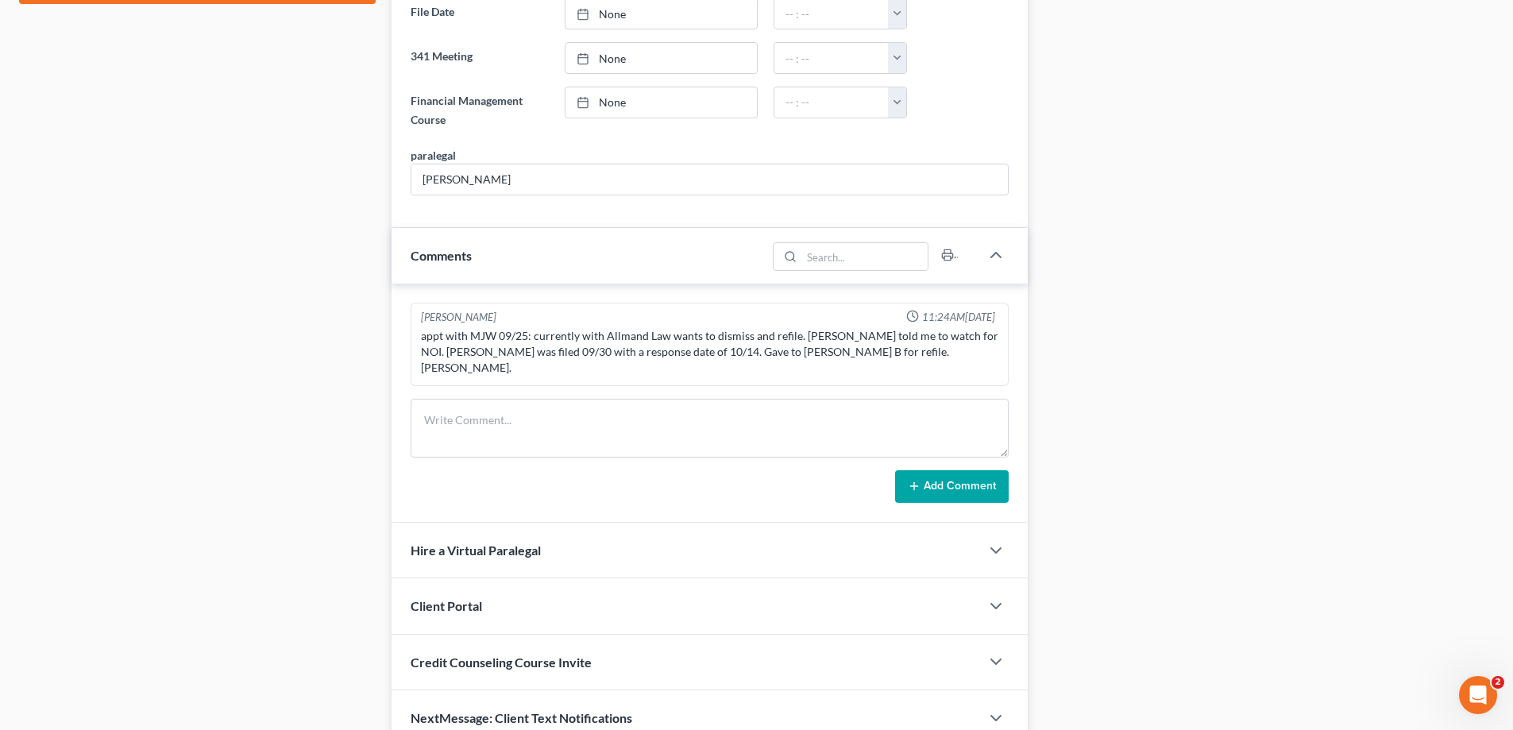
scroll to position [897, 0]
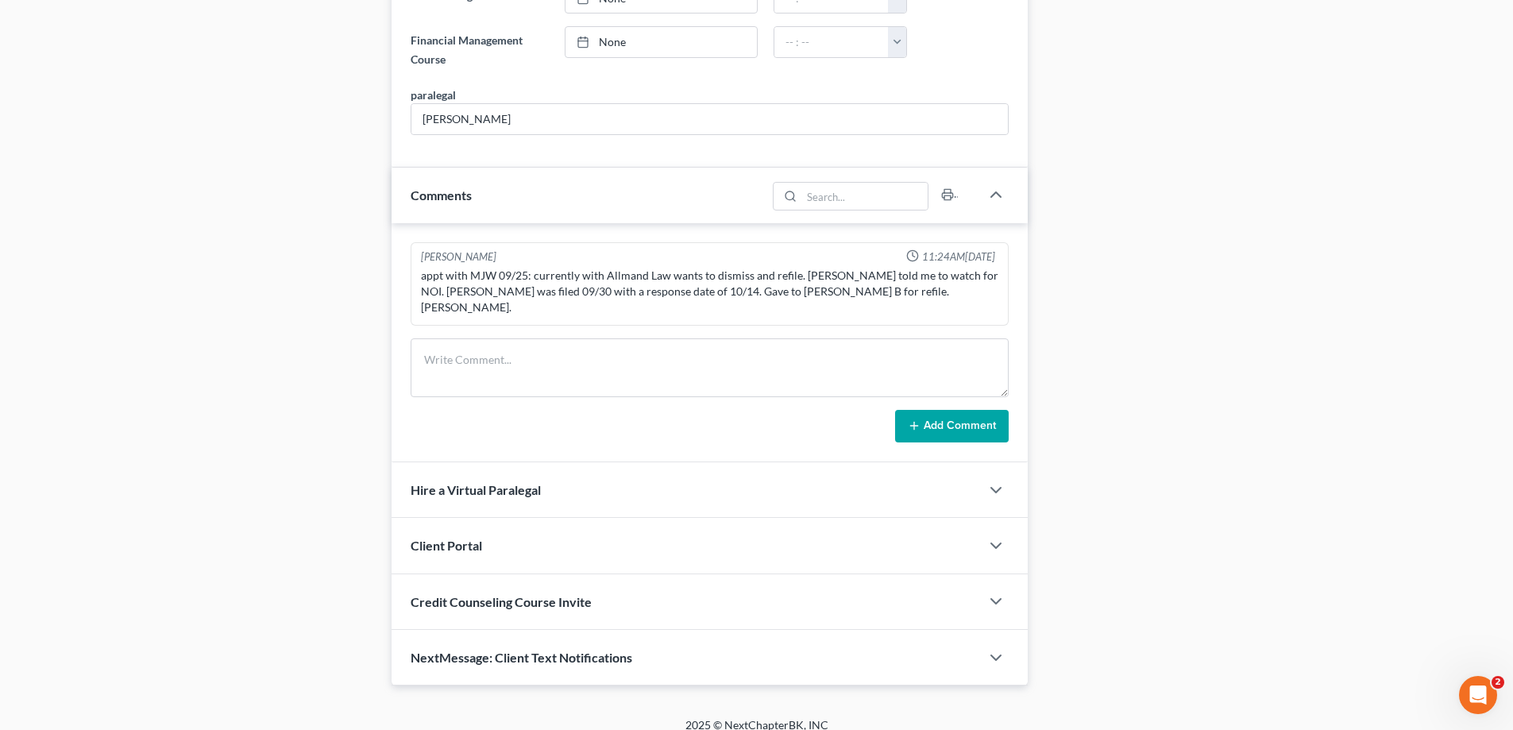
click at [535, 649] on span "NextMessage: Client Text Notifications" at bounding box center [521, 656] width 222 height 15
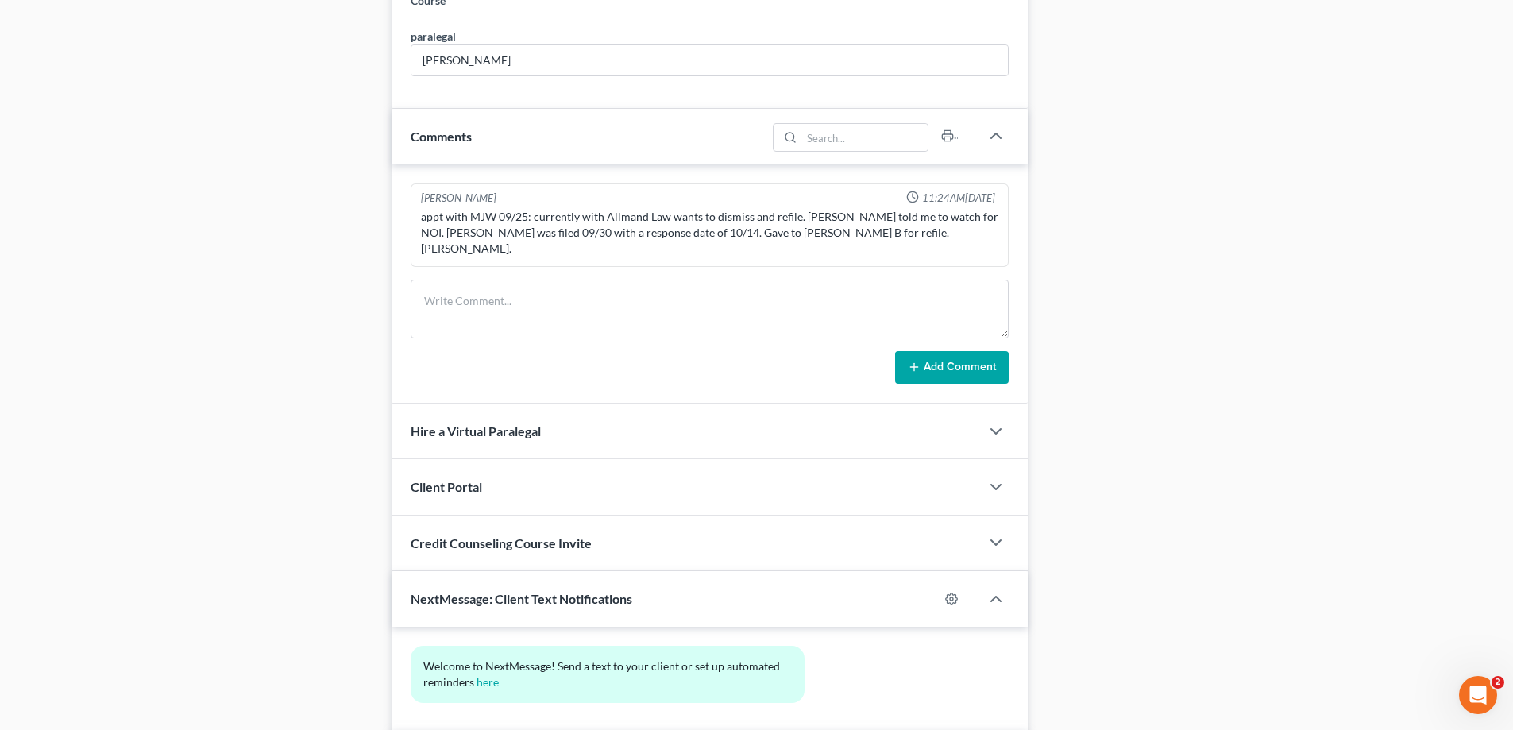
scroll to position [1043, 0]
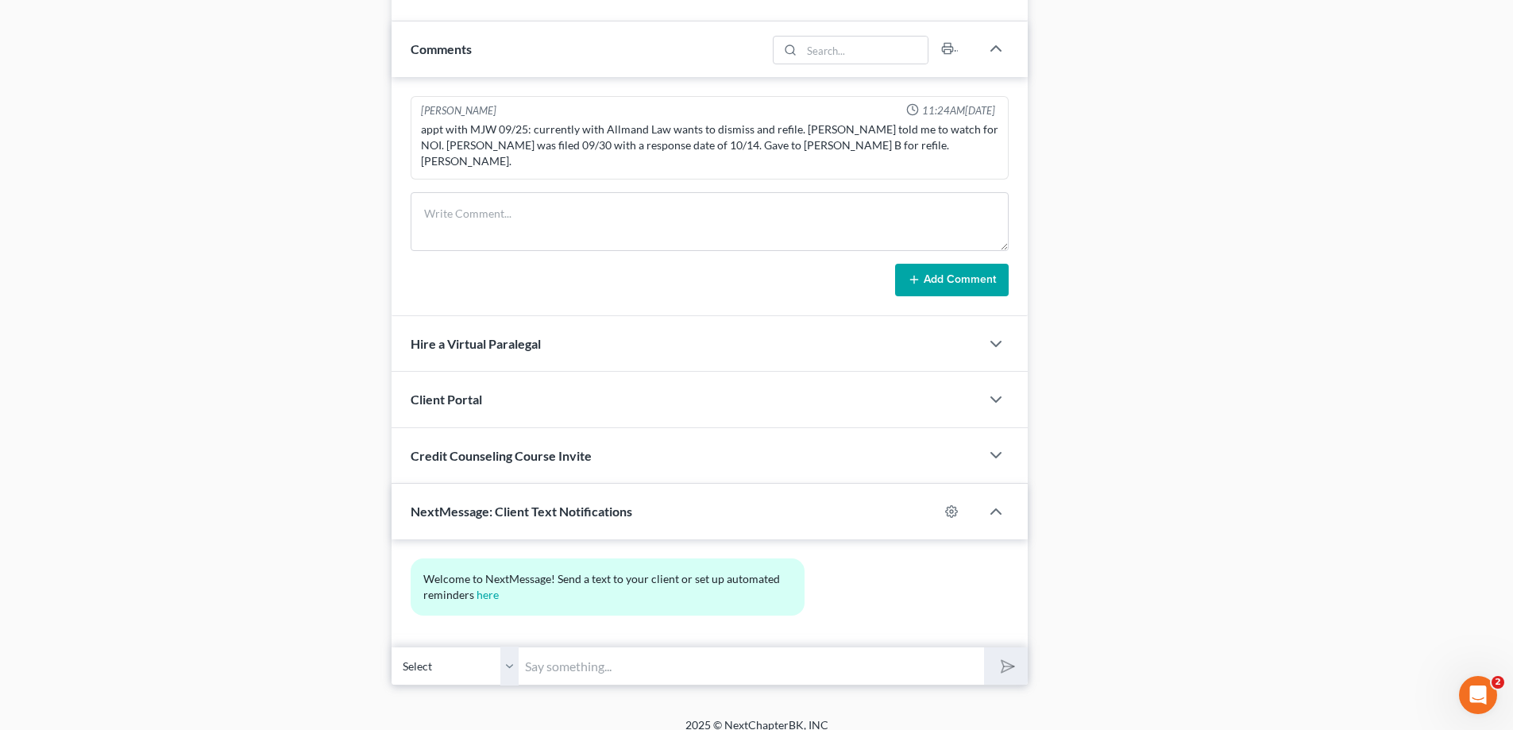
click at [585, 654] on input "text" at bounding box center [750, 665] width 465 height 39
type input "This is [PERSON_NAME] at [GEOGRAPHIC_DATA][PERSON_NAME] office."
click at [1004, 657] on polygon "submit" at bounding box center [1004, 666] width 19 height 19
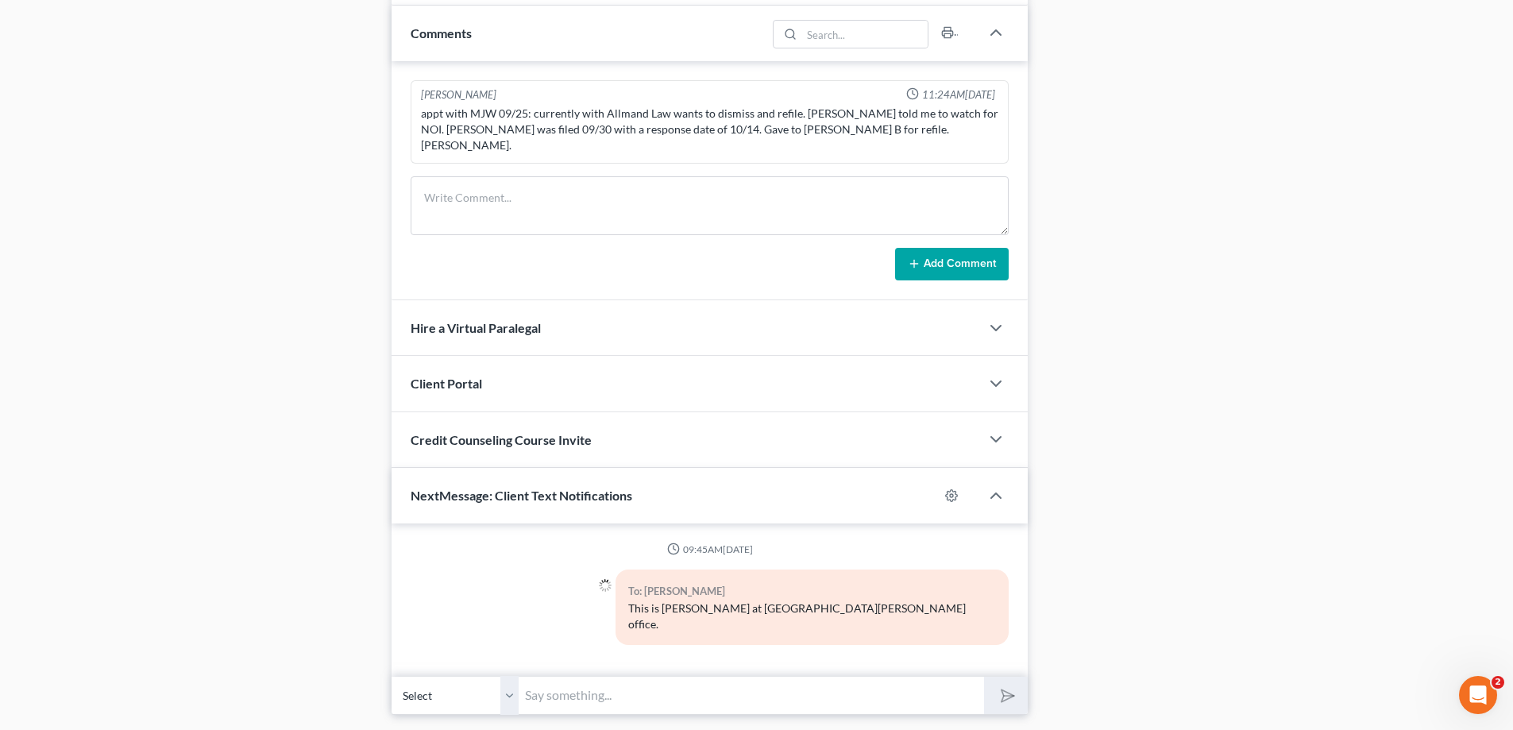
scroll to position [1073, 0]
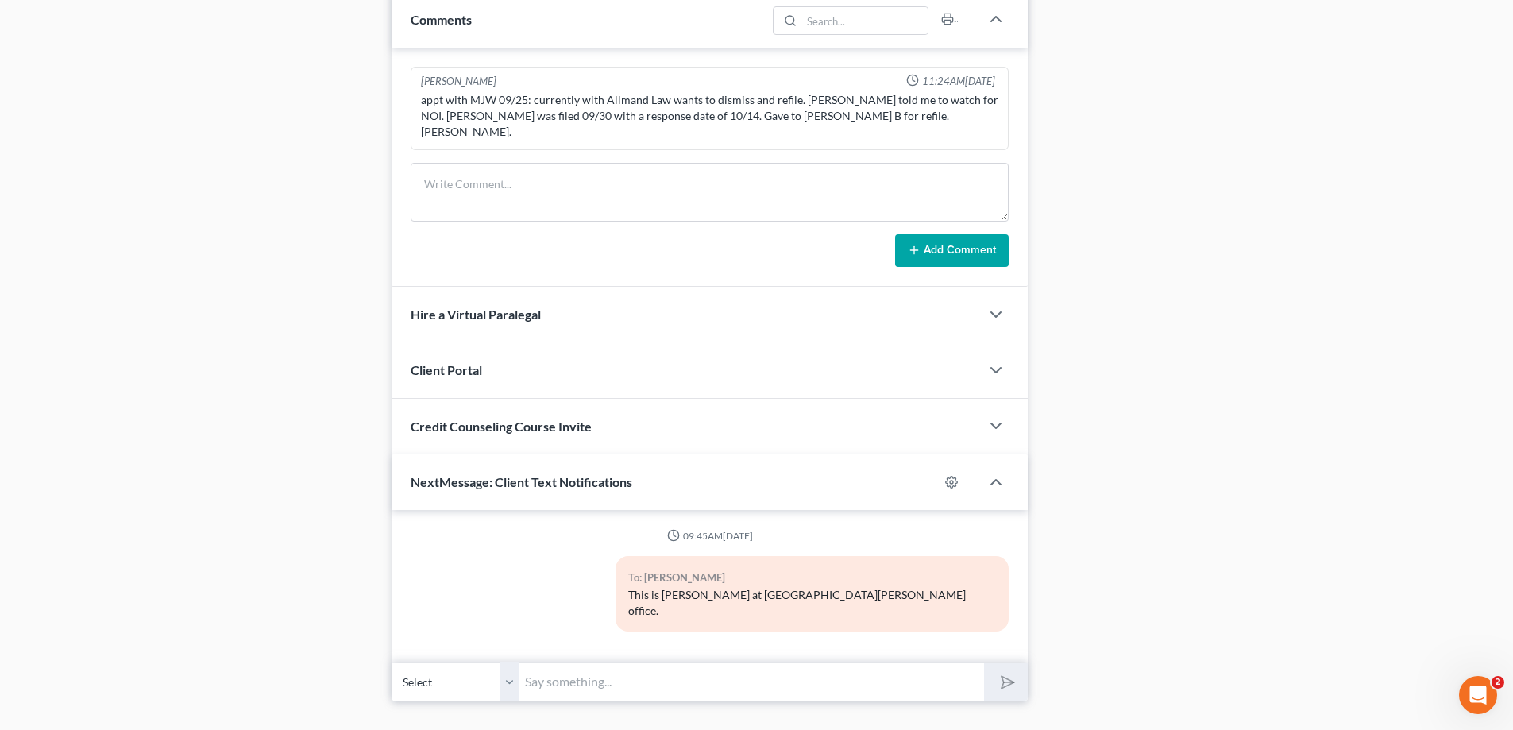
click at [507, 662] on select "Select +1 (903) 221-3970 - Brandon Sessions +1 (940) 366-5520 - Meghan Sessions" at bounding box center [454, 681] width 127 height 39
select select "1"
click at [391, 662] on select "Select +1 (903) 221-3970 - Brandon Sessions +1 (940) 366-5520 - Meghan Sessions" at bounding box center [454, 681] width 127 height 39
click at [584, 662] on input "text" at bounding box center [750, 681] width 465 height 39
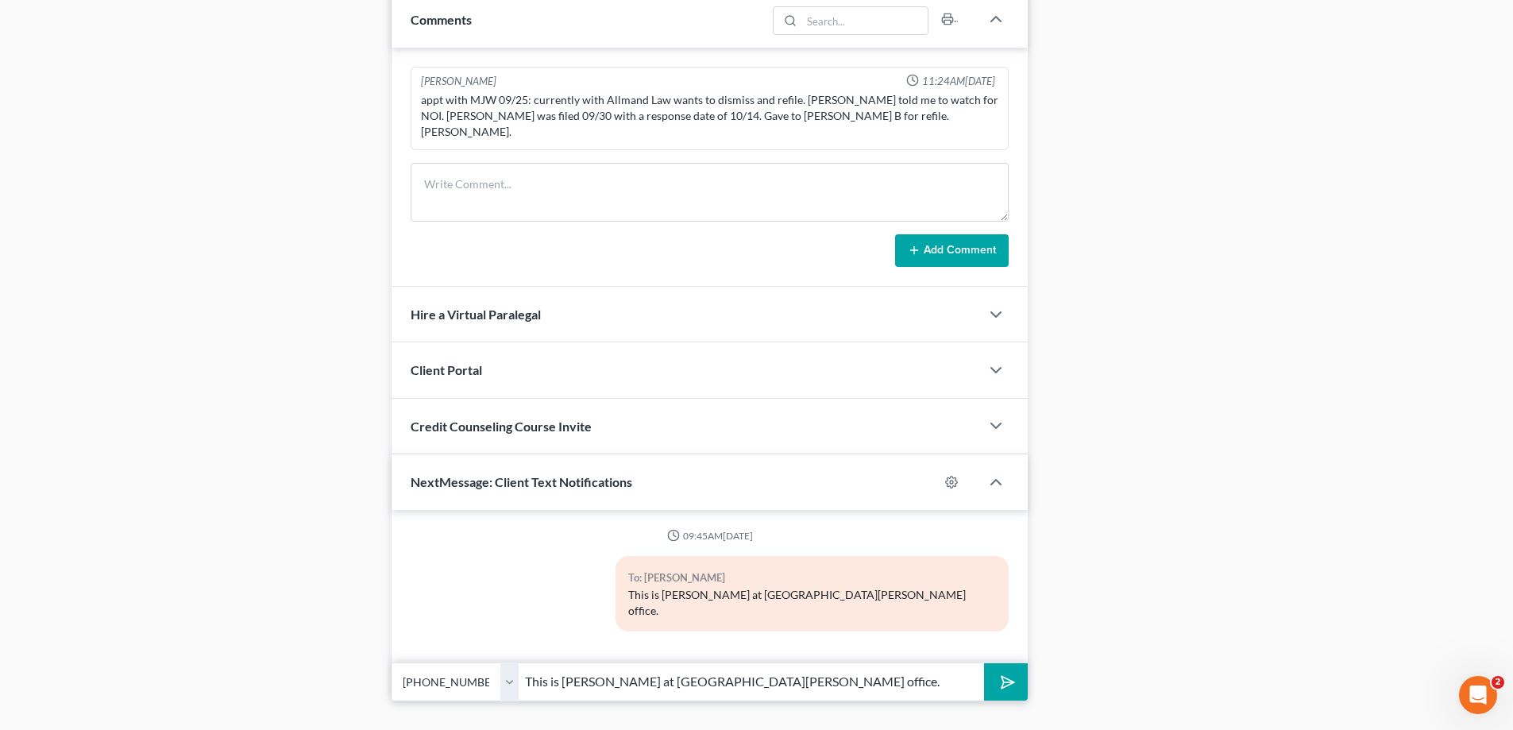
type input "This is [PERSON_NAME] at [GEOGRAPHIC_DATA][PERSON_NAME] office."
click at [984, 663] on button "submit" at bounding box center [1006, 681] width 44 height 37
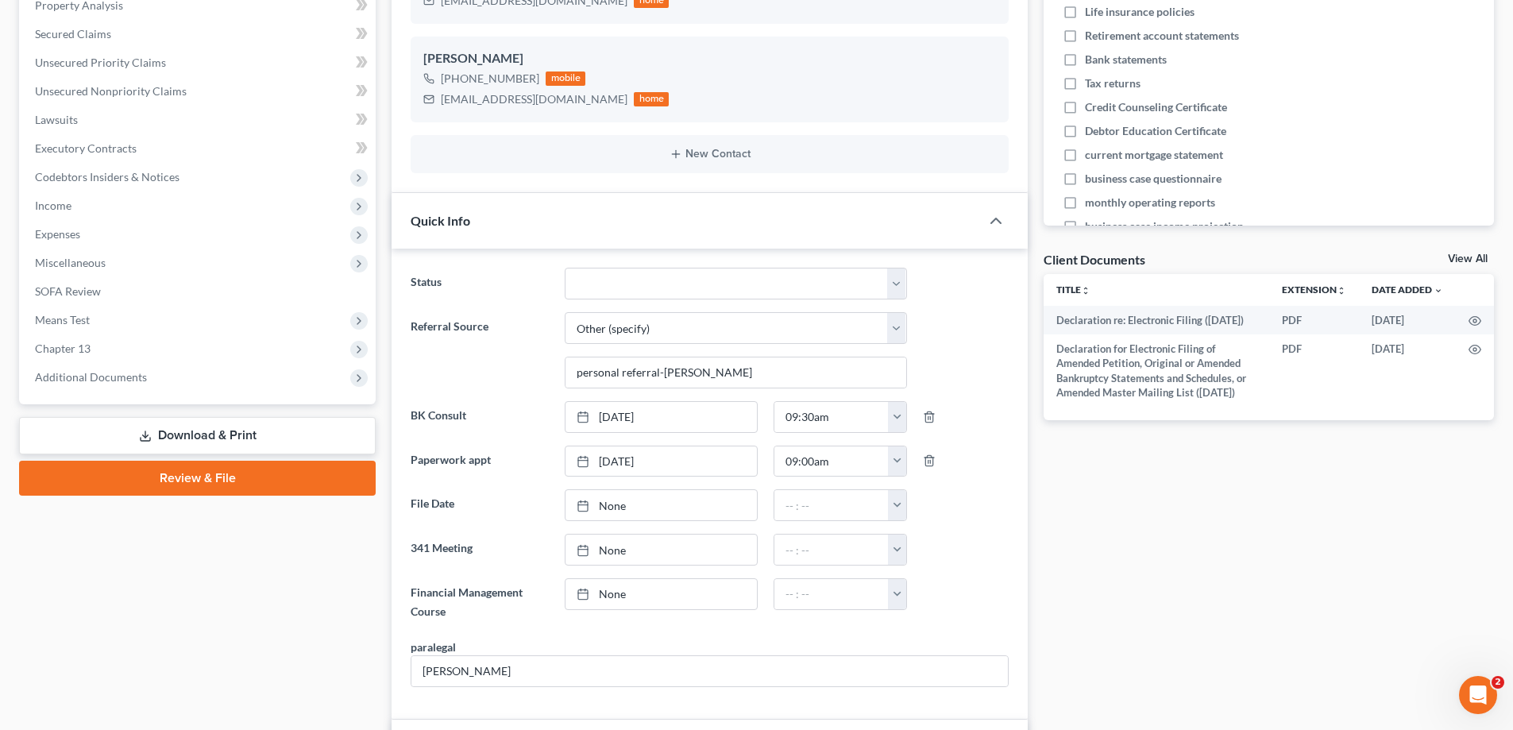
scroll to position [279, 0]
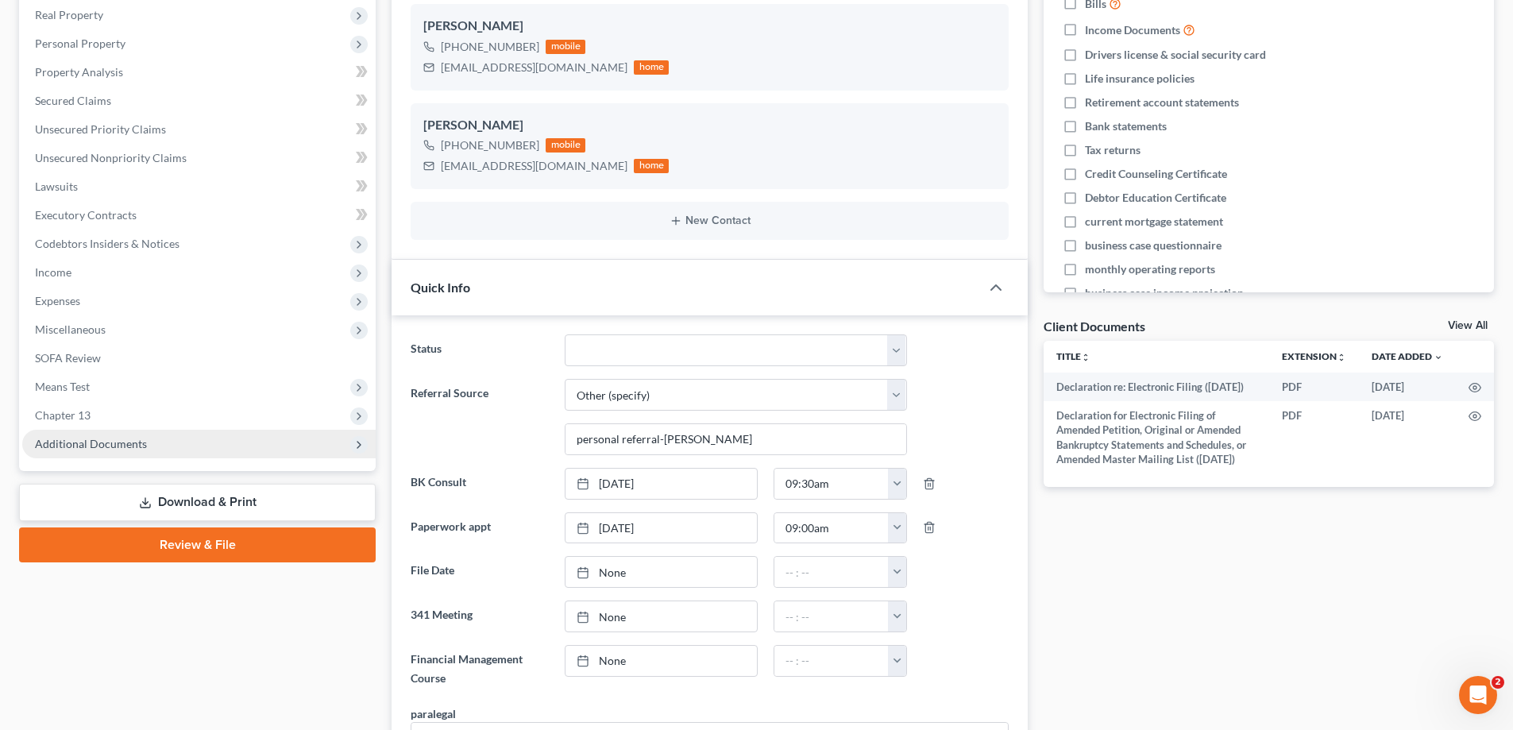
click at [155, 448] on span "Additional Documents" at bounding box center [198, 444] width 353 height 29
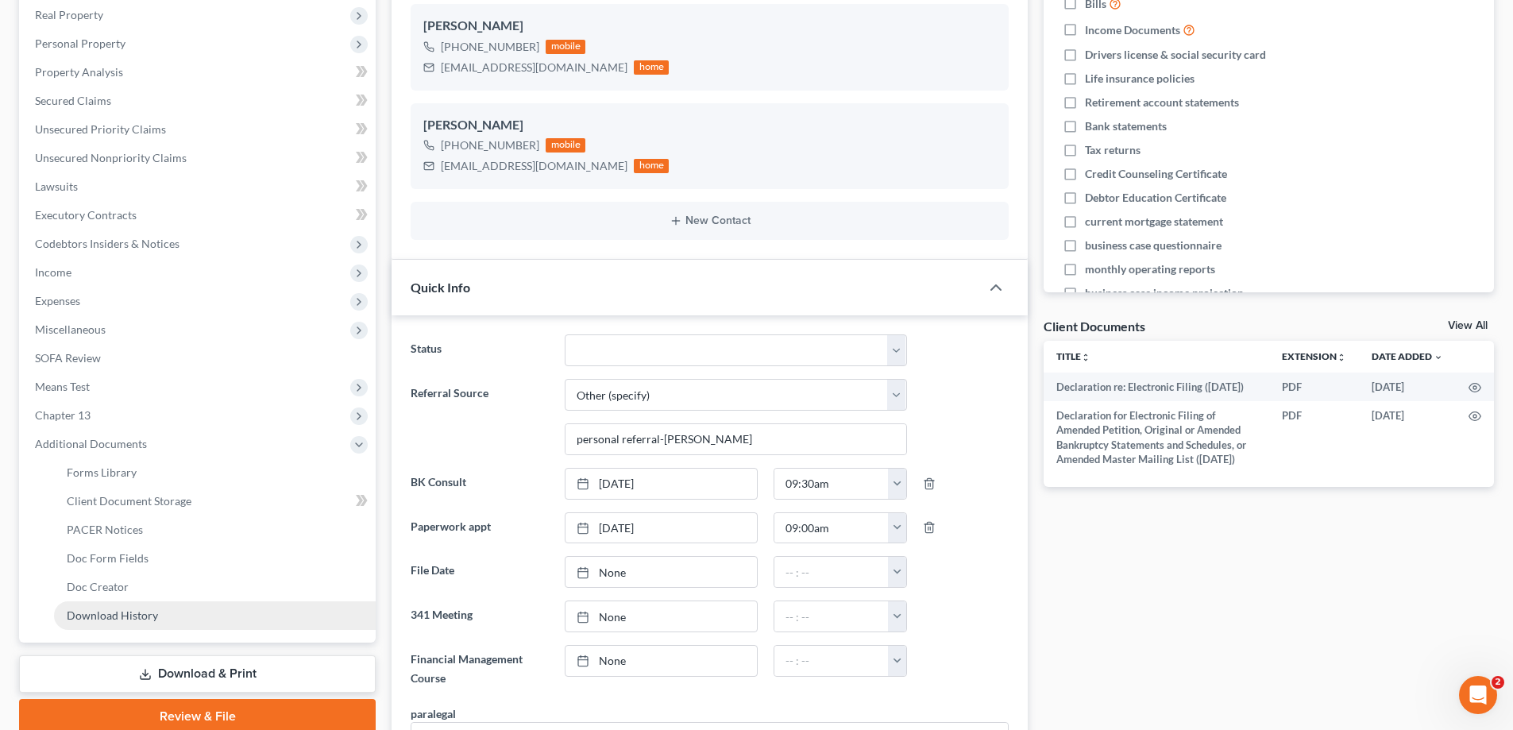
click at [137, 611] on span "Download History" at bounding box center [112, 614] width 91 height 13
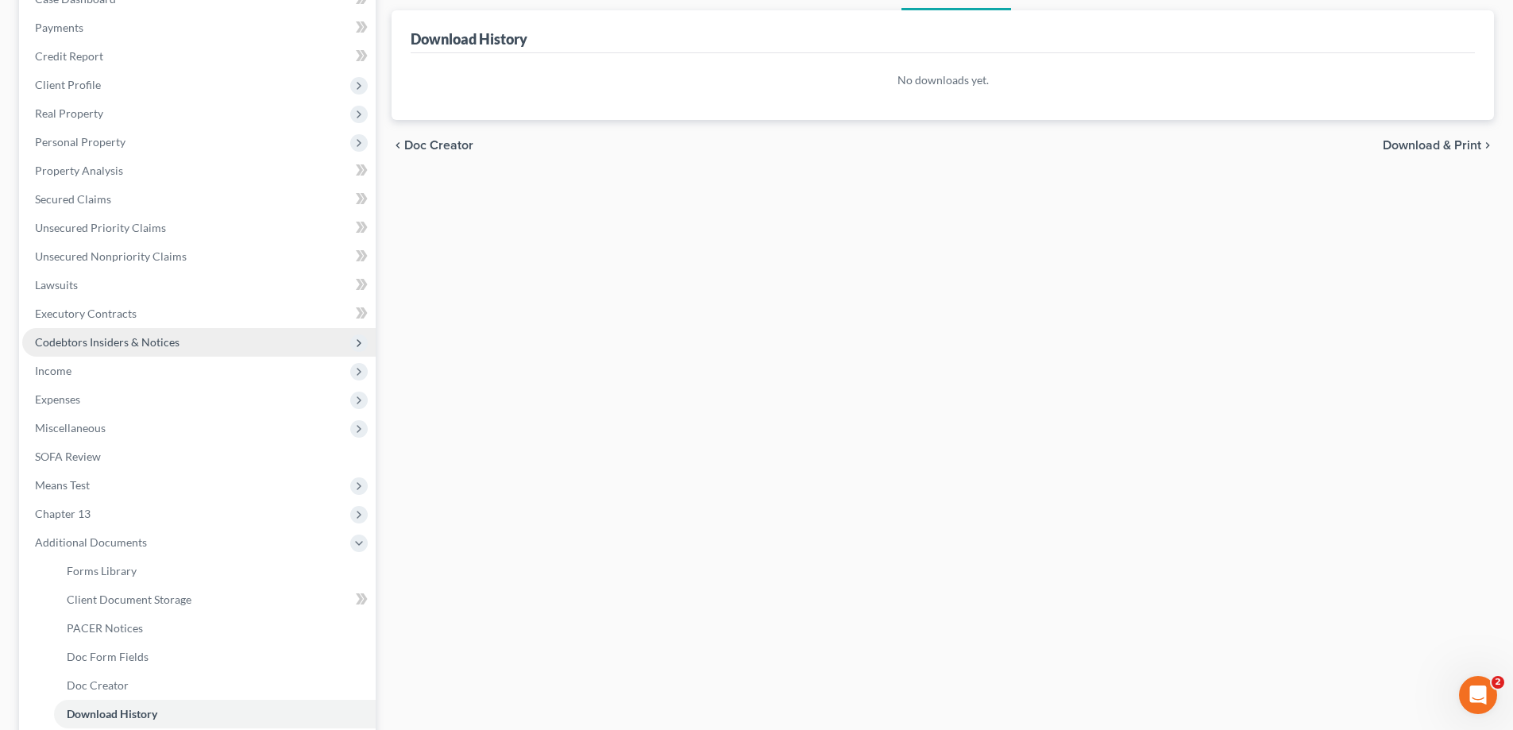
scroll to position [343, 0]
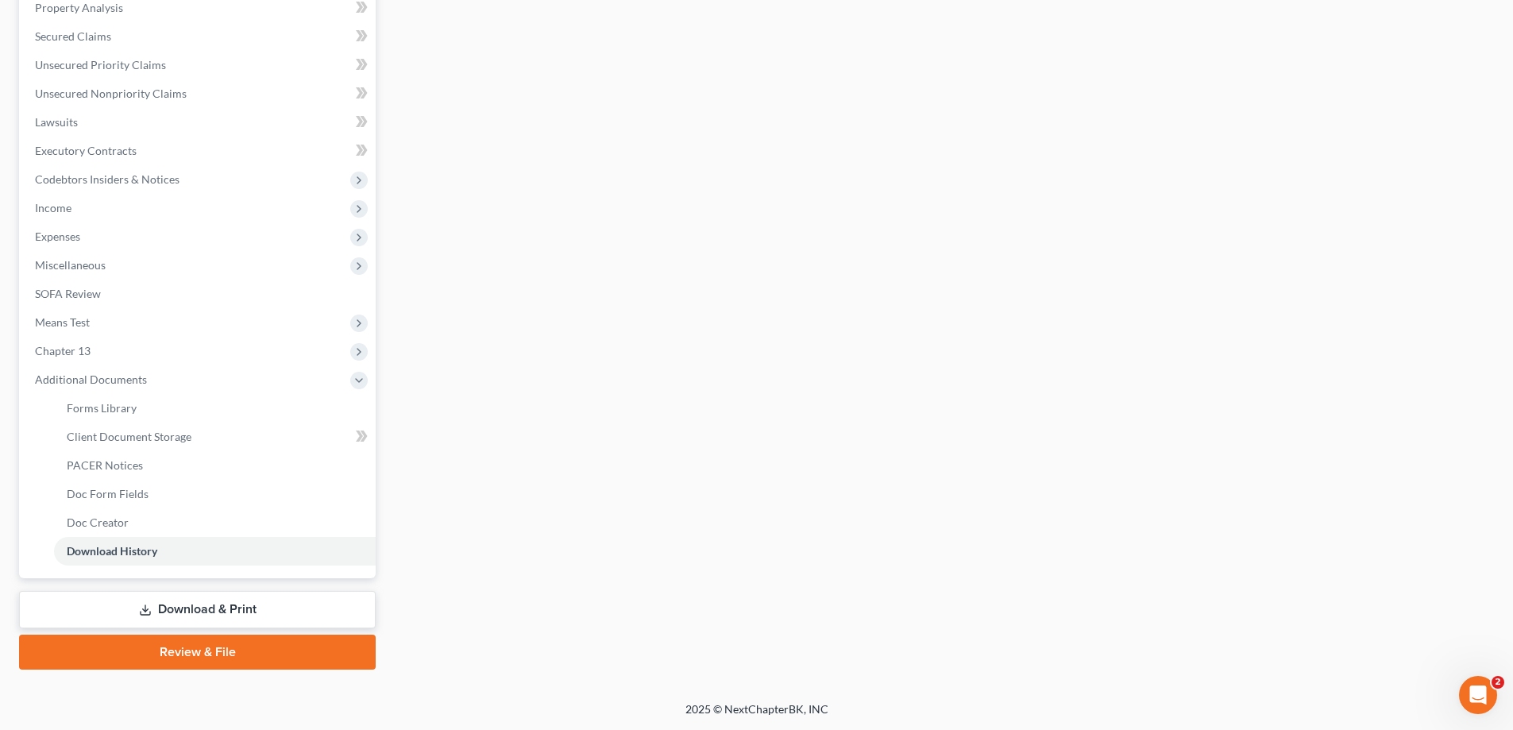
click at [203, 610] on link "Download & Print" at bounding box center [197, 609] width 356 height 37
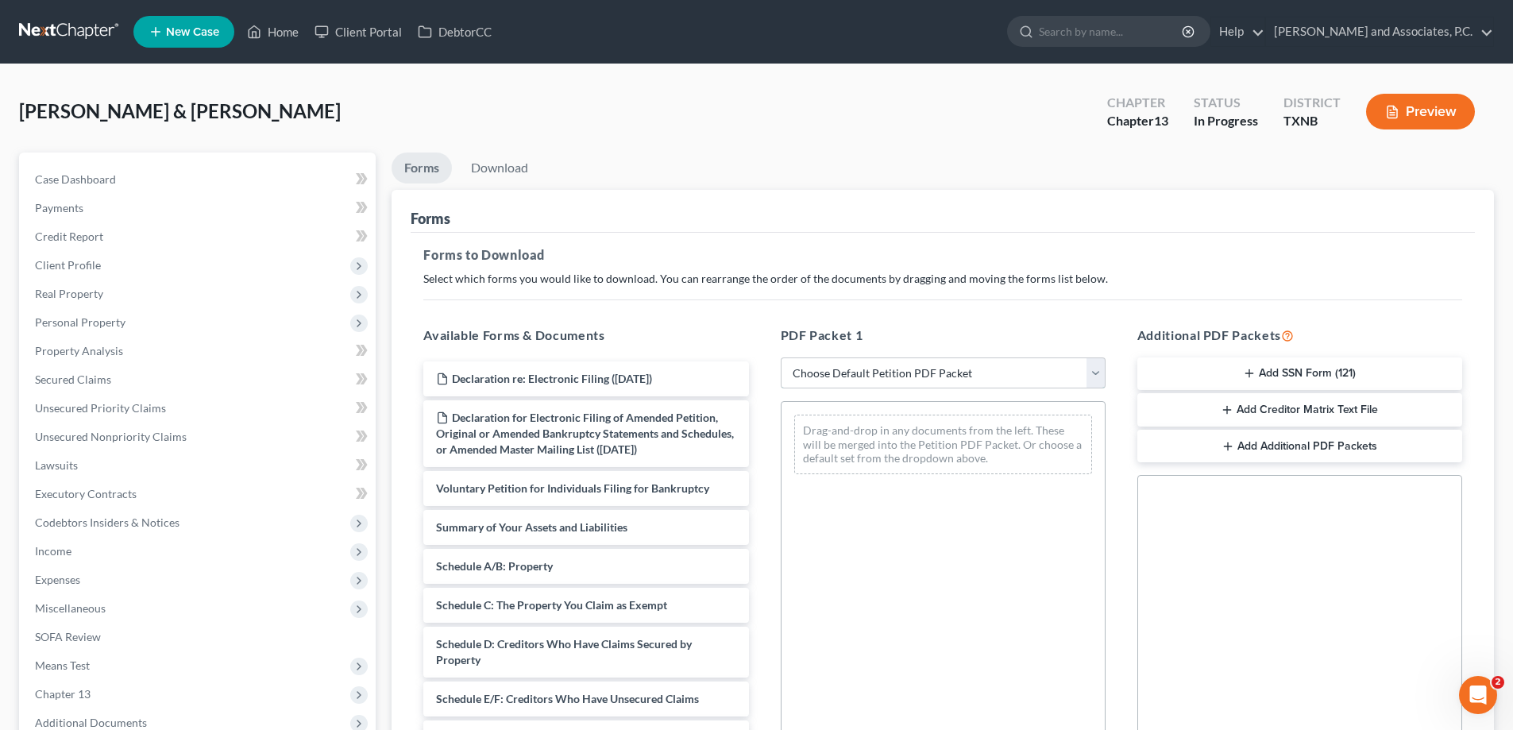
click at [853, 369] on select "Choose Default Petition PDF Packet Complete Bankruptcy Petition (all forms and …" at bounding box center [942, 373] width 325 height 32
select select "0"
click at [780, 357] on select "Choose Default Petition PDF Packet Complete Bankruptcy Petition (all forms and …" at bounding box center [942, 373] width 325 height 32
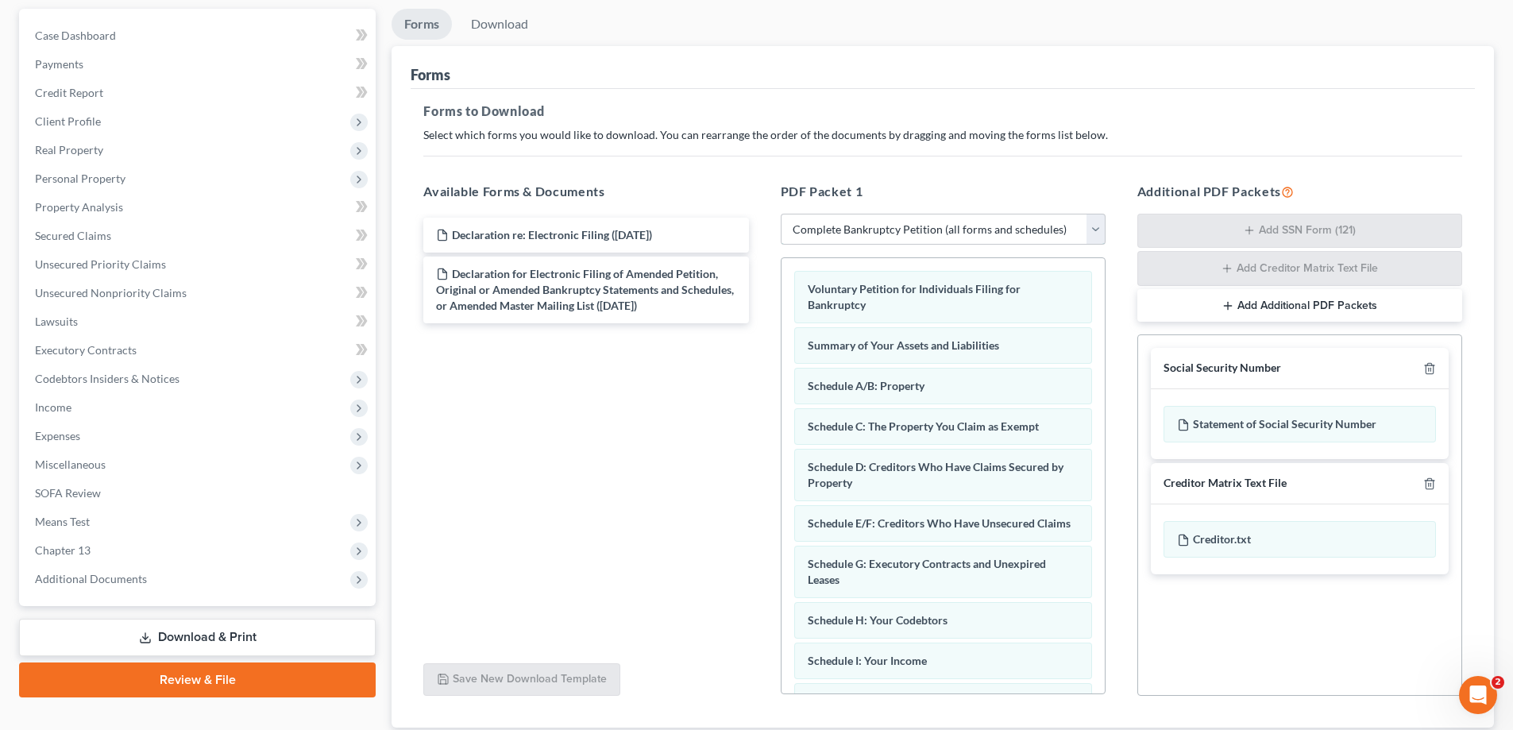
scroll to position [252, 0]
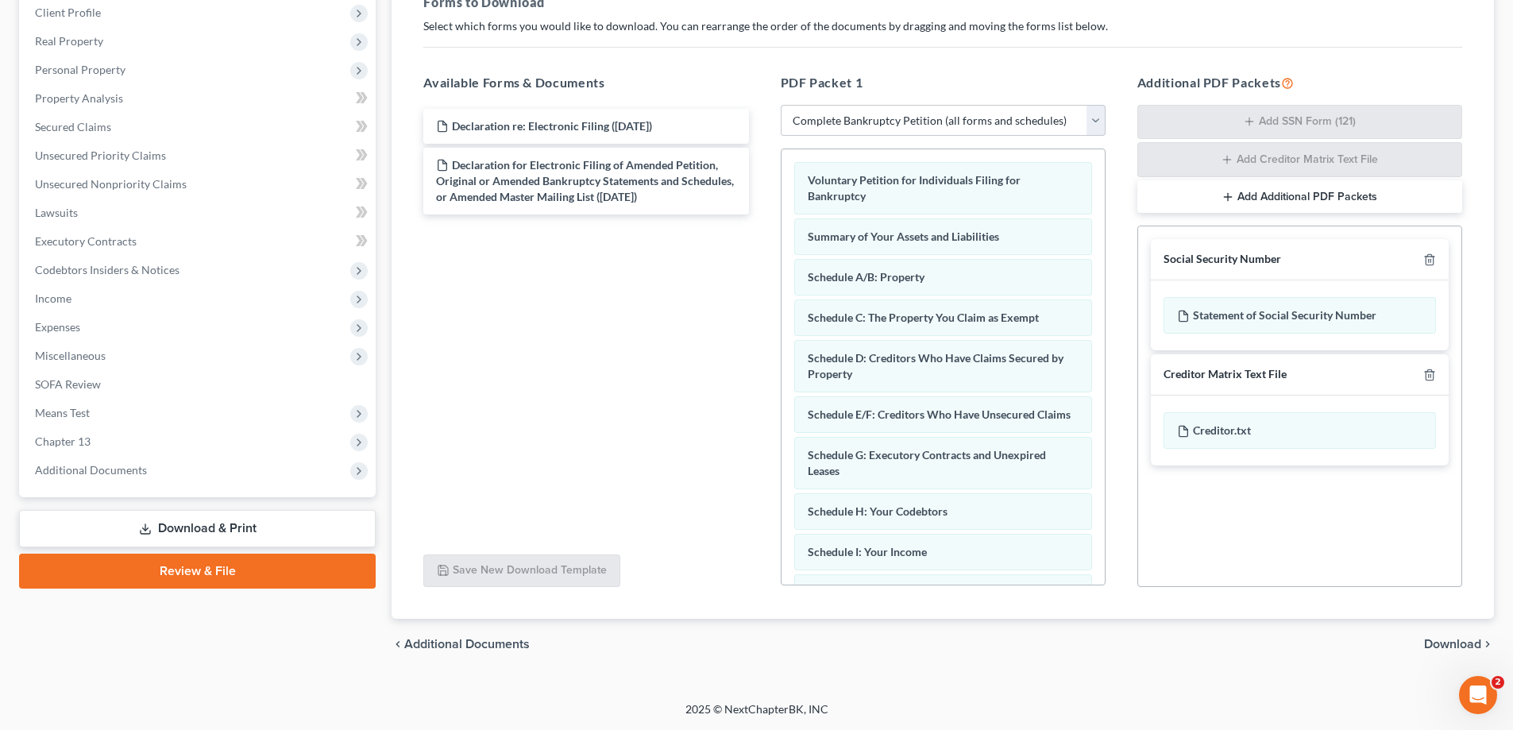
click at [1455, 638] on span "Download" at bounding box center [1452, 644] width 57 height 13
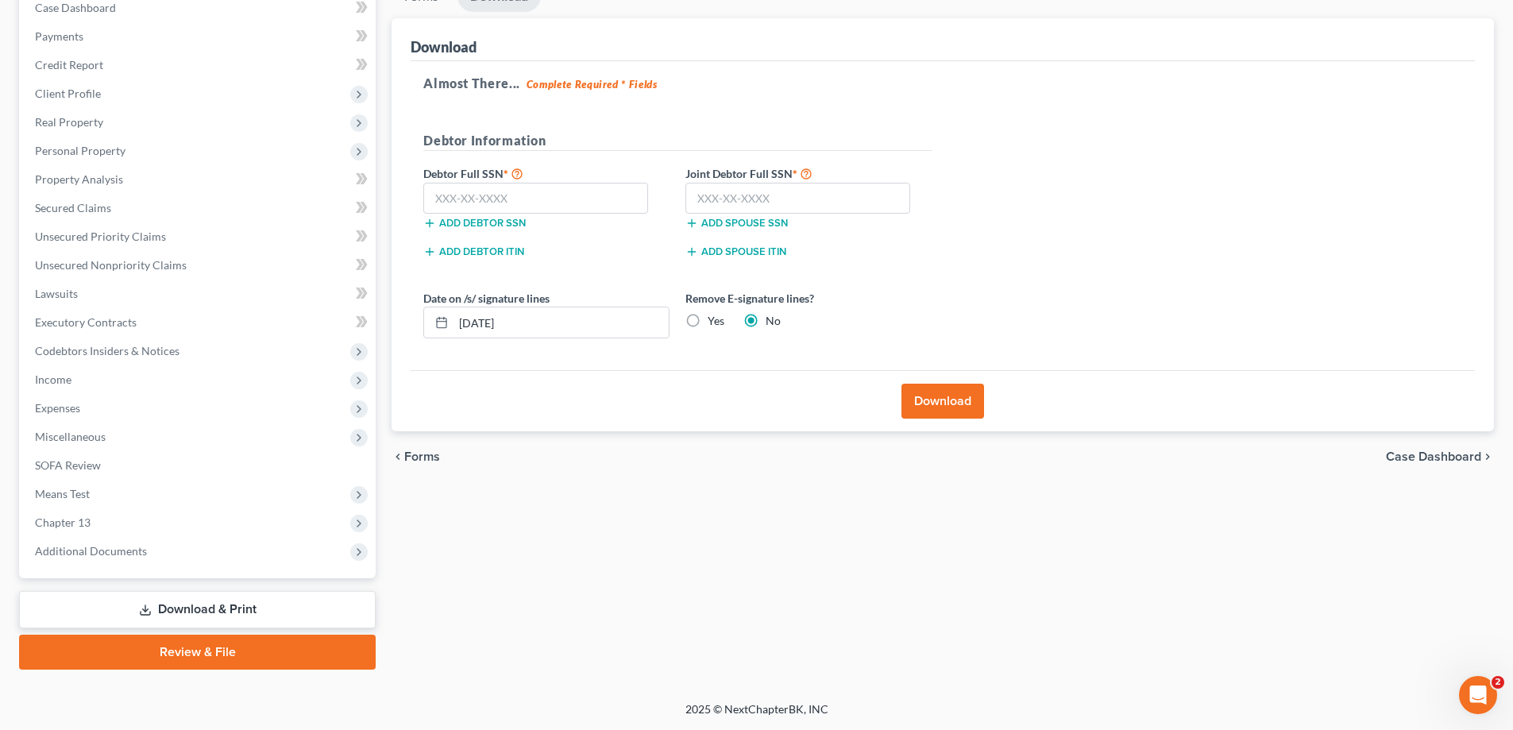
scroll to position [171, 0]
click at [556, 187] on input "text" at bounding box center [535, 199] width 225 height 32
type input "367-94-5769"
click at [753, 198] on input "text" at bounding box center [797, 199] width 225 height 32
type input "461-85-0484"
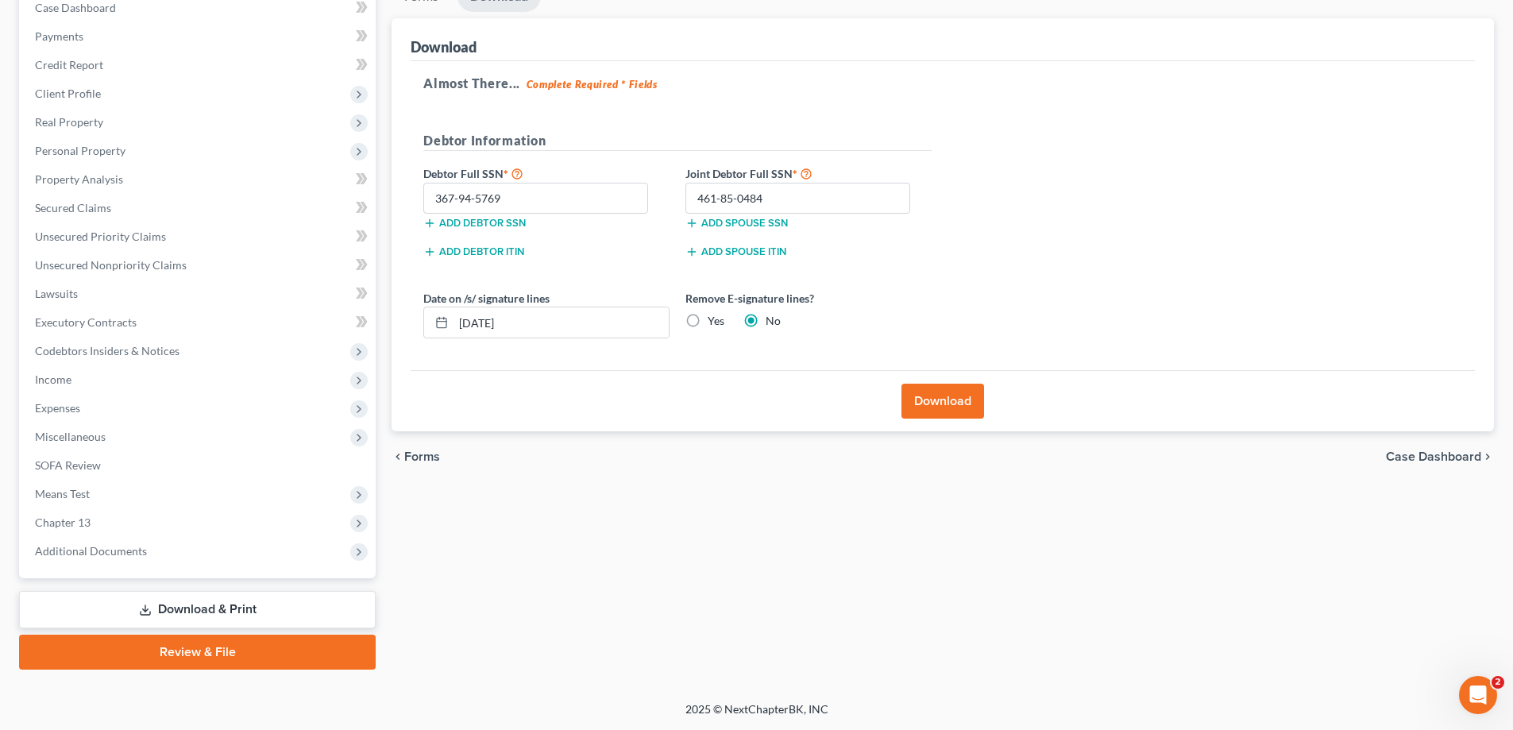
click at [707, 321] on label "Yes" at bounding box center [715, 321] width 17 height 16
click at [714, 321] on input "Yes" at bounding box center [719, 318] width 10 height 10
radio input "true"
radio input "false"
click at [929, 404] on button "Download" at bounding box center [942, 400] width 83 height 35
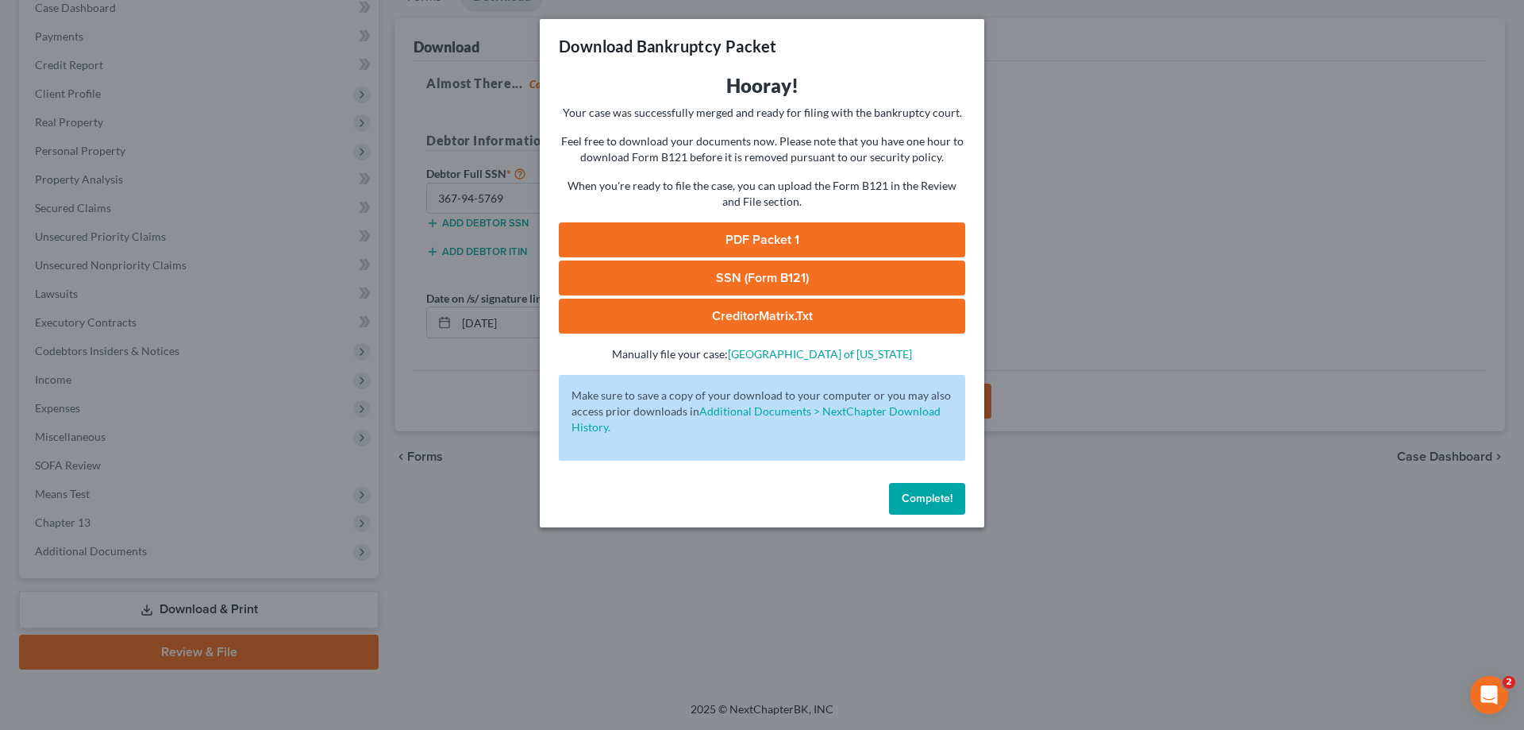
click at [731, 239] on link "PDF Packet 1" at bounding box center [762, 239] width 407 height 35
click at [781, 290] on link "SSN (Form B121)" at bounding box center [762, 277] width 407 height 35
click at [943, 497] on span "Complete!" at bounding box center [927, 497] width 51 height 13
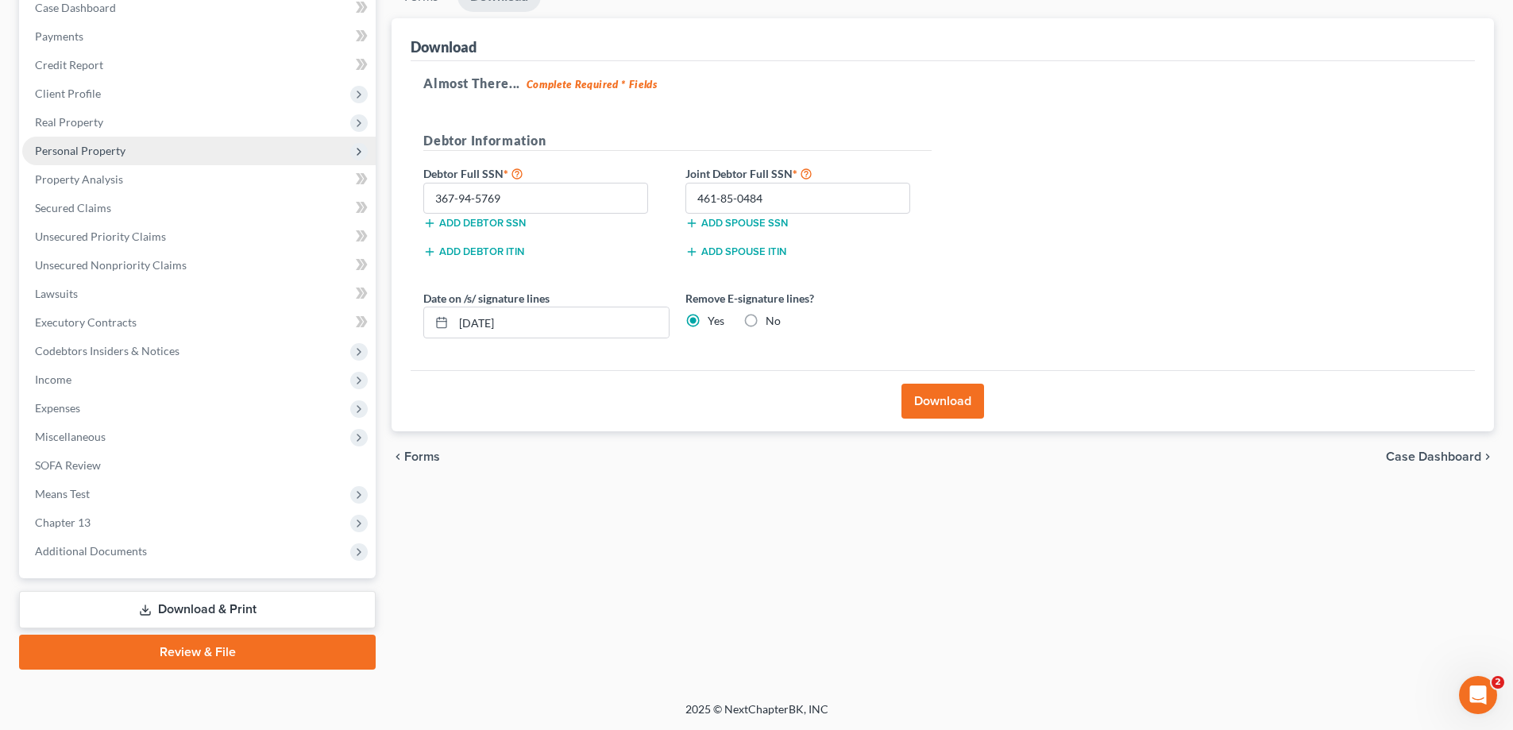
scroll to position [0, 0]
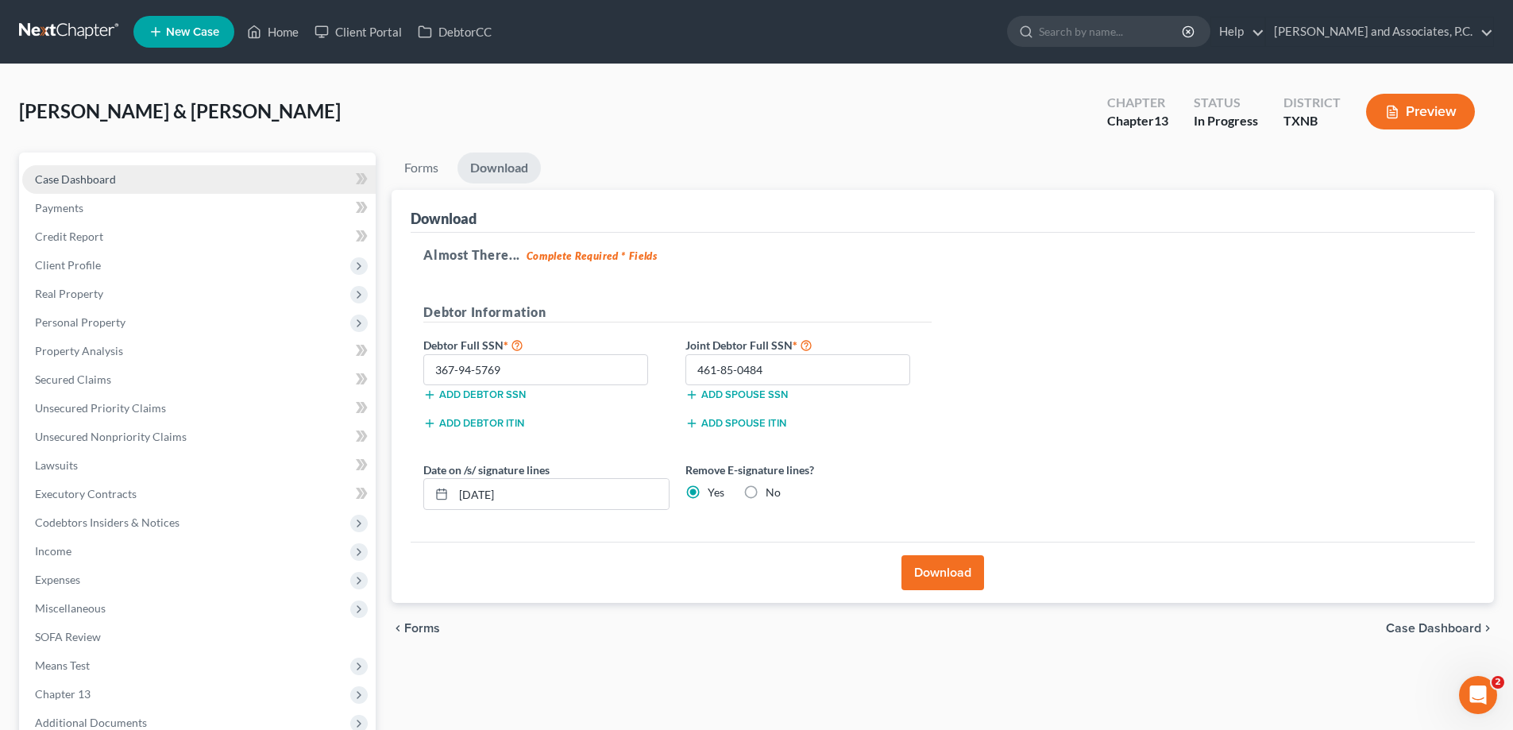
click at [92, 184] on span "Case Dashboard" at bounding box center [75, 178] width 81 height 13
select select "6"
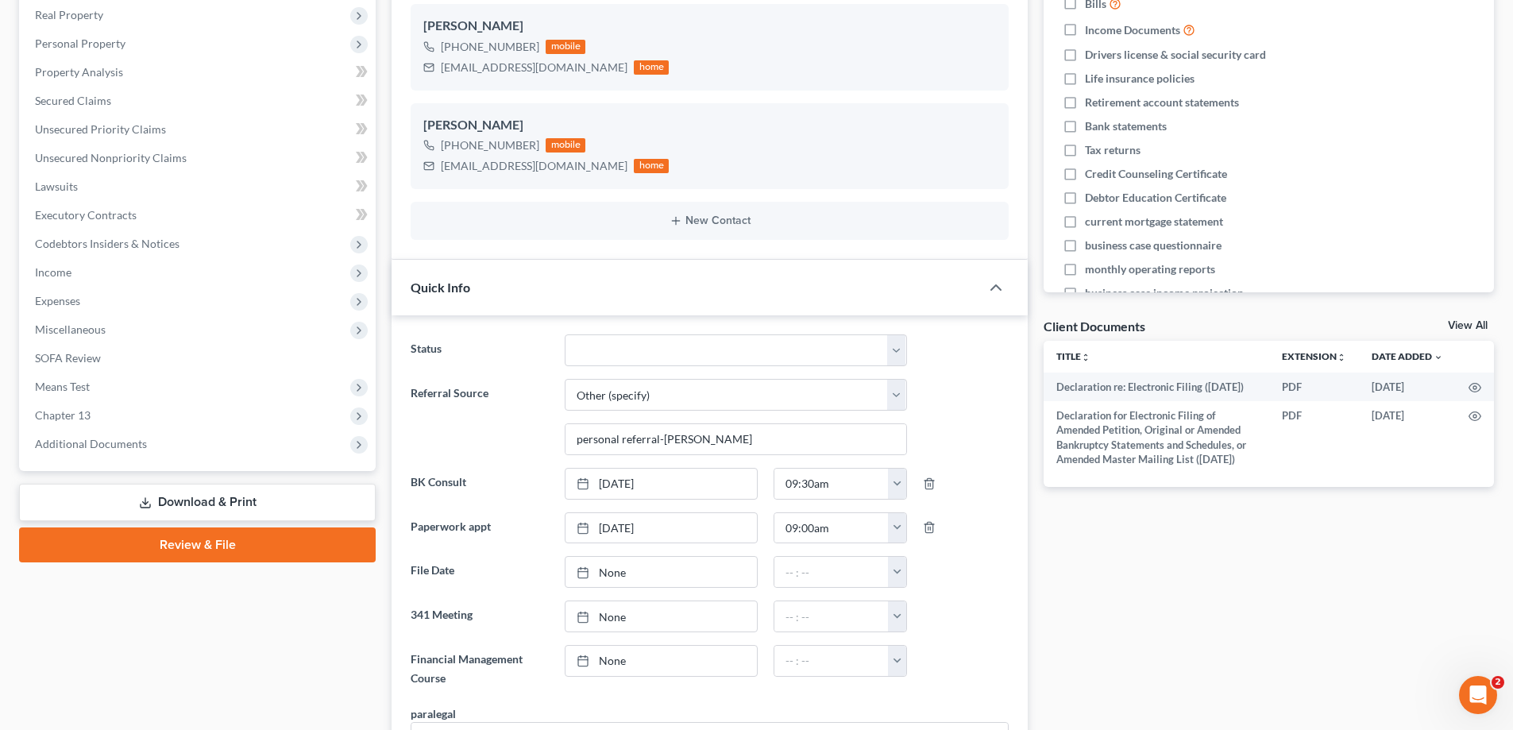
scroll to position [318, 0]
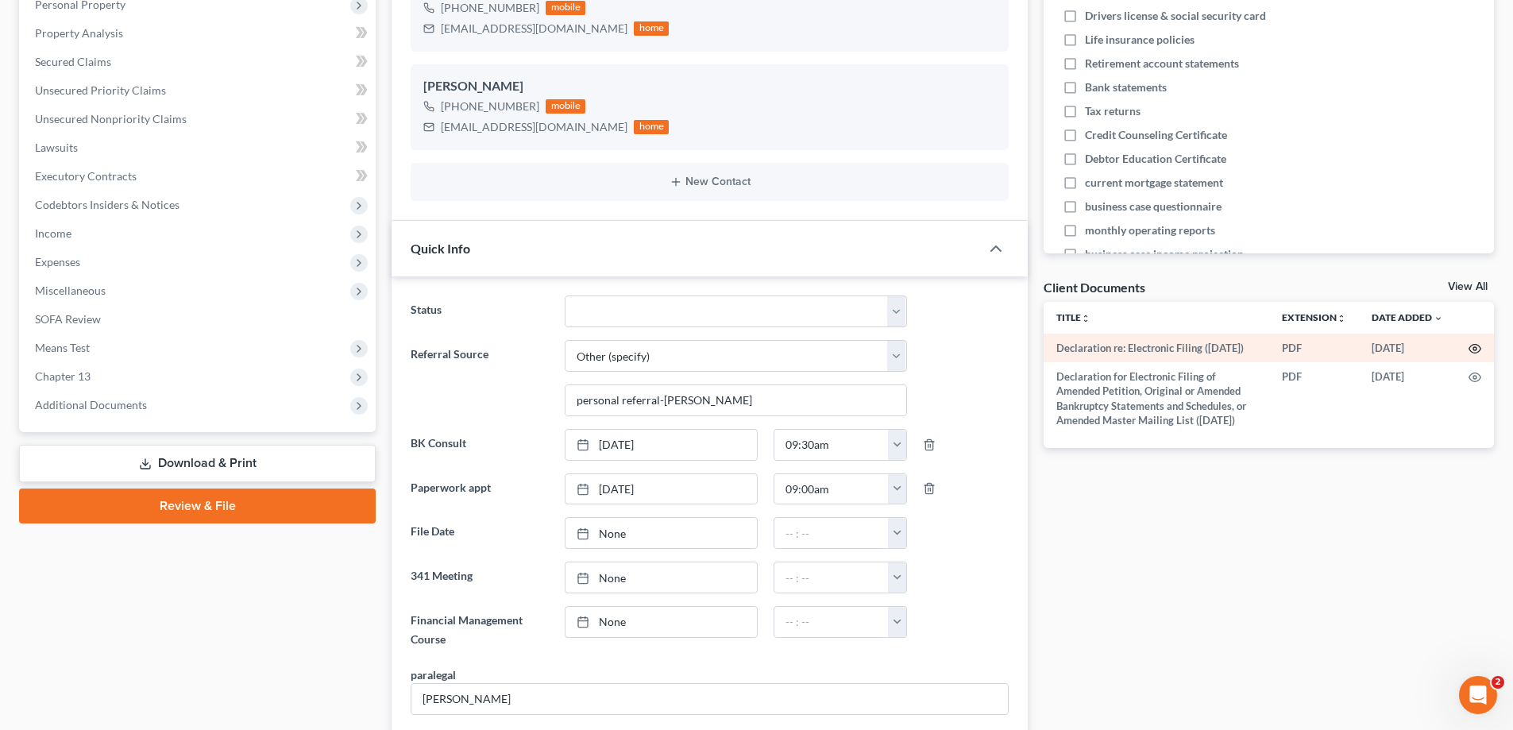
click at [1476, 349] on circle "button" at bounding box center [1474, 348] width 3 height 3
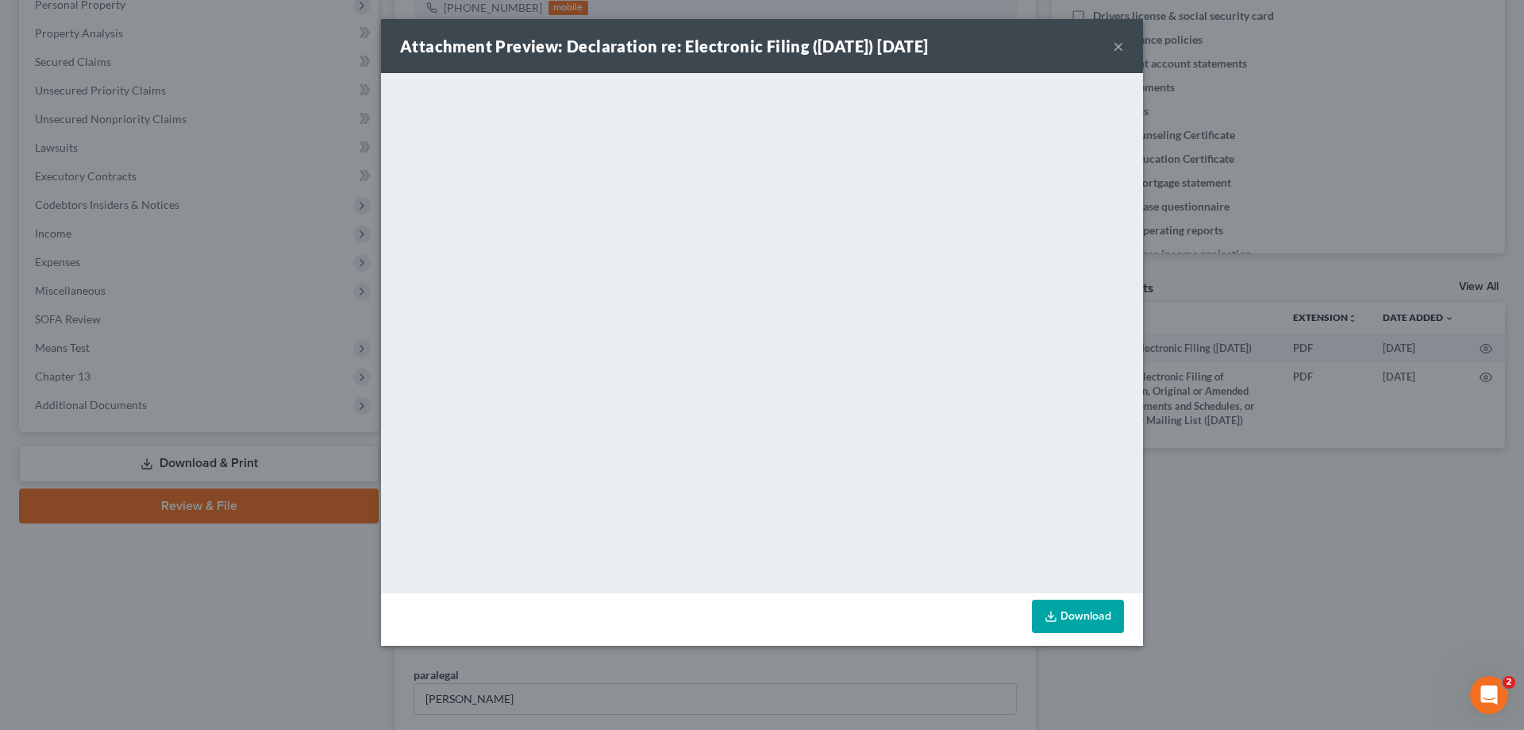
click at [1092, 612] on link "Download" at bounding box center [1078, 615] width 92 height 33
click at [1119, 45] on button "×" at bounding box center [1118, 46] width 11 height 19
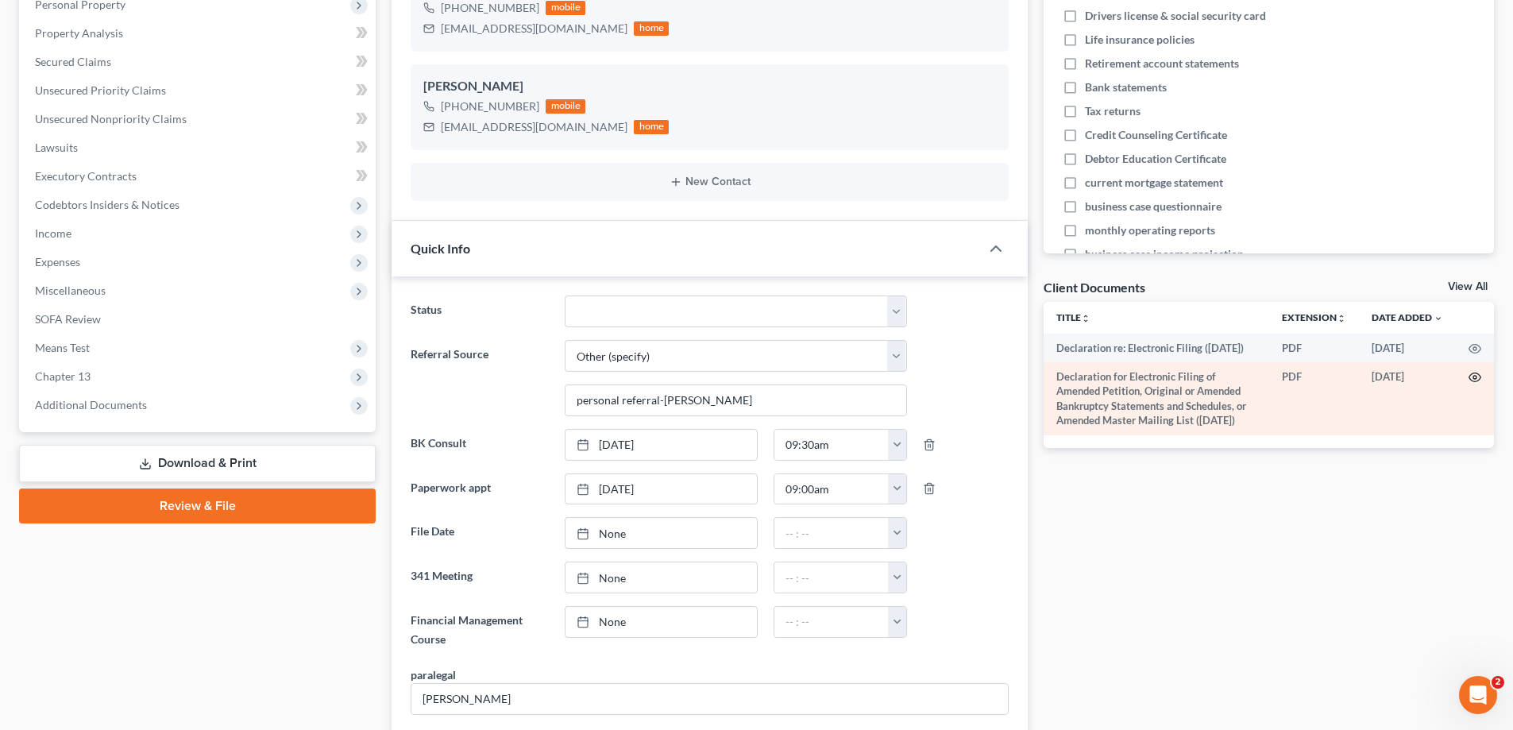
click at [1471, 383] on icon "button" at bounding box center [1474, 377] width 13 height 13
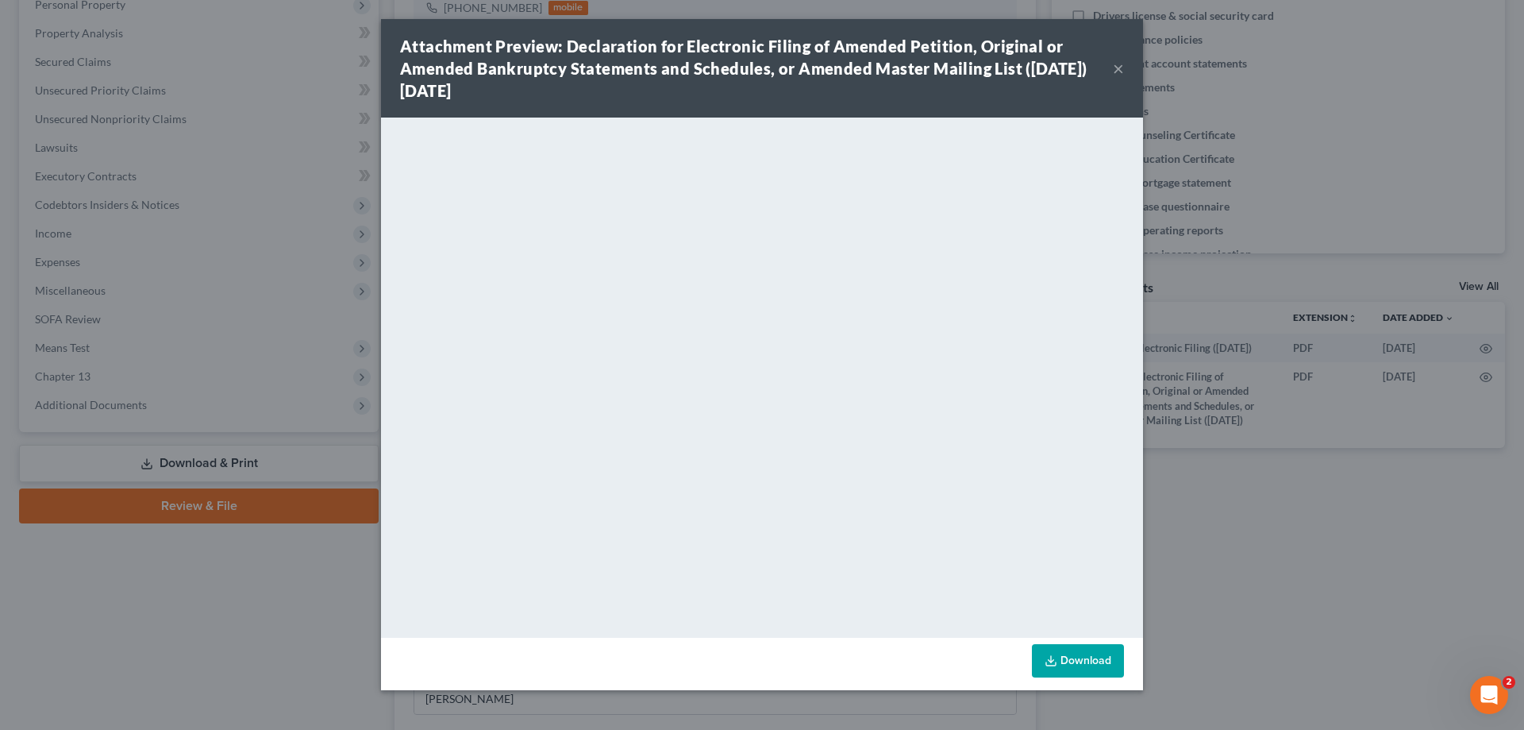
click at [1073, 662] on link "Download" at bounding box center [1078, 660] width 92 height 33
click at [1118, 67] on button "×" at bounding box center [1118, 68] width 11 height 19
